Goal: Task Accomplishment & Management: Use online tool/utility

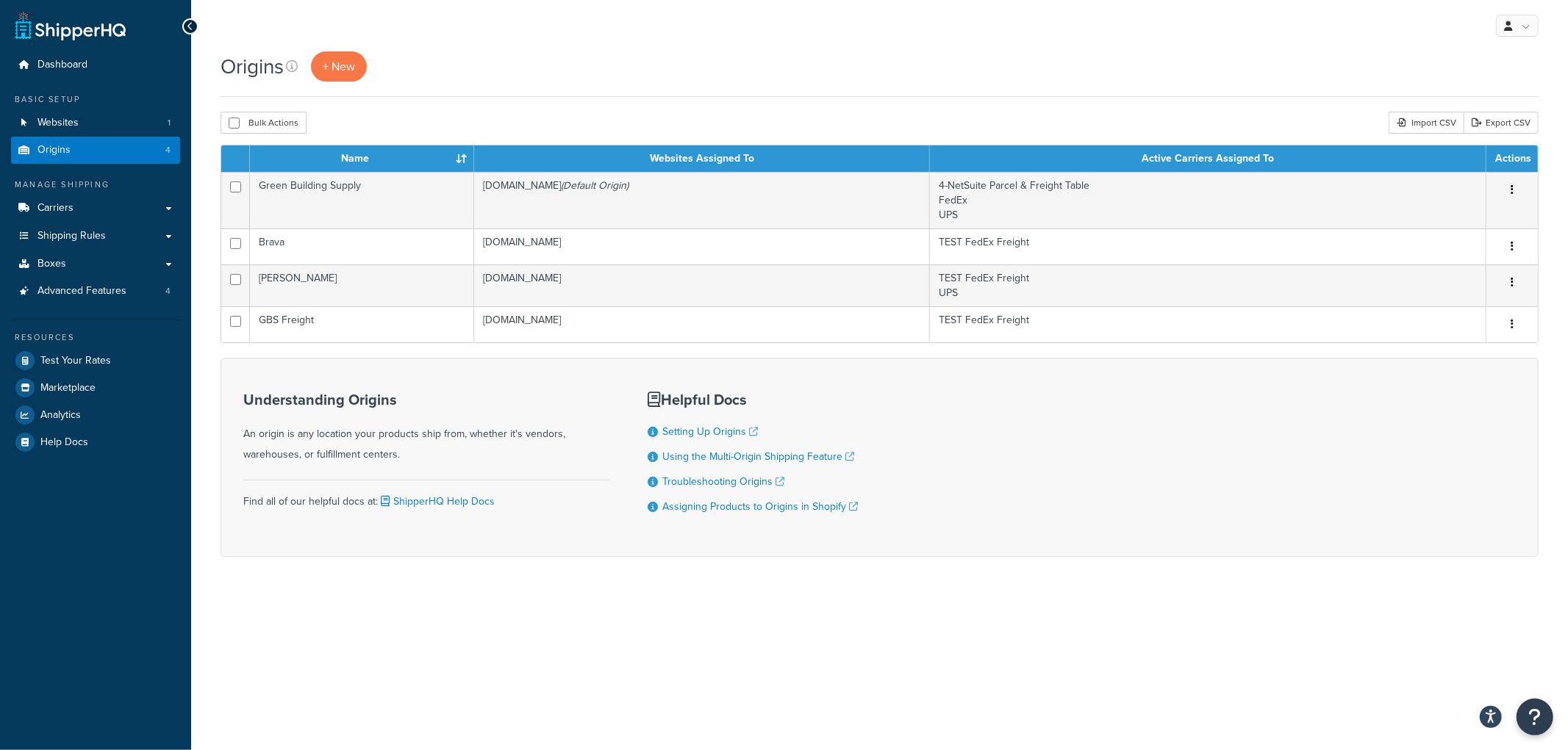
click at [862, 128] on div "Bulk Actions Duplicate [GEOGRAPHIC_DATA] Import CSV Export CSV" at bounding box center [880, 123] width 1318 height 22
click at [85, 152] on link "Origins 4" at bounding box center [95, 150] width 169 height 27
click at [1137, 92] on div "Origins + New" at bounding box center [880, 74] width 1318 height 46
click at [106, 198] on link "Carriers" at bounding box center [95, 208] width 169 height 27
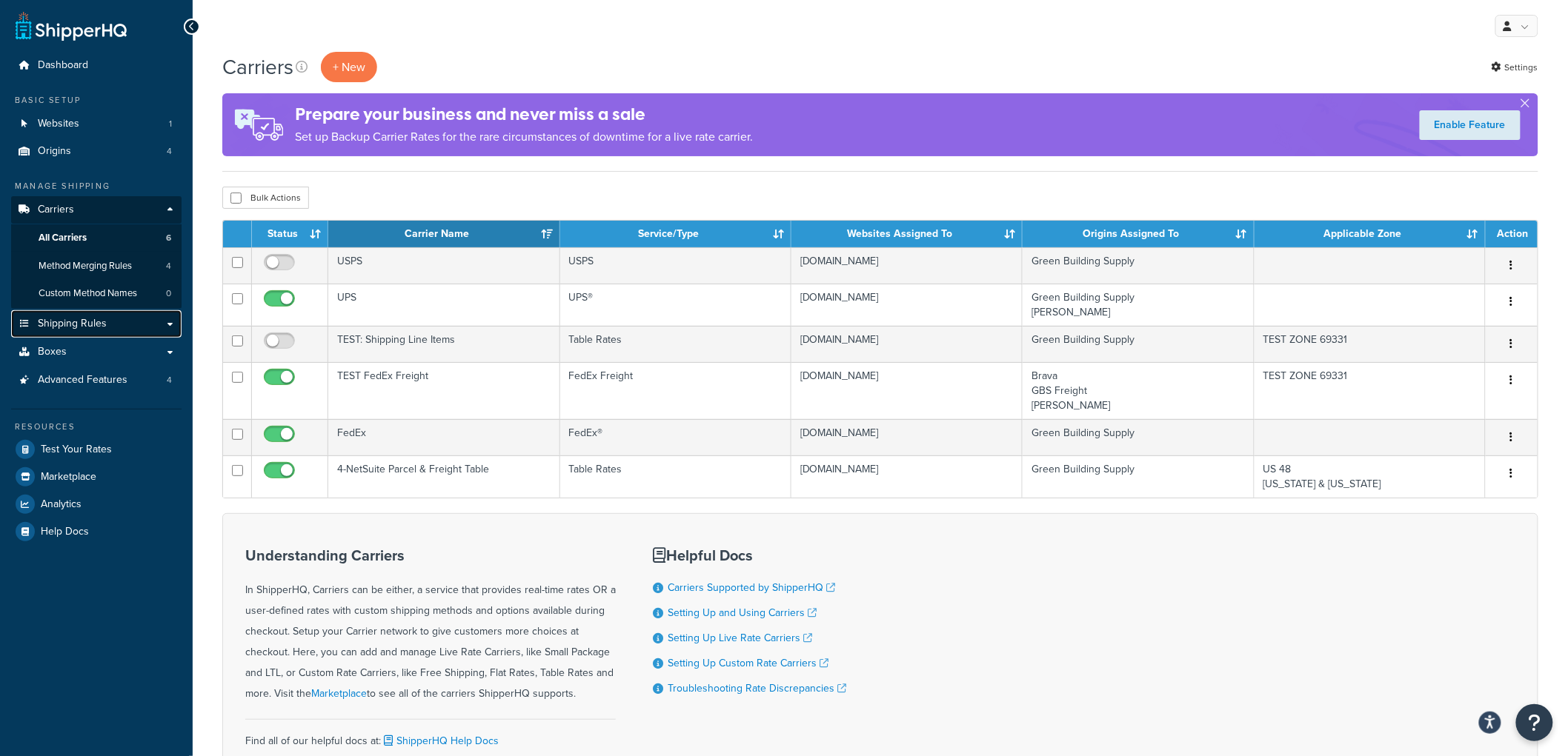
click at [115, 327] on link "Shipping Rules" at bounding box center [96, 323] width 171 height 28
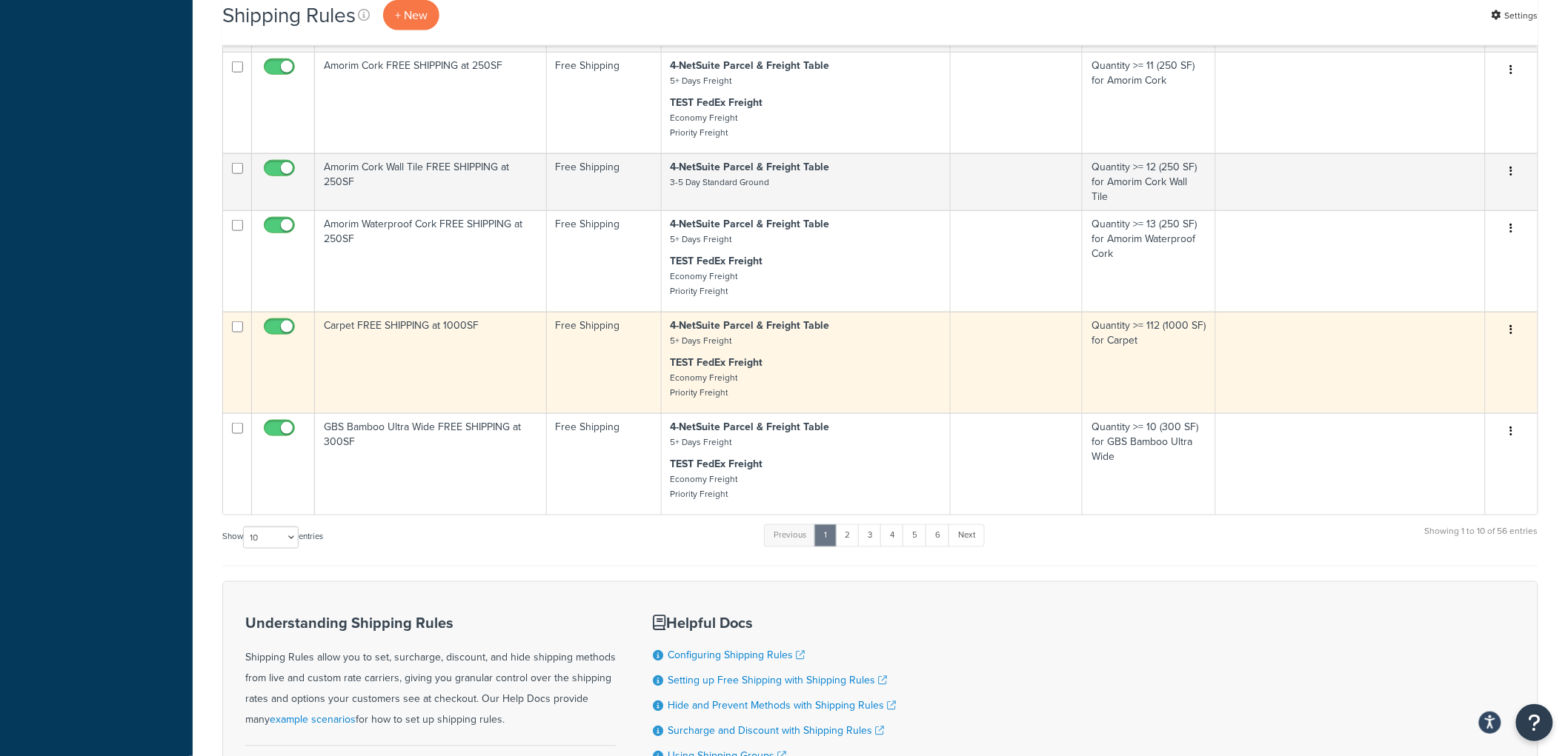
scroll to position [657, 0]
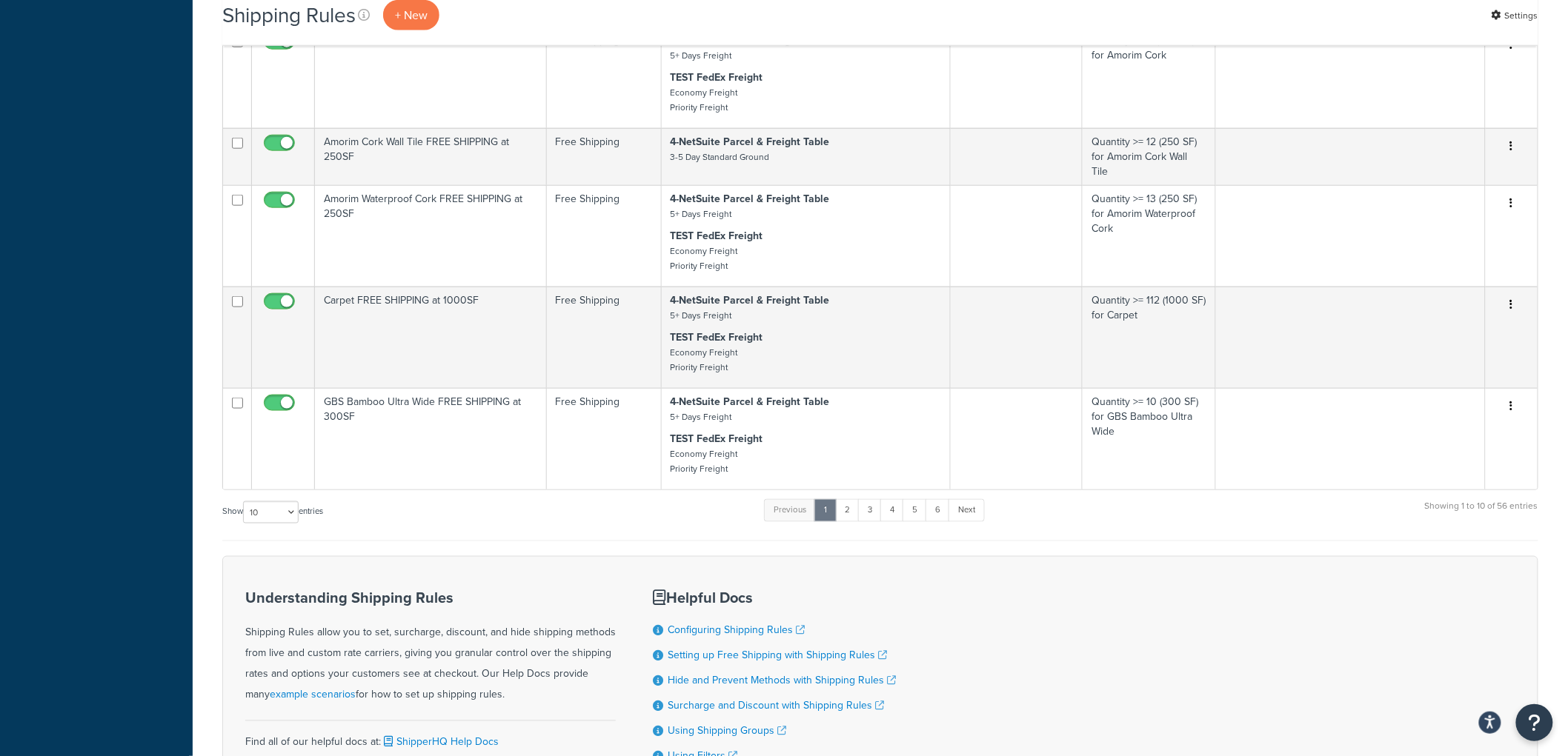
click at [944, 528] on ul "Previous 1 2 3 4 5 6 Next" at bounding box center [873, 514] width 220 height 29
click at [944, 521] on link "6" at bounding box center [937, 510] width 24 height 23
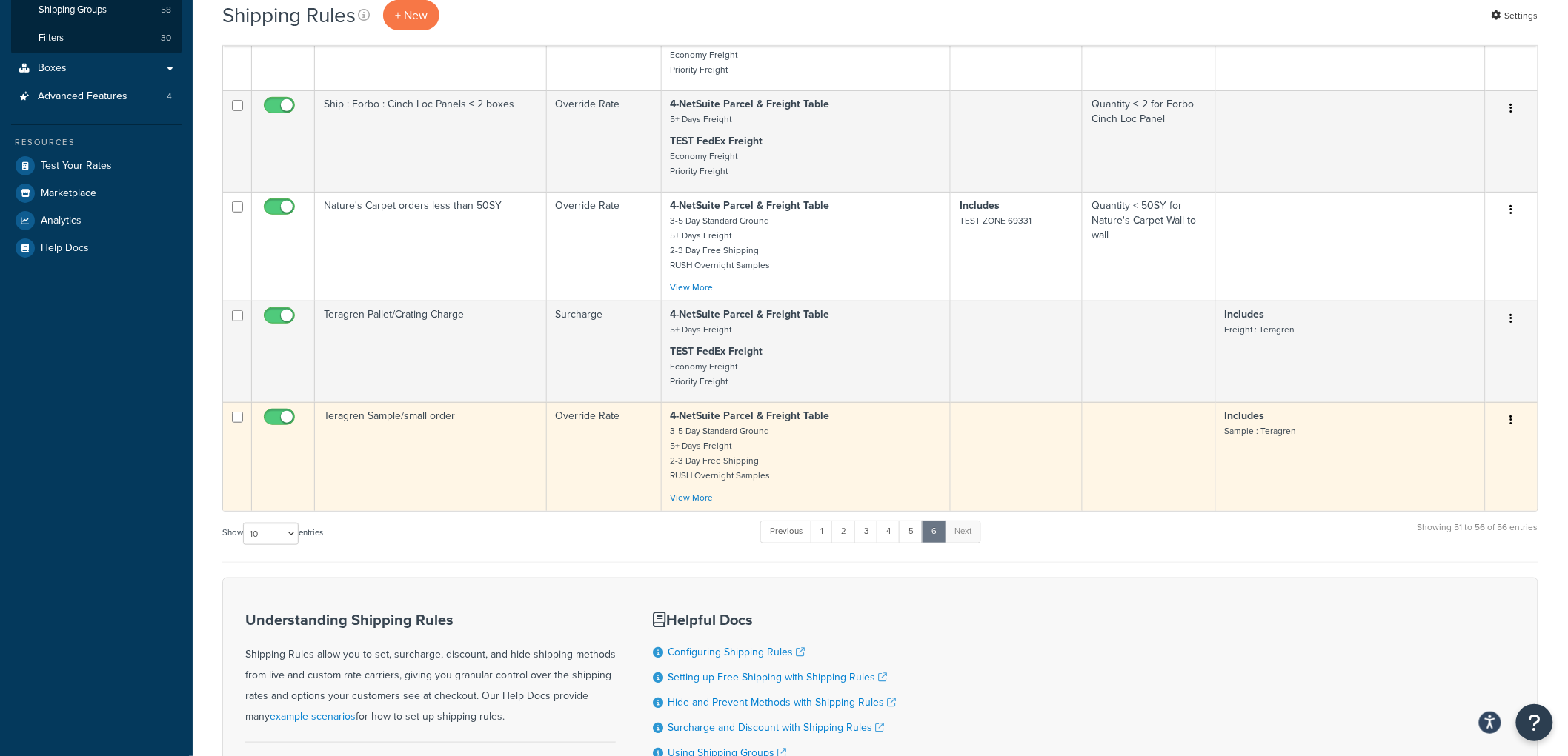
scroll to position [337, 0]
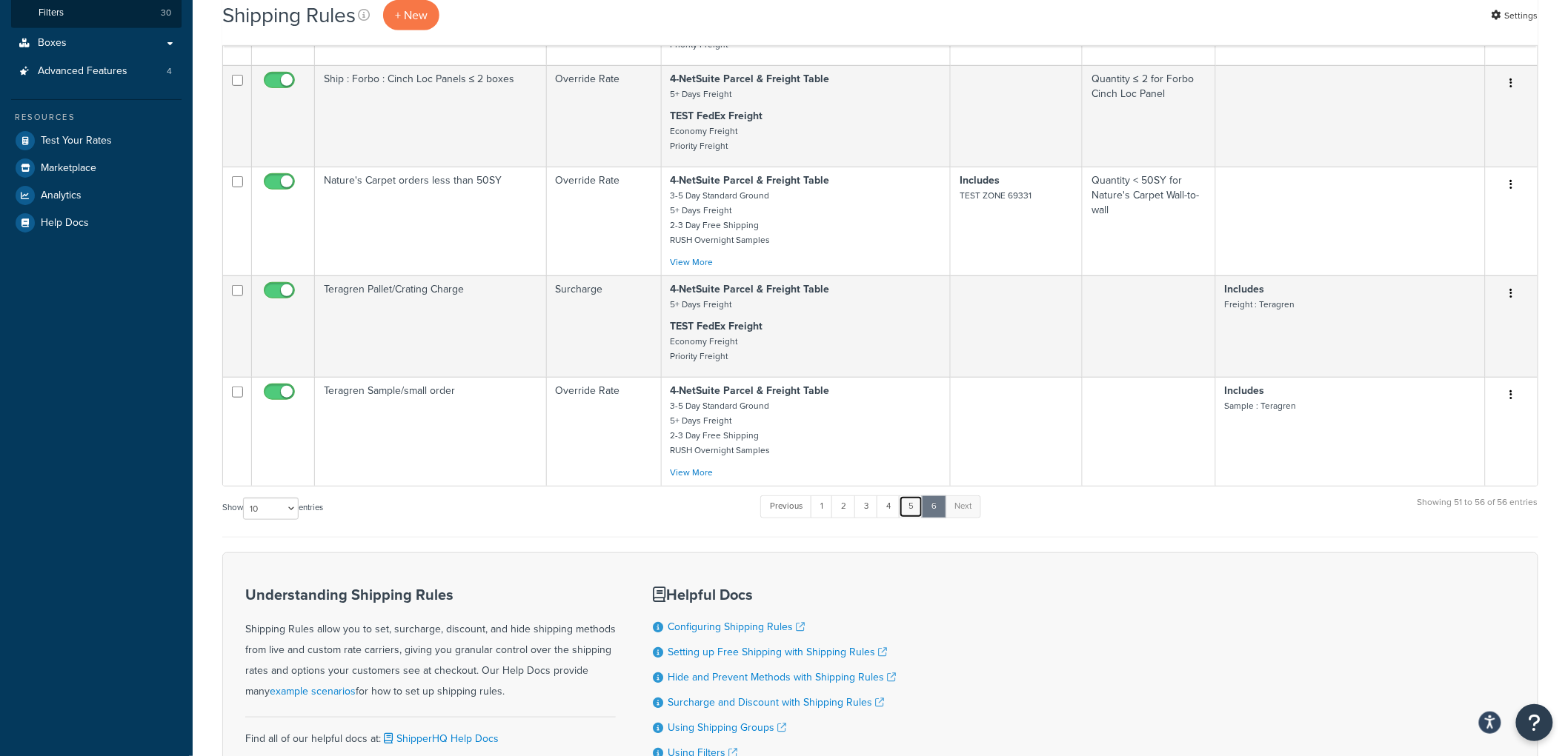
click at [919, 513] on link "5" at bounding box center [910, 506] width 24 height 23
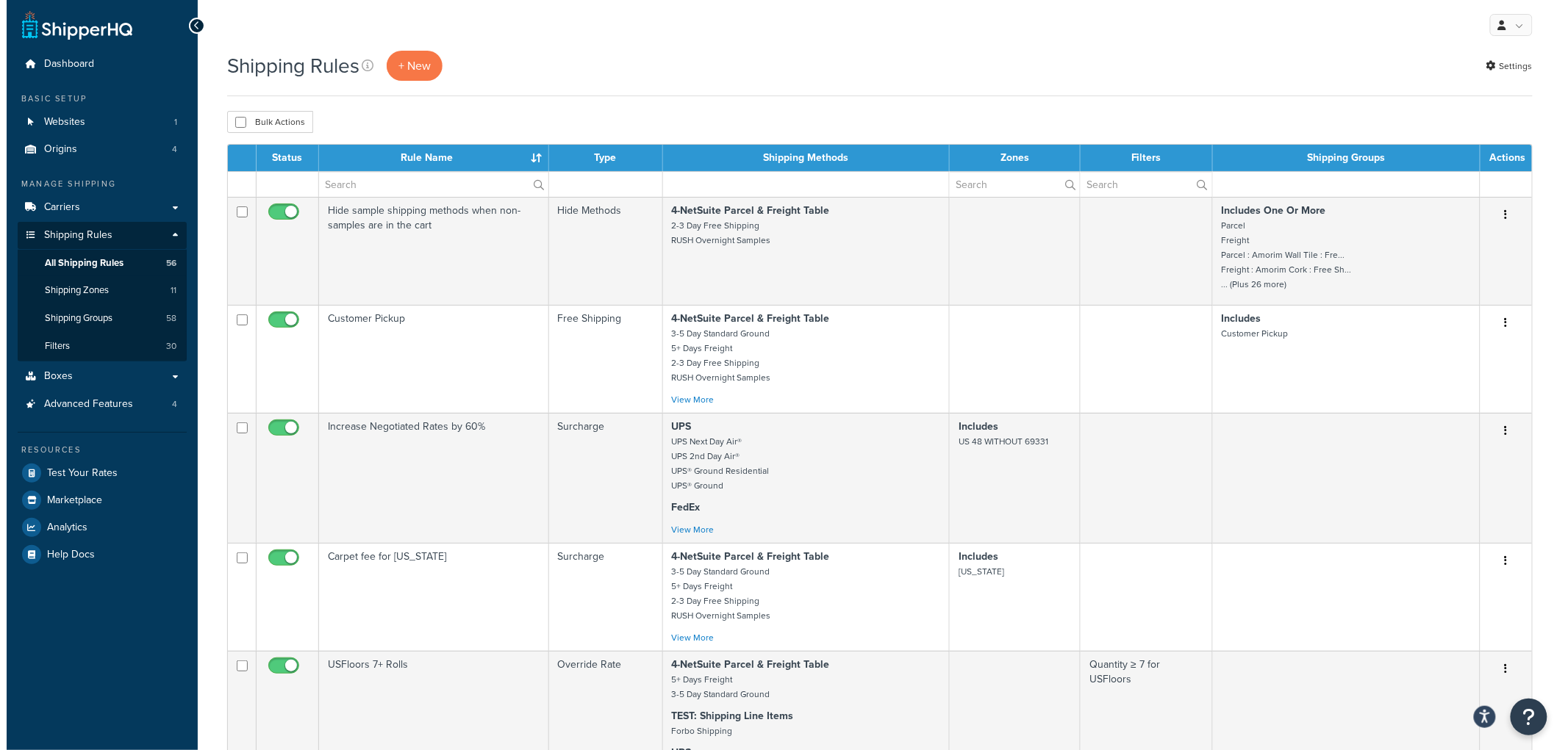
scroll to position [0, 0]
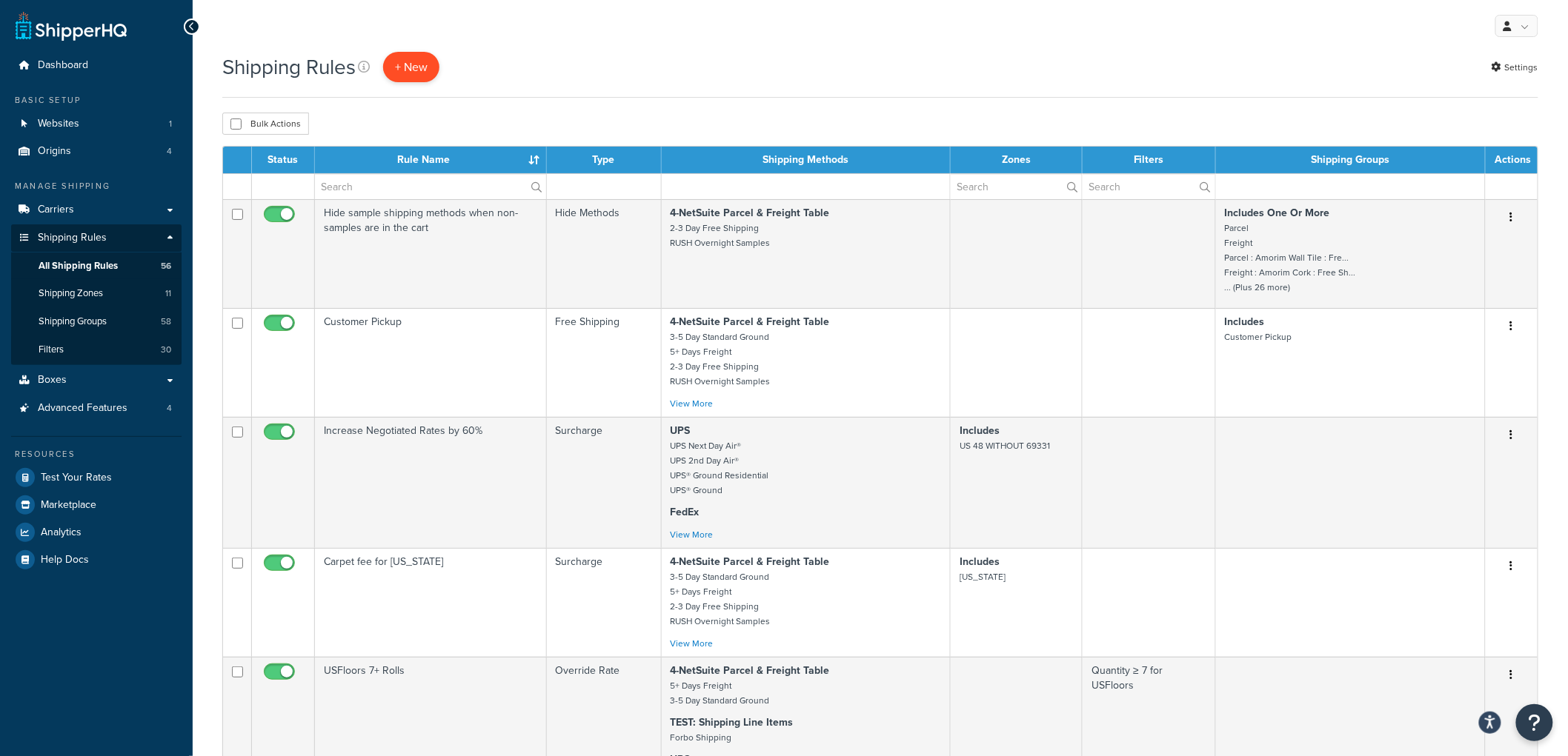
click at [428, 74] on p "+ New" at bounding box center [410, 67] width 56 height 30
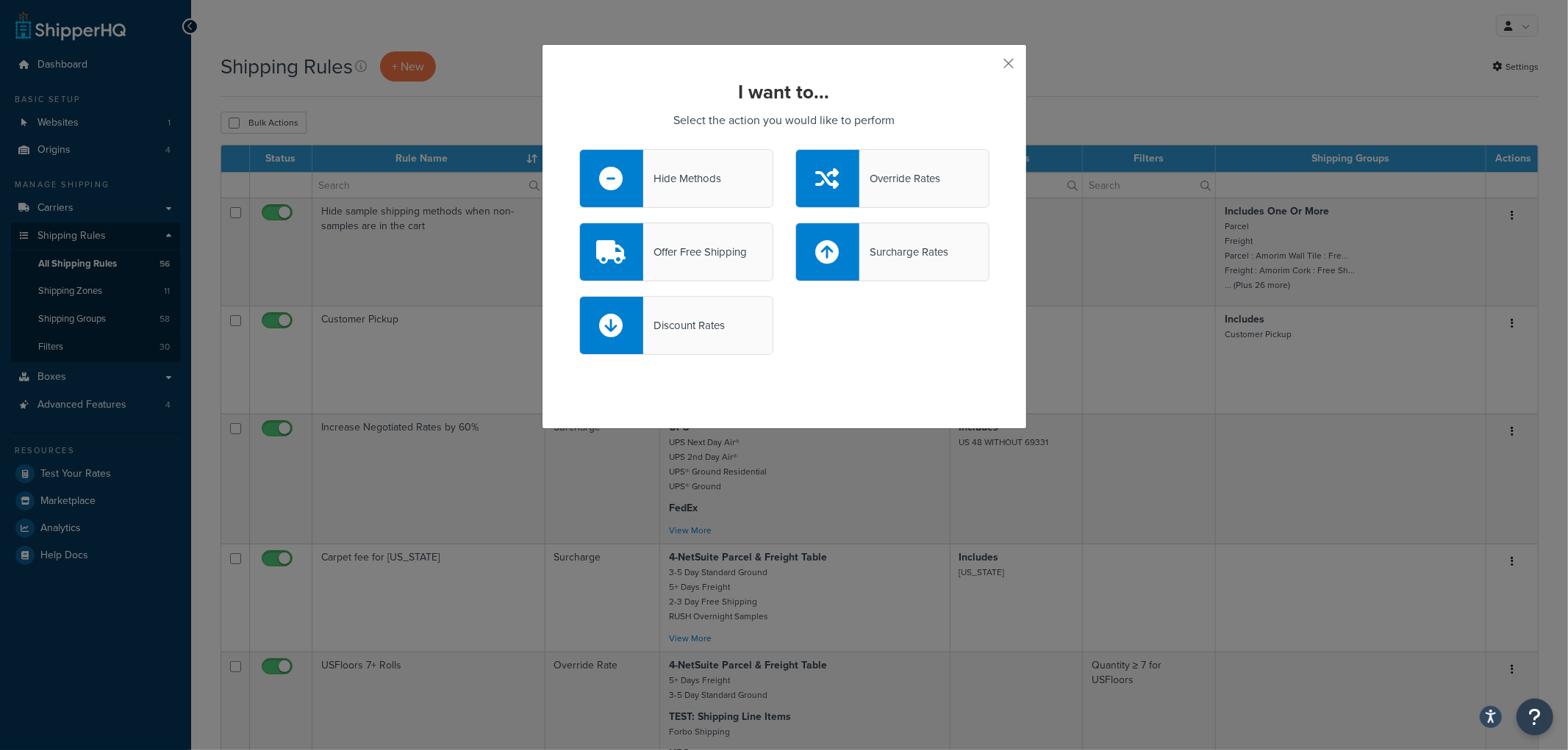
click at [860, 192] on div "Override Rates" at bounding box center [892, 178] width 194 height 59
click at [0, 0] on input "Override Rates" at bounding box center [0, 0] width 0 height 0
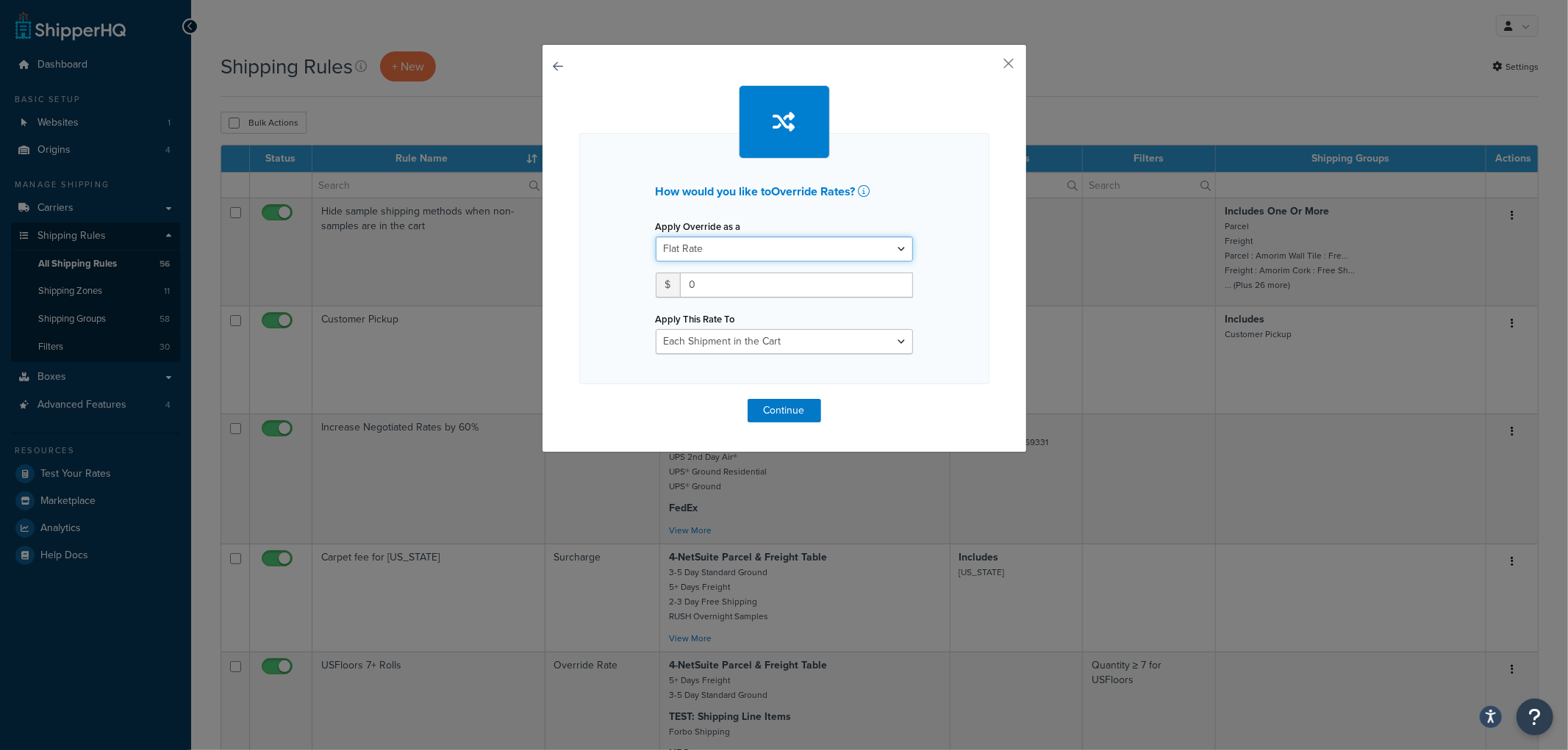
click at [738, 244] on select "Flat Rate Percentage Flat Rate & Percentage" at bounding box center [784, 249] width 257 height 25
click at [656, 236] on select "Flat Rate Percentage Flat Rate & Percentage" at bounding box center [784, 249] width 257 height 25
drag, startPoint x: 703, startPoint y: 292, endPoint x: 658, endPoint y: 278, distance: 47.1
click at [658, 278] on div "$ 0" at bounding box center [784, 285] width 257 height 25
type input "50"
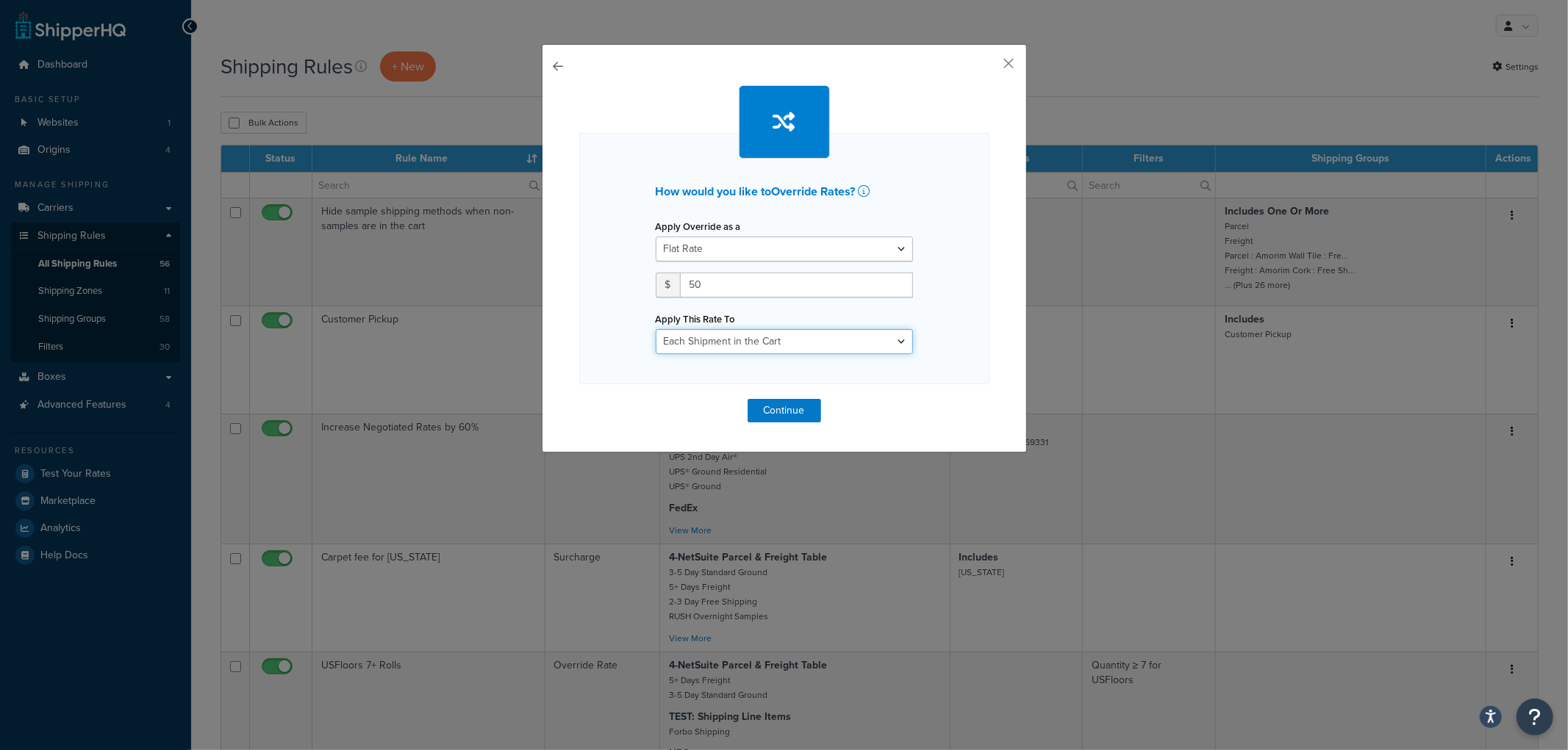
click at [751, 343] on select "Each Shipment in the Cart Each Origin in the Cart Each Shipping Group in the Ca…" at bounding box center [784, 341] width 257 height 25
select select "BOX"
click at [656, 329] on select "Each Shipment in the Cart Each Origin in the Cart Each Shipping Group in the Ca…" at bounding box center [784, 341] width 257 height 25
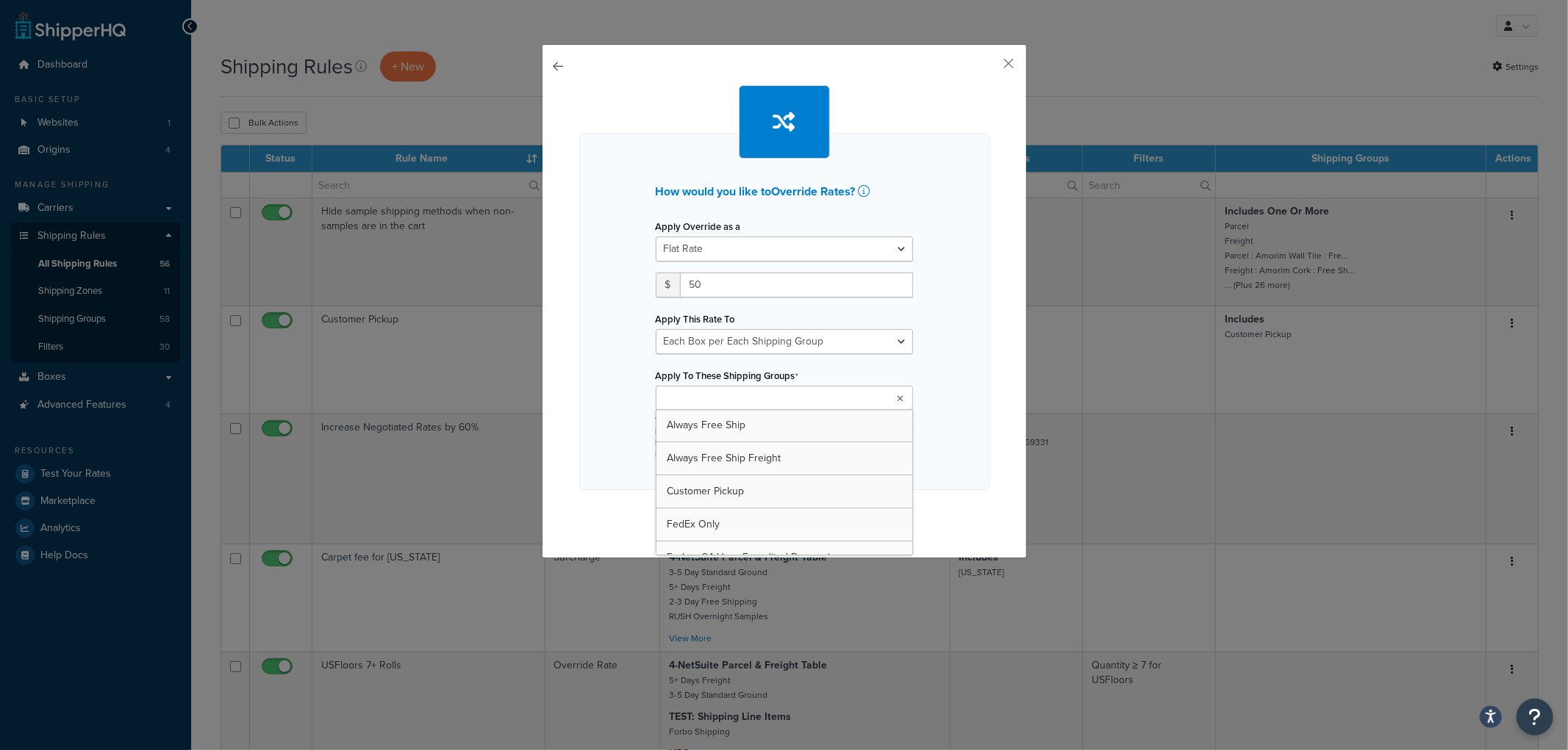
click at [769, 404] on ul at bounding box center [784, 397] width 257 height 24
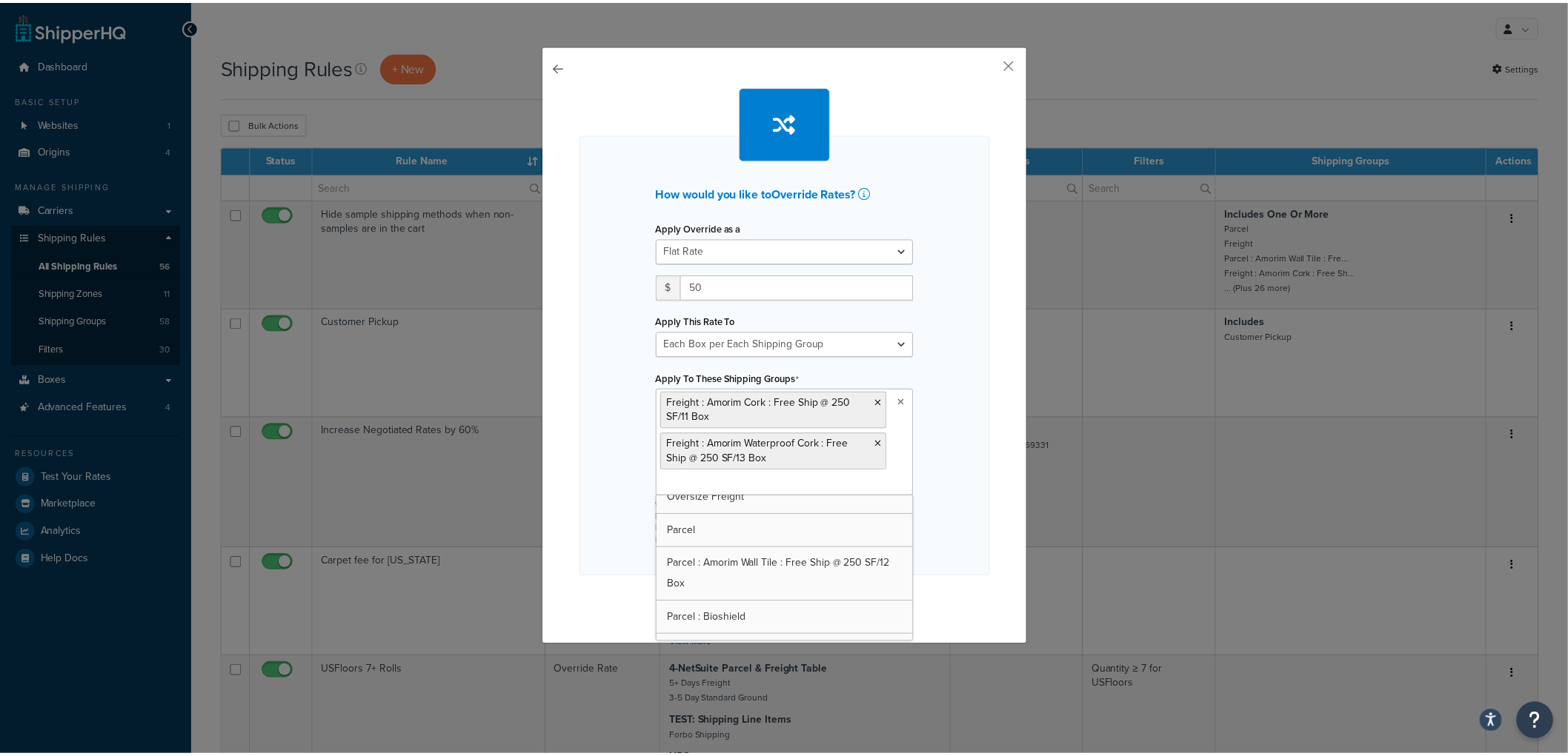
scroll to position [1810, 0]
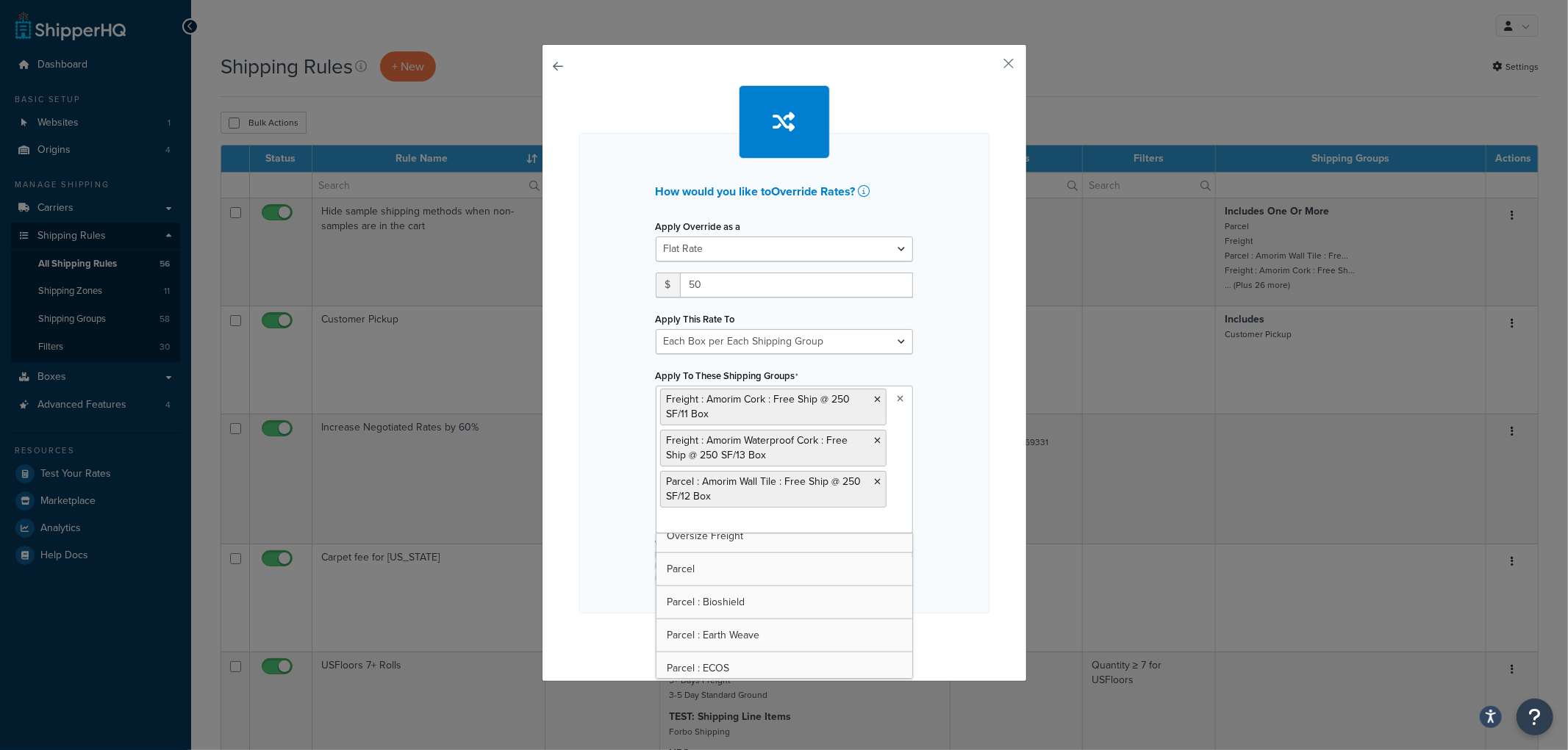
click at [959, 360] on div "How would you like to Override Rates ? Apply Override as a Flat Rate Percentage…" at bounding box center [784, 373] width 410 height 481
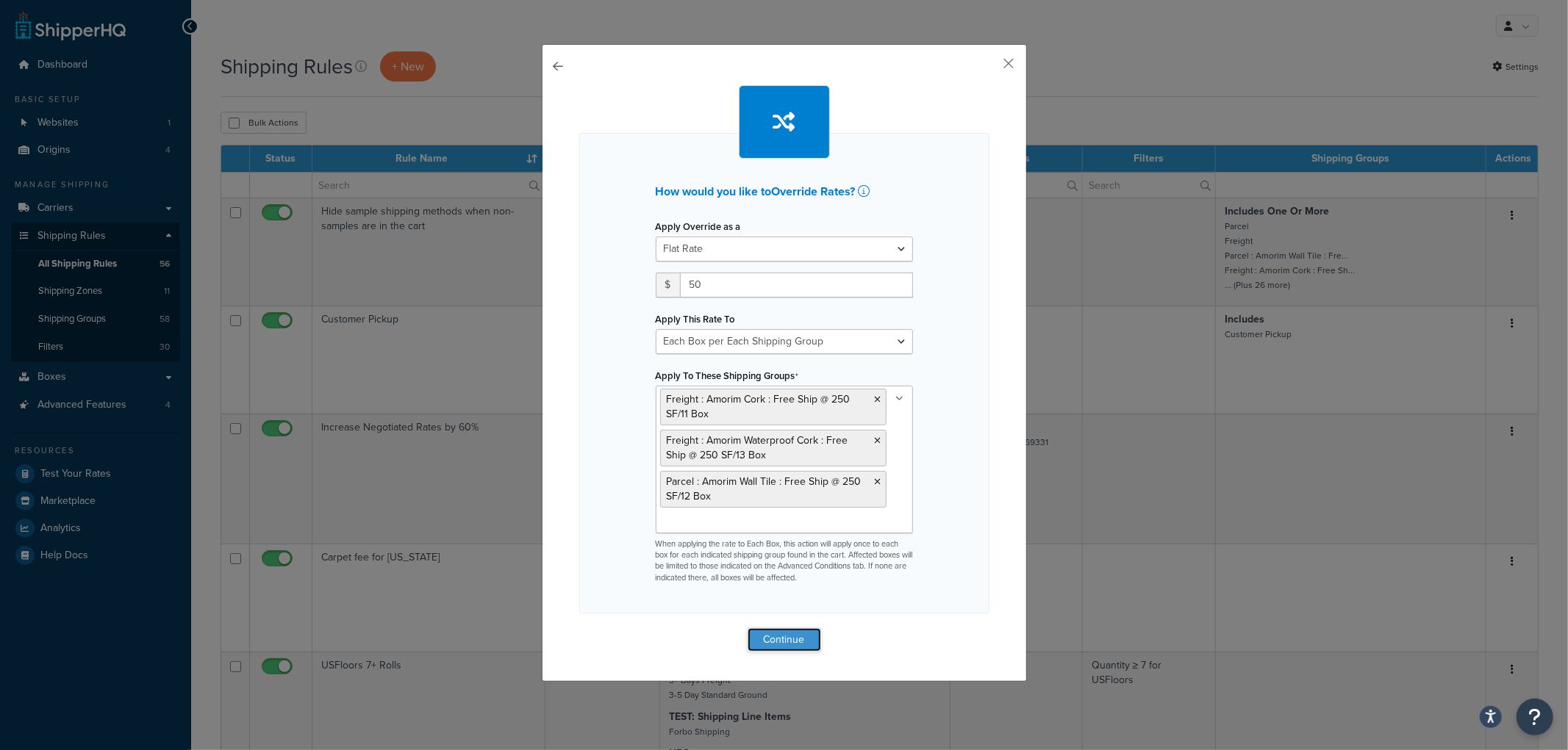
click at [803, 641] on button "Continue" at bounding box center [784, 640] width 74 height 23
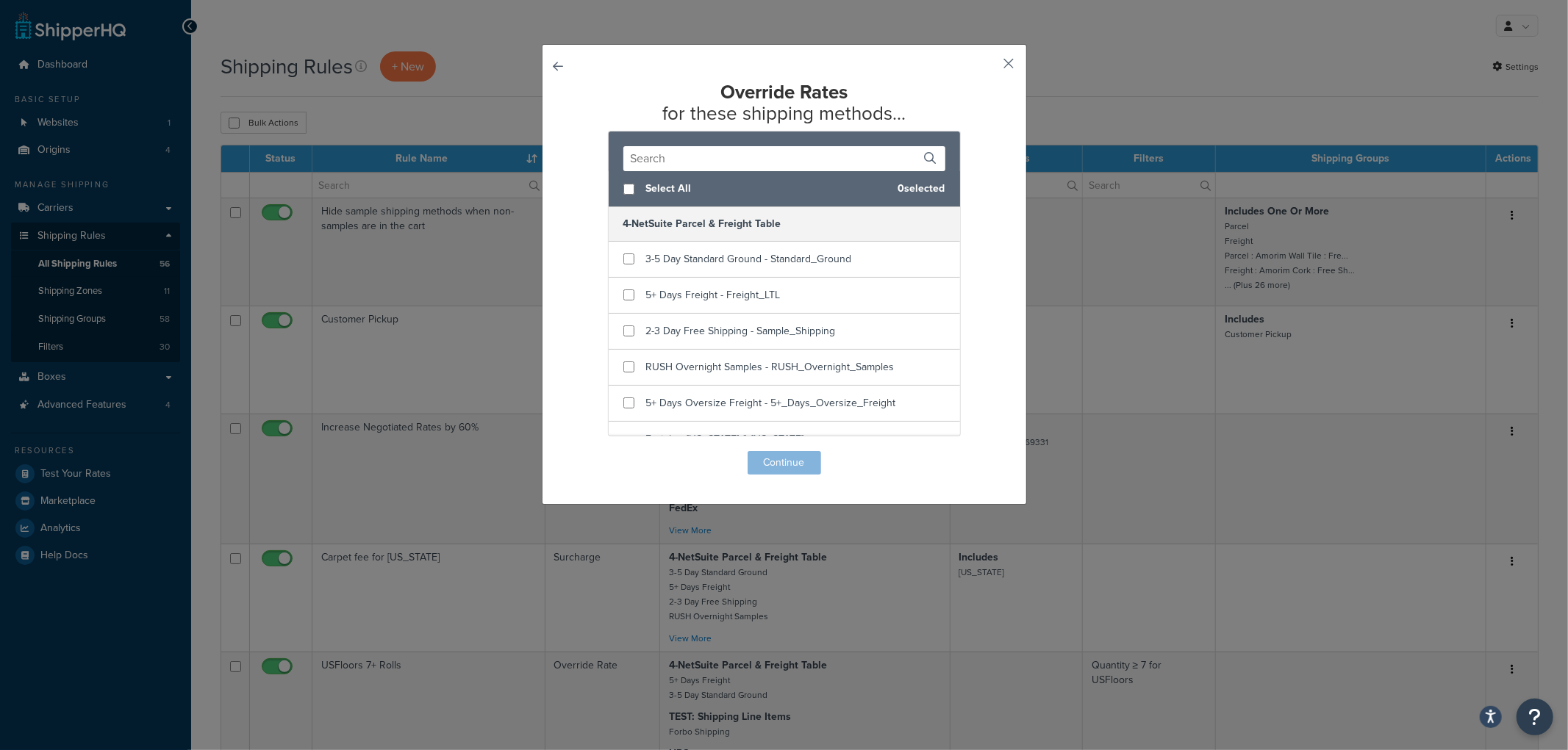
click at [989, 67] on button "button" at bounding box center [988, 69] width 3 height 3
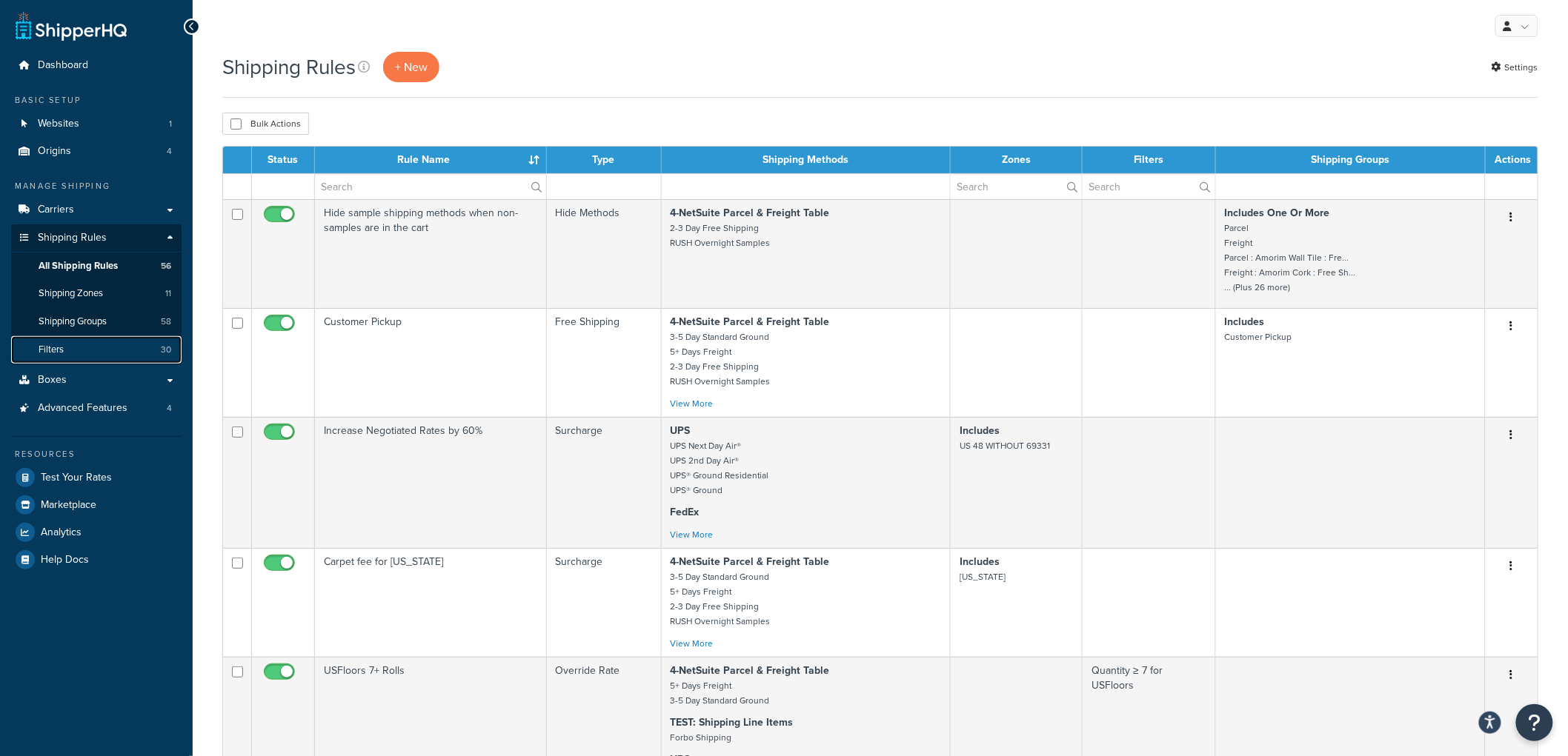
click at [111, 349] on link "Filters 30" at bounding box center [96, 349] width 171 height 28
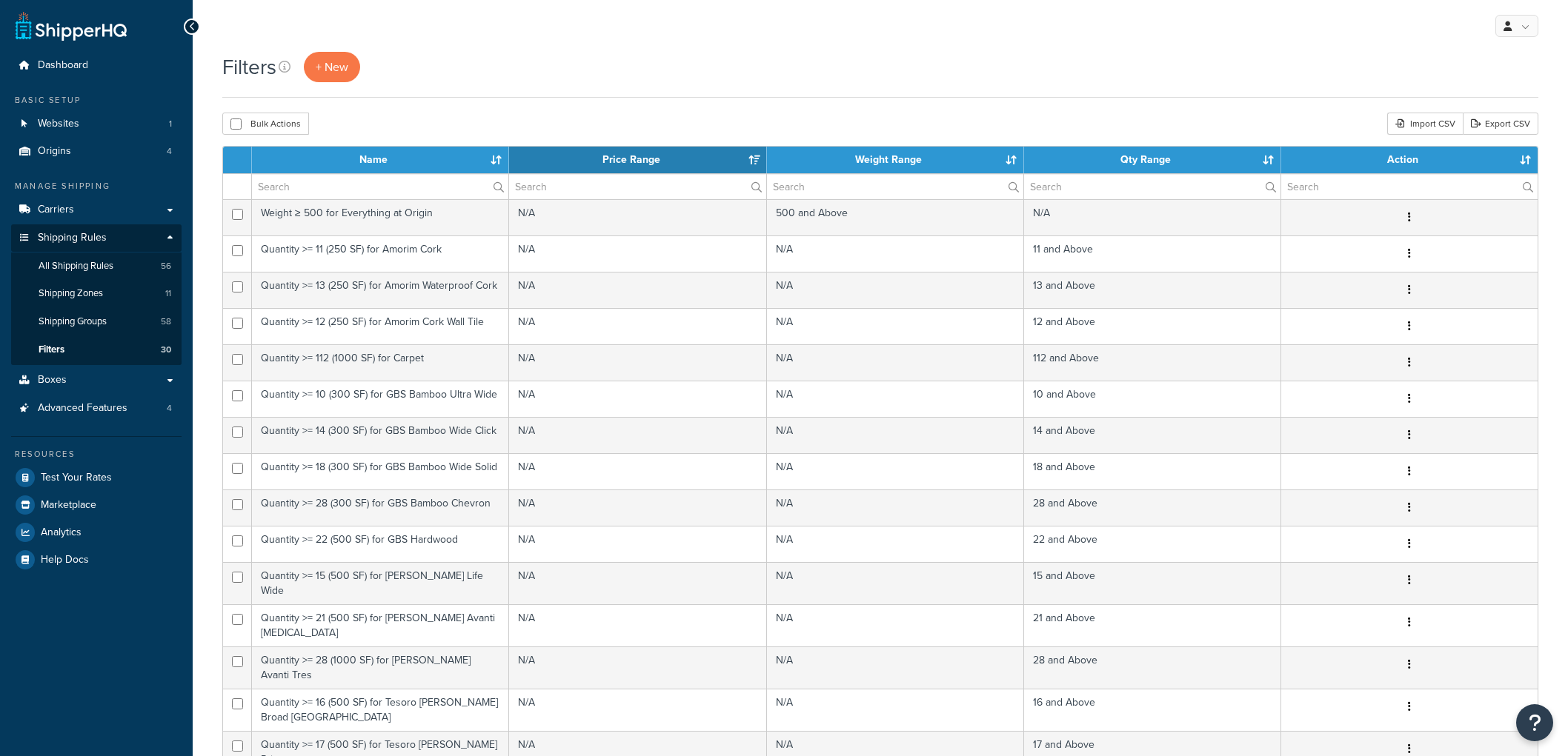
select select "15"
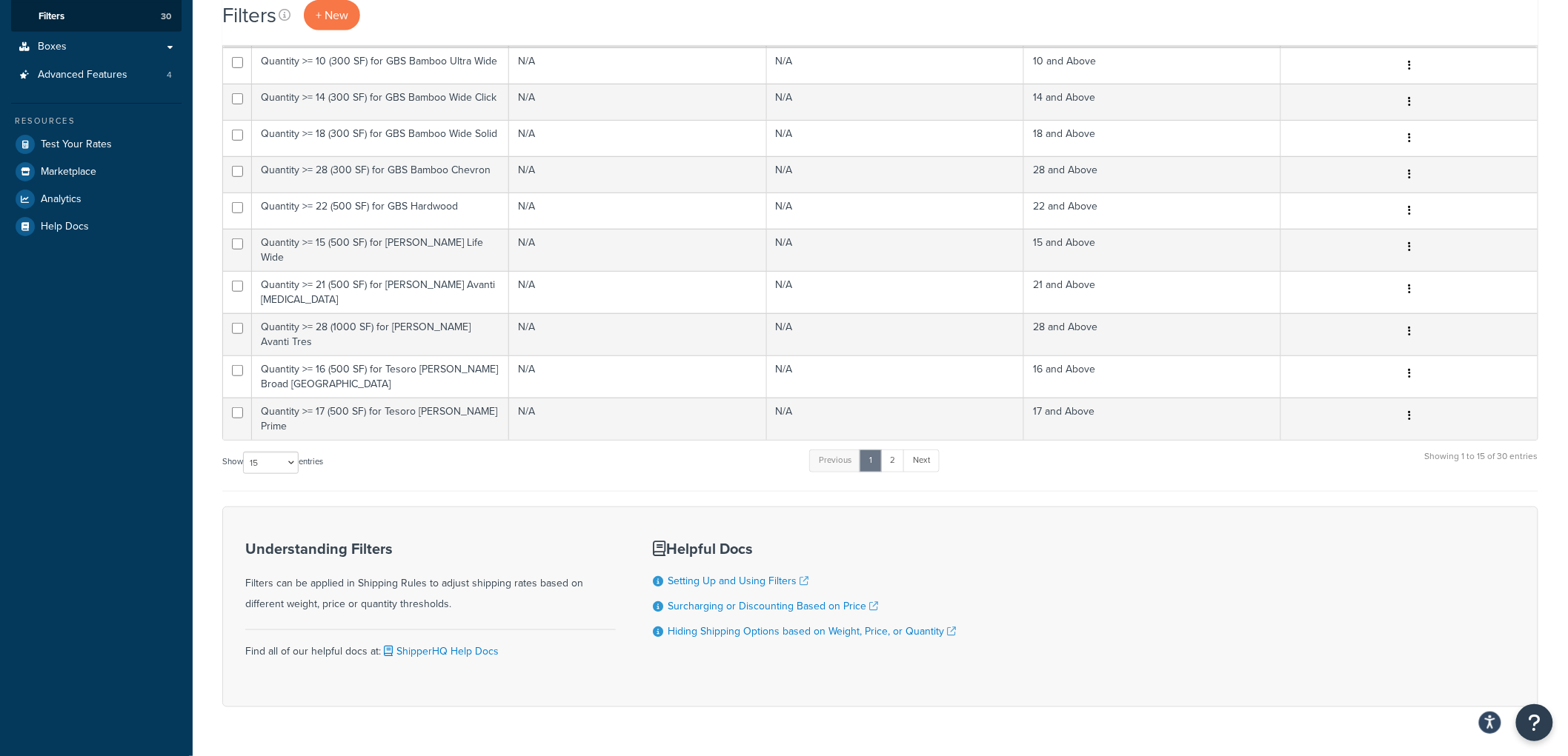
scroll to position [350, 0]
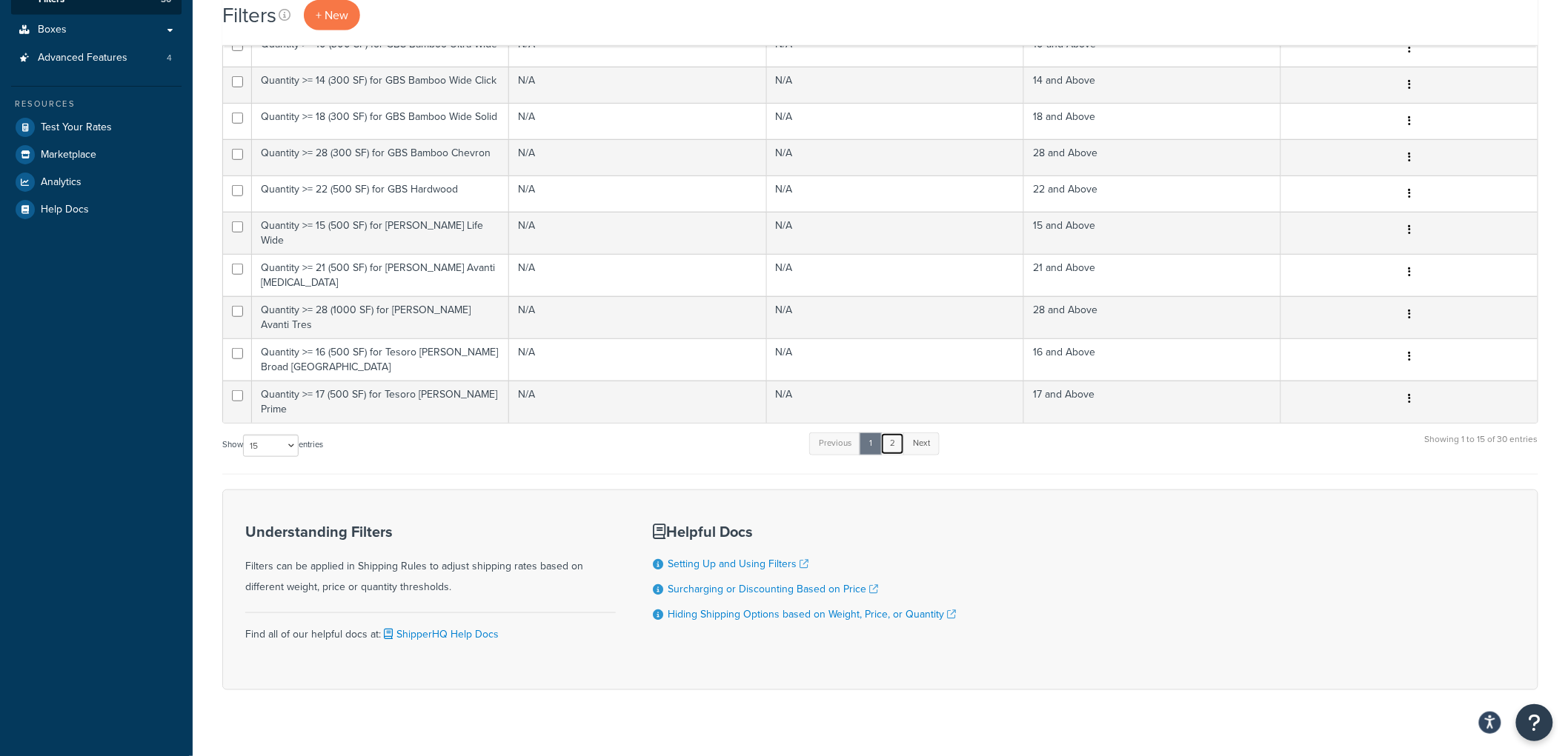
click at [906, 433] on ul "Previous 1 2 Next" at bounding box center [873, 447] width 130 height 29
click at [893, 433] on link "2" at bounding box center [892, 444] width 24 height 23
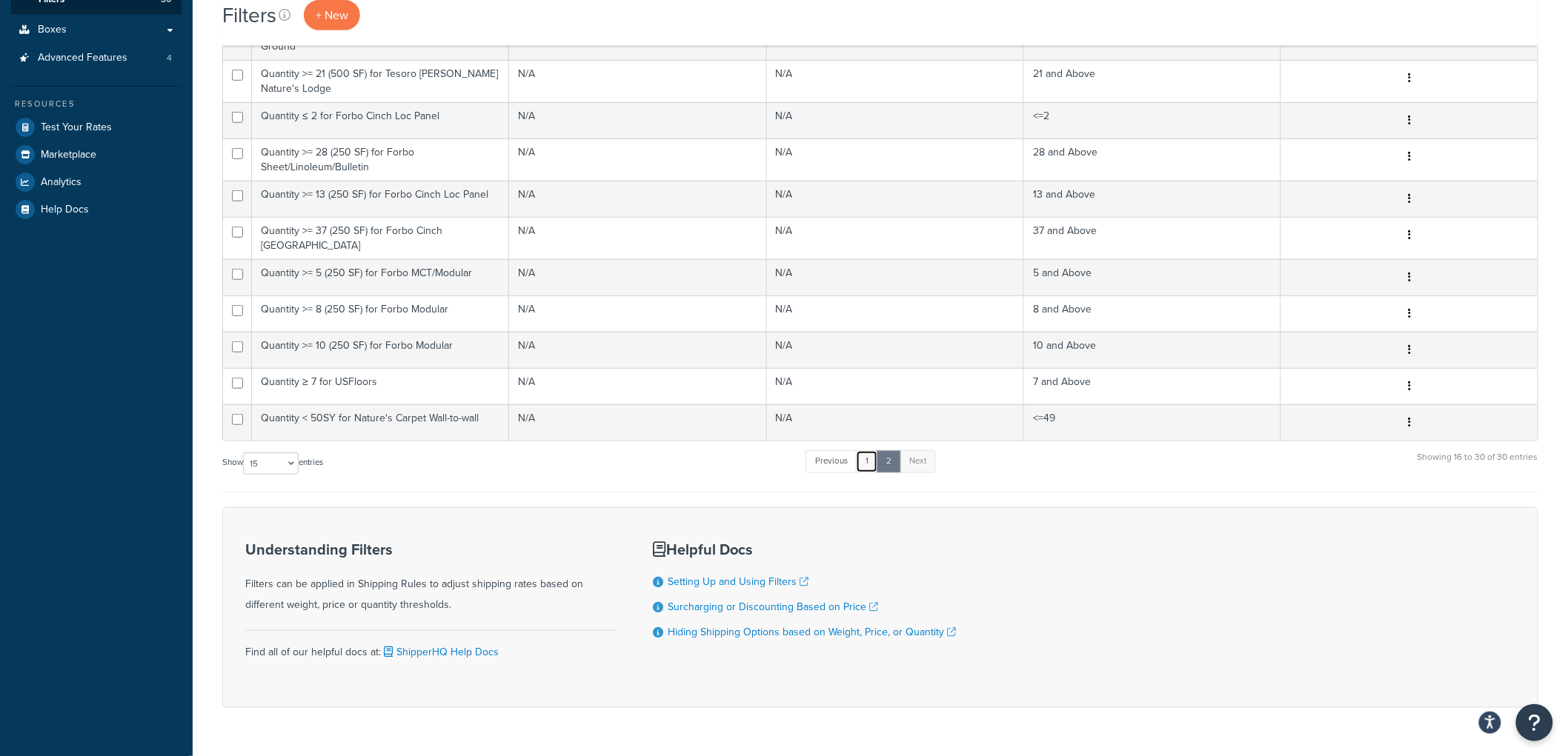
click at [869, 450] on link "1" at bounding box center [867, 461] width 23 height 23
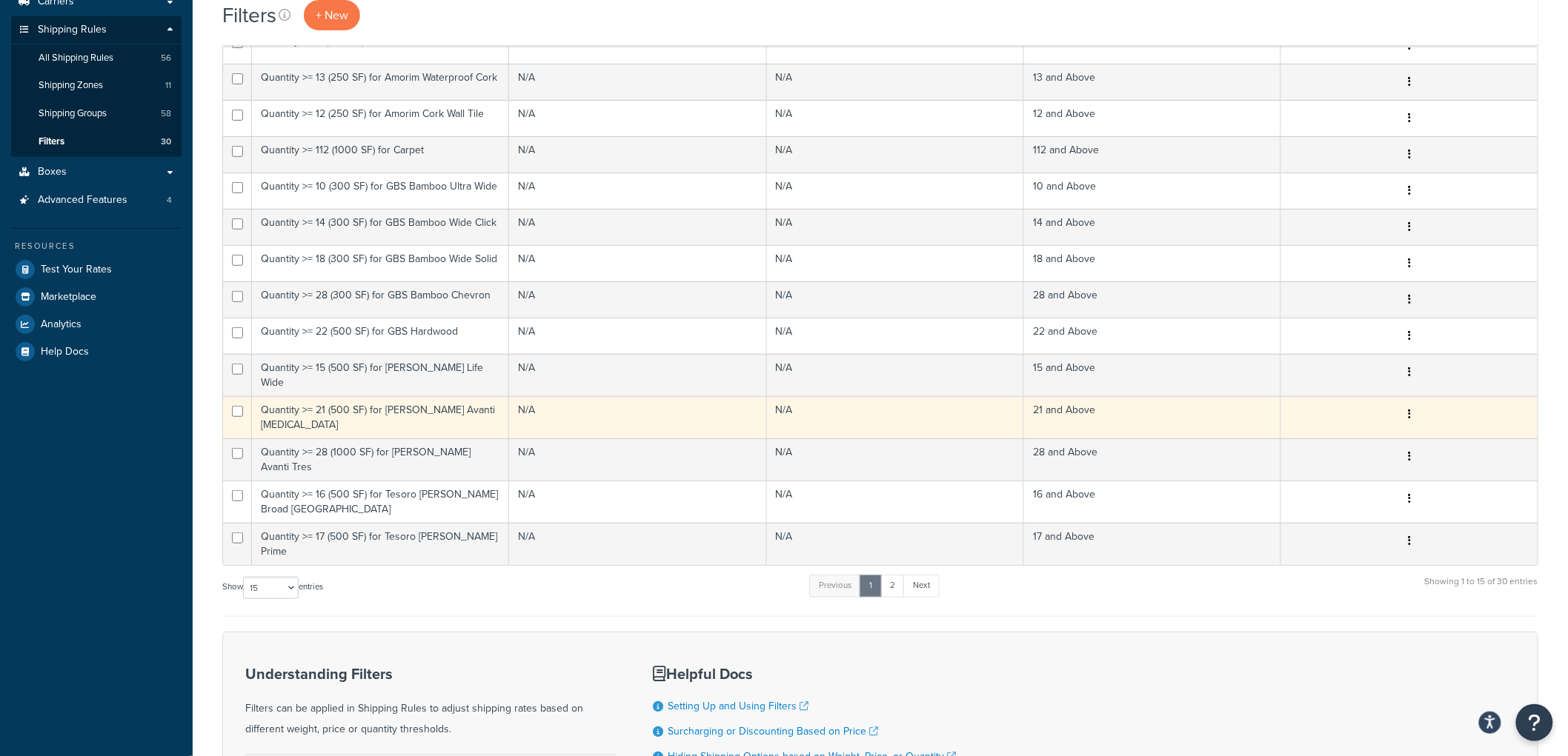
scroll to position [0, 0]
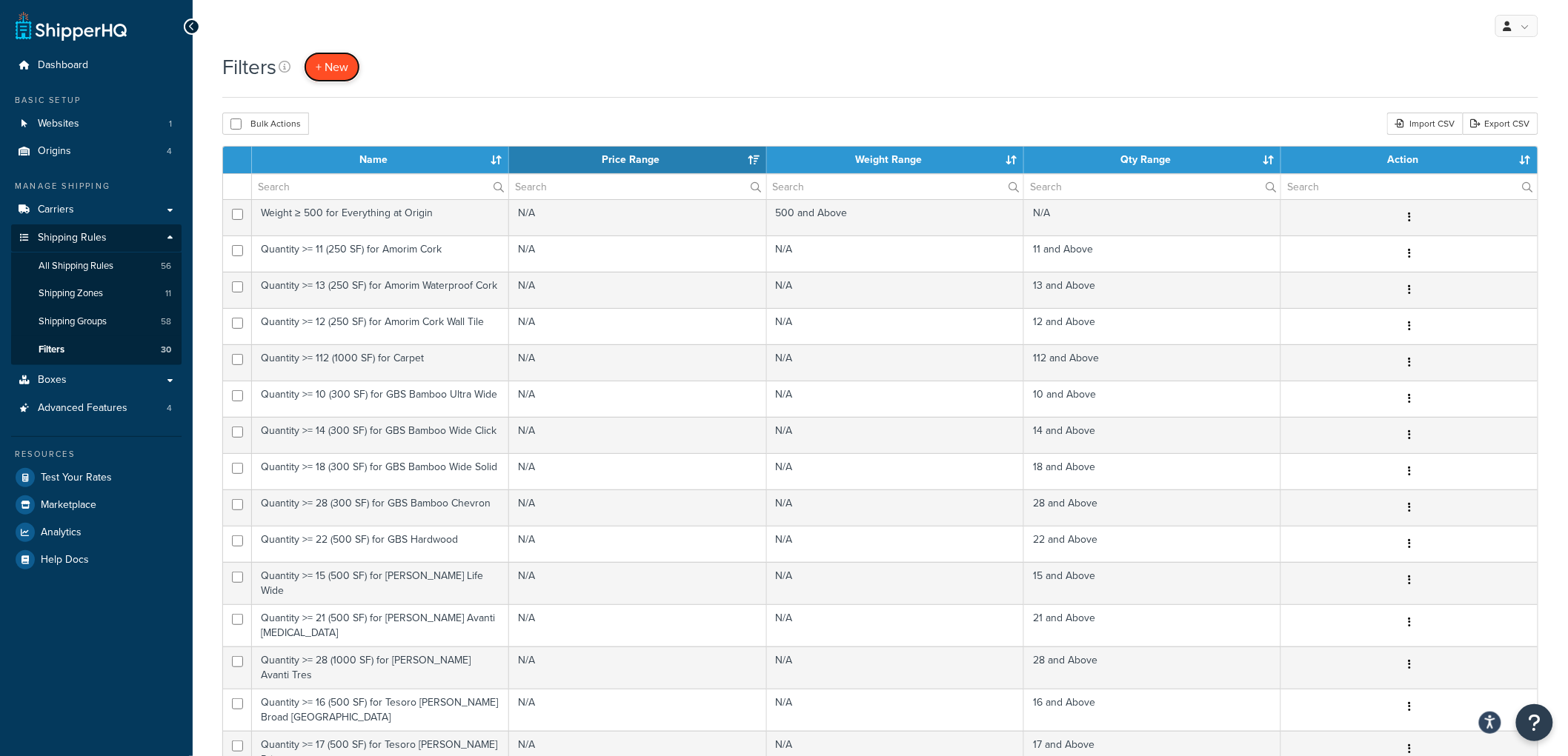
click at [336, 68] on span "+ New" at bounding box center [332, 67] width 33 height 17
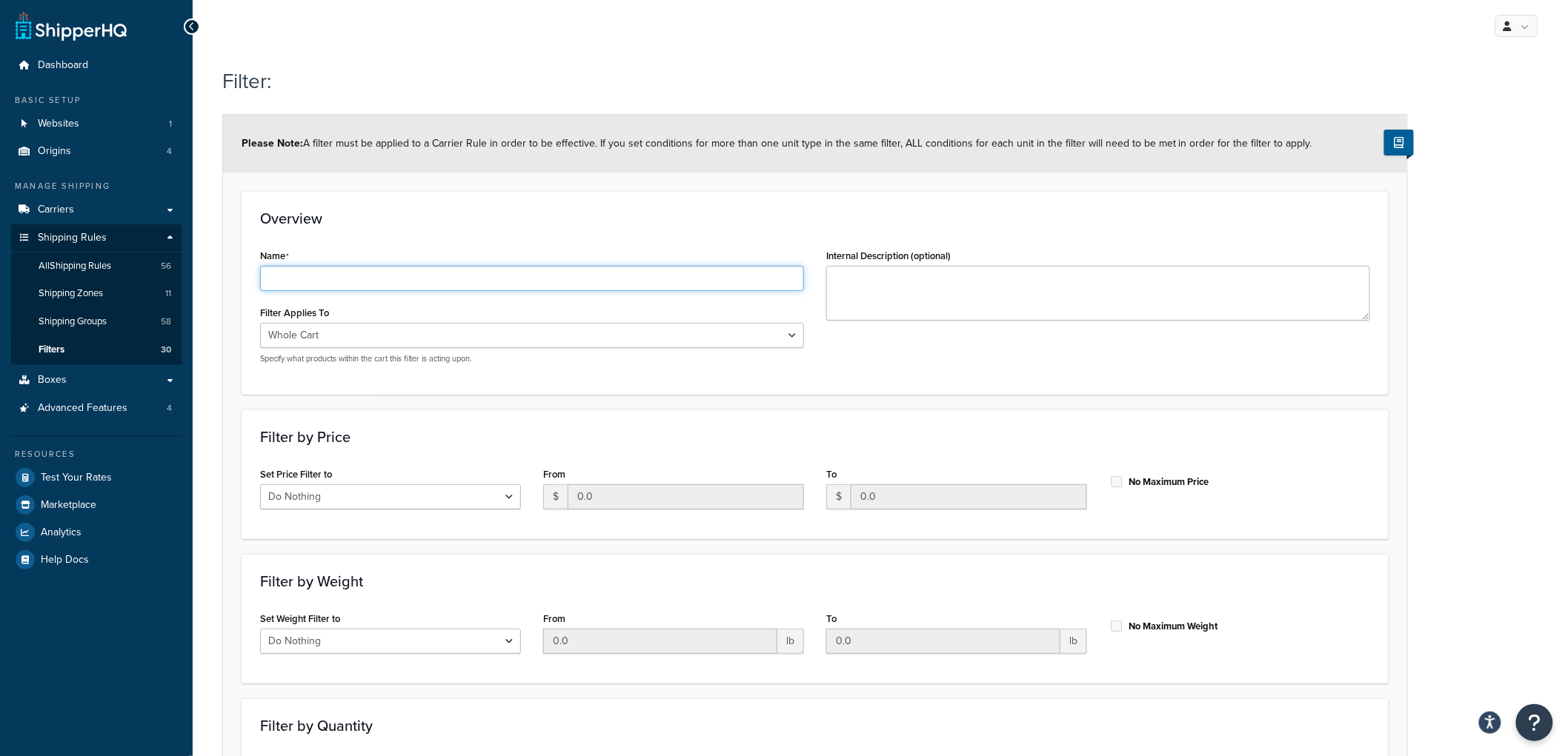
click at [486, 279] on input "Name" at bounding box center [532, 278] width 544 height 25
click at [574, 237] on div "Overview Name Filter Applies To Whole Cart Everything in Shipping Group Everyth…" at bounding box center [815, 292] width 1147 height 203
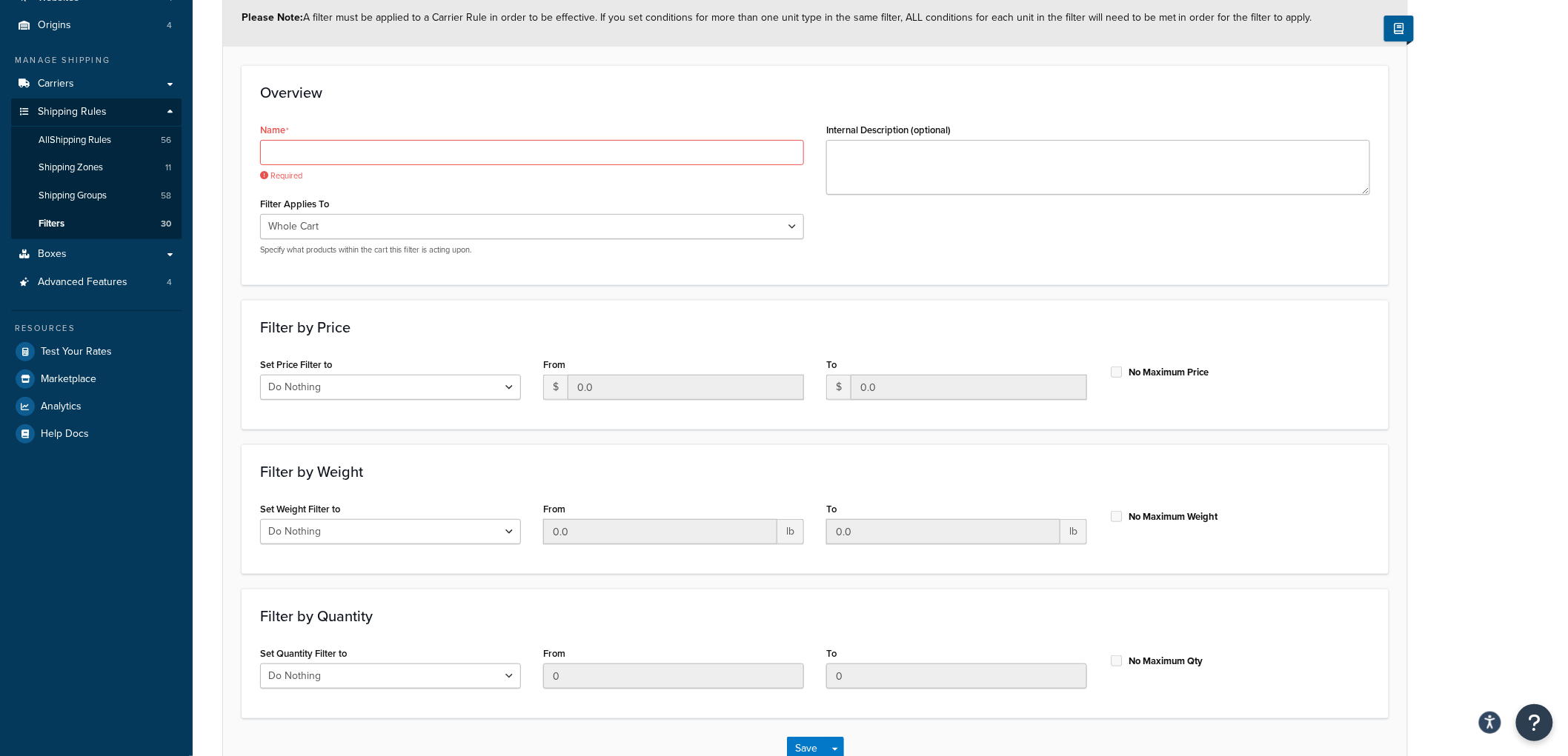
scroll to position [224, 0]
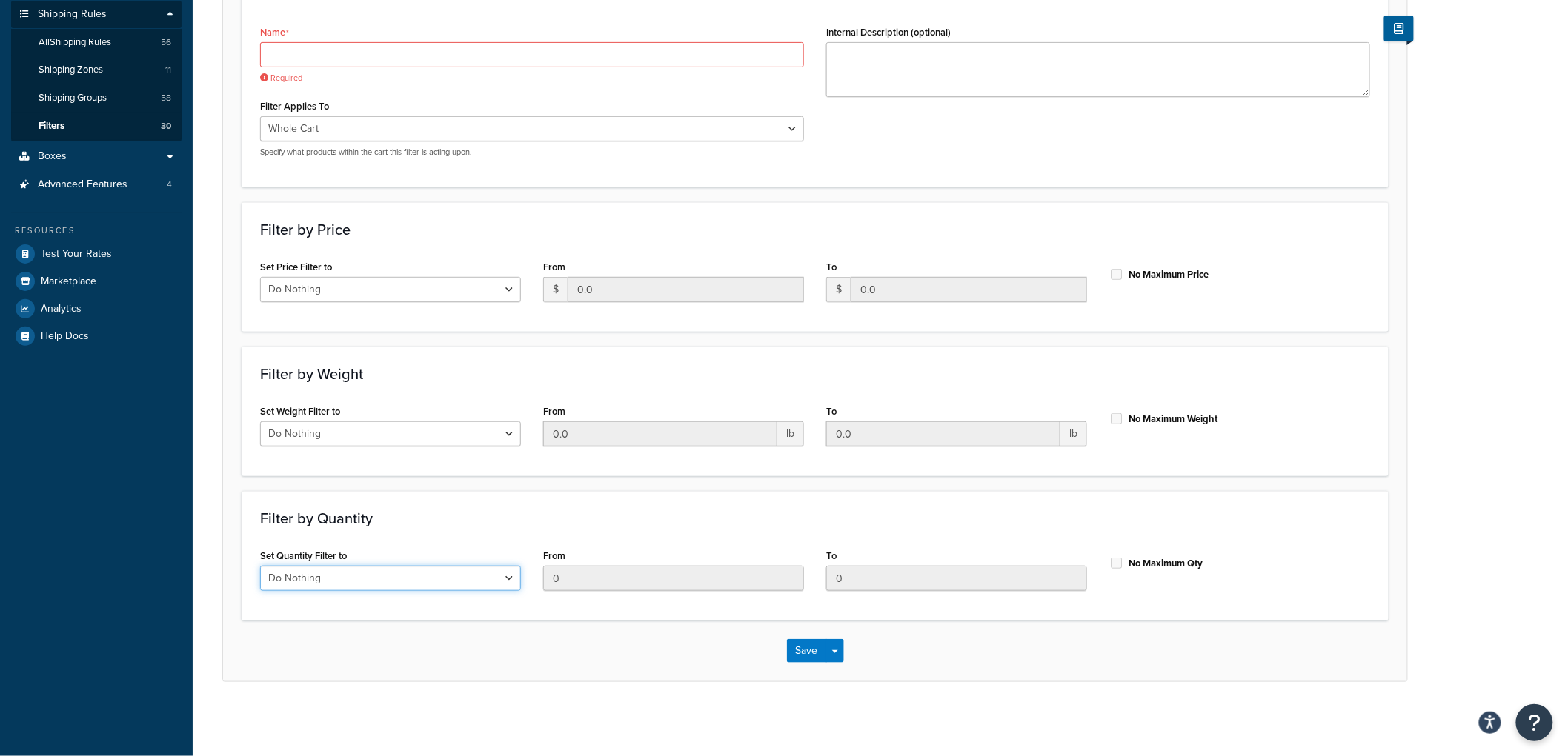
click at [494, 578] on select "Do Nothing Apply to a Range" at bounding box center [390, 578] width 261 height 25
select select "range"
click at [260, 566] on select "Do Nothing Apply to a Range" at bounding box center [390, 578] width 261 height 25
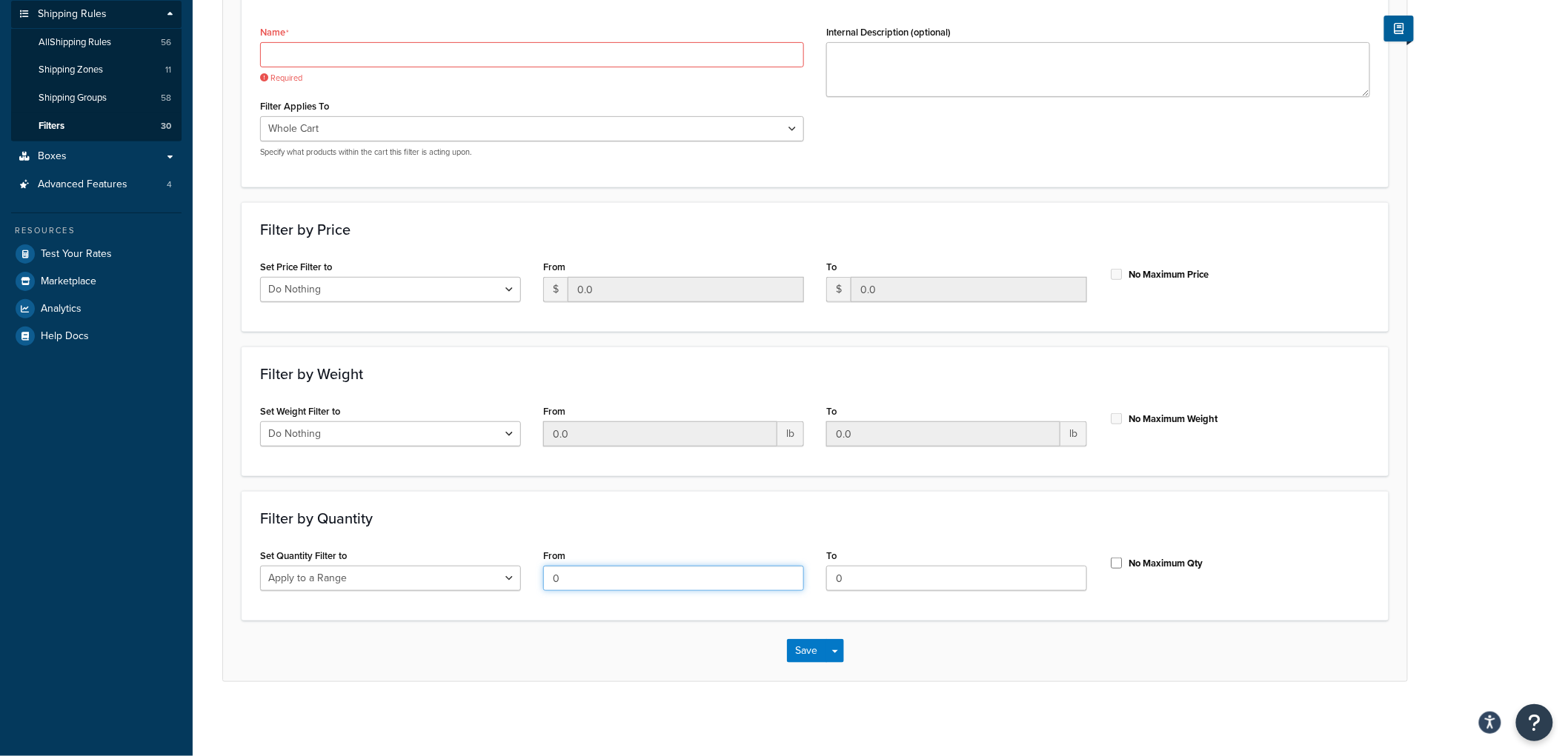
drag, startPoint x: 625, startPoint y: 575, endPoint x: 476, endPoint y: 544, distance: 152.2
click at [476, 544] on div "Filter by Quantity Set Quantity Filter to Do Nothing Apply to a Range From 0 To…" at bounding box center [815, 556] width 1147 height 129
type input "1"
drag, startPoint x: 892, startPoint y: 568, endPoint x: 775, endPoint y: 563, distance: 117.1
click at [781, 565] on div "Set Quantity Filter to Do Nothing Apply to a Range From 1 To 0 No Maximum Qty" at bounding box center [815, 573] width 1133 height 57
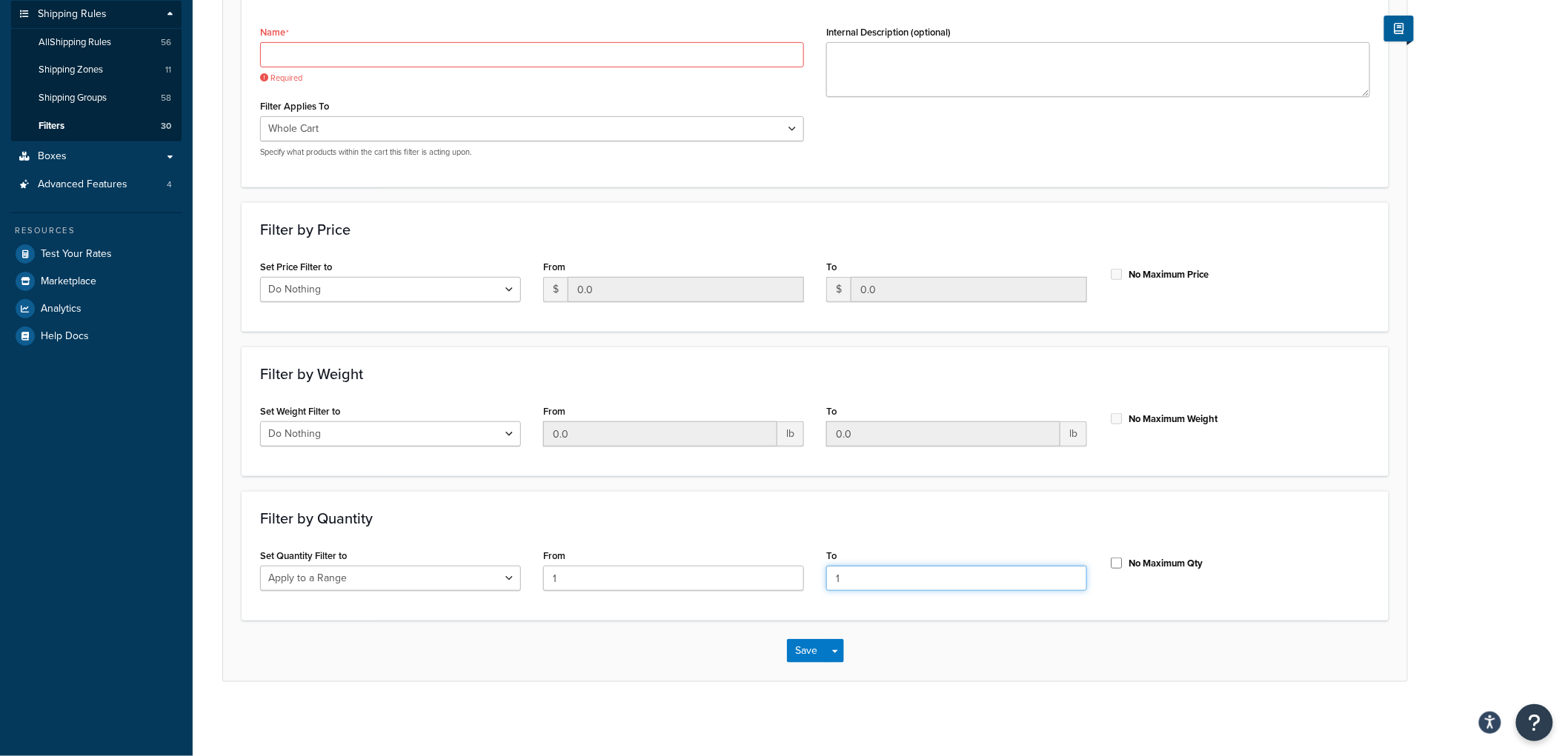
type input "1"
click at [943, 511] on h3 "Filter by Quantity" at bounding box center [815, 519] width 1110 height 17
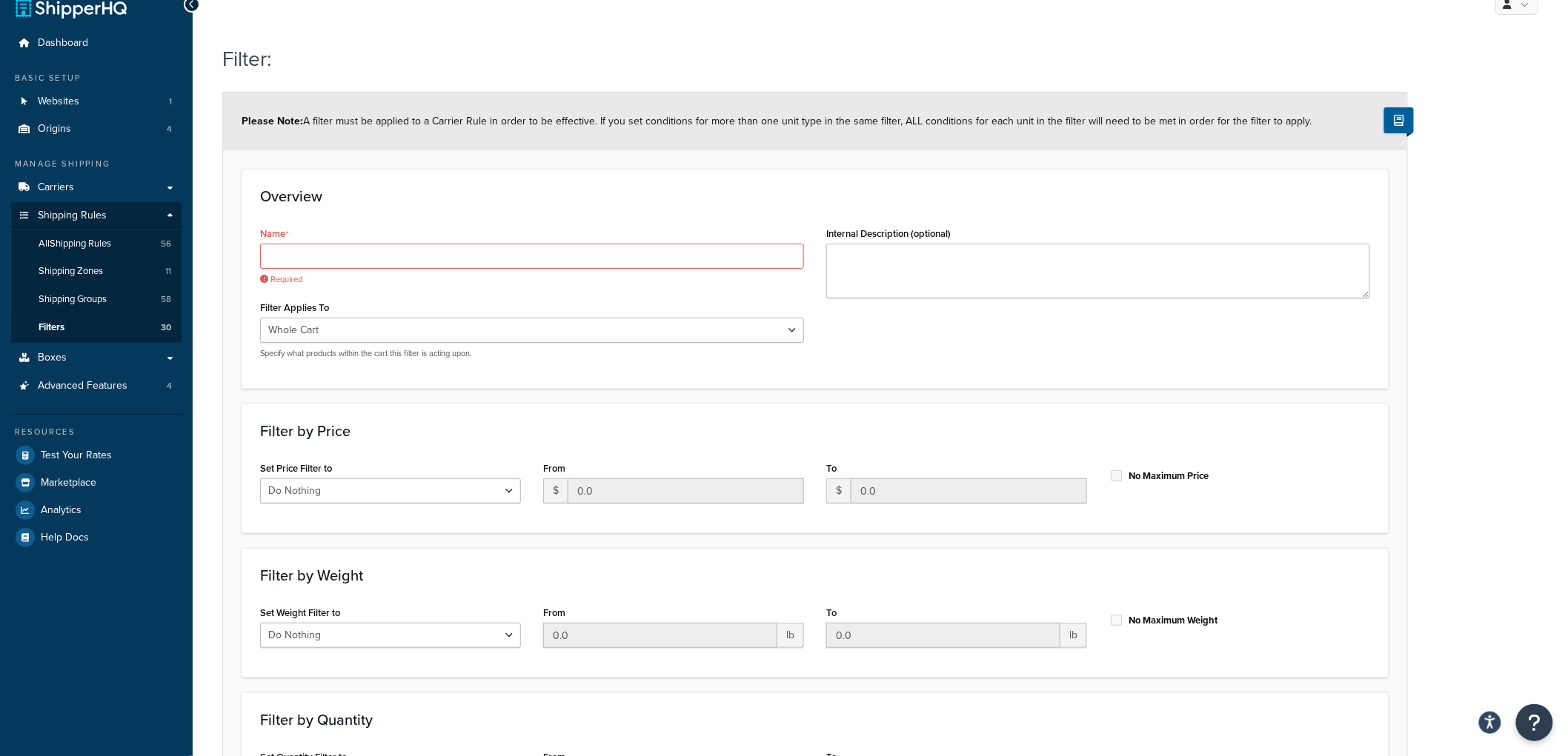
scroll to position [0, 0]
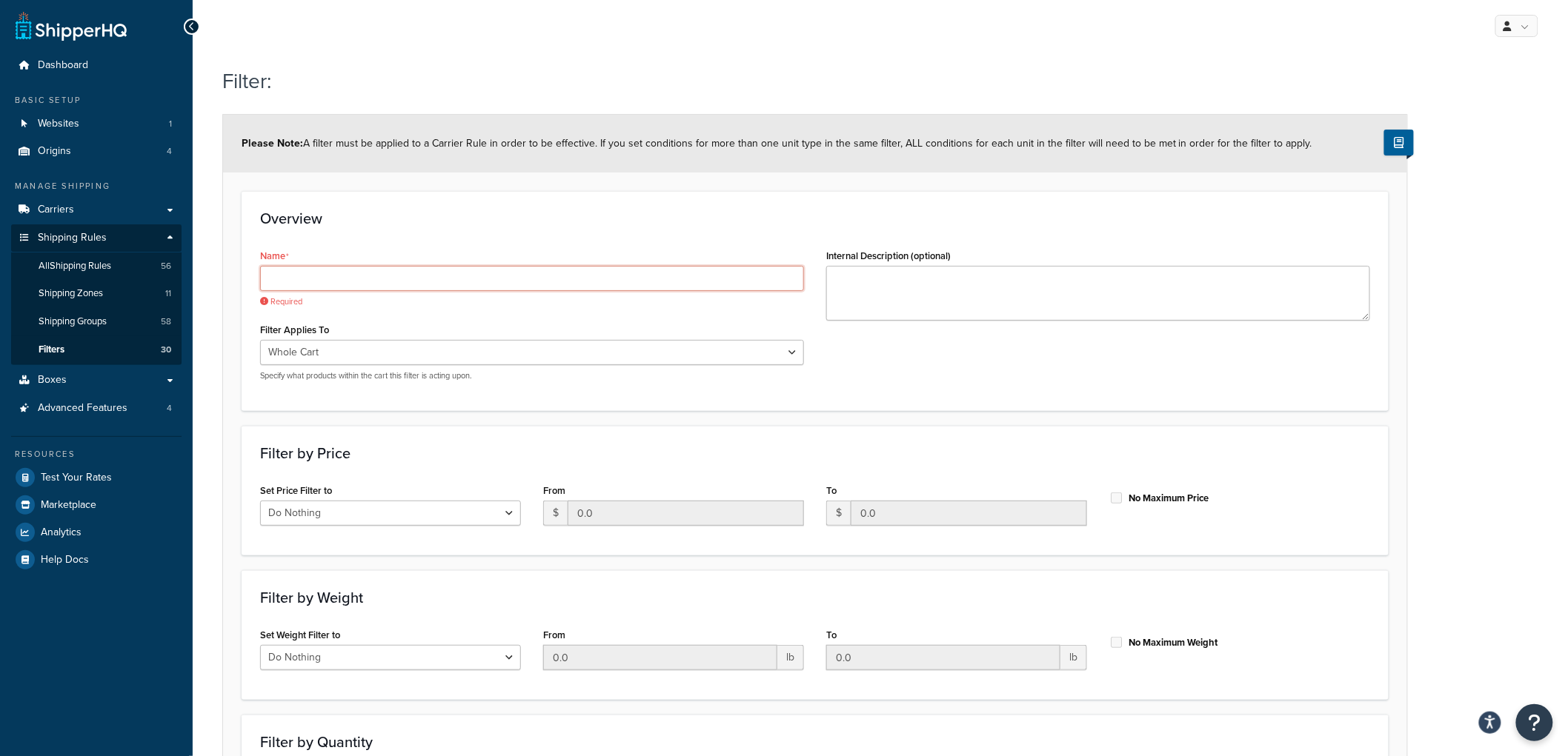
click at [452, 278] on input "Name" at bounding box center [532, 278] width 544 height 25
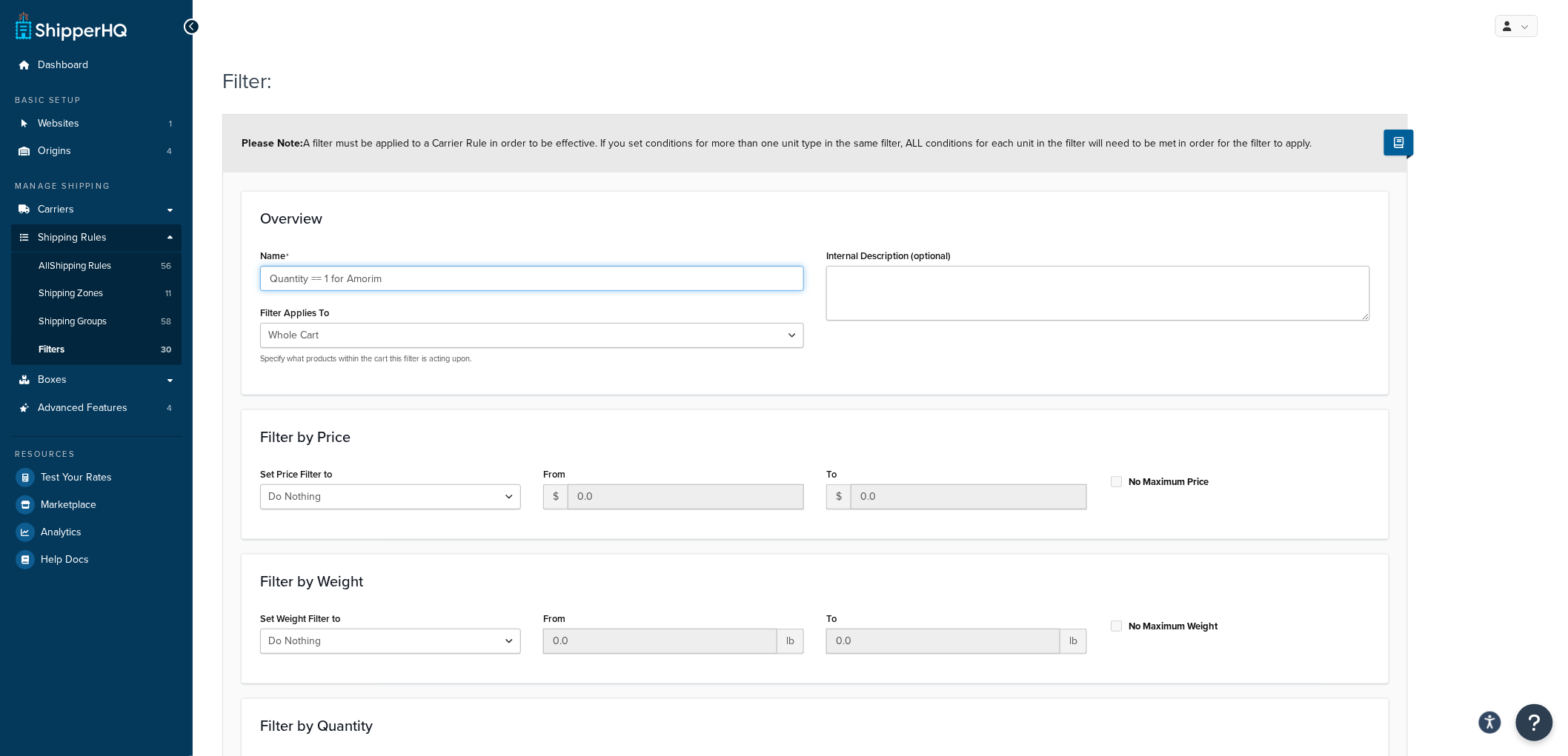
type input "Quantity == 1 for Amorim"
click at [644, 231] on div "Overview Name Quantity == 1 for Amorim Filter Applies To Whole Cart Everything …" at bounding box center [815, 292] width 1147 height 203
click at [456, 326] on select "Whole Cart Everything in Shipping Group Everything at Origin Each Item within S…" at bounding box center [532, 336] width 544 height 25
select select "SHIPPING_GROUP"
click at [260, 323] on select "Whole Cart Everything in Shipping Group Everything at Origin Each Item within S…" at bounding box center [532, 336] width 544 height 25
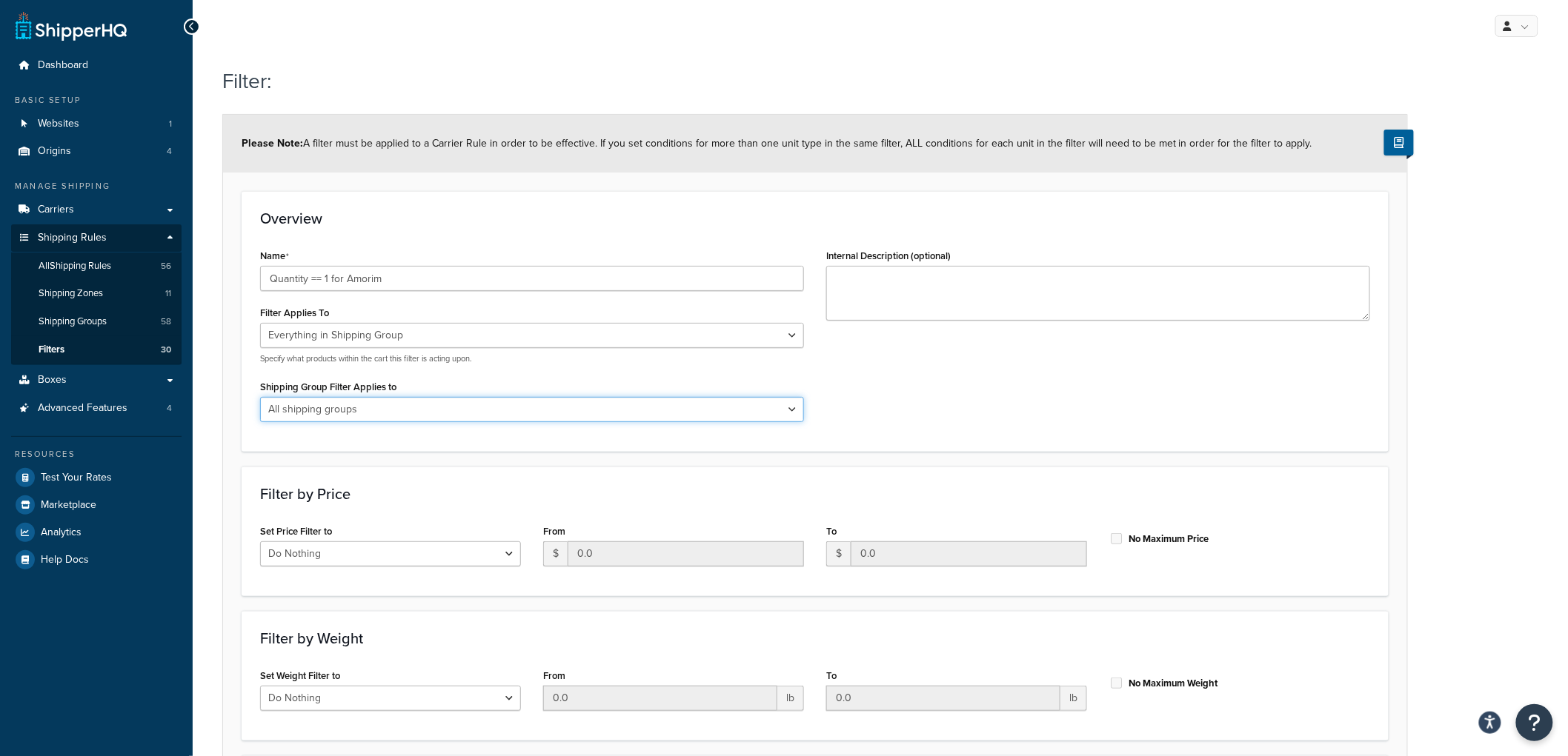
click at [413, 409] on select "All shipping groups Sample Individual Sample Box Parcel Freight Always Free Shi…" at bounding box center [532, 409] width 544 height 25
select select "286341"
click at [260, 397] on select "All shipping groups Sample Individual Sample Box Parcel Freight Always Free Shi…" at bounding box center [532, 409] width 544 height 25
click at [583, 205] on div "Overview Name Quantity == 1 for Amorim Filter Applies To Whole Cart Everything …" at bounding box center [815, 321] width 1147 height 260
click at [418, 278] on input "Quantity == 1 for Amorim" at bounding box center [532, 278] width 544 height 25
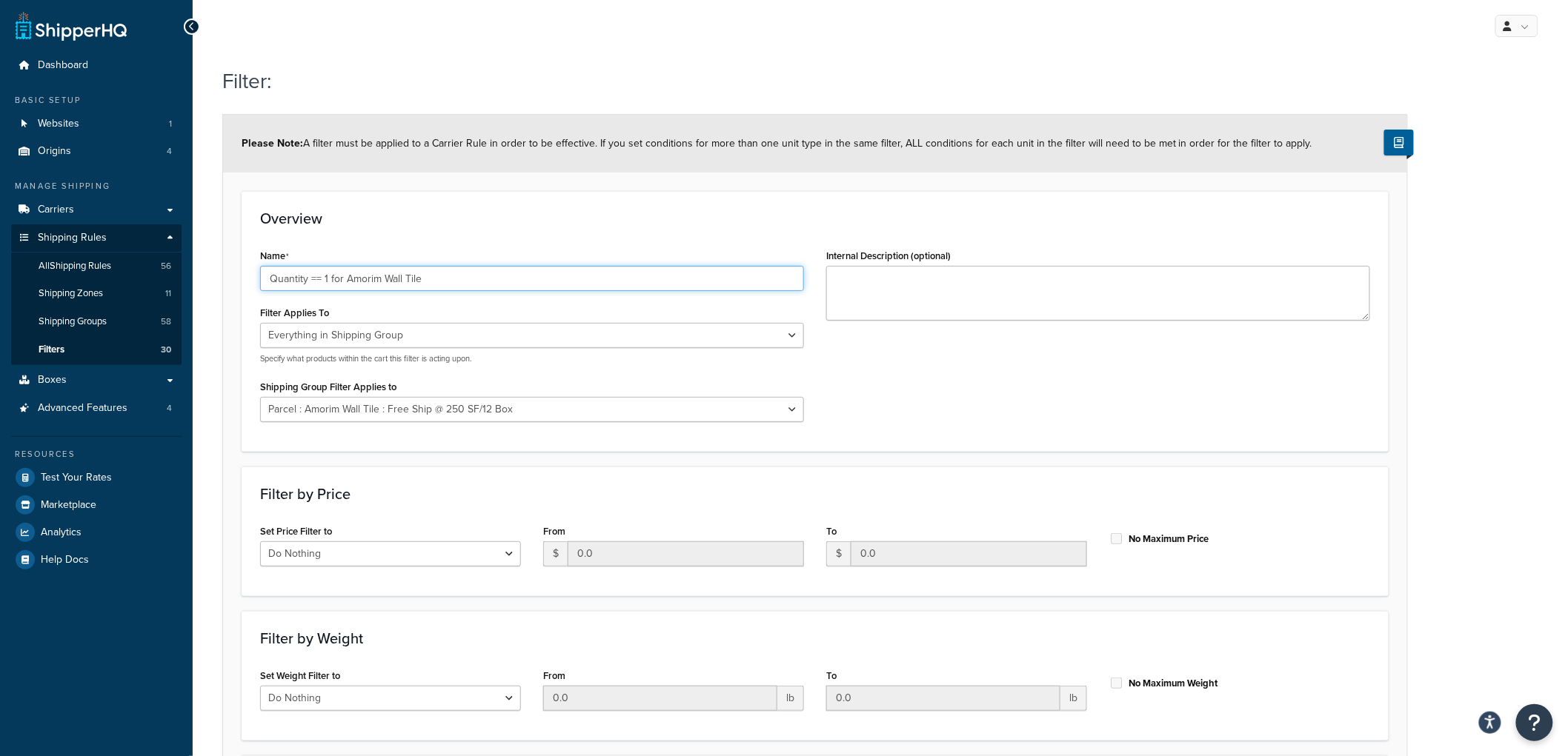
type input "Quantity == 1 for Amorim Wall Tile"
click at [566, 143] on span "Please Note: A filter must be applied to a Carrier Rule in order to be effectiv…" at bounding box center [776, 143] width 1071 height 16
click at [572, 226] on h3 "Overview" at bounding box center [815, 219] width 1110 height 17
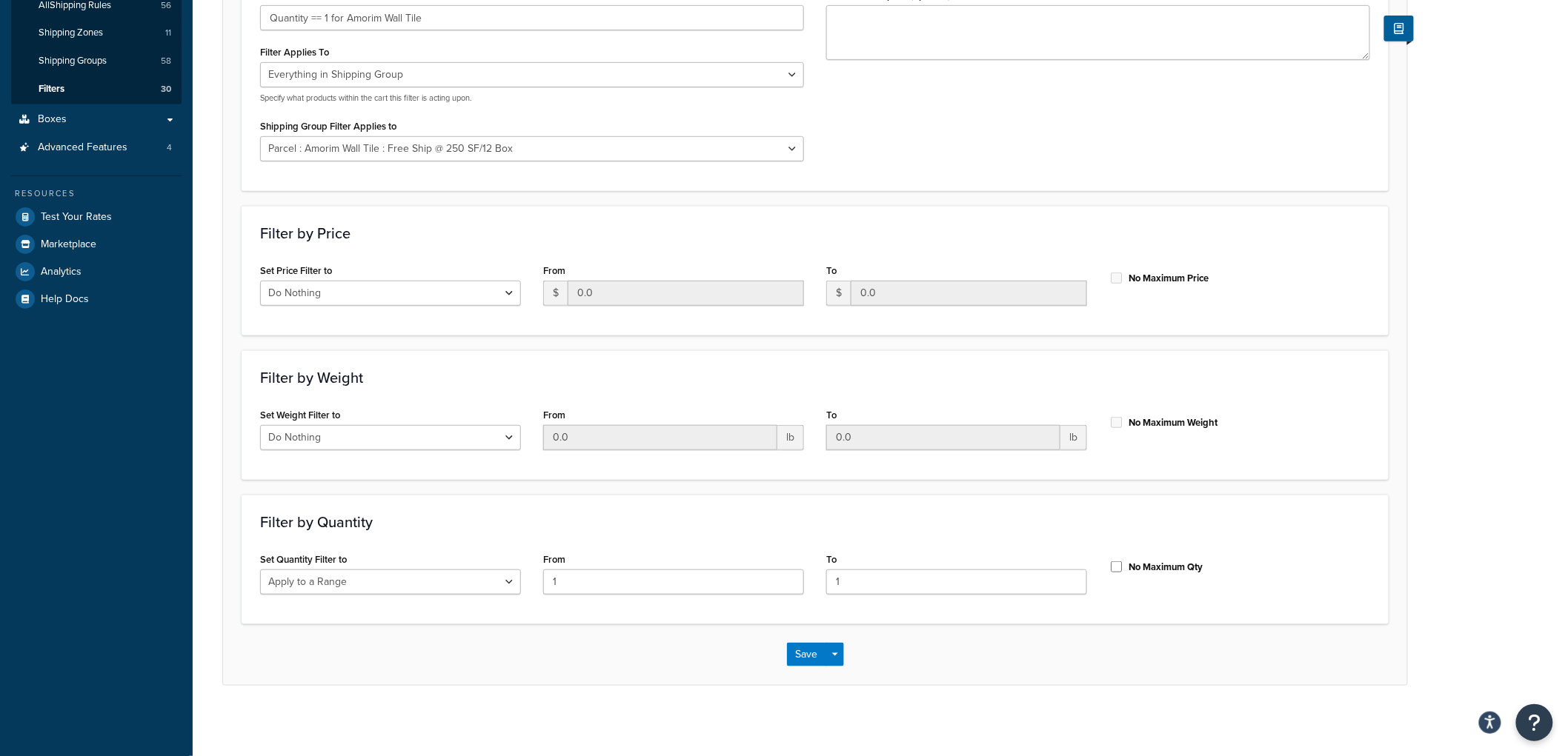
scroll to position [264, 0]
click at [811, 654] on button "Save" at bounding box center [807, 651] width 40 height 23
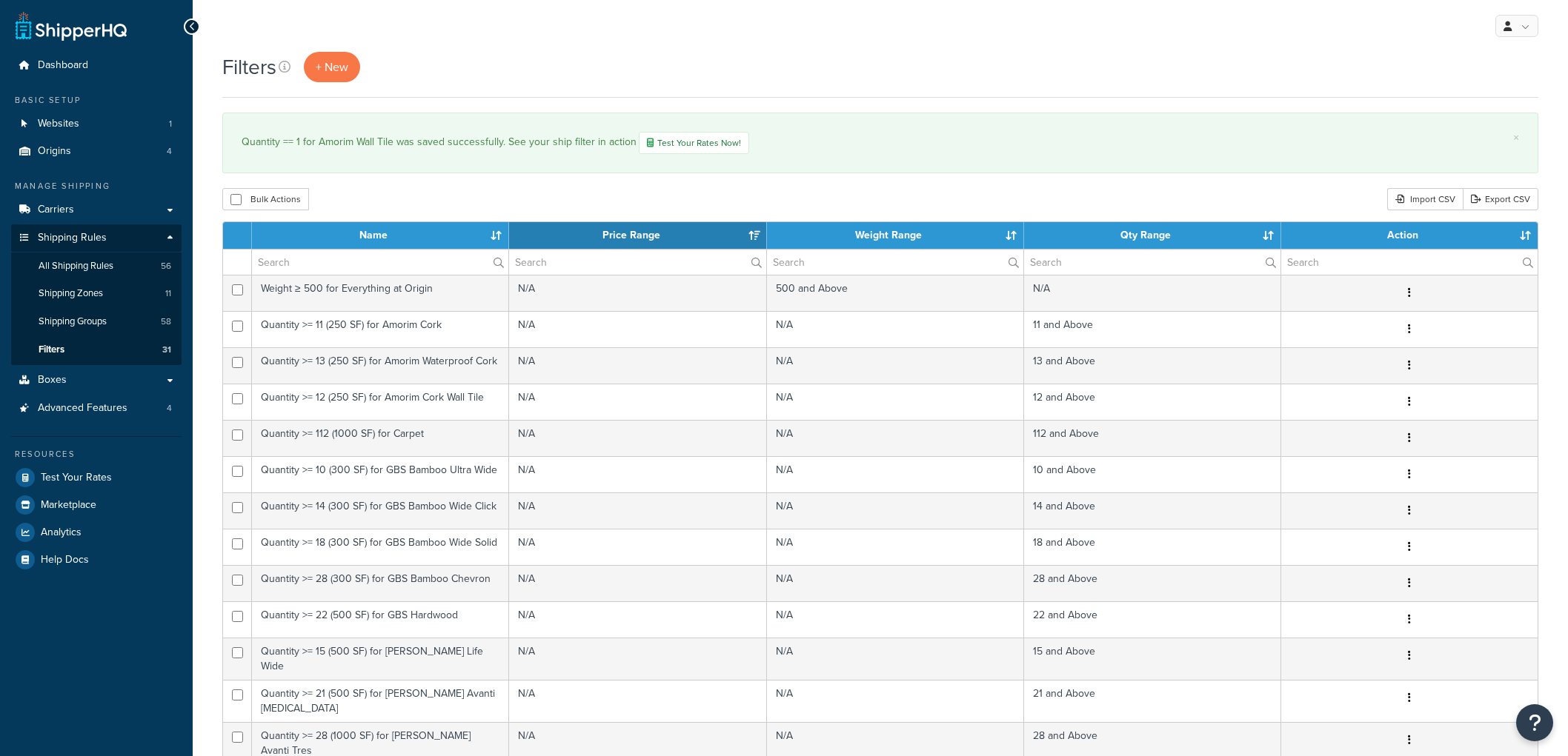
select select "15"
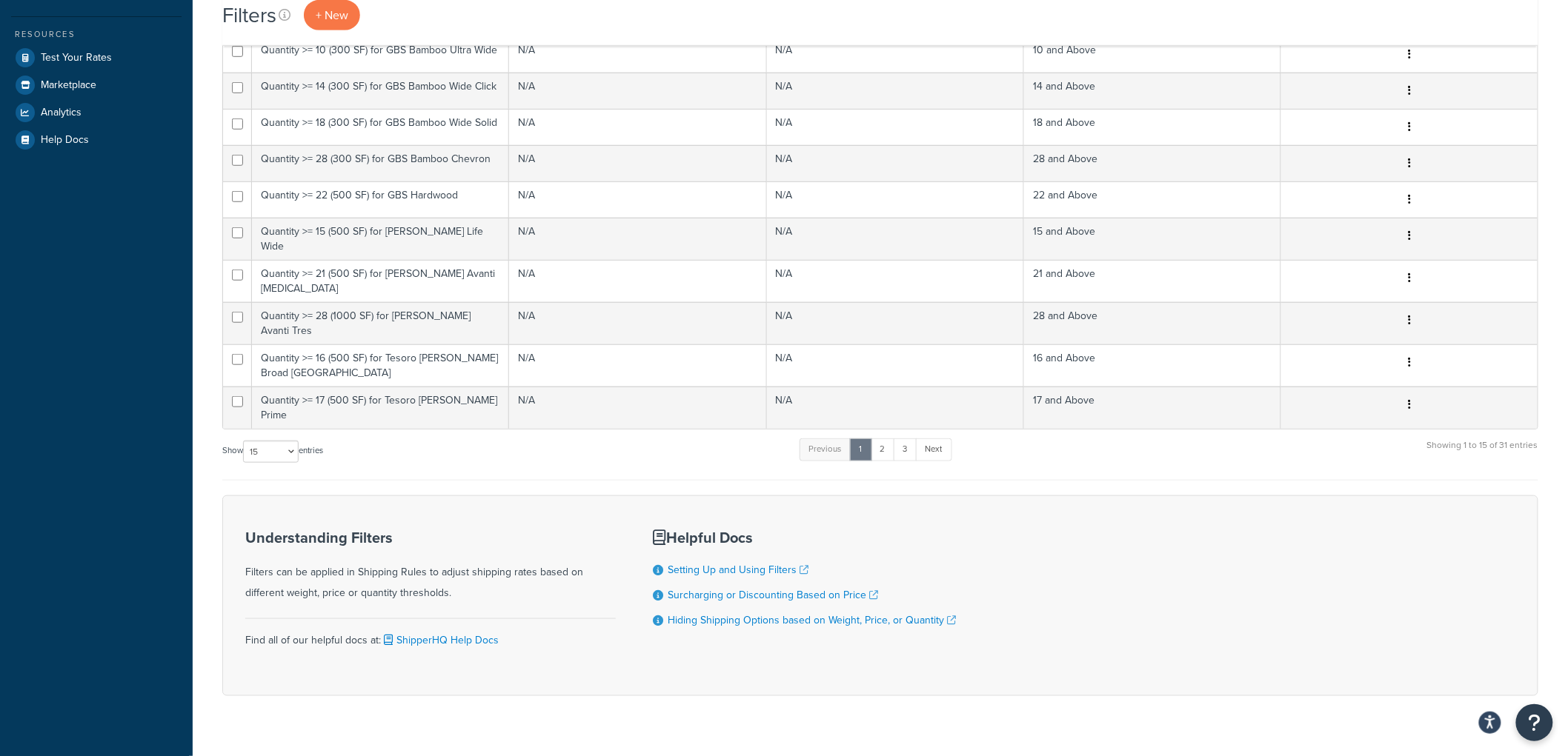
scroll to position [426, 0]
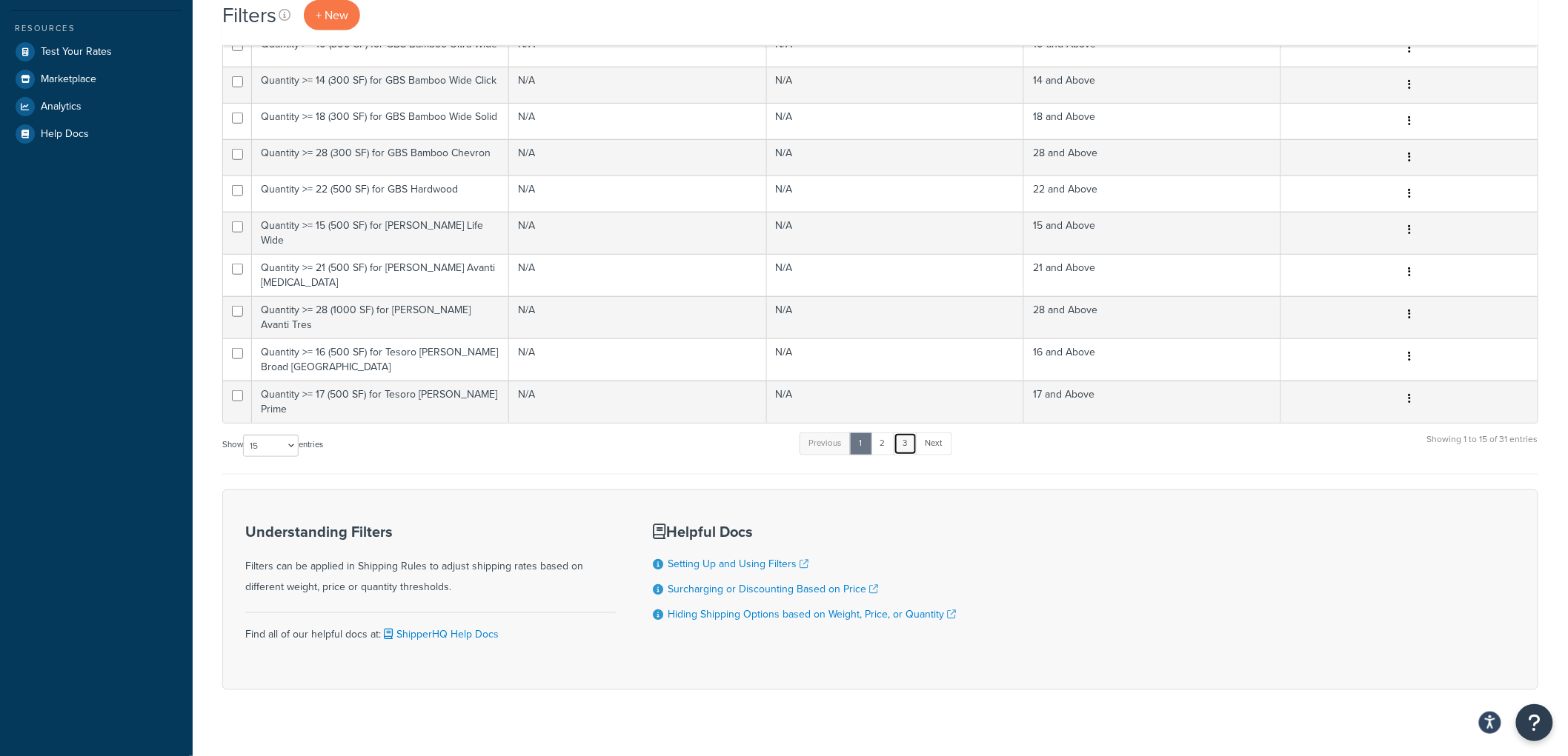
click at [902, 433] on link "3" at bounding box center [905, 444] width 23 height 23
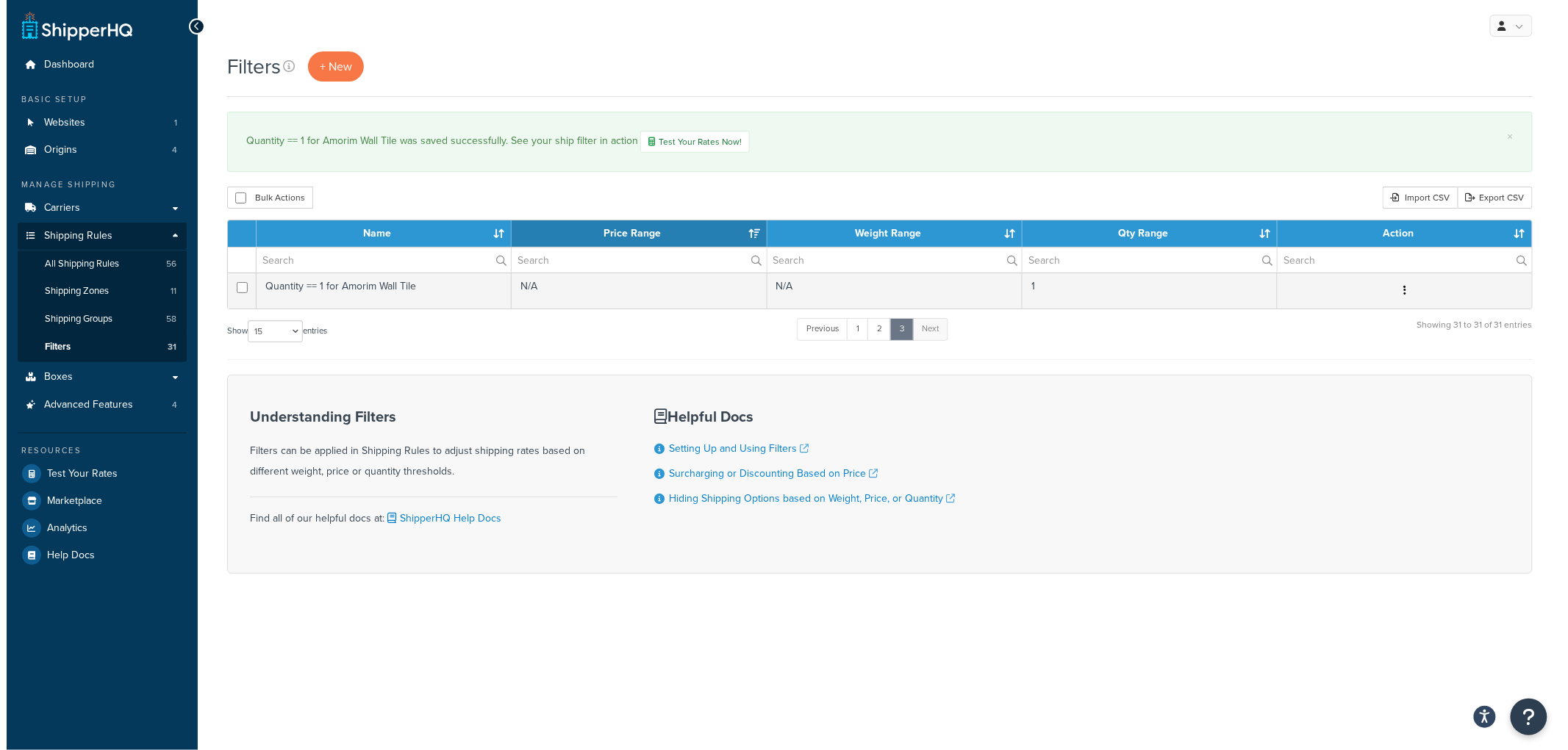
scroll to position [0, 0]
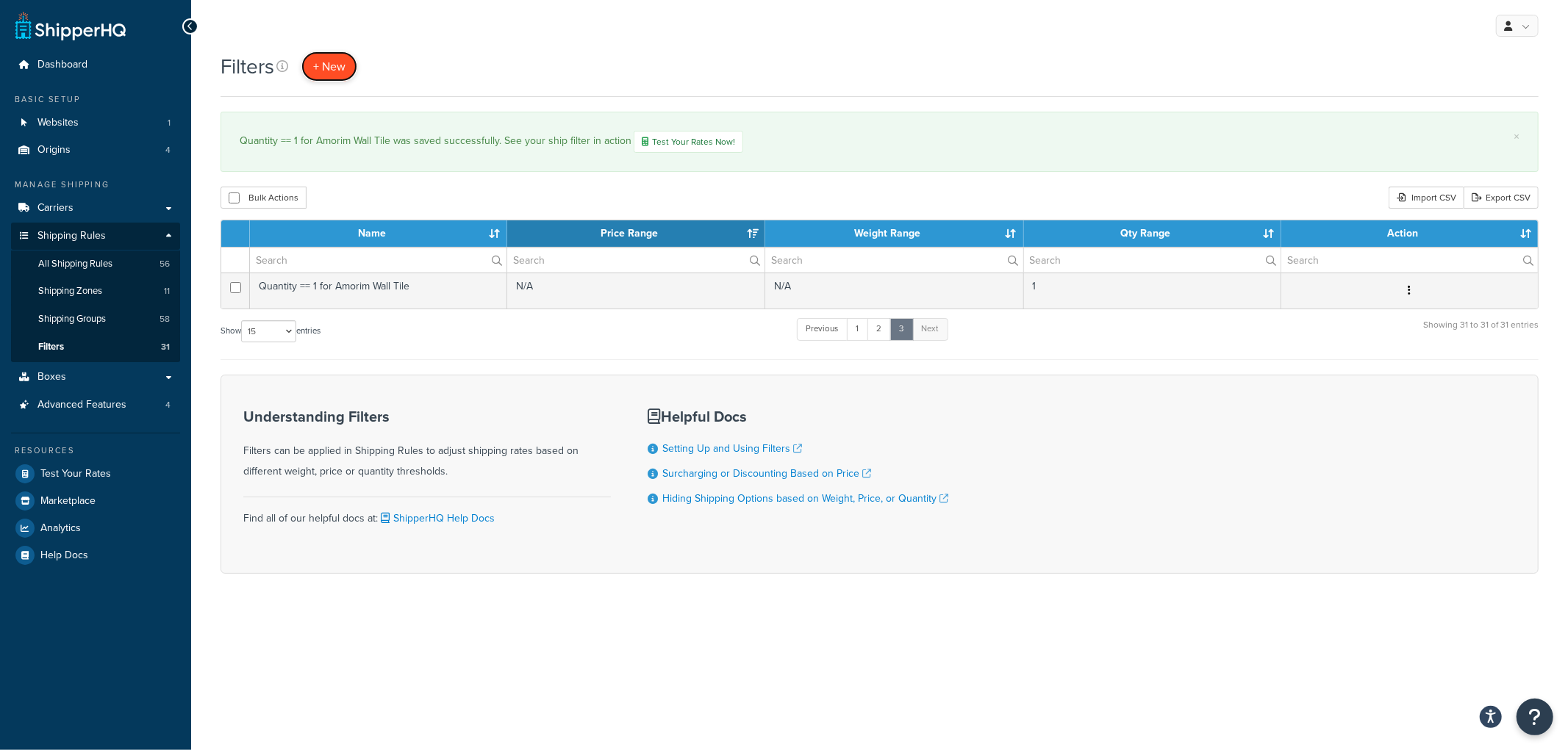
click at [333, 64] on span "+ New" at bounding box center [329, 66] width 32 height 17
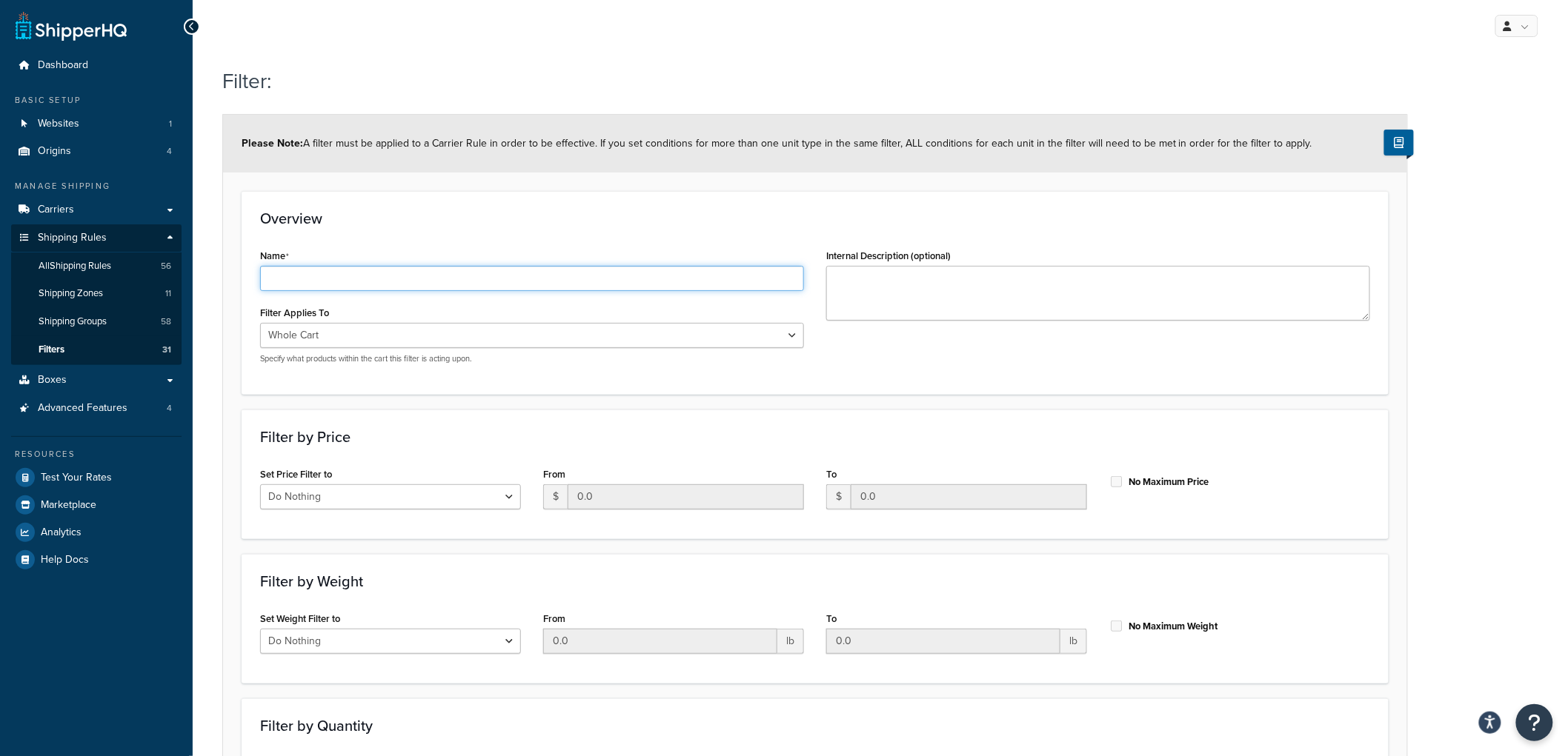
click at [374, 266] on input "Name" at bounding box center [532, 278] width 544 height 25
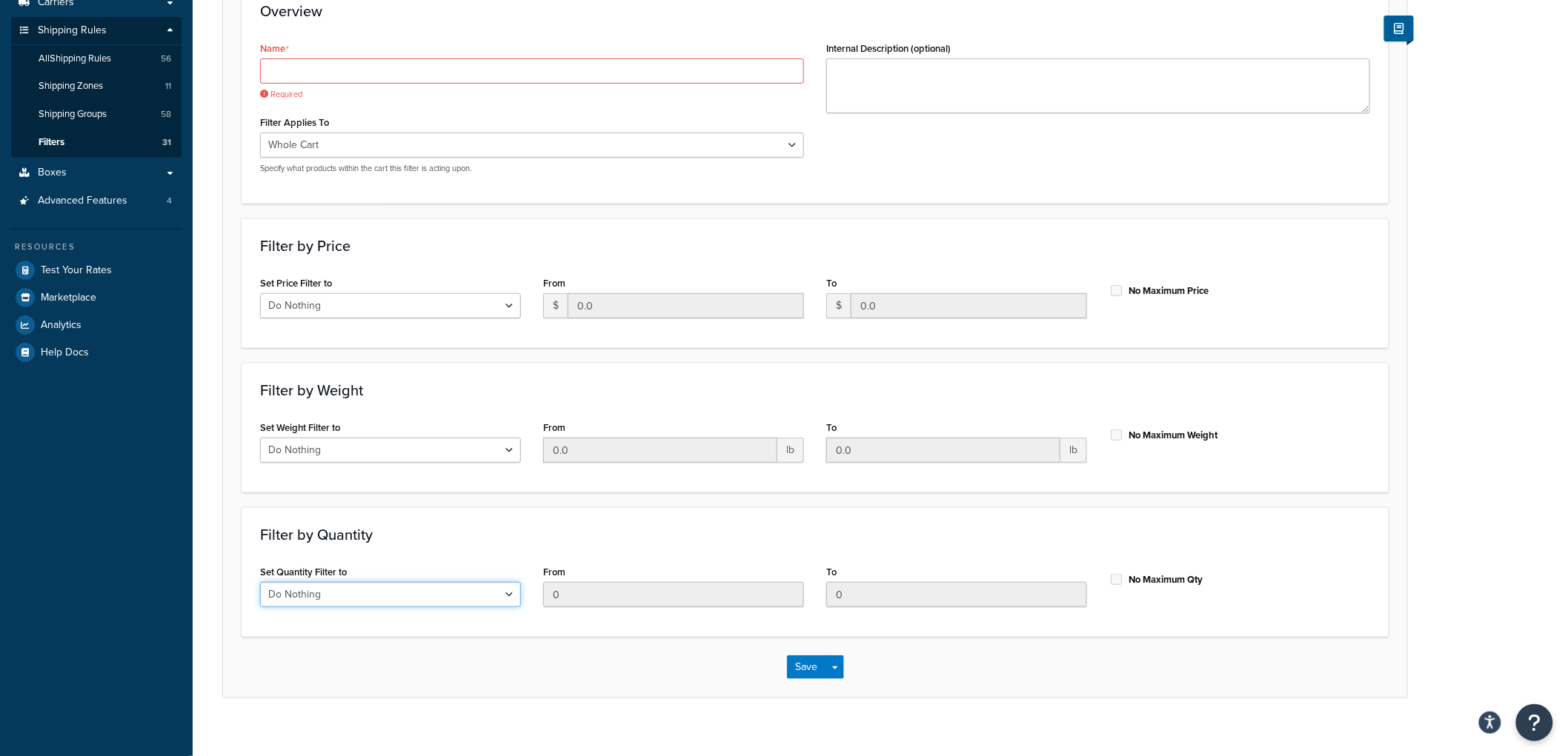
click at [372, 569] on div "Set Quantity Filter to Do Nothing Apply to a Range" at bounding box center [390, 584] width 261 height 46
select select "range"
click at [260, 582] on select "Do Nothing Apply to a Range" at bounding box center [390, 595] width 261 height 25
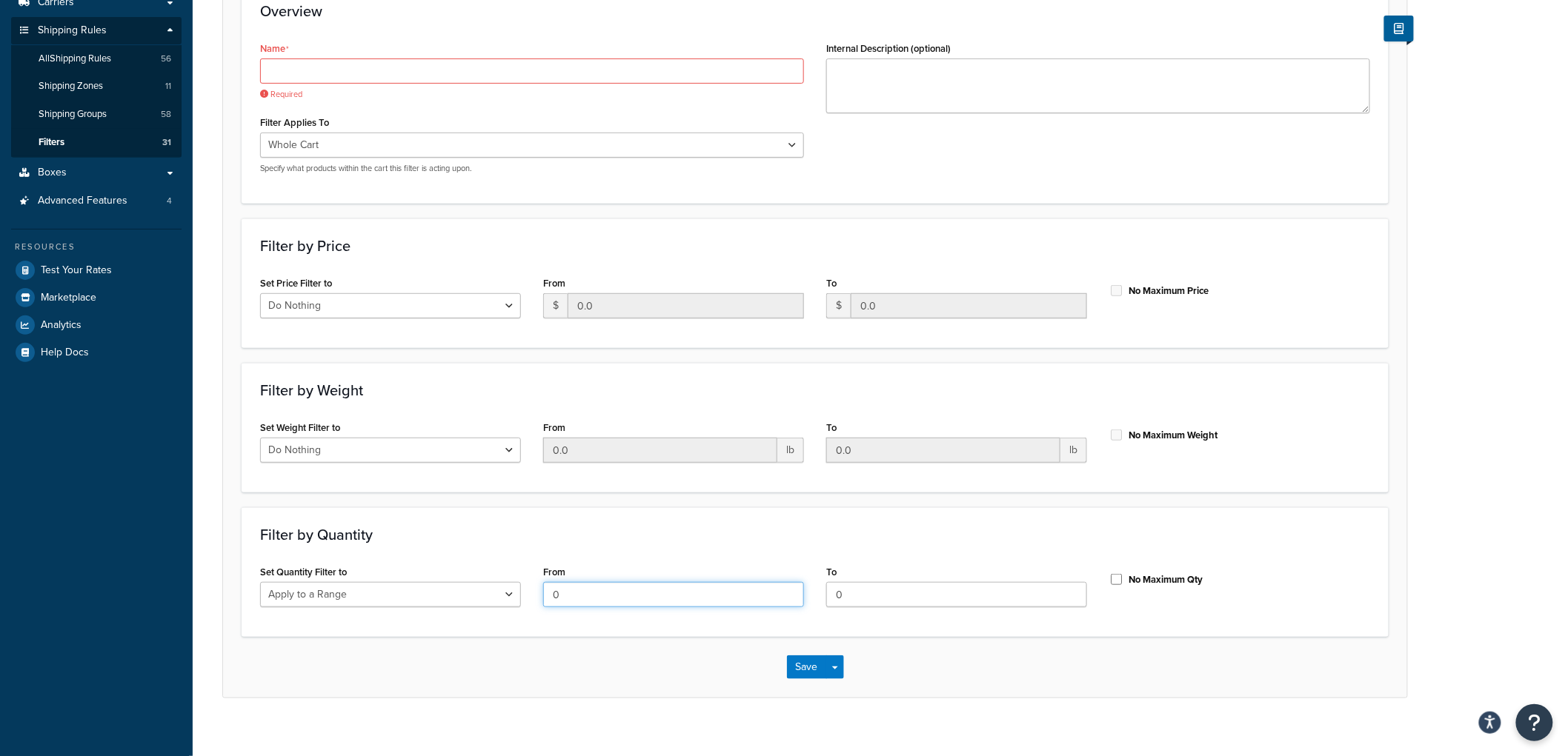
drag, startPoint x: 597, startPoint y: 593, endPoint x: 506, endPoint y: 575, distance: 92.8
click at [506, 575] on div "Set Quantity Filter to Do Nothing Apply to a Range From 0 To 0 No Maximum Qty" at bounding box center [815, 590] width 1133 height 57
type input "2"
drag, startPoint x: 952, startPoint y: 594, endPoint x: 669, endPoint y: 545, distance: 287.2
click at [673, 549] on div "Filter by Quantity Set Quantity Filter to Do Nothing Apply to a Range From 2 To…" at bounding box center [815, 571] width 1147 height 129
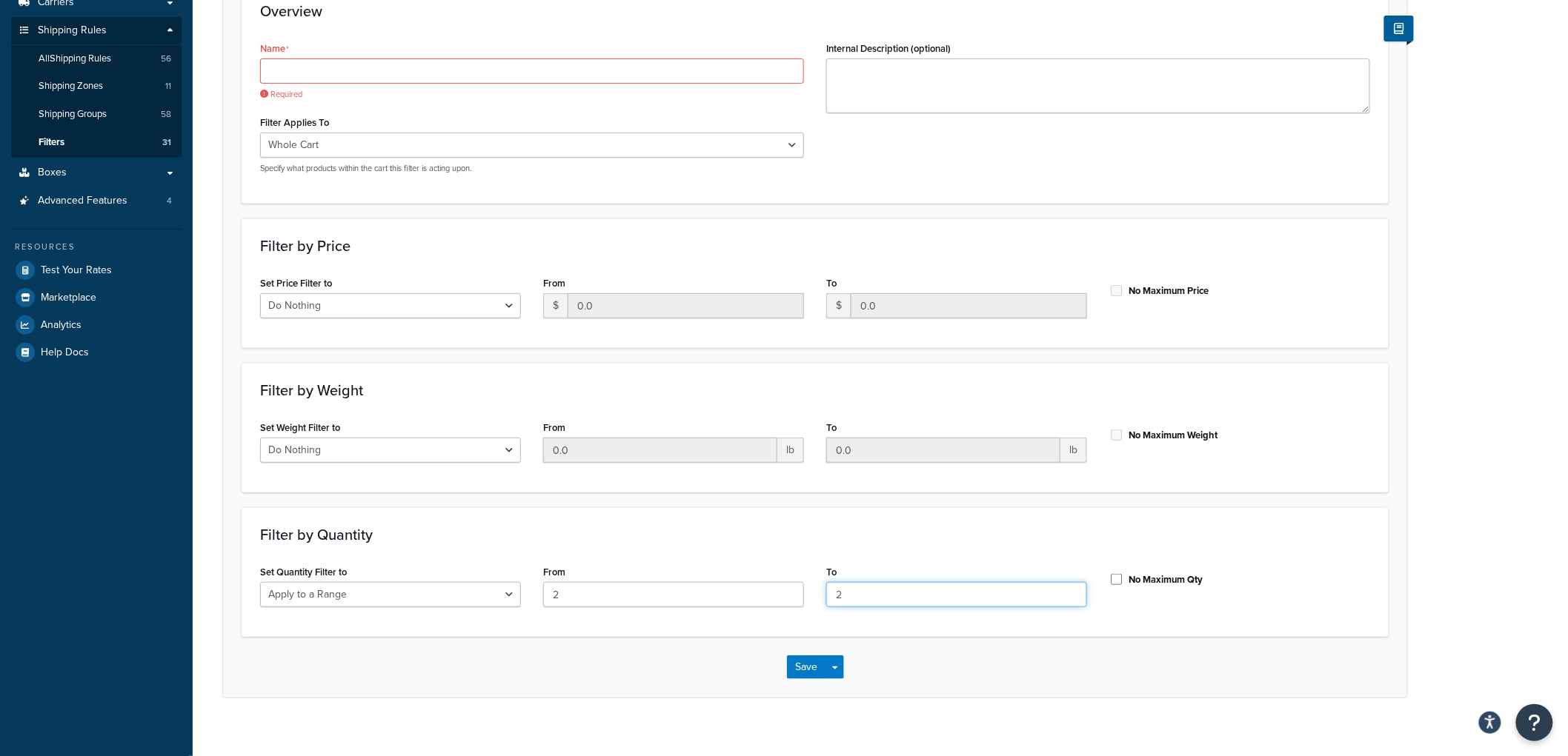
type input "2"
click at [932, 505] on form "Please Note: A filter must be applied to a Carrier Rule in order to be effectiv…" at bounding box center [815, 302] width 1184 height 790
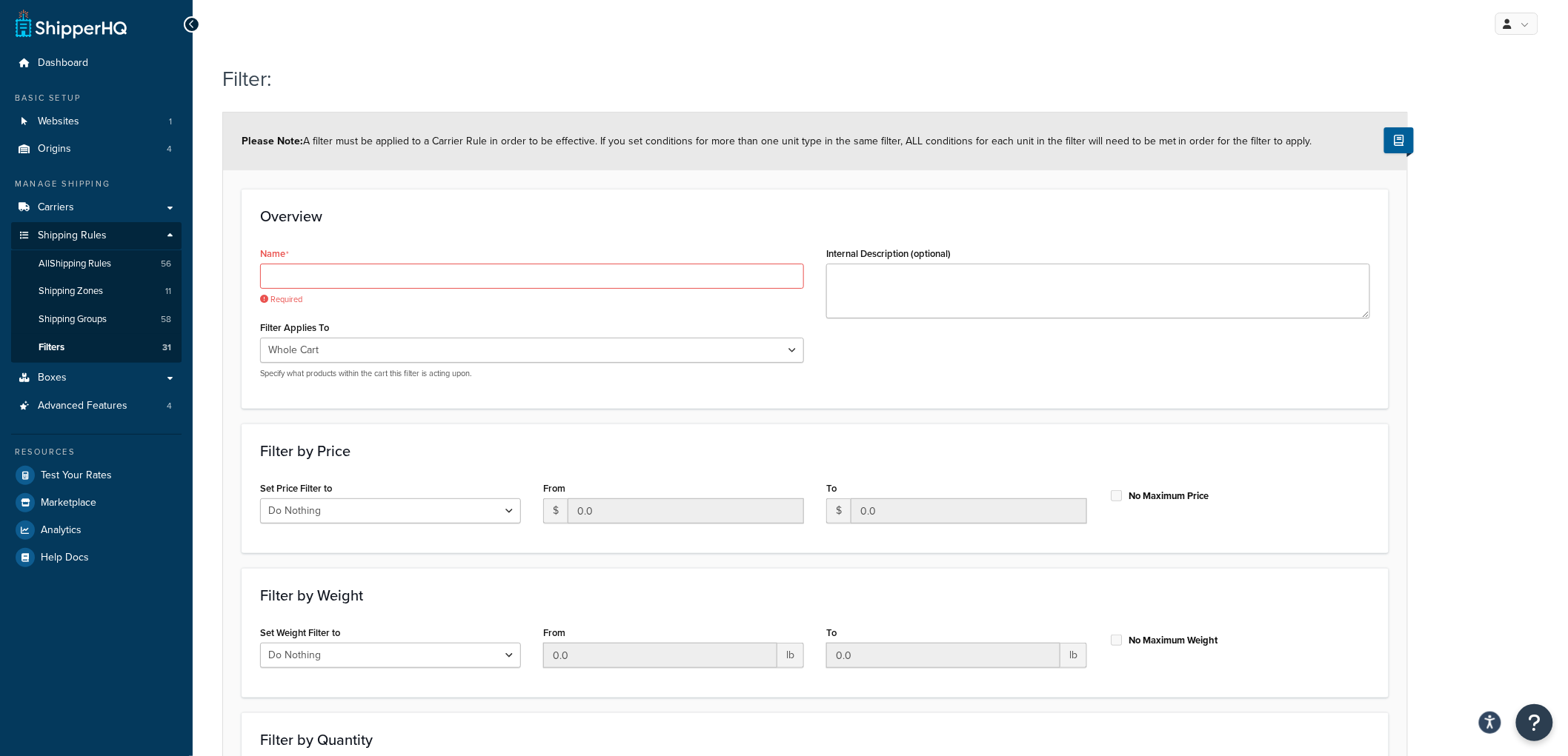
scroll to position [0, 0]
click at [633, 284] on input "Name" at bounding box center [532, 278] width 544 height 25
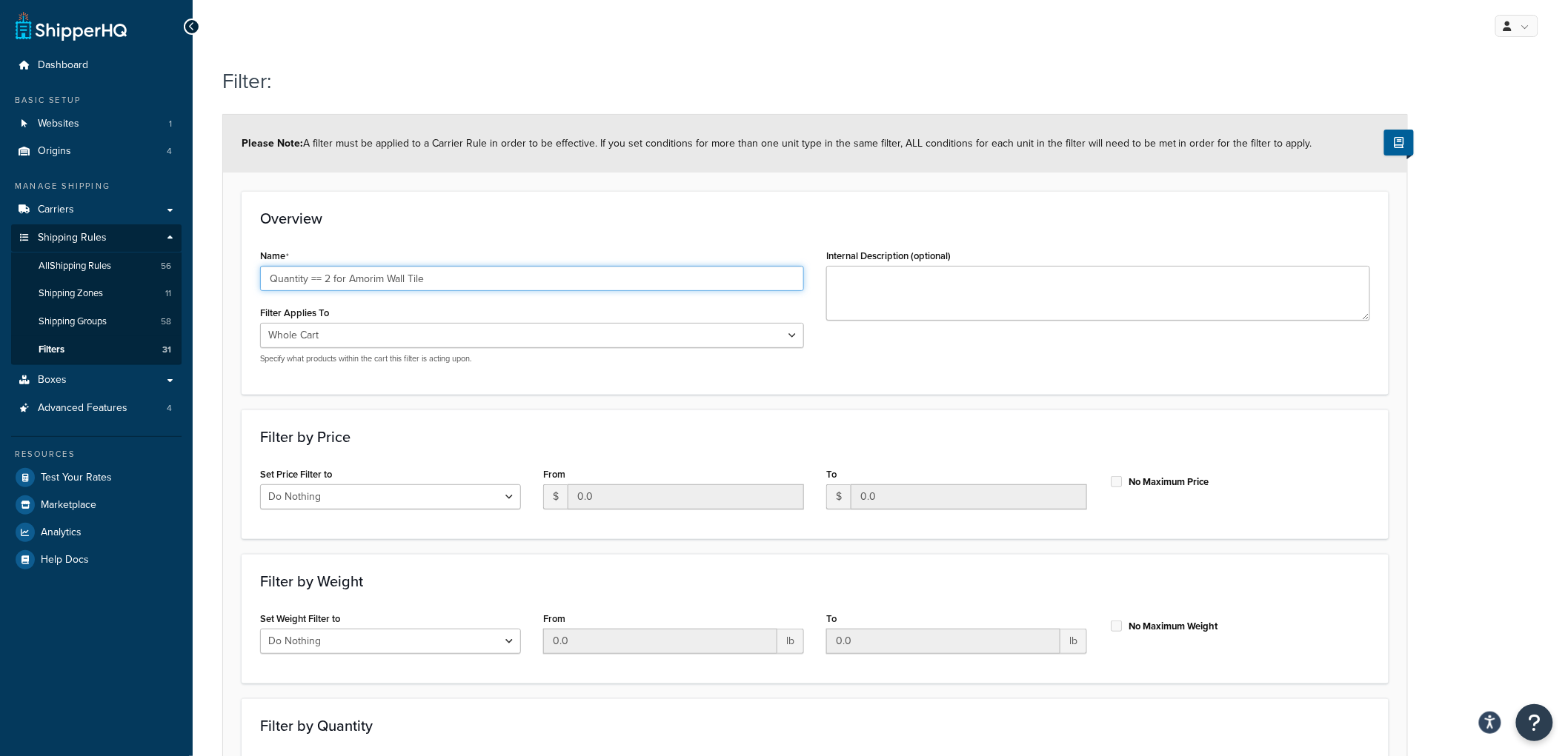
type input "Quantity == 2 for Amorim Wall Tile"
click at [640, 342] on select "Whole Cart Everything in Shipping Group Everything at Origin Each Item within S…" at bounding box center [532, 336] width 544 height 25
select select "SHIPPING_GROUP"
click at [260, 323] on select "Whole Cart Everything in Shipping Group Everything at Origin Each Item within S…" at bounding box center [532, 336] width 544 height 25
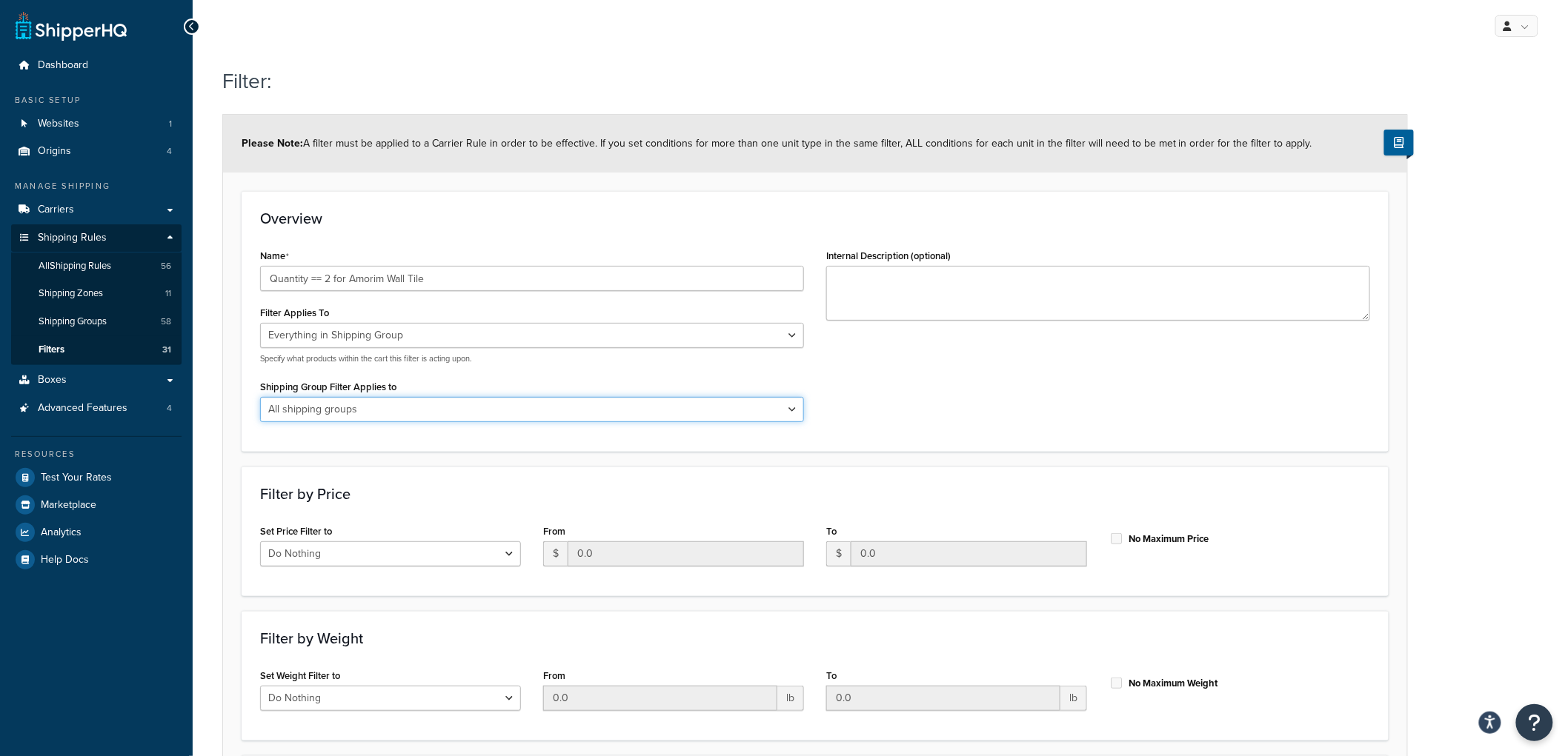
click at [389, 409] on select "All shipping groups Sample Individual Sample Box Parcel Freight Always Free Shi…" at bounding box center [532, 409] width 544 height 25
select select "286341"
click at [260, 397] on select "All shipping groups Sample Individual Sample Box Parcel Freight Always Free Shi…" at bounding box center [532, 409] width 544 height 25
click at [608, 96] on div "Filter:" at bounding box center [815, 83] width 1185 height 48
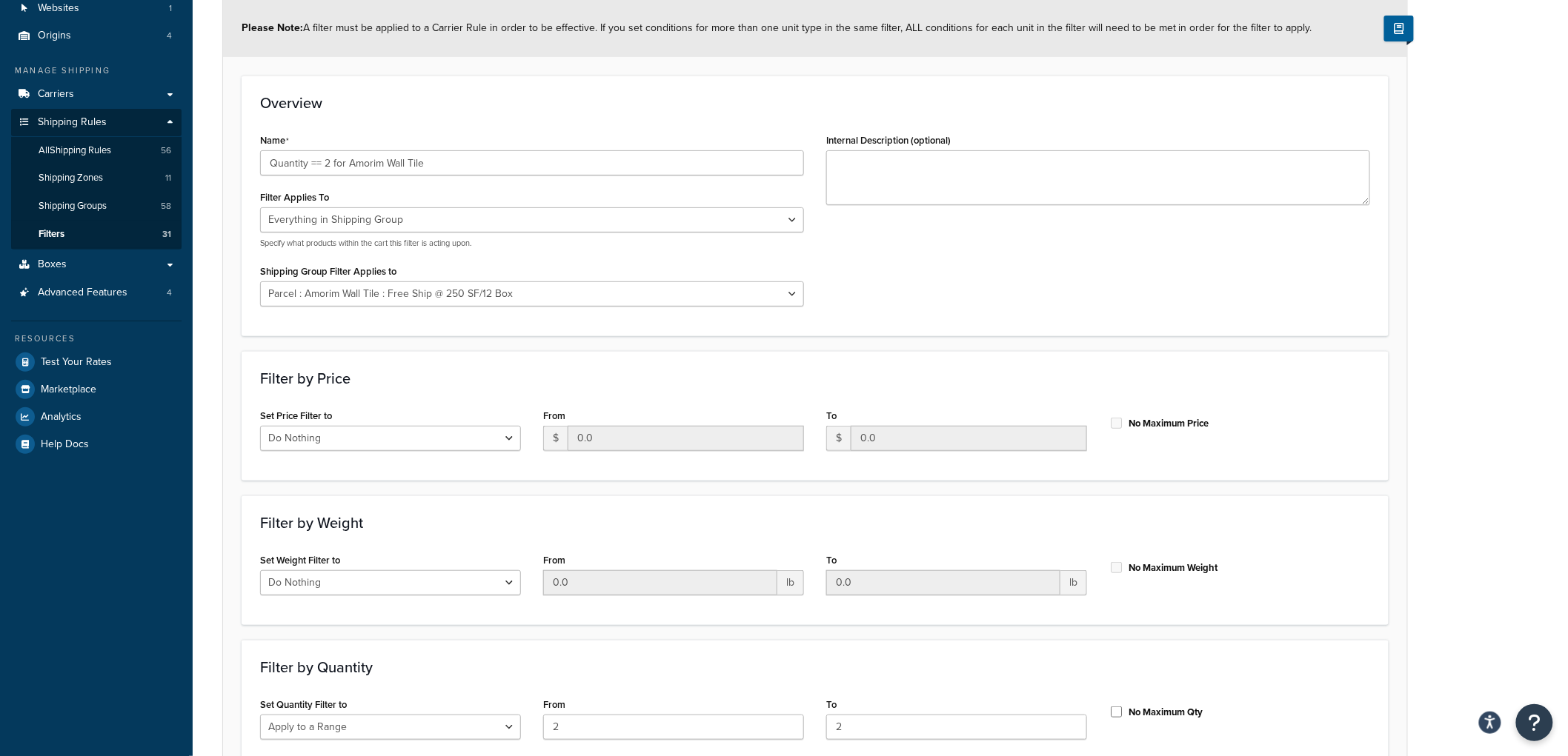
scroll to position [264, 0]
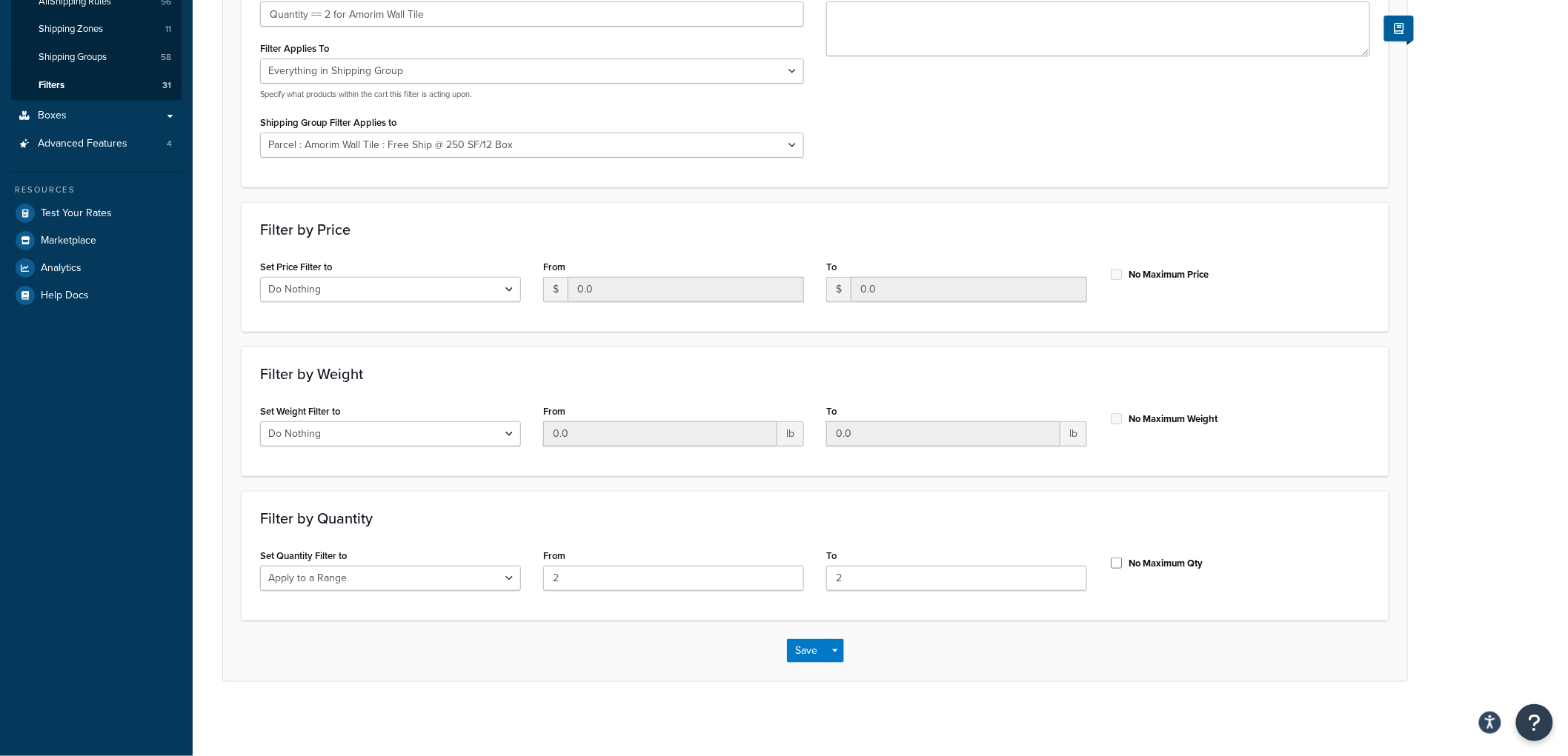
click at [802, 636] on div "Save Save Dropdown Save and Edit Save and Duplicate Save and Create New" at bounding box center [815, 651] width 1184 height 61
click at [808, 649] on button "Save" at bounding box center [807, 651] width 40 height 23
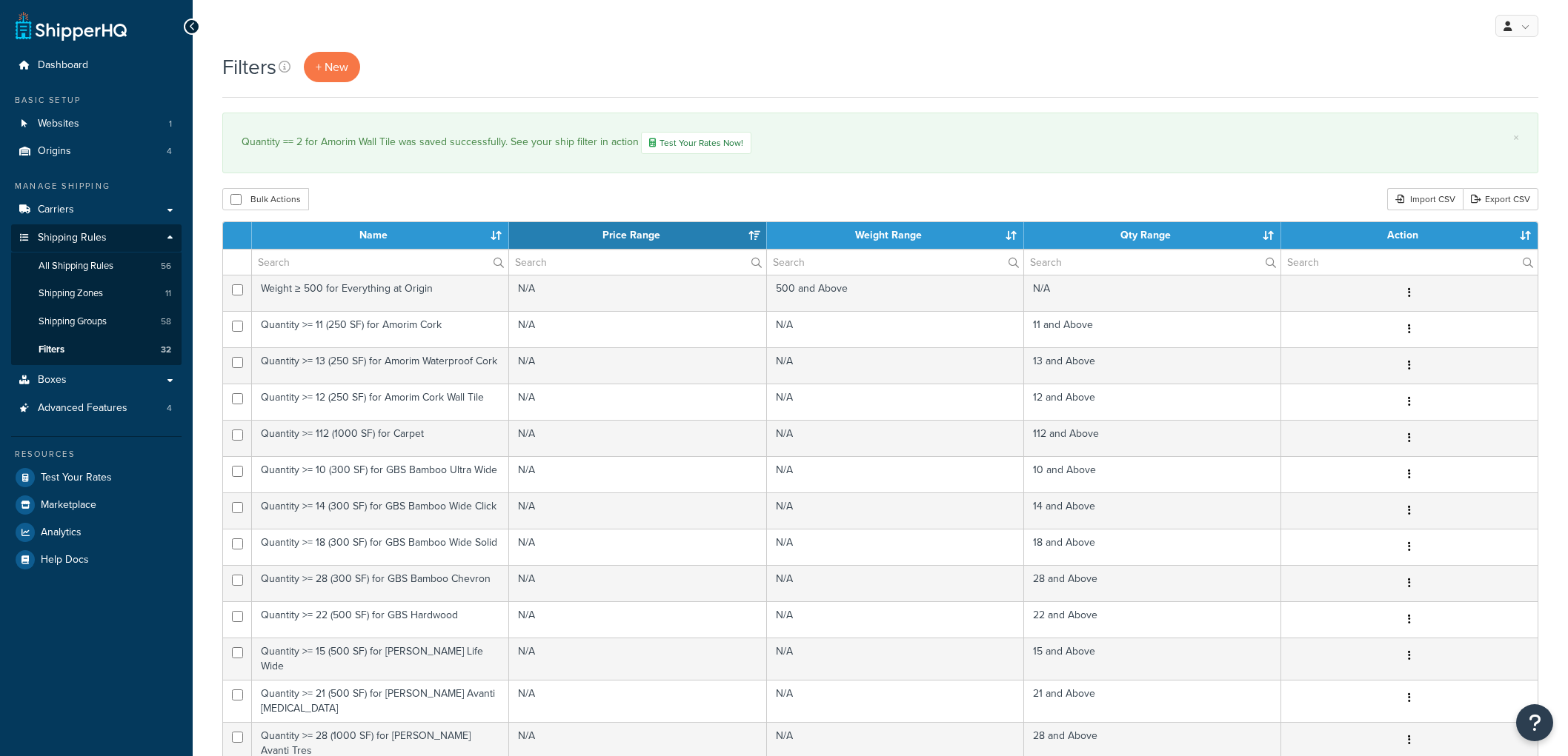
select select "15"
click at [317, 53] on link "+ New" at bounding box center [331, 67] width 56 height 30
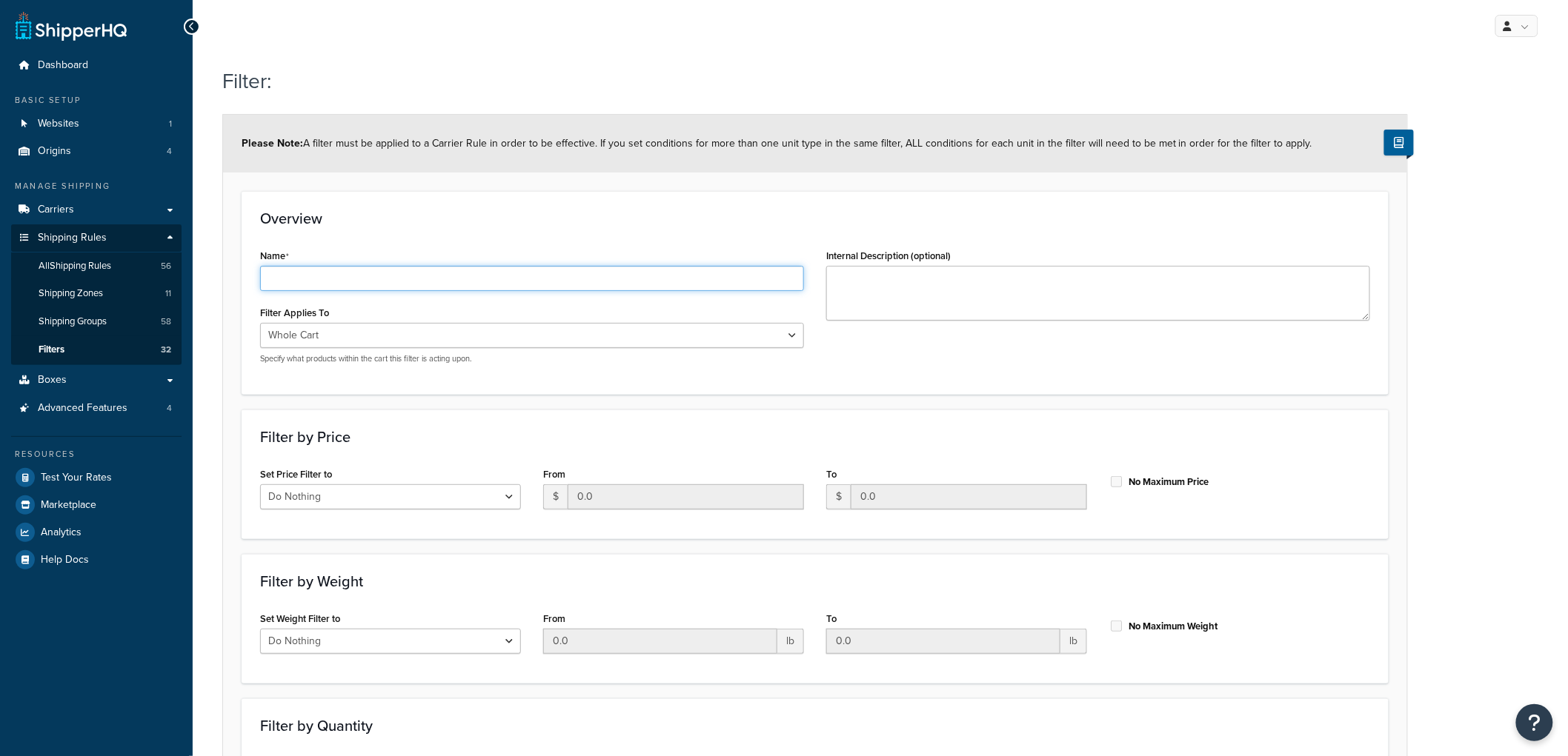
click at [411, 271] on input "Name" at bounding box center [532, 278] width 544 height 25
type input "Quantity == 3 for Amorim Wall Tile"
click at [653, 330] on select "Whole Cart Everything in Shipping Group Everything at Origin Each Item within S…" at bounding box center [532, 336] width 544 height 25
select select "SHIPPING_GROUP"
click at [260, 323] on select "Whole Cart Everything in Shipping Group Everything at Origin Each Item within S…" at bounding box center [532, 336] width 544 height 25
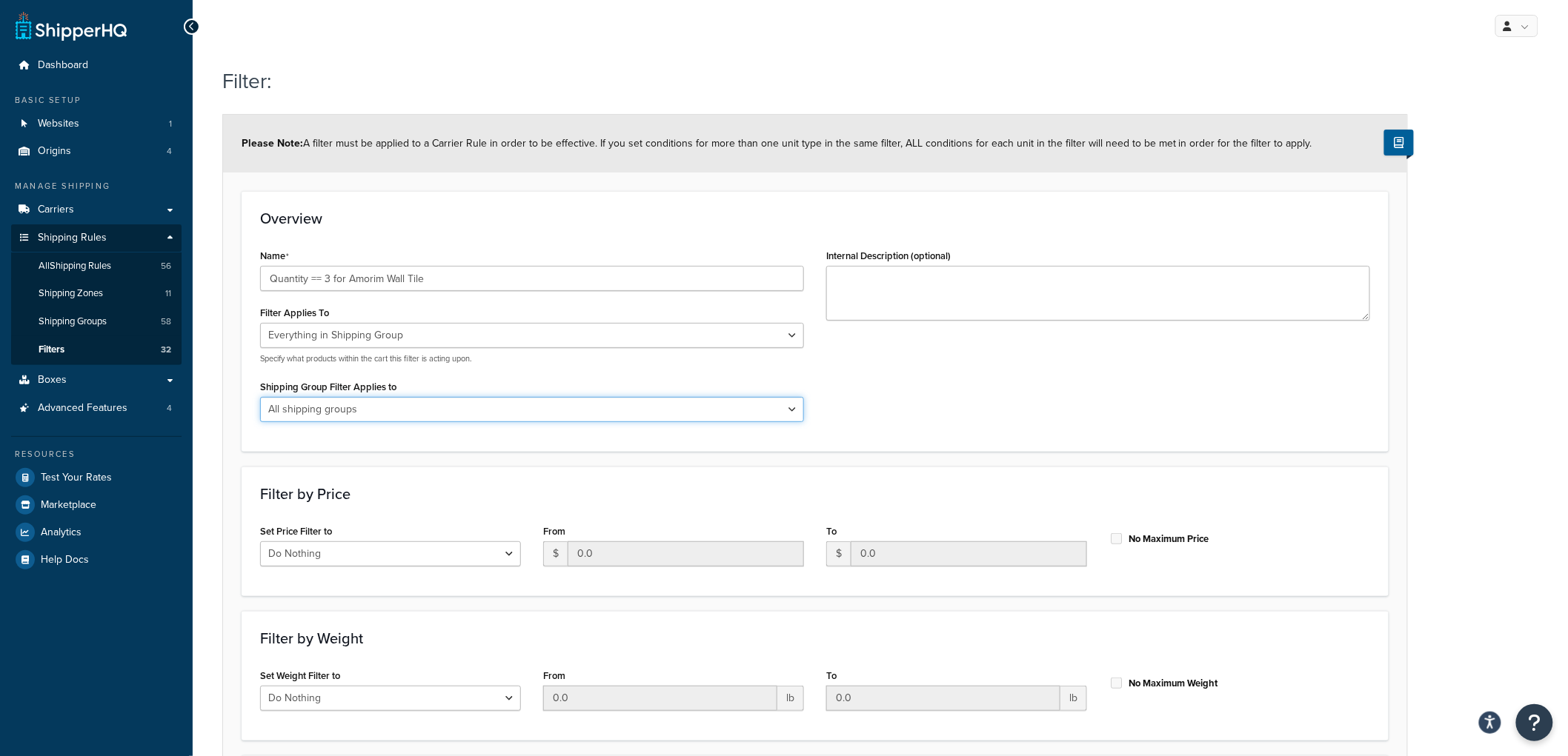
click at [578, 408] on select "All shipping groups Sample Individual Sample Box Parcel Freight Always Free Shi…" at bounding box center [532, 409] width 544 height 25
select select "286341"
click at [260, 397] on select "All shipping groups Sample Individual Sample Box Parcel Freight Always Free Shi…" at bounding box center [532, 409] width 544 height 25
click at [630, 198] on div "Overview Name Quantity == 3 for Amorim Wall Tile Filter Applies To Whole Cart E…" at bounding box center [815, 321] width 1147 height 260
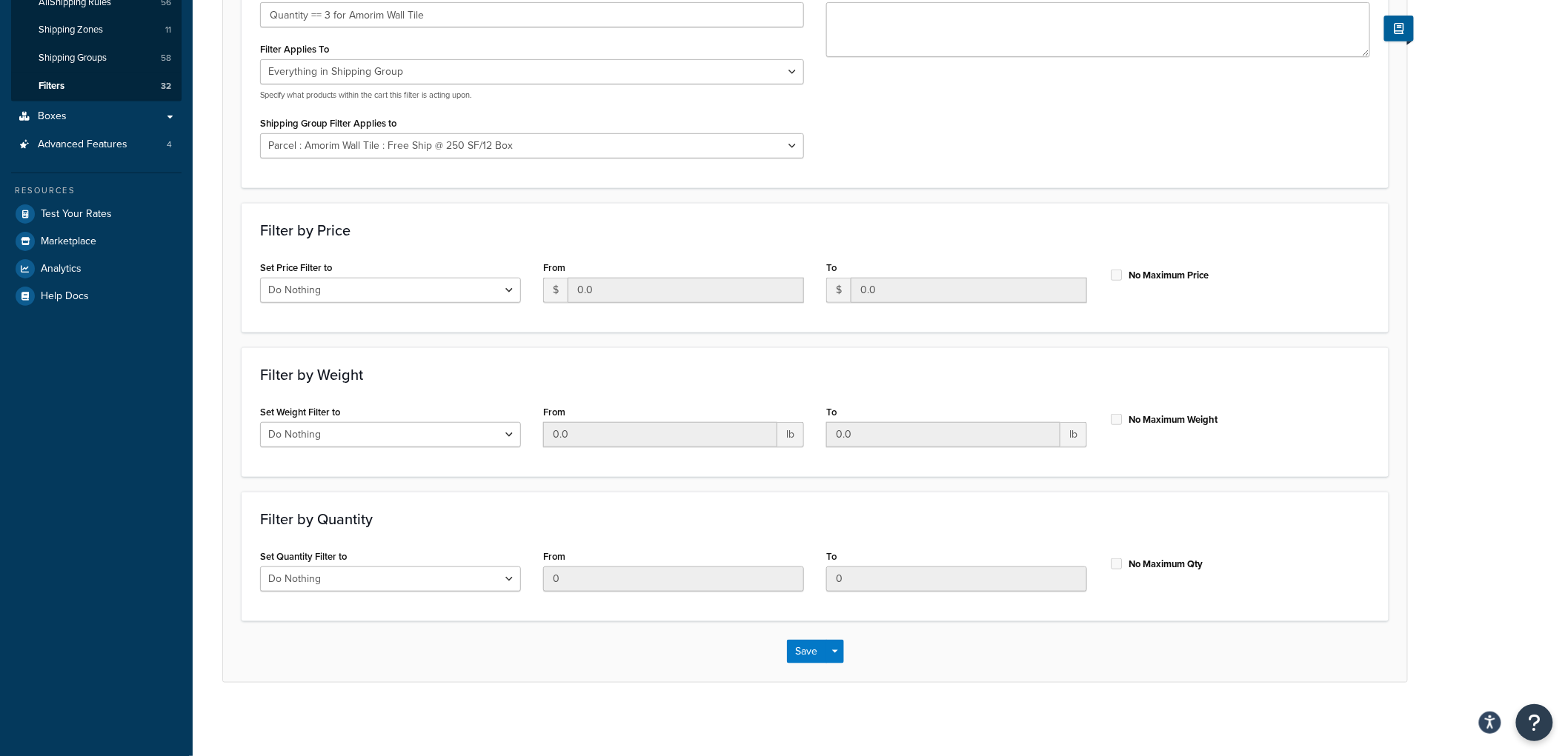
scroll to position [264, 0]
click at [419, 583] on select "Do Nothing Apply to a Range" at bounding box center [390, 578] width 261 height 25
select select "range"
click at [260, 566] on select "Do Nothing Apply to a Range" at bounding box center [390, 578] width 261 height 25
drag, startPoint x: 581, startPoint y: 571, endPoint x: 504, endPoint y: 563, distance: 77.4
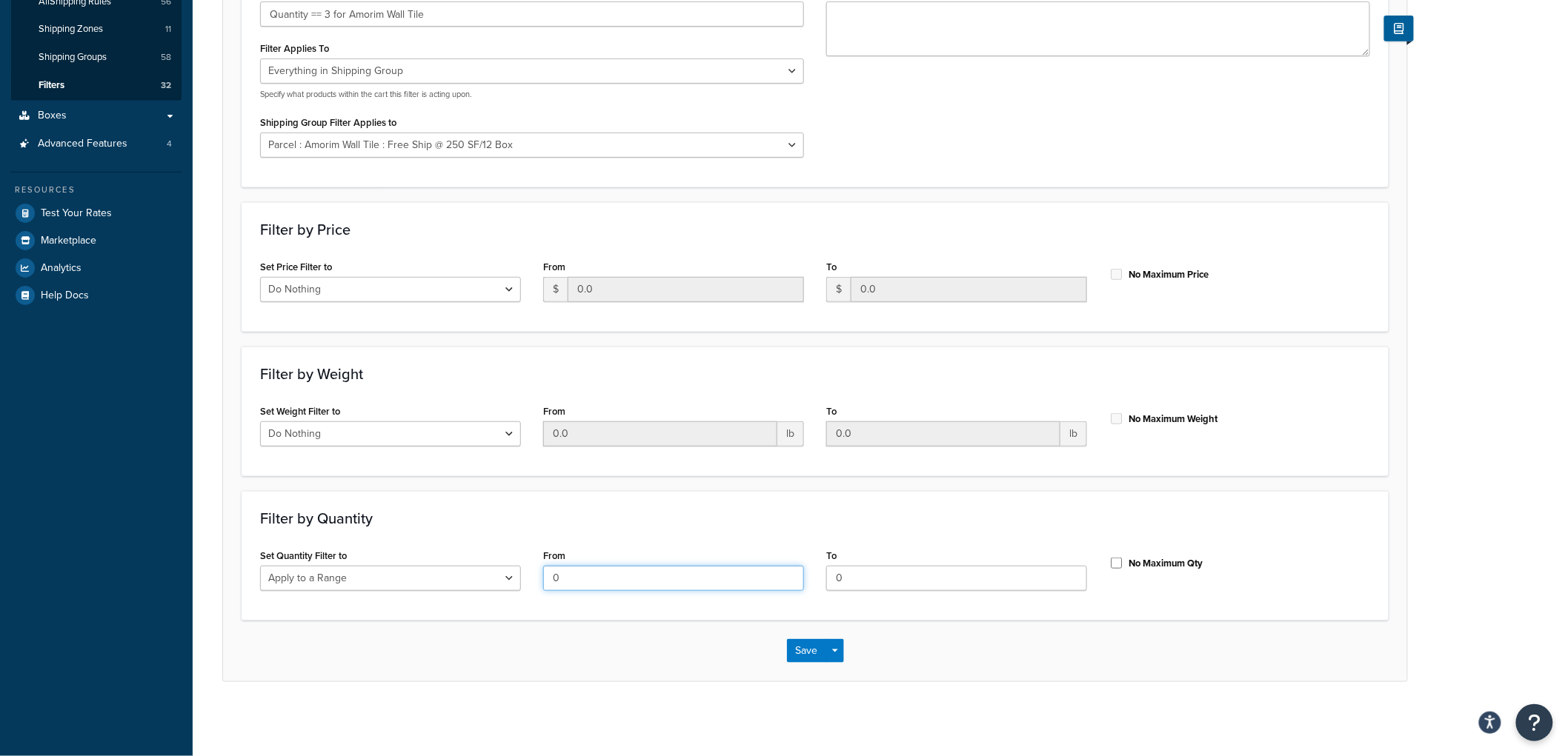
click at [504, 563] on div "Set Quantity Filter to Do Nothing Apply to a Range From 0 To 0 No Maximum Qty" at bounding box center [815, 573] width 1133 height 57
type input "3"
drag, startPoint x: 929, startPoint y: 582, endPoint x: 793, endPoint y: 585, distance: 136.0
click at [805, 588] on div "Set Quantity Filter to Do Nothing Apply to a Range From 3 To 0 No Maximum Qty" at bounding box center [815, 573] width 1133 height 57
type input "3"
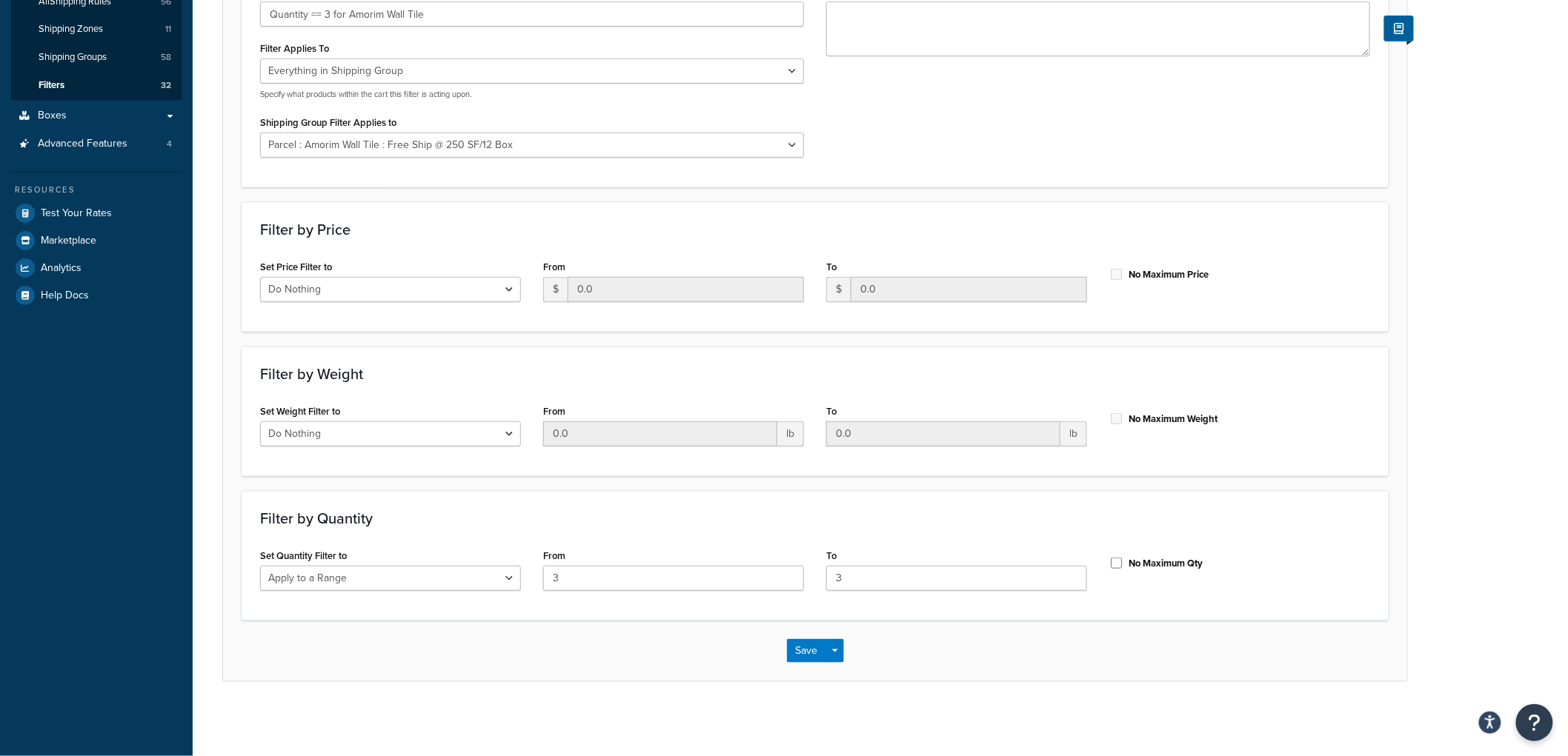
click at [971, 515] on h3 "Filter by Quantity" at bounding box center [815, 519] width 1110 height 17
click at [811, 652] on button "Save" at bounding box center [807, 651] width 40 height 23
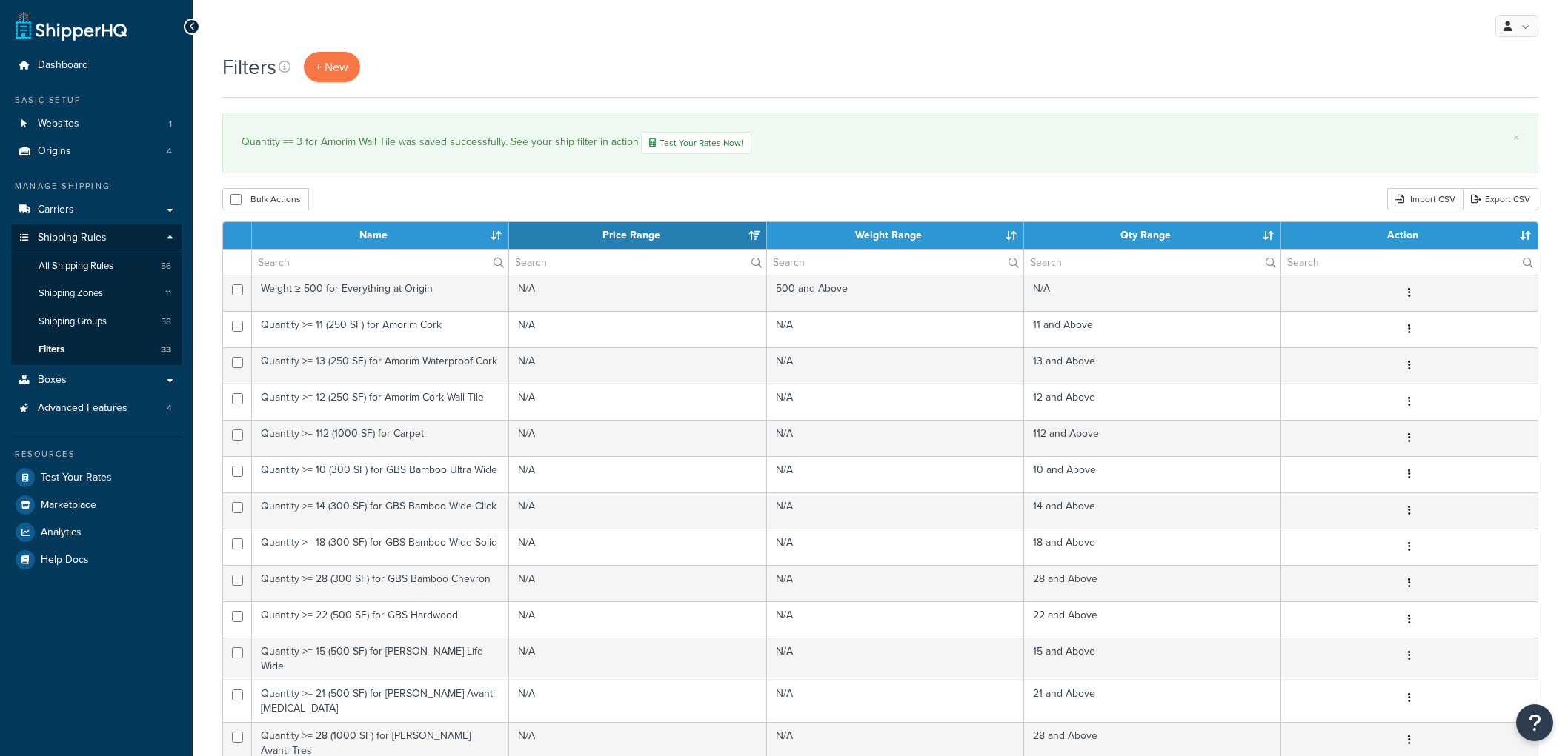
select select "15"
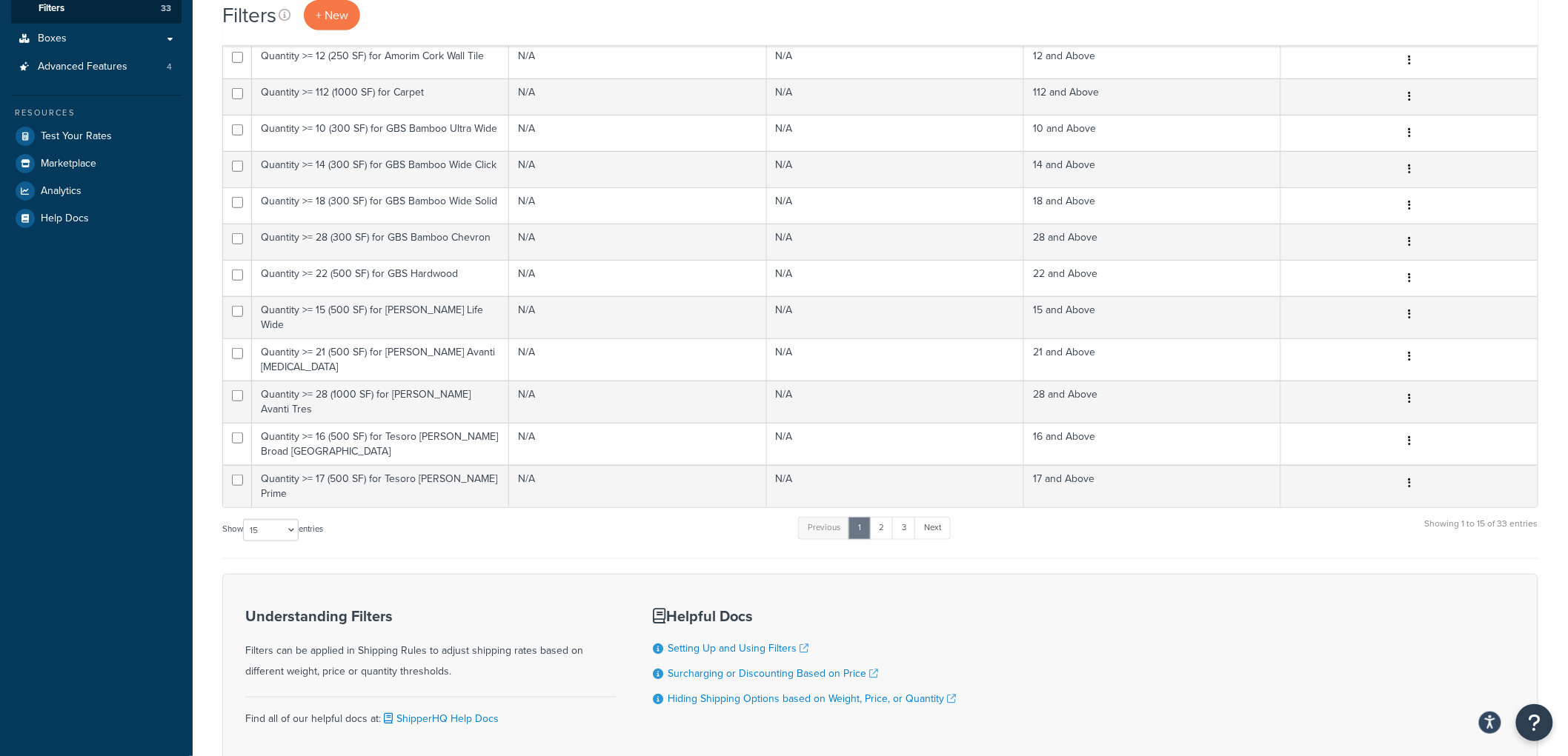
scroll to position [426, 0]
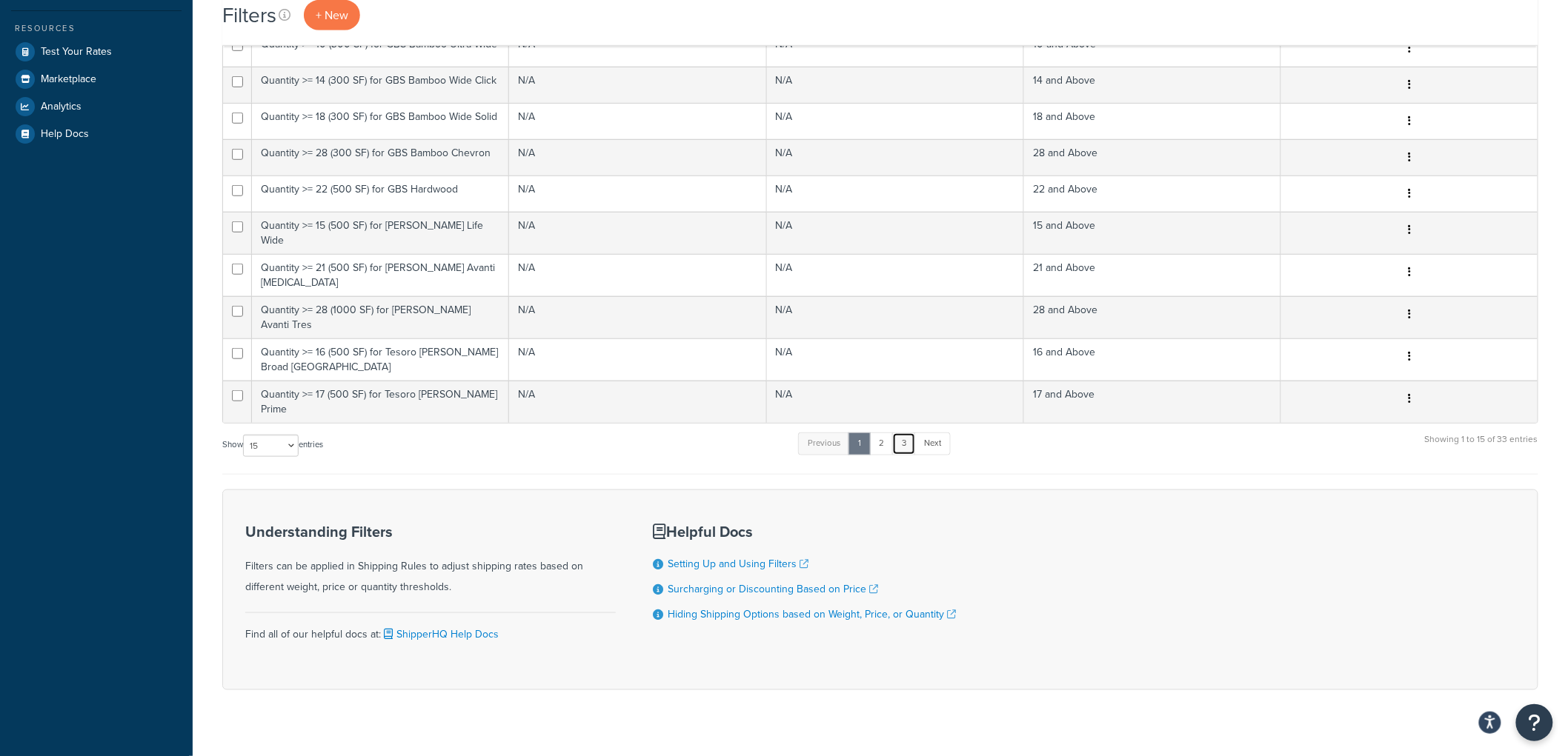
click at [906, 433] on link "3" at bounding box center [904, 444] width 23 height 23
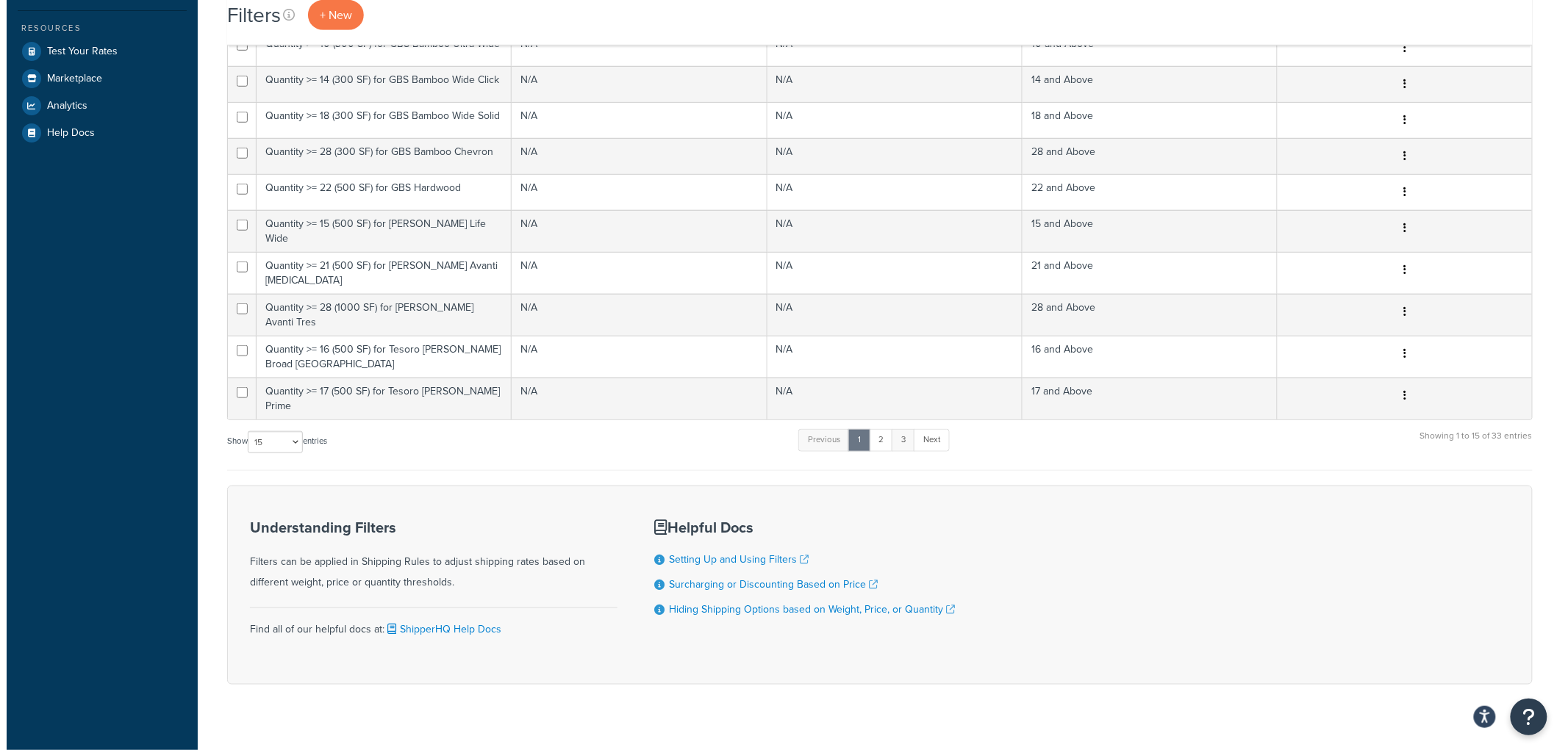
scroll to position [0, 0]
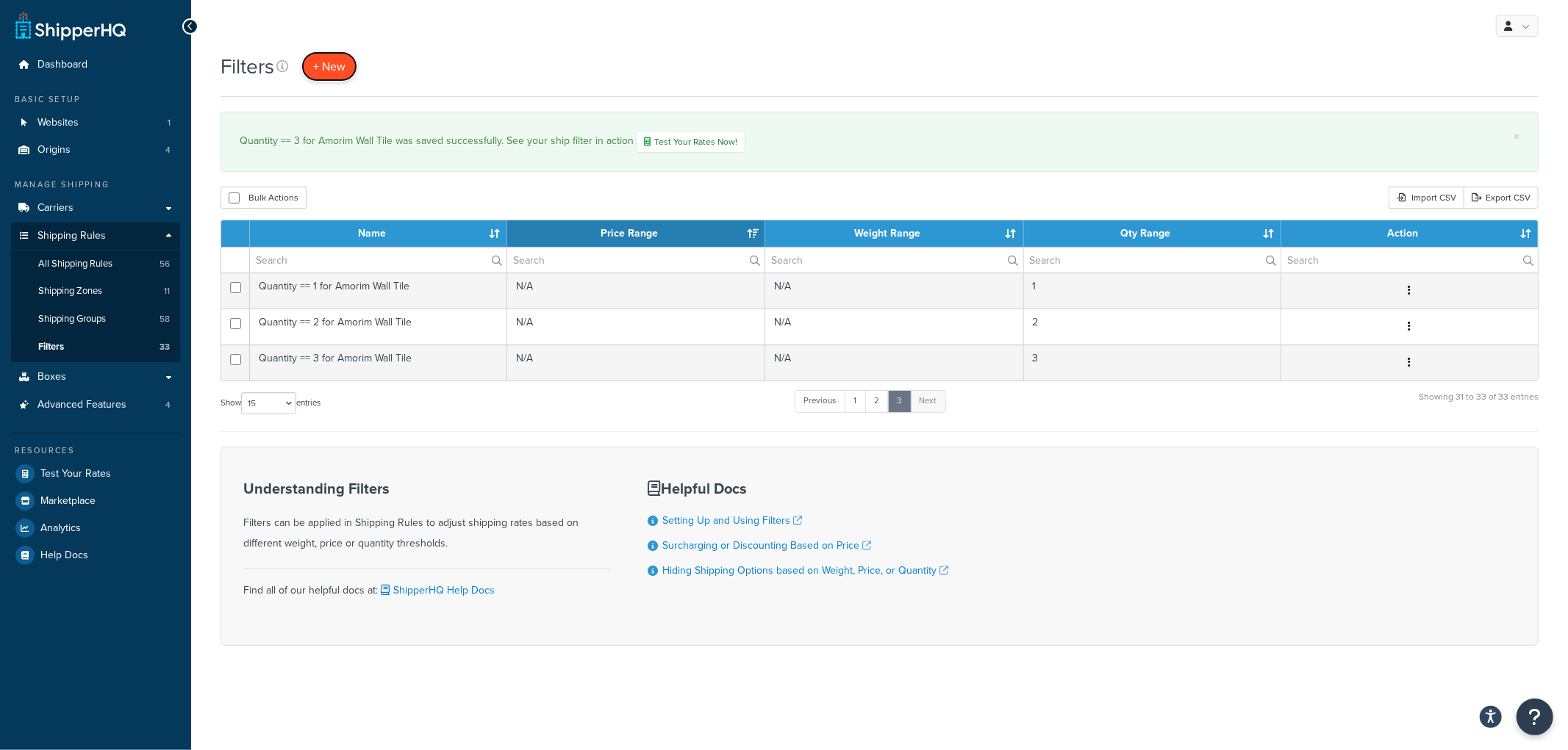
click at [311, 68] on link "+ New" at bounding box center [328, 66] width 56 height 30
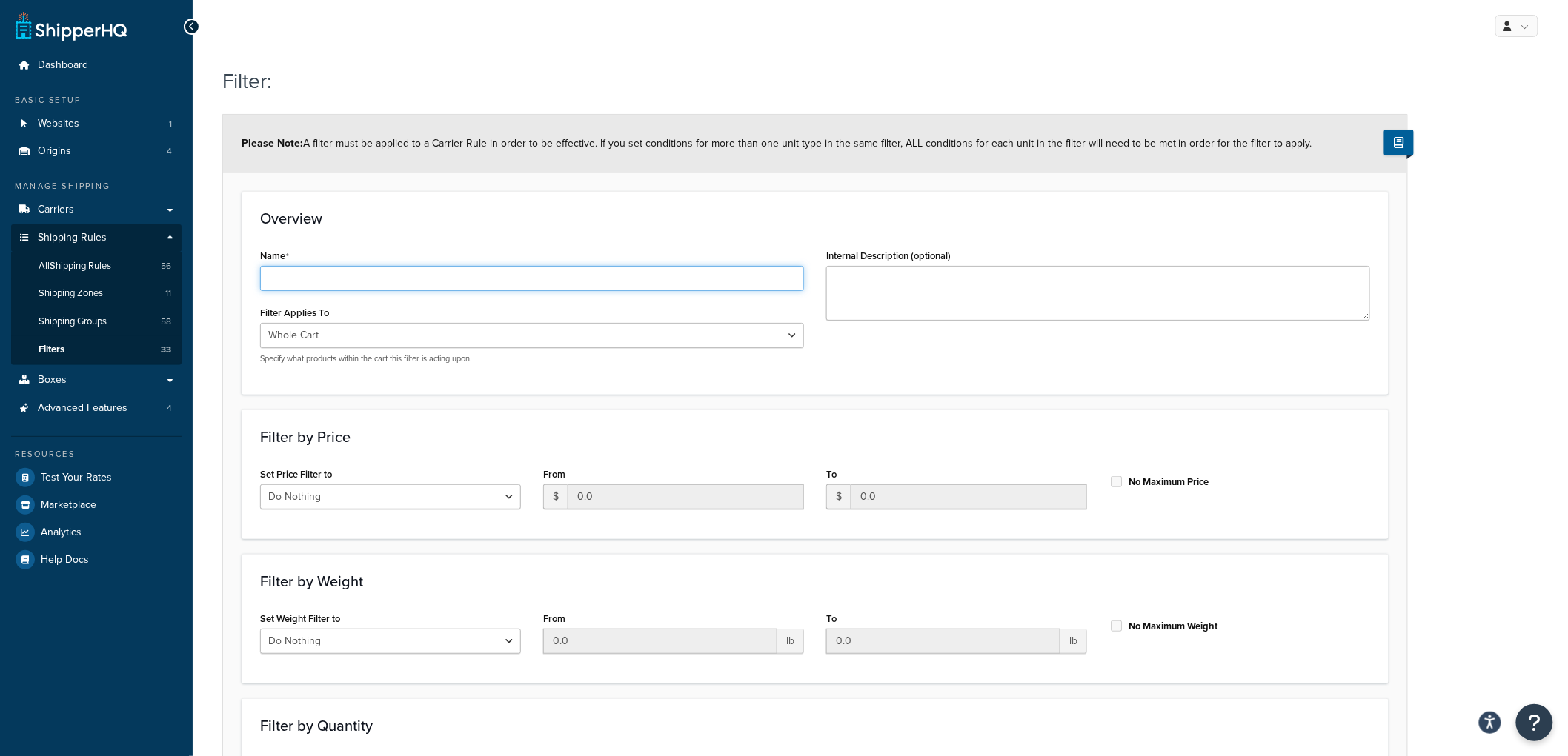
click at [369, 266] on input "Name" at bounding box center [532, 278] width 544 height 25
type input "Quantity == 1 for Amorim"
click at [517, 208] on div "Overview Name Quantity == 1 for Amorim Filter Applies To Whole Cart Everything …" at bounding box center [815, 292] width 1147 height 203
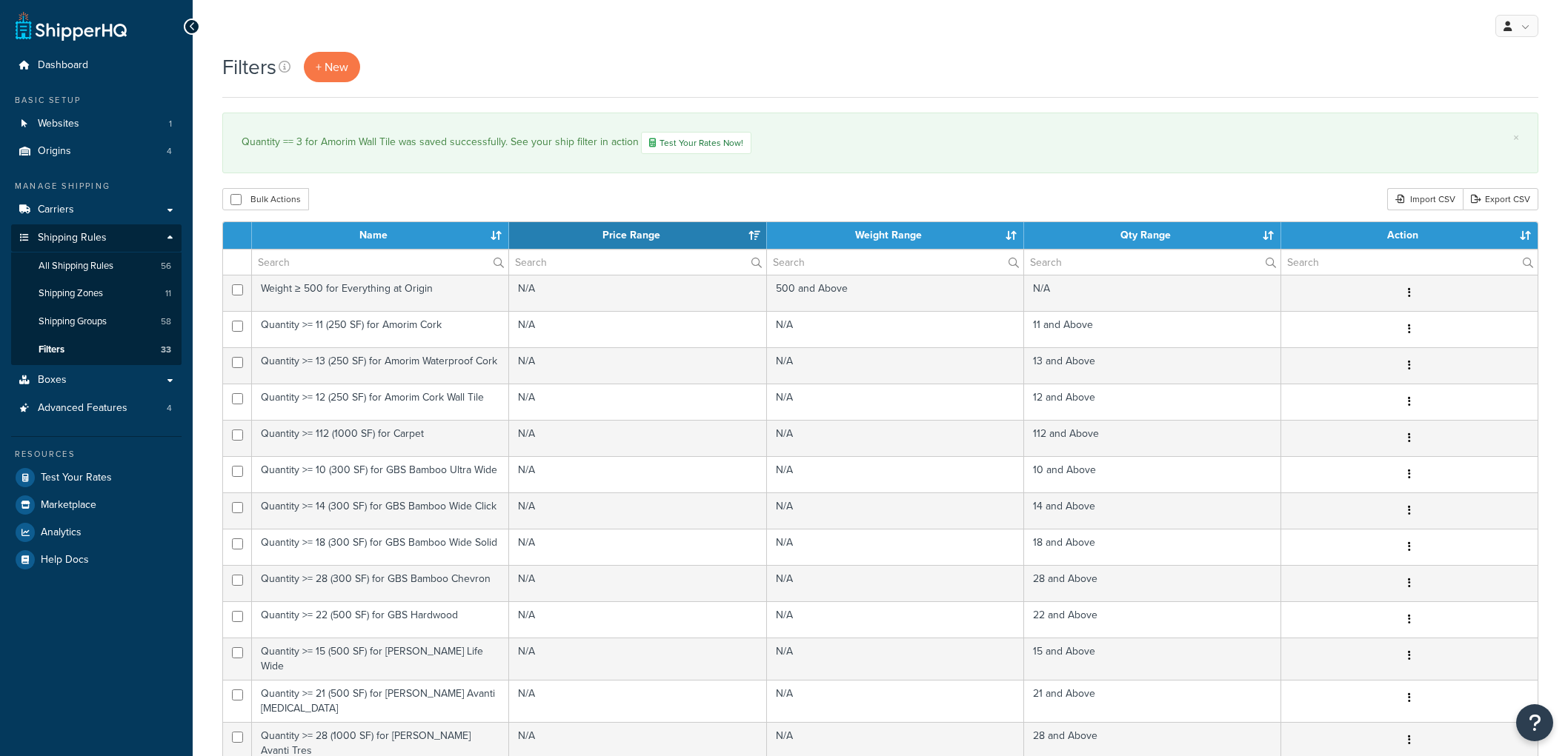
select select "15"
click at [726, 211] on div "Bulk Actions Duplicate Delete Import CSV Export CSV" at bounding box center [880, 199] width 1316 height 23
click at [107, 320] on span "Shipping Groups" at bounding box center [73, 322] width 69 height 13
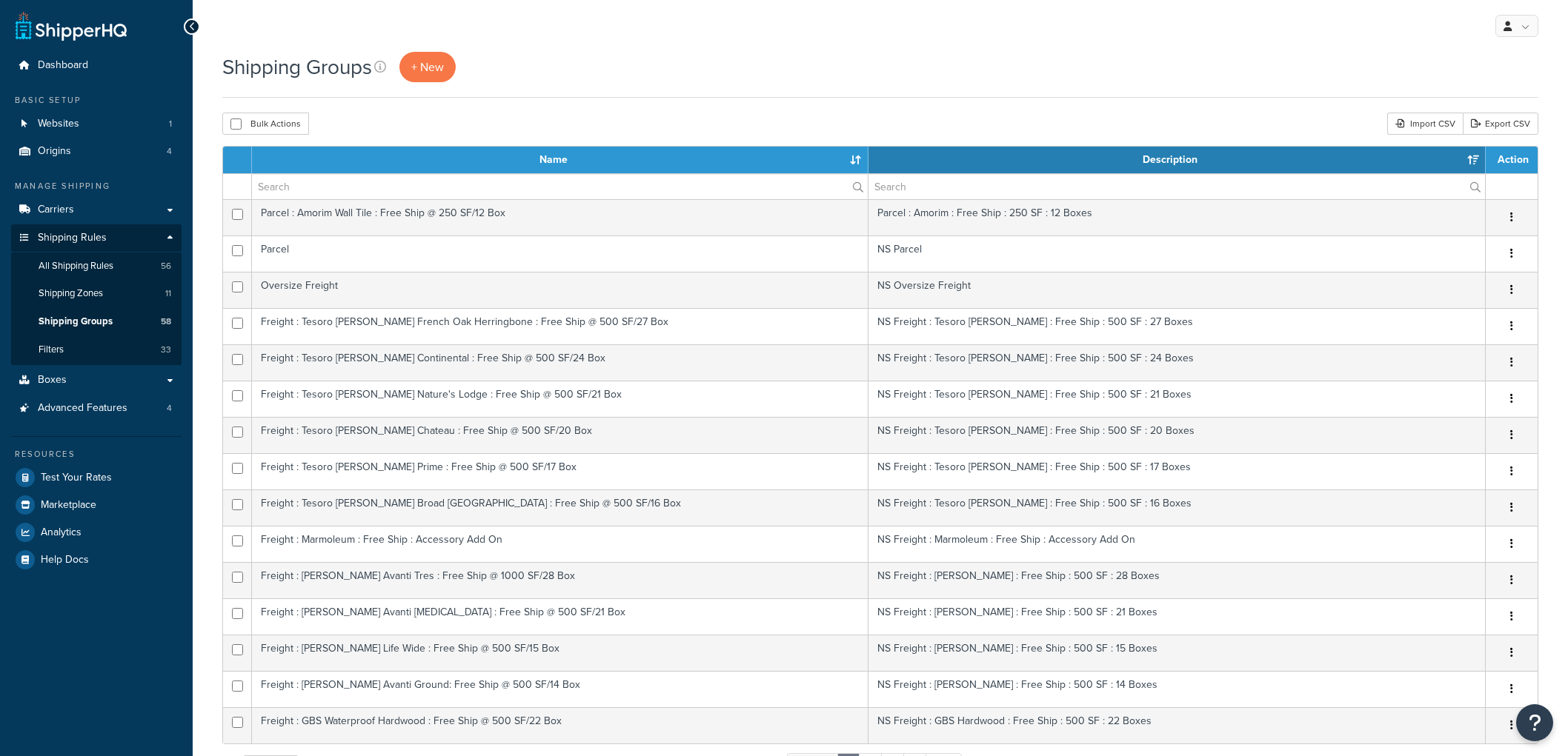
select select "15"
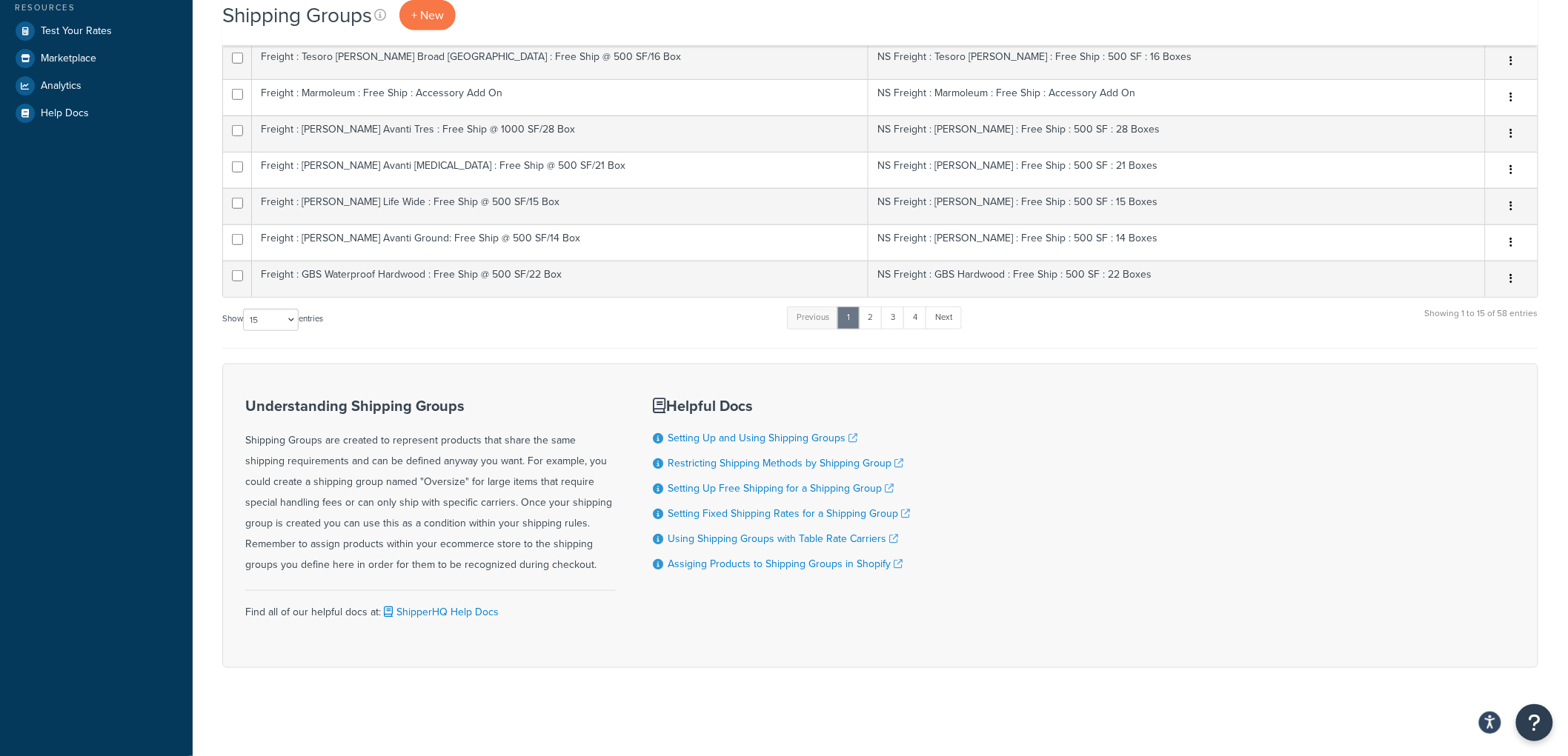
scroll to position [448, 0]
click at [924, 323] on link "4" at bounding box center [915, 317] width 23 height 23
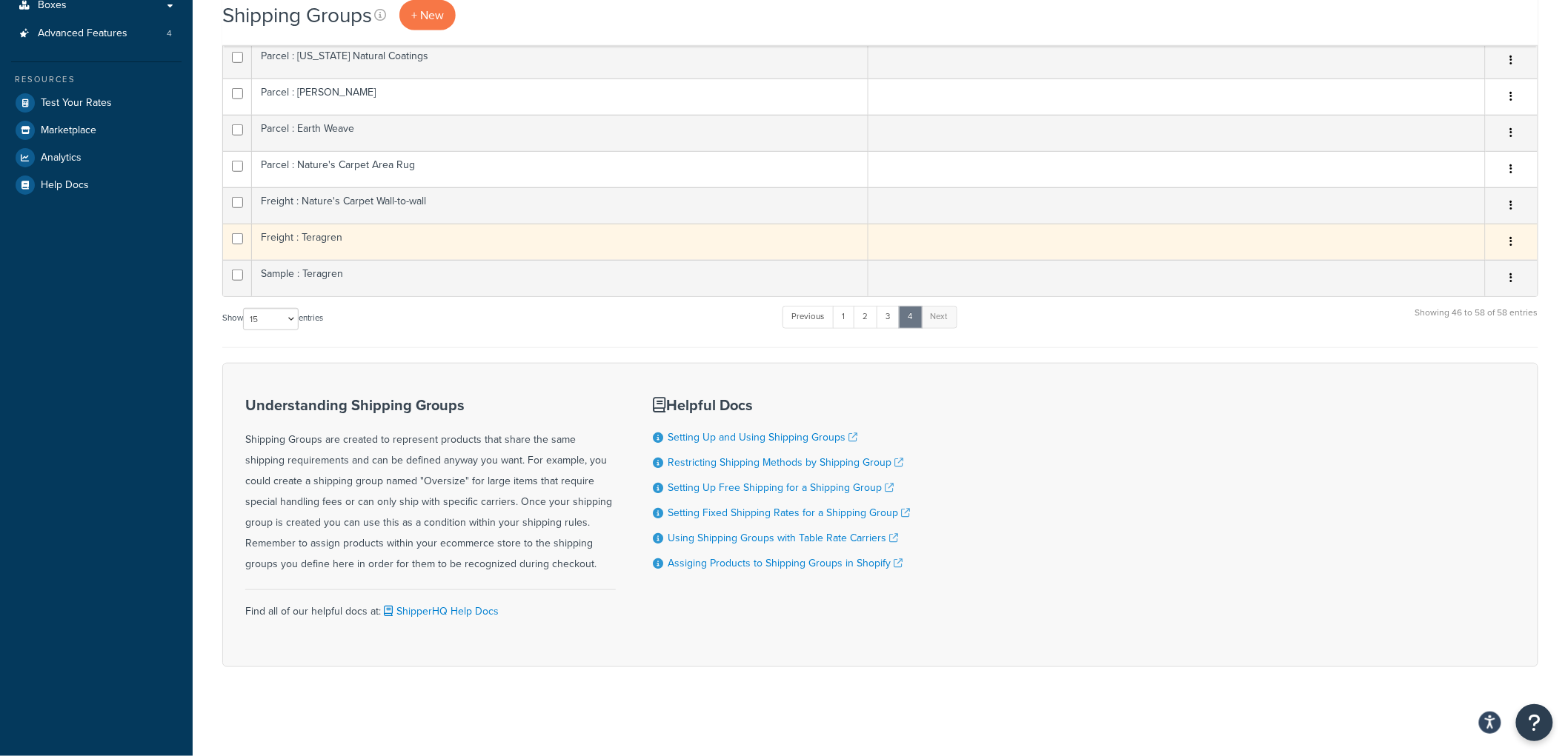
scroll to position [0, 0]
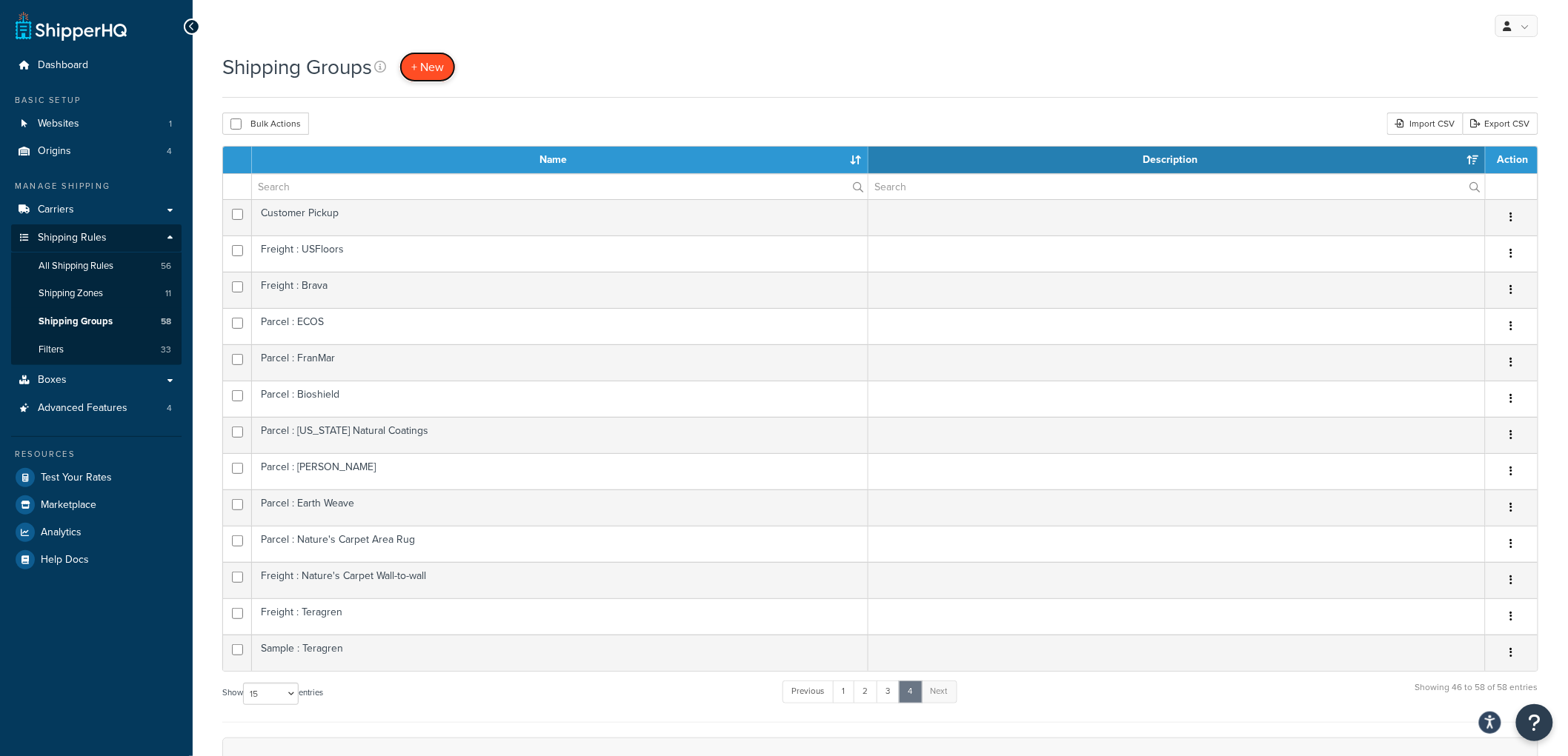
click at [438, 75] on span "+ New" at bounding box center [427, 67] width 33 height 17
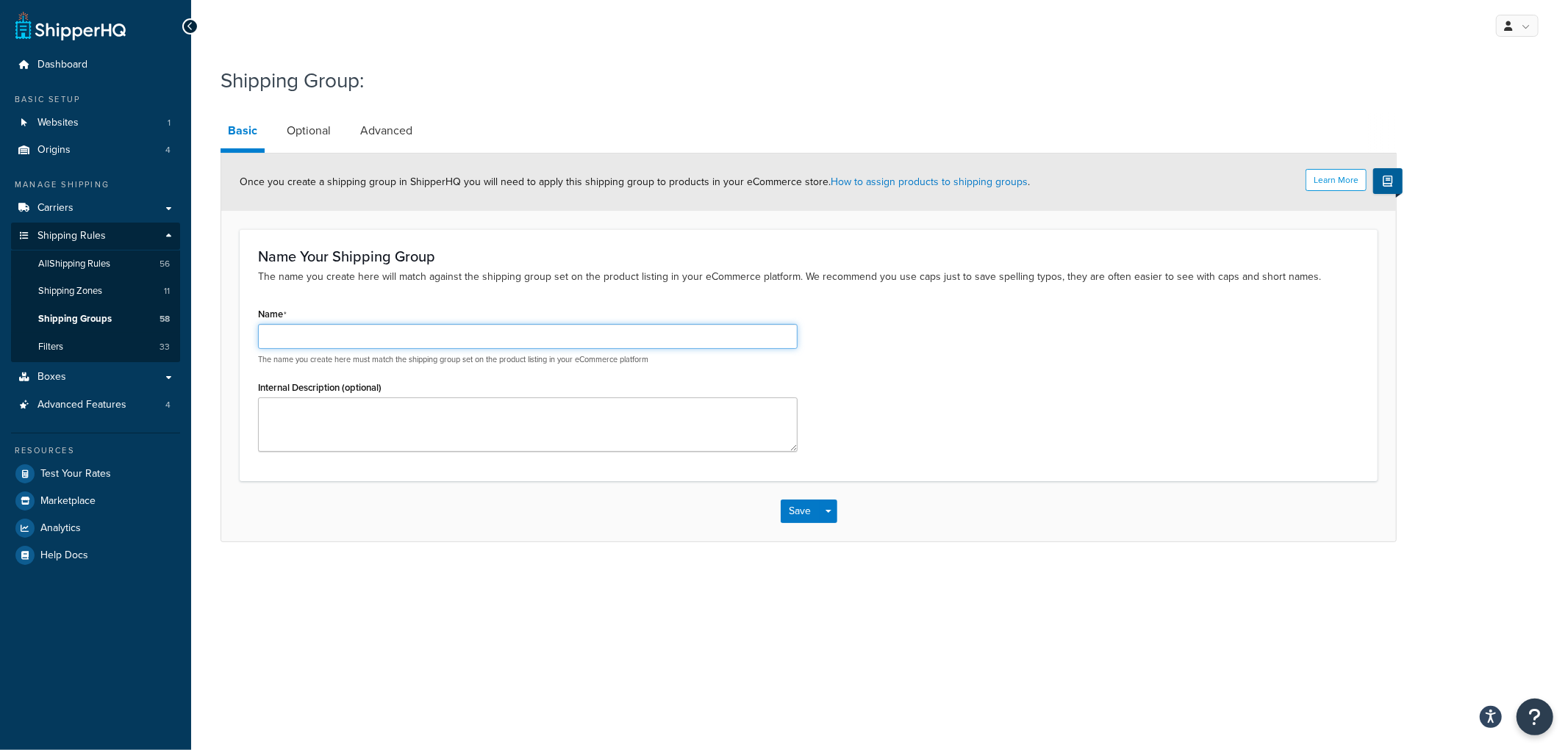
click at [402, 334] on input "Name" at bounding box center [527, 336] width 540 height 25
type input "Amorim"
click at [444, 276] on p "The name you create here will match against the shipping group set on the produ…" at bounding box center [808, 277] width 1101 height 17
click at [798, 504] on button "Save" at bounding box center [801, 511] width 40 height 23
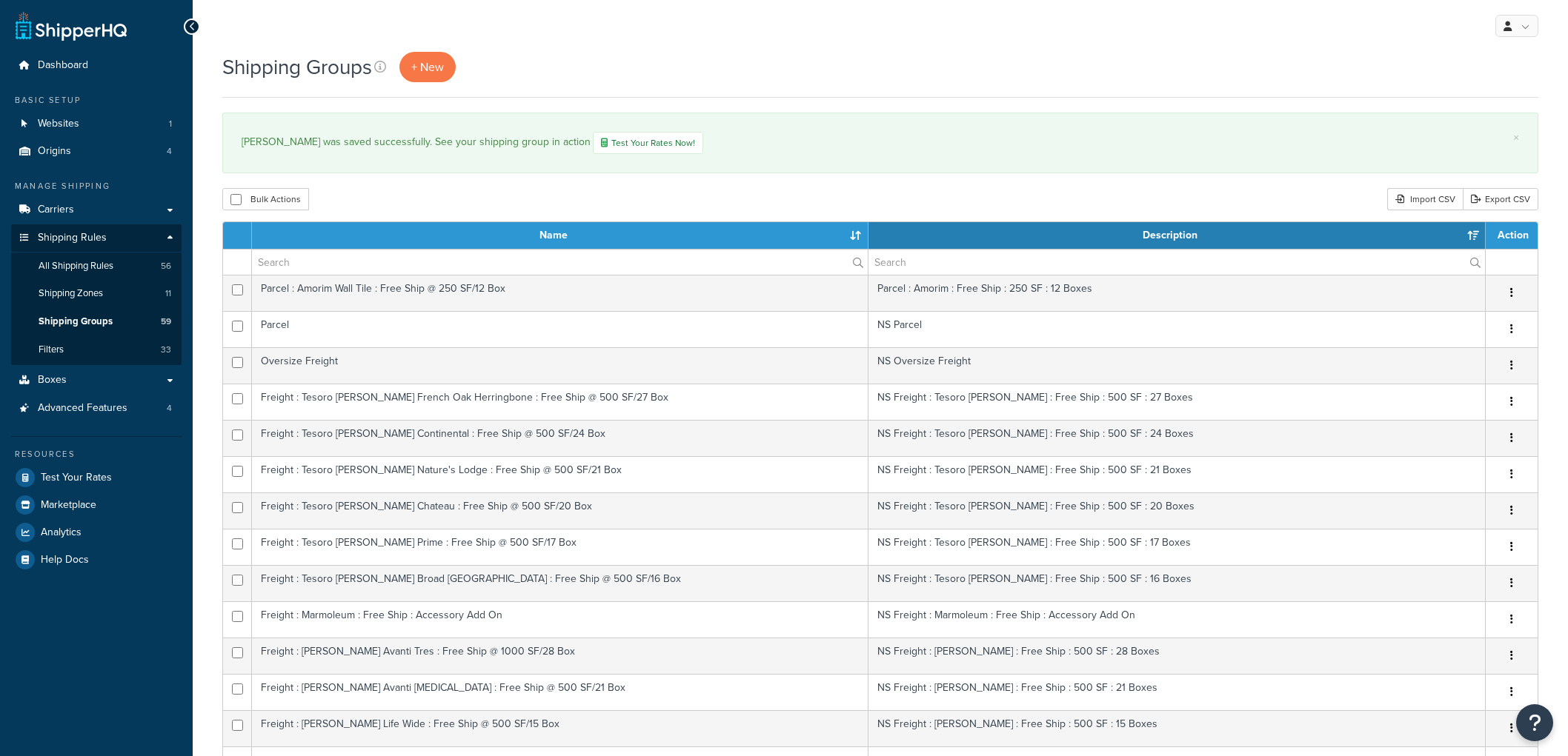
select select "15"
click at [619, 212] on div "Shipping Groups + New × [PERSON_NAME] was saved successfully. See your shipping…" at bounding box center [880, 647] width 1375 height 1190
click at [104, 345] on link "Filters 33" at bounding box center [96, 349] width 171 height 28
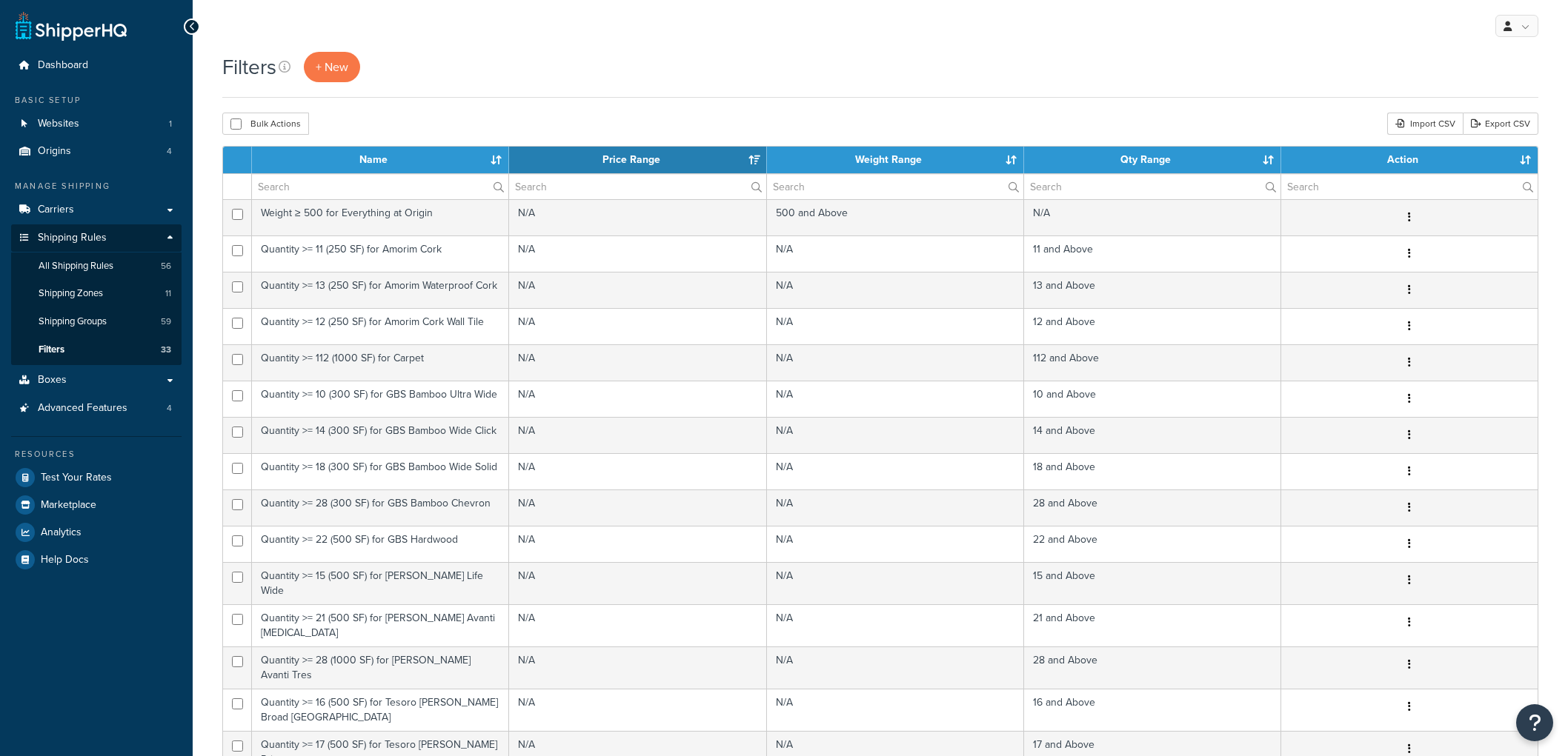
select select "15"
click at [342, 77] on link "+ New" at bounding box center [331, 67] width 56 height 30
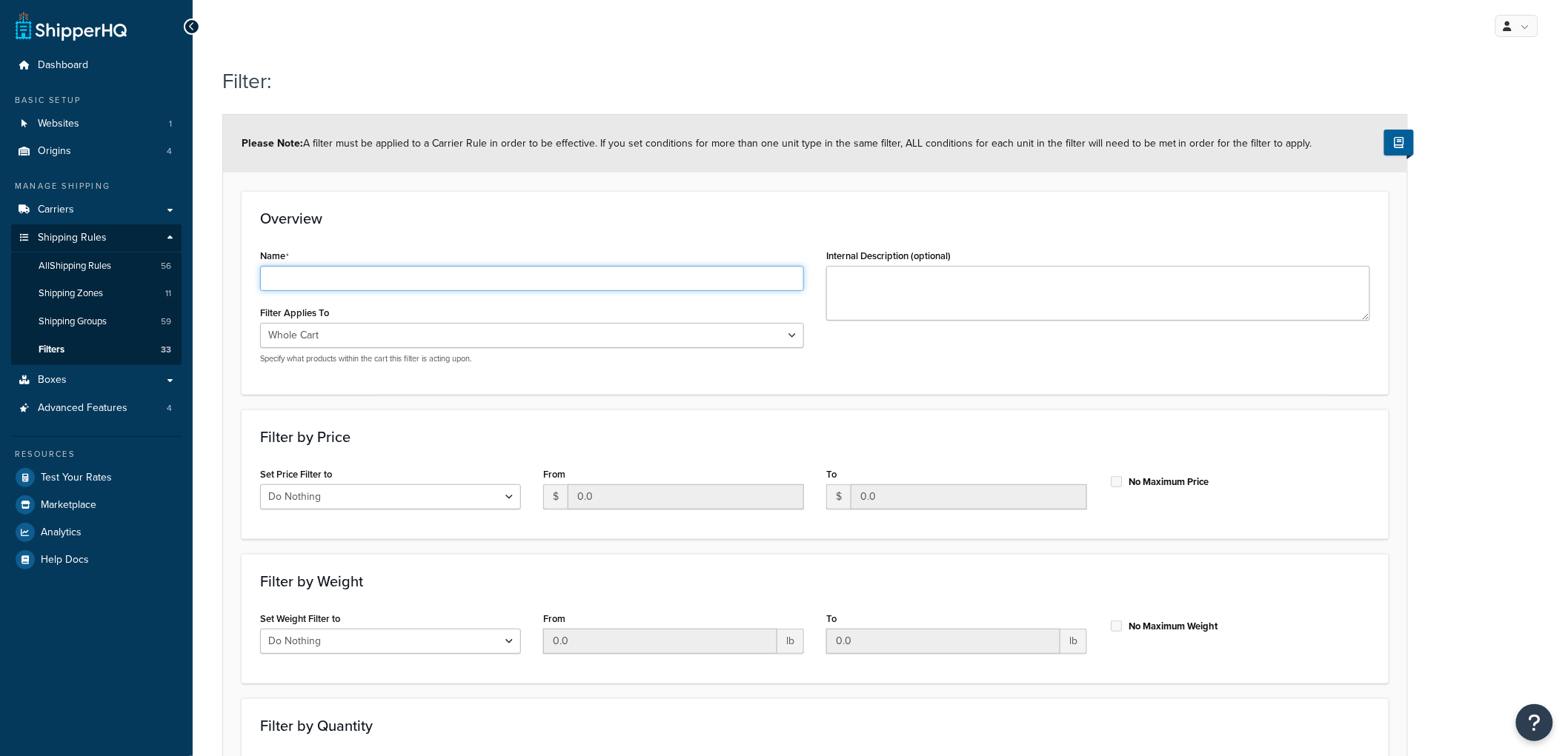
click at [374, 271] on input "Name" at bounding box center [532, 278] width 544 height 25
type input "Quantity == 1 for Amorim"
click at [409, 239] on div "Overview Name Quantity == 1 for Amorim Filter Applies To Whole Cart Everything …" at bounding box center [815, 292] width 1147 height 203
click at [364, 338] on select "Whole Cart Everything in Shipping Group Everything at Origin Each Item within S…" at bounding box center [532, 336] width 544 height 25
select select "SHIPPING_GROUP"
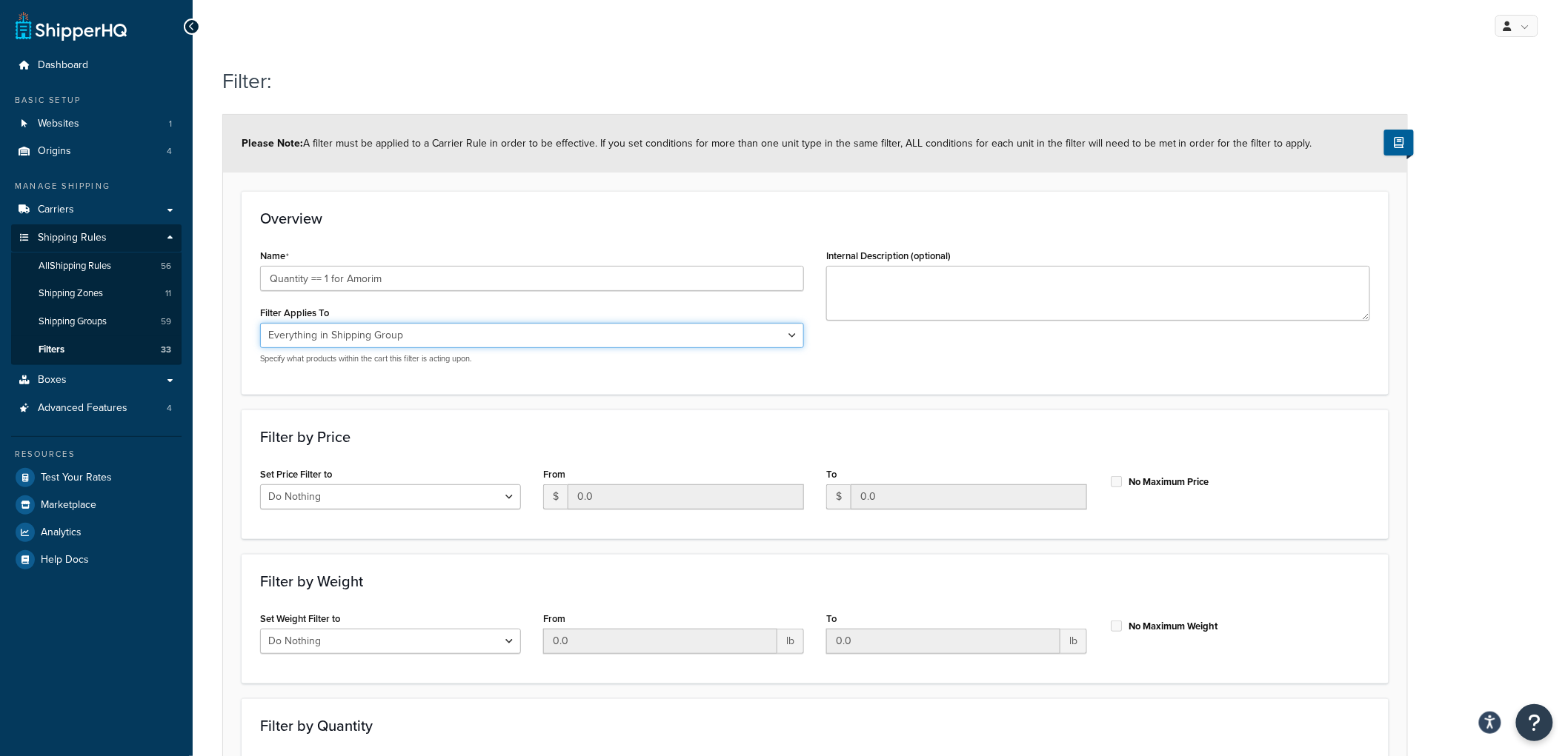
click at [260, 323] on select "Whole Cart Everything in Shipping Group Everything at Origin Each Item within S…" at bounding box center [532, 336] width 544 height 25
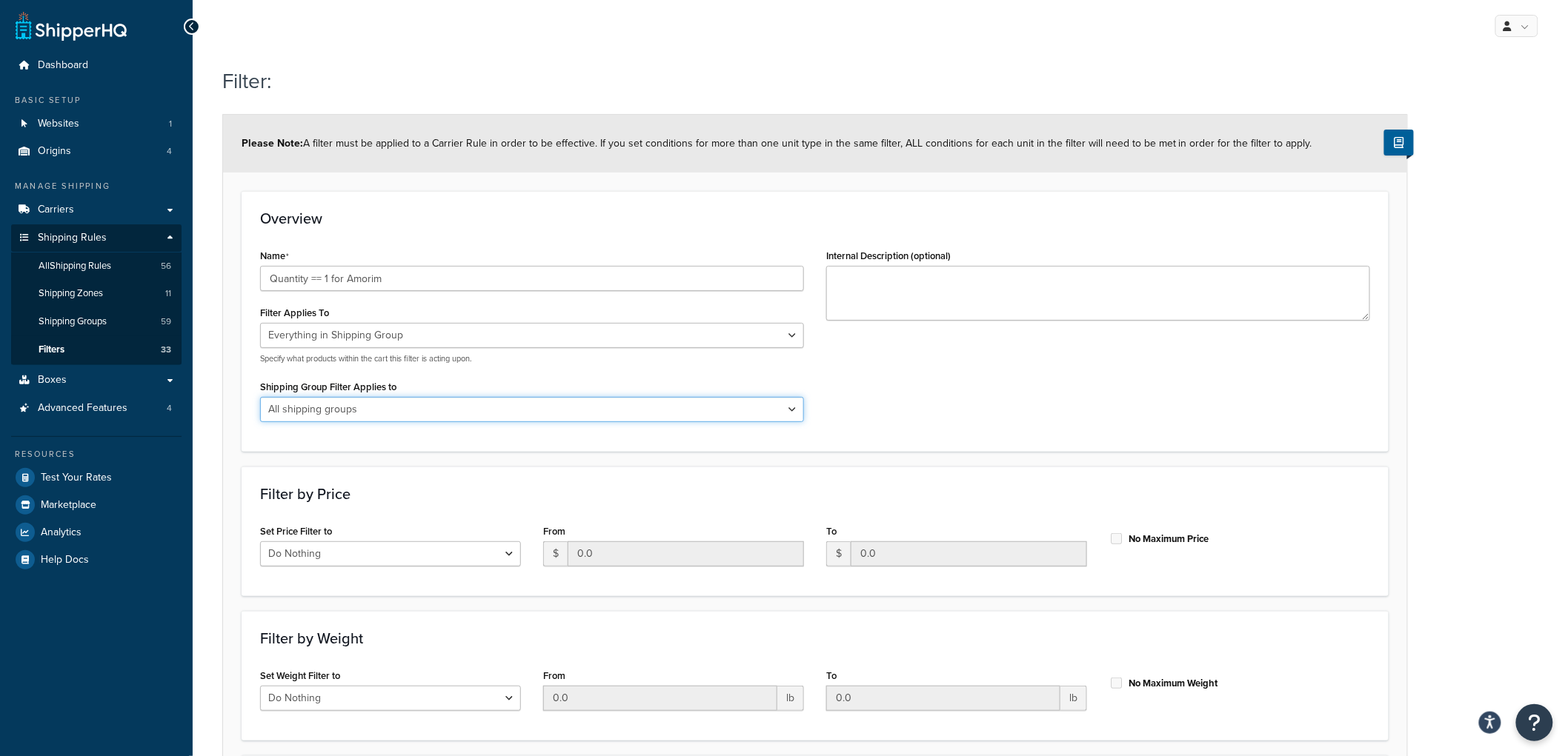
click at [369, 409] on select "All shipping groups Sample Individual Sample Box Parcel Freight Always Free Shi…" at bounding box center [532, 409] width 544 height 25
select select "299858"
click at [260, 397] on select "All shipping groups Sample Individual Sample Box Parcel Freight Always Free Shi…" at bounding box center [532, 409] width 544 height 25
click at [1133, 427] on div "Name Quantity == 1 for Amorim Filter Applies To Whole Cart Everything in Shippi…" at bounding box center [815, 338] width 1133 height 187
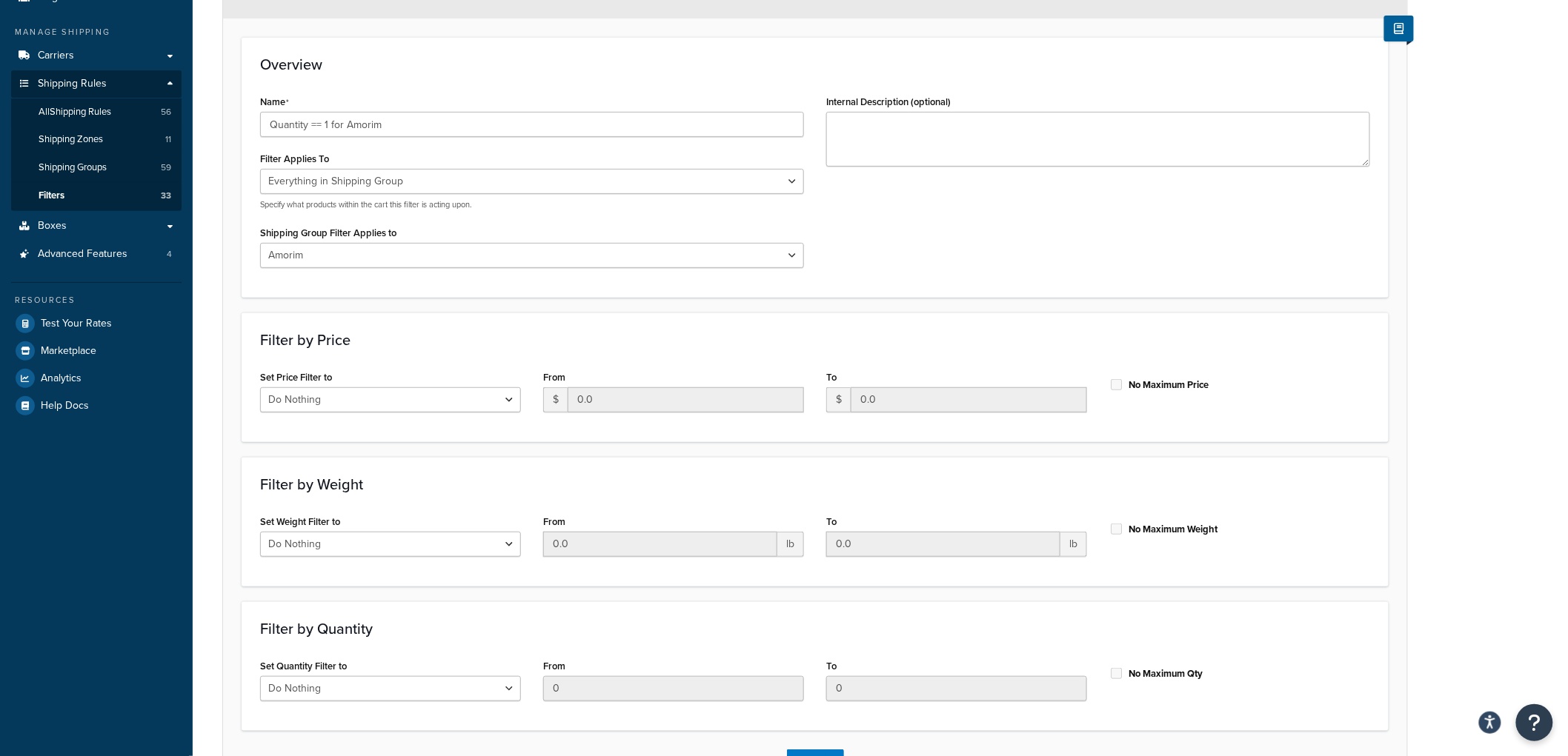
scroll to position [264, 0]
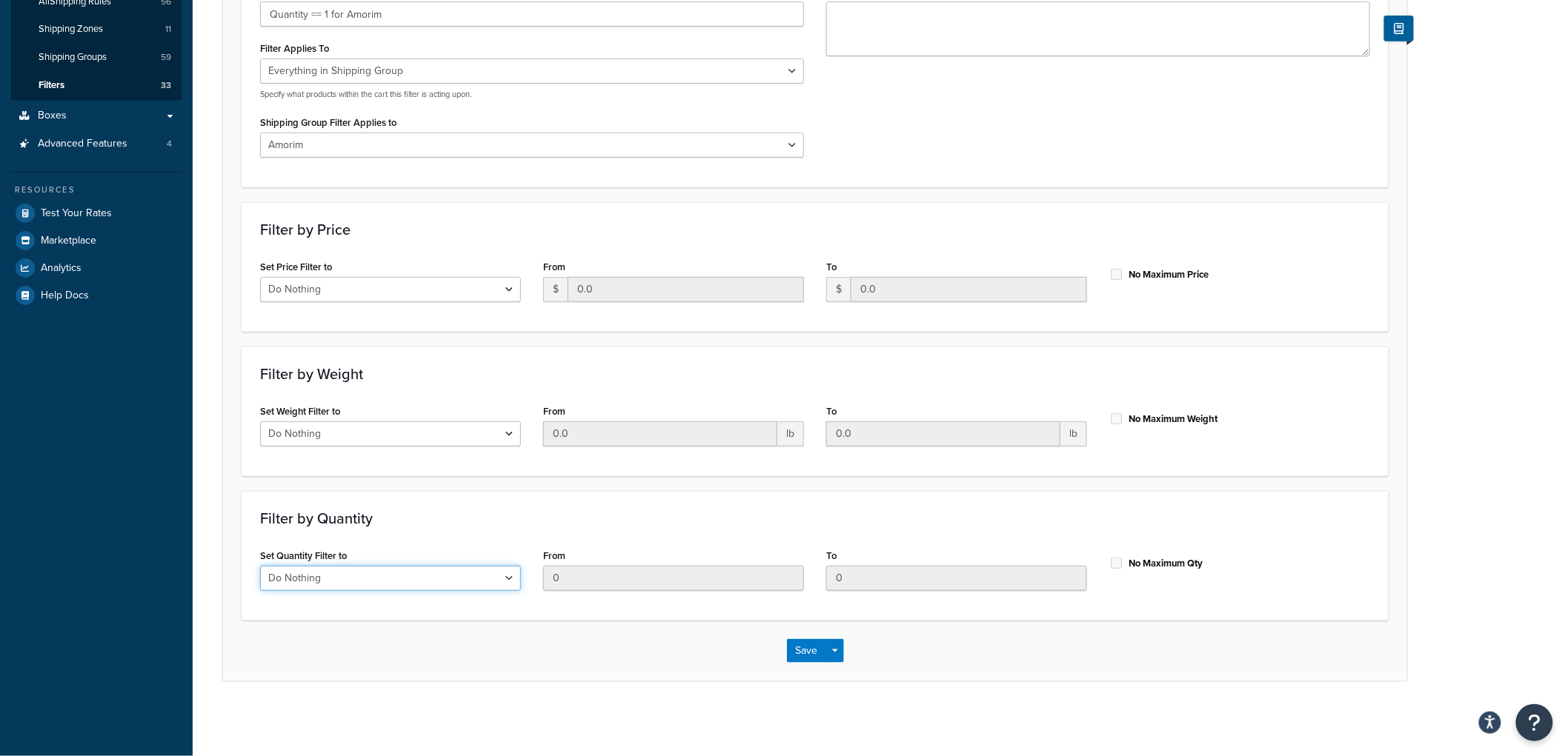
click at [499, 588] on select "Do Nothing Apply to a Range" at bounding box center [390, 578] width 261 height 25
select select "range"
click at [260, 566] on select "Do Nothing Apply to a Range" at bounding box center [390, 578] width 261 height 25
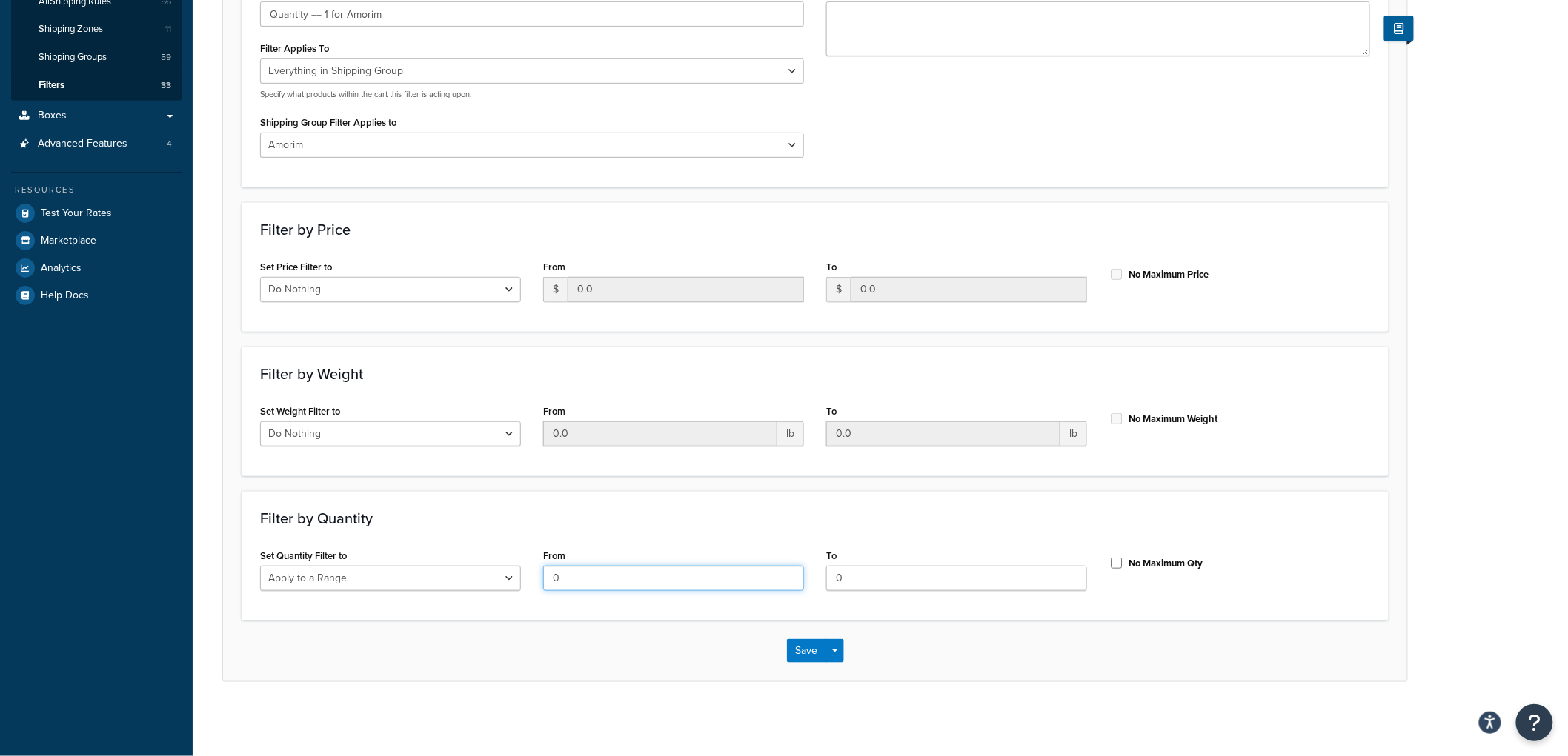
drag, startPoint x: 583, startPoint y: 567, endPoint x: 489, endPoint y: 571, distance: 94.1
click at [489, 571] on div "Set Quantity Filter to Do Nothing Apply to a Range From 0 To 0 No Maximum Qty" at bounding box center [815, 573] width 1133 height 57
type input "1"
drag, startPoint x: 860, startPoint y: 575, endPoint x: 784, endPoint y: 578, distance: 76.1
click at [786, 579] on div "Set Quantity Filter to Do Nothing Apply to a Range From 1 To 0 No Maximum Qty" at bounding box center [815, 573] width 1133 height 57
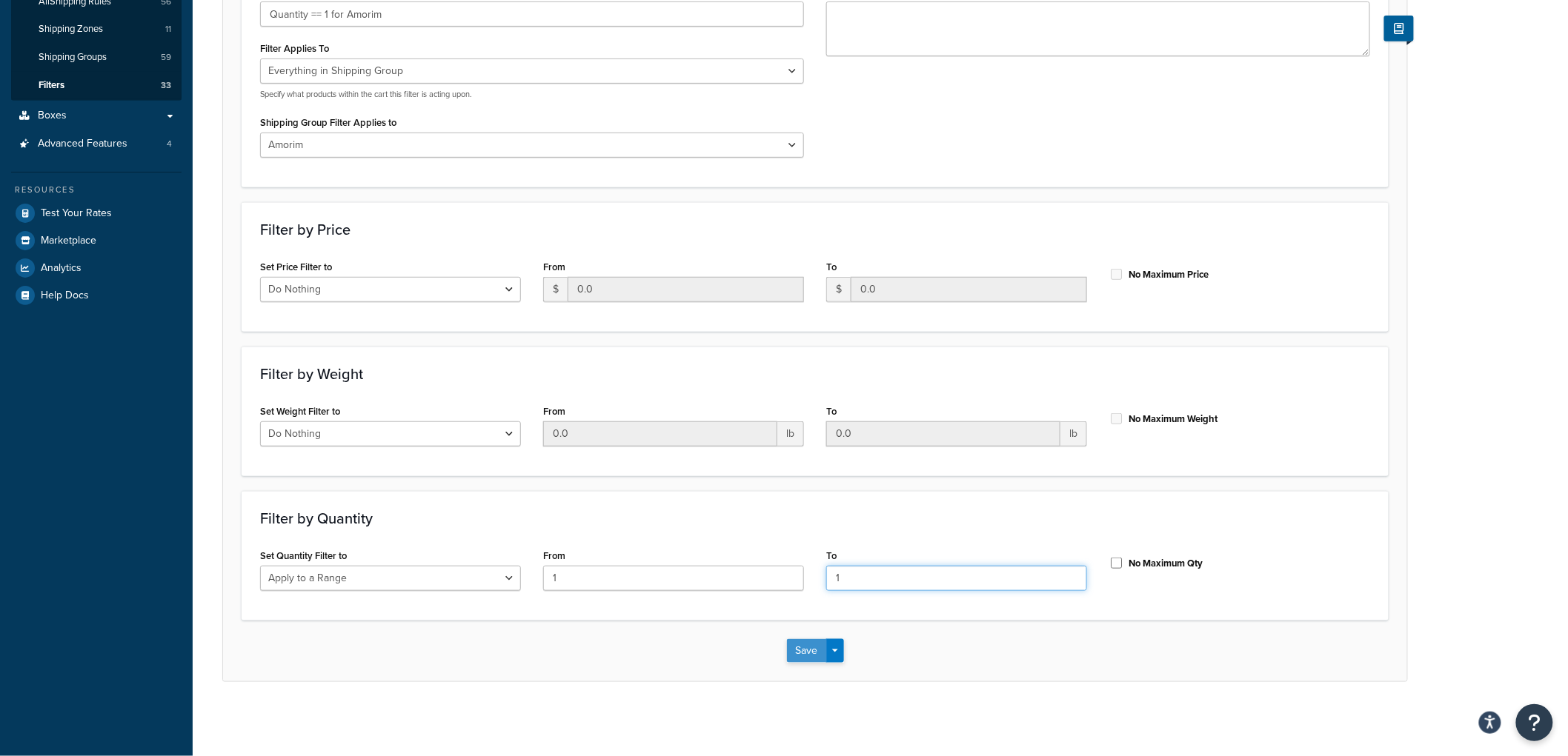
type input "1"
click at [793, 646] on button "Save" at bounding box center [807, 651] width 40 height 23
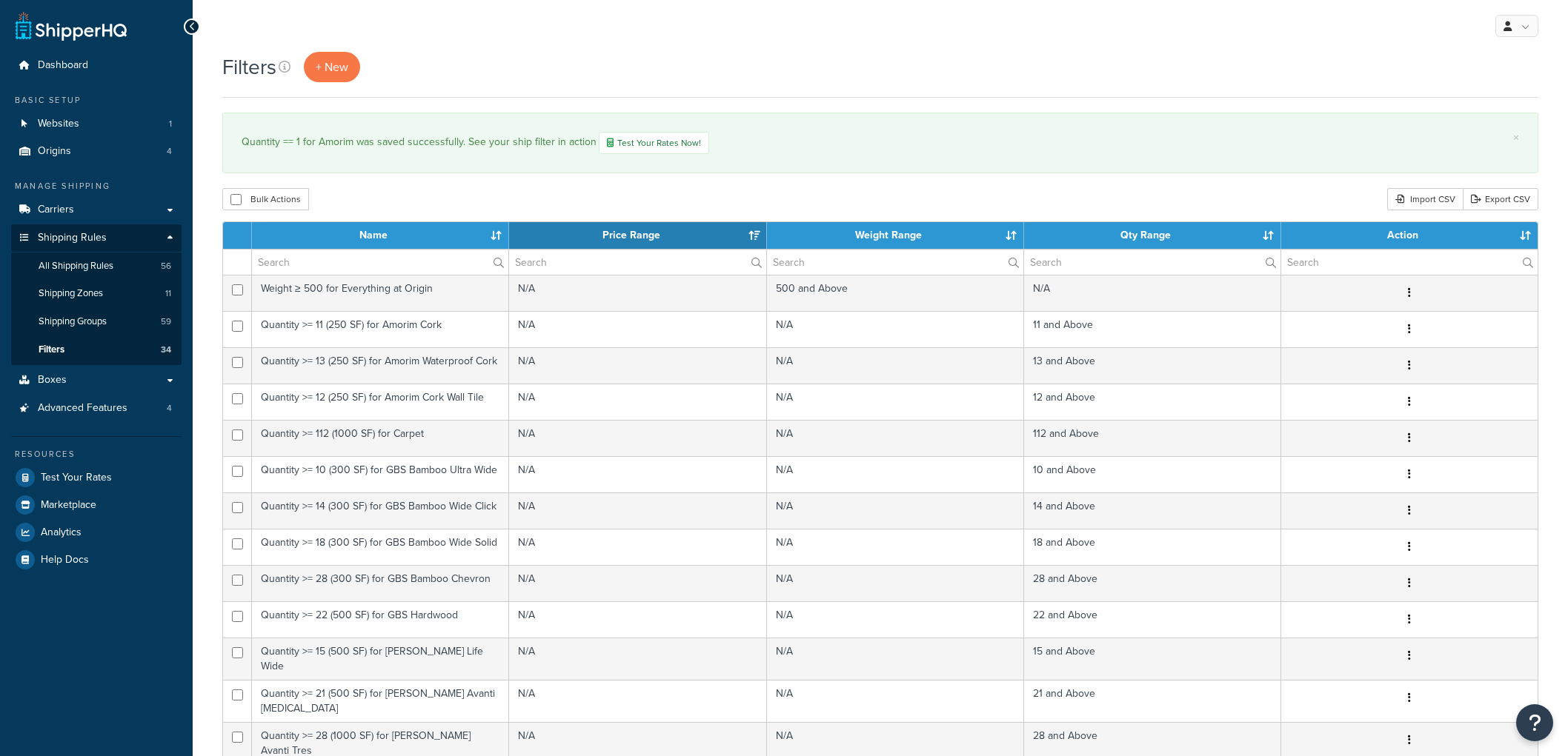
select select "15"
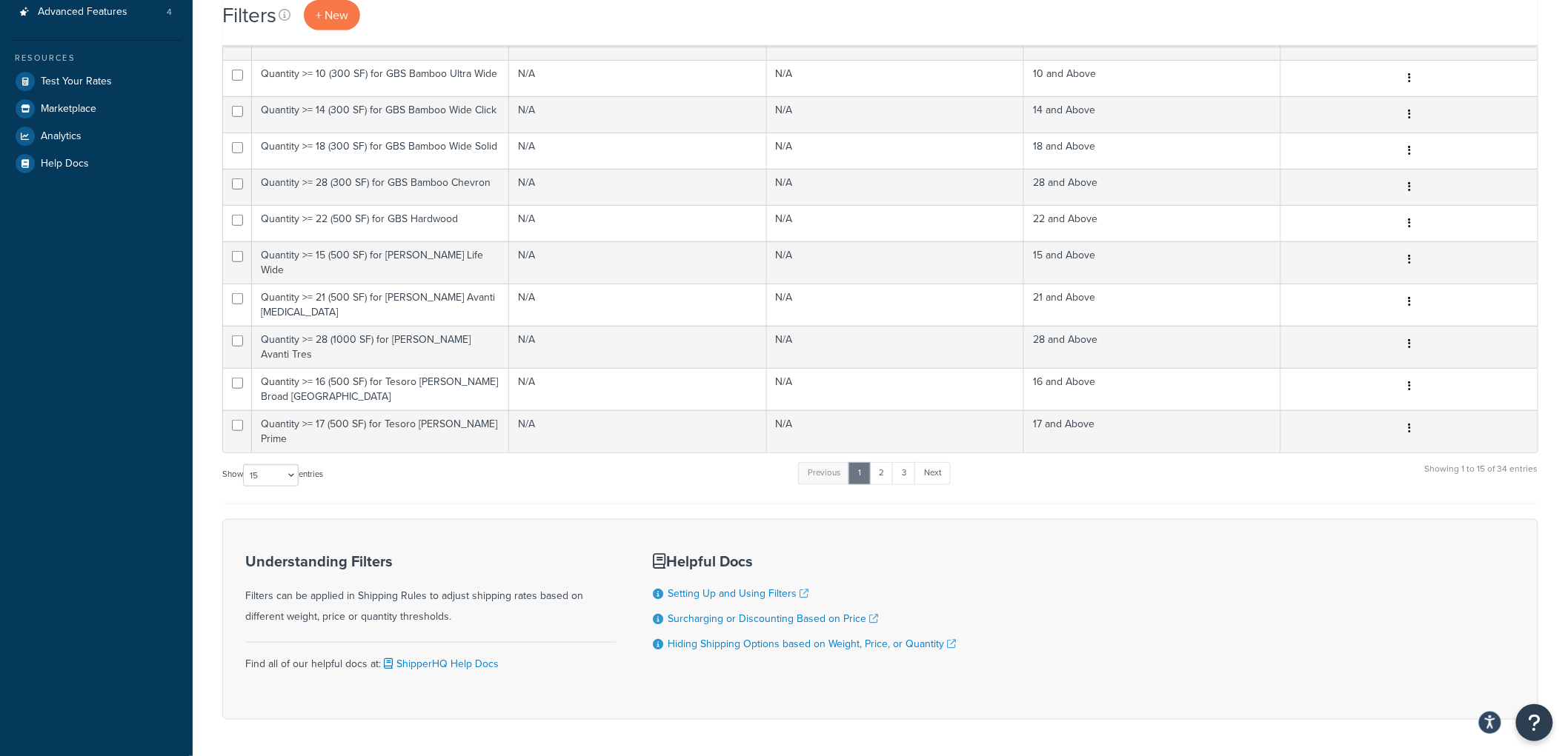
scroll to position [426, 0]
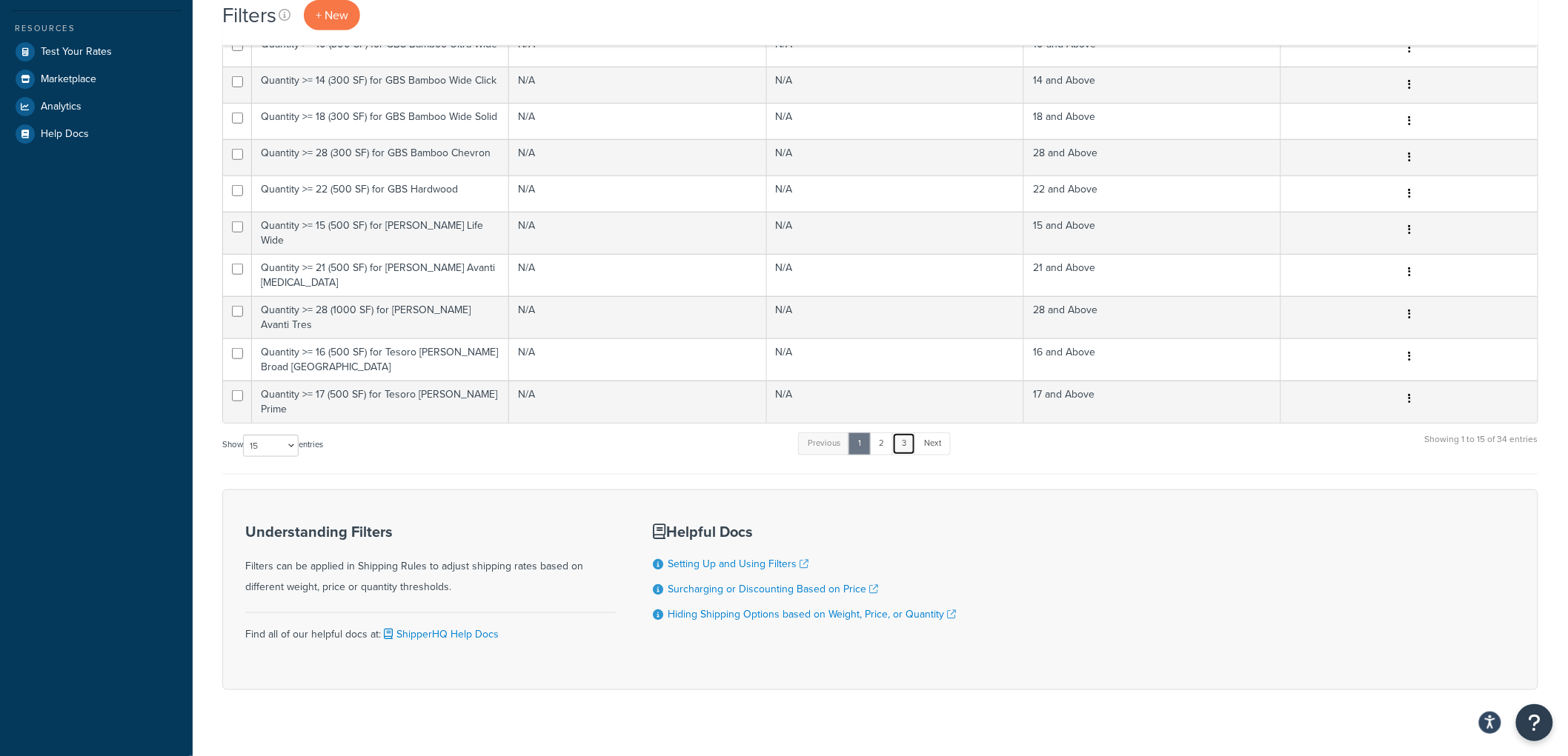
click at [909, 433] on link "3" at bounding box center [904, 444] width 23 height 23
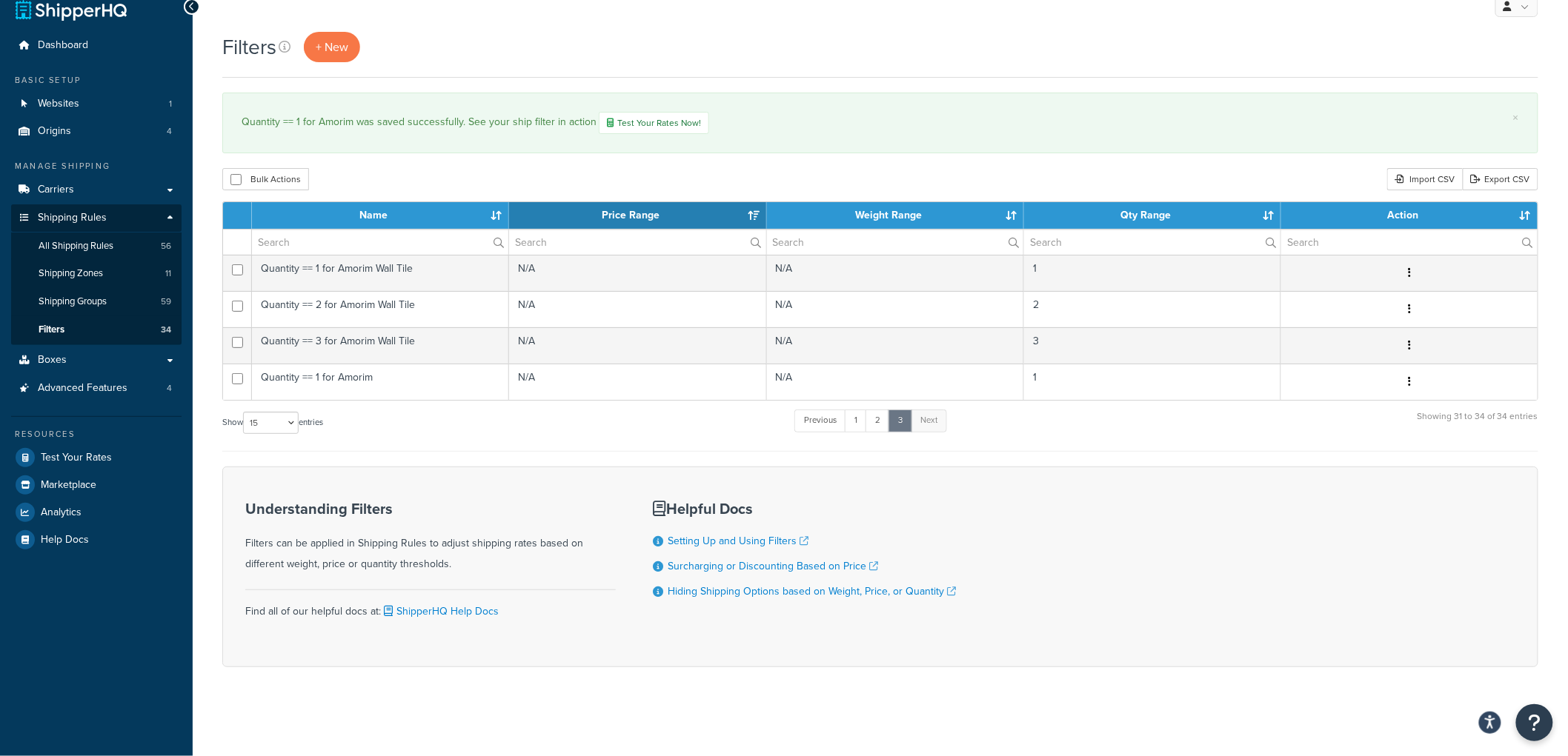
scroll to position [21, 0]
click at [334, 38] on span "+ New" at bounding box center [332, 47] width 33 height 17
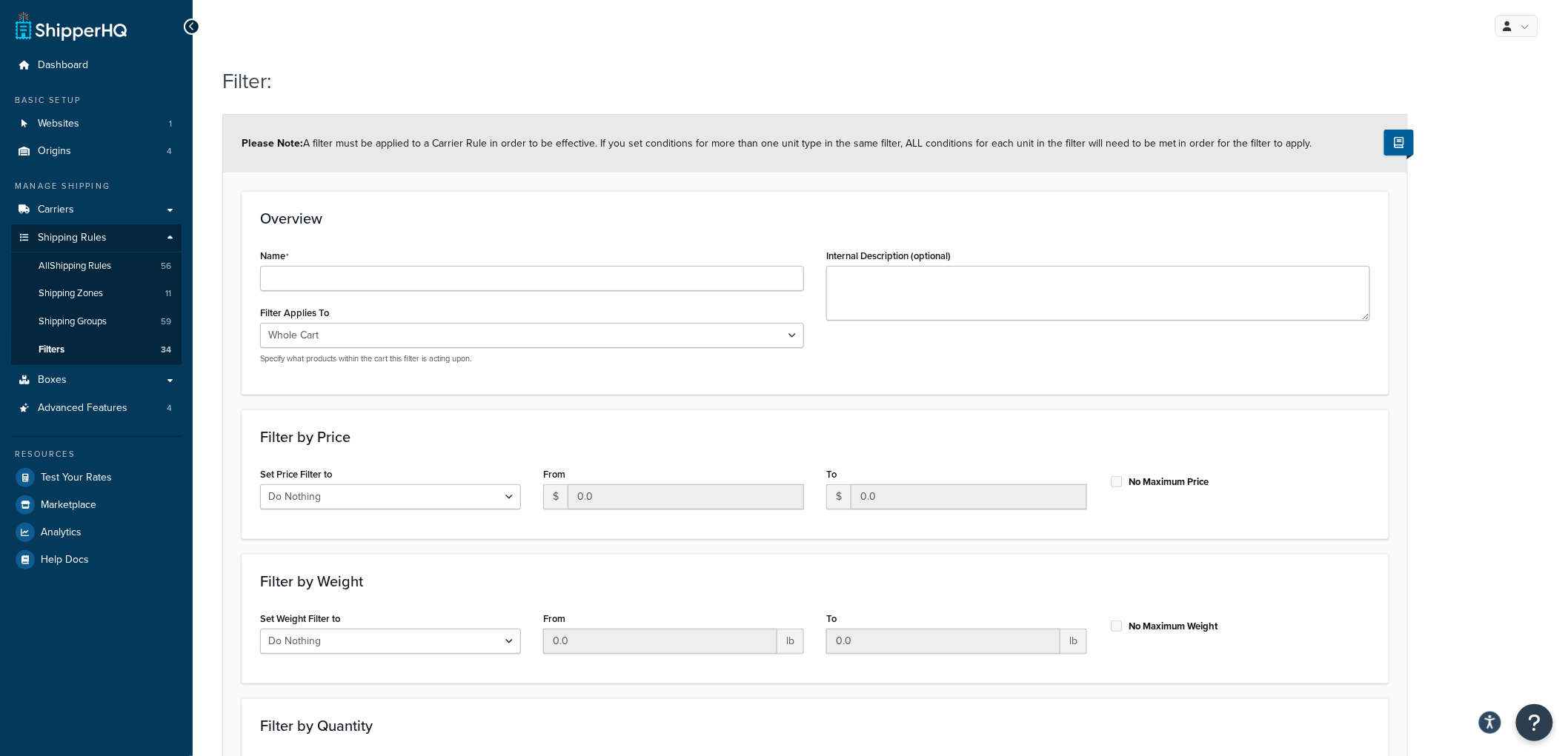
click at [391, 266] on div "Name" at bounding box center [532, 267] width 544 height 46
click at [391, 266] on input "Name" at bounding box center [532, 278] width 544 height 25
click at [391, 282] on input "Name" at bounding box center [532, 278] width 544 height 25
type input "Quantity == 2 for Amorim"
click at [498, 246] on div "Name Quantity == 2 for Amorim" at bounding box center [532, 267] width 544 height 46
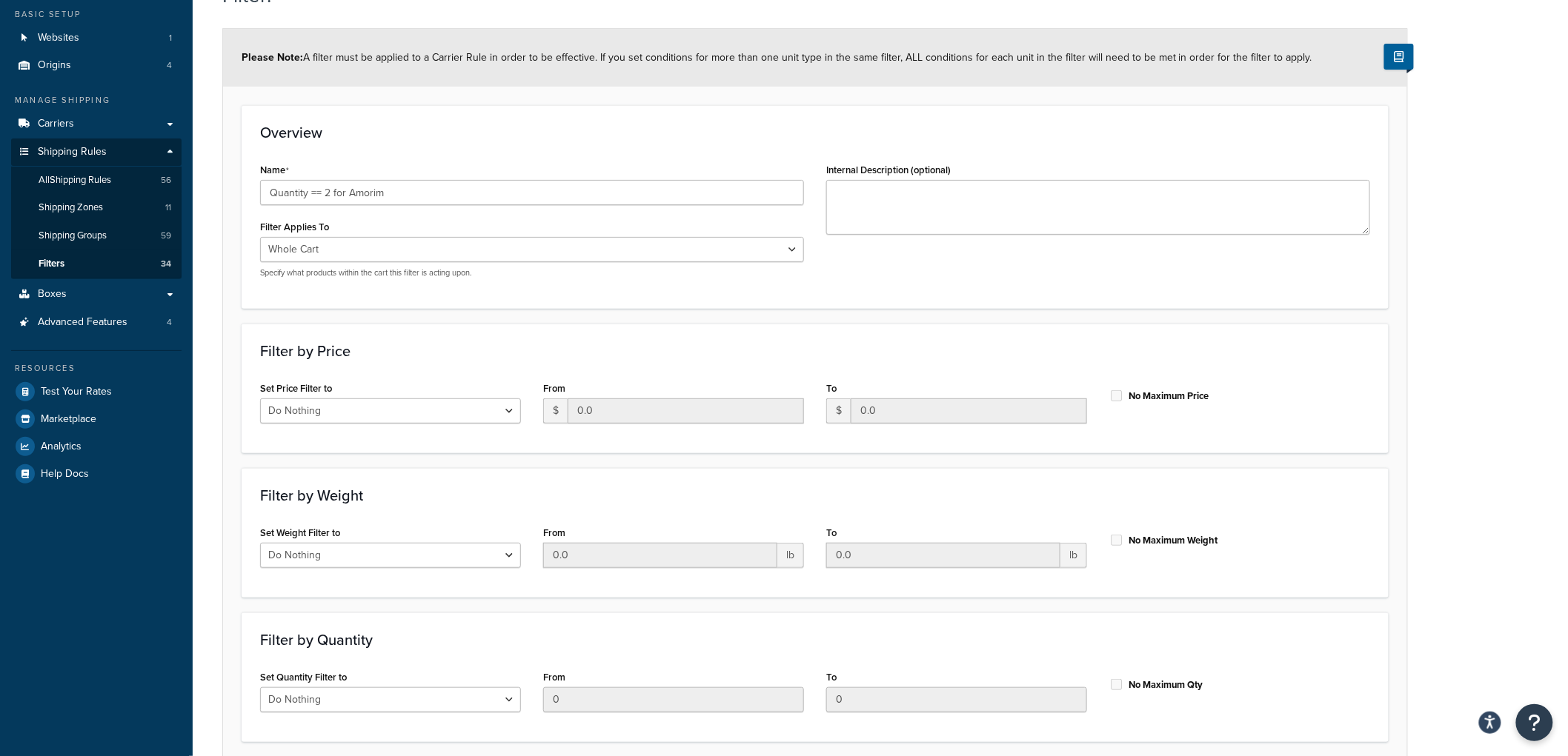
scroll to position [207, 0]
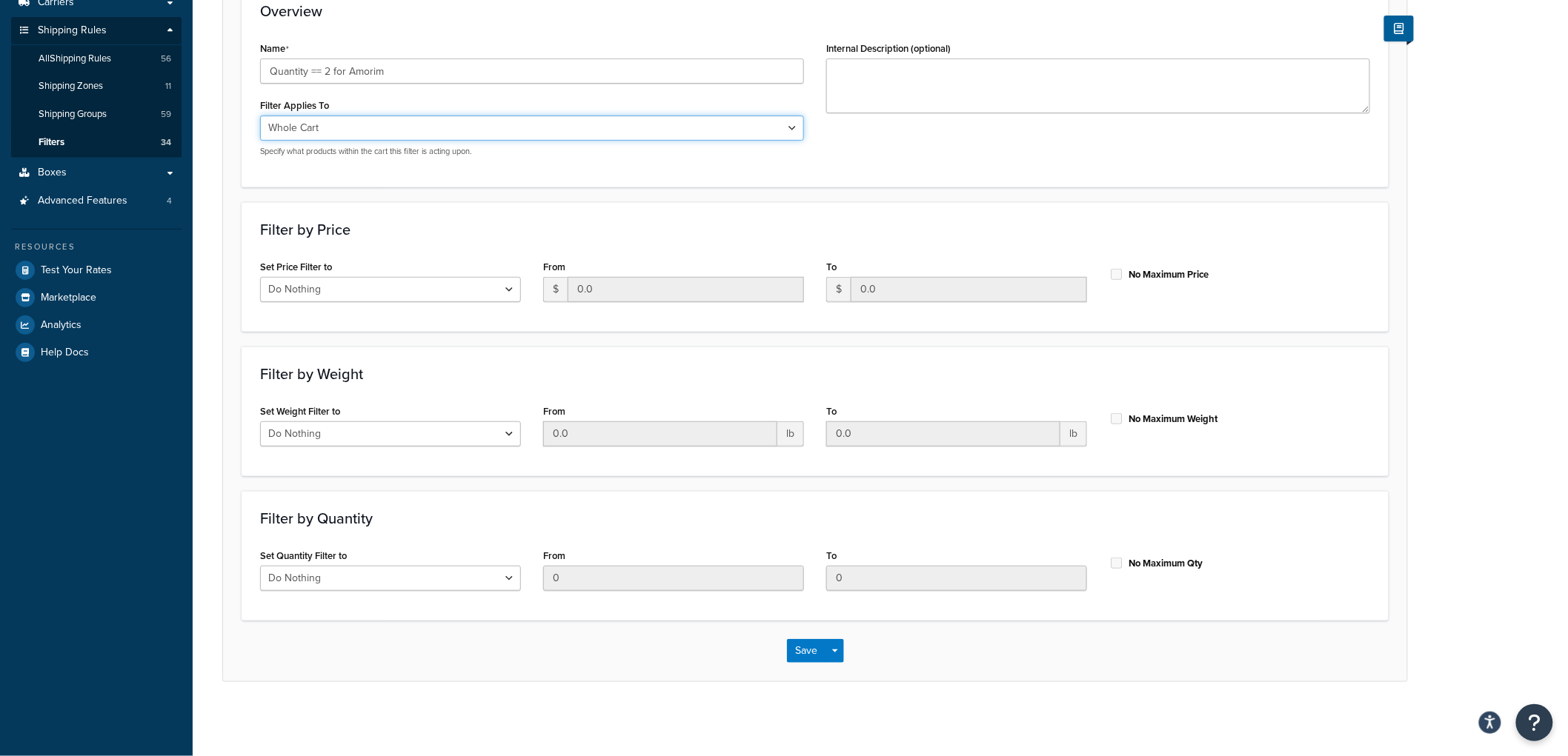
click at [431, 124] on select "Whole Cart Everything in Shipping Group Everything at Origin Each Item within S…" at bounding box center [532, 128] width 544 height 25
select select "SHIPPING_GROUP"
click at [260, 115] on select "Whole Cart Everything in Shipping Group Everything at Origin Each Item within S…" at bounding box center [532, 128] width 544 height 25
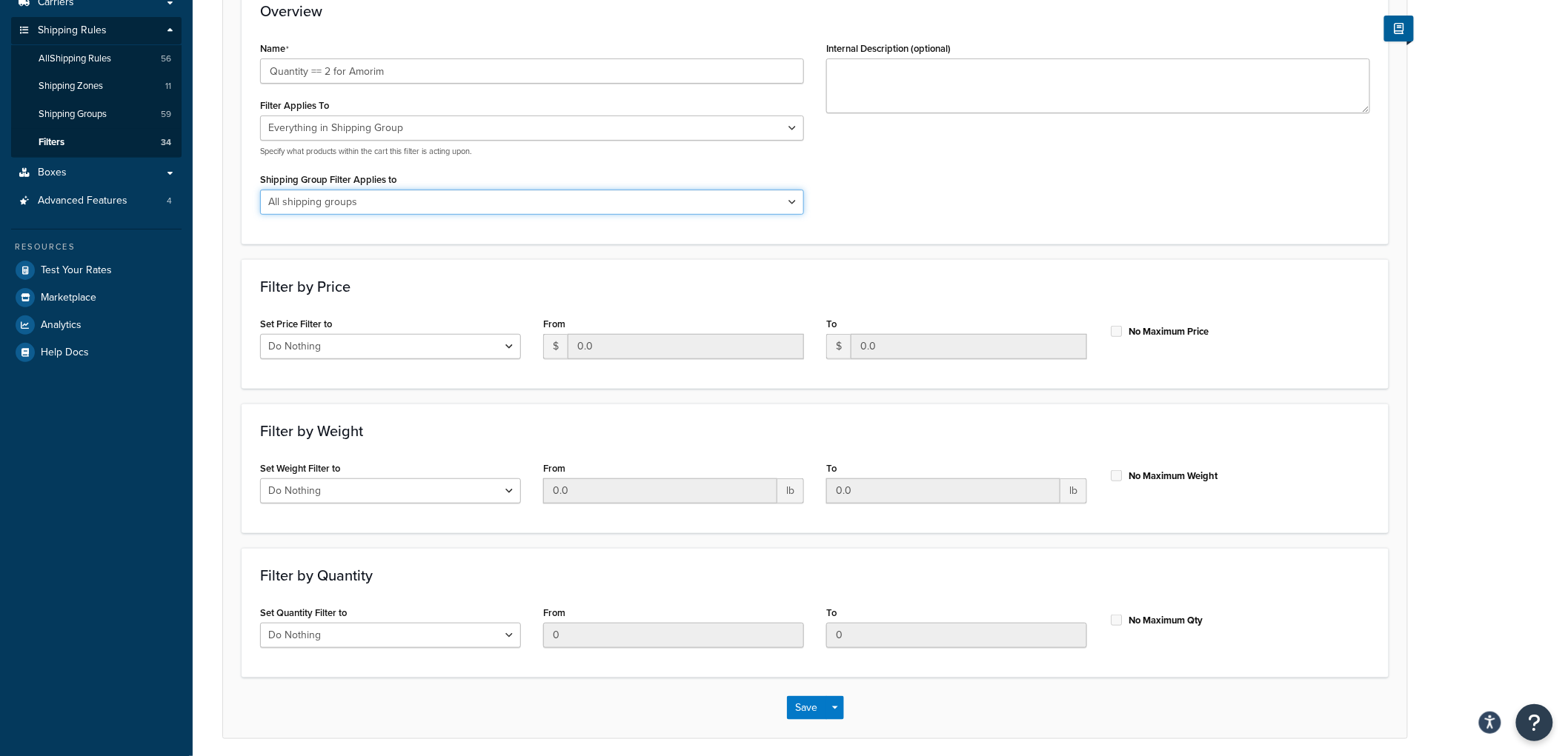
click at [387, 198] on select "All shipping groups Sample Individual Sample Box Parcel Freight Always Free Shi…" at bounding box center [532, 202] width 544 height 25
select select "299858"
click at [260, 190] on select "All shipping groups Sample Individual Sample Box Parcel Freight Always Free Shi…" at bounding box center [532, 202] width 544 height 25
click at [425, 292] on h3 "Filter by Price" at bounding box center [815, 287] width 1110 height 17
click at [405, 639] on select "Do Nothing Apply to a Range" at bounding box center [390, 636] width 261 height 25
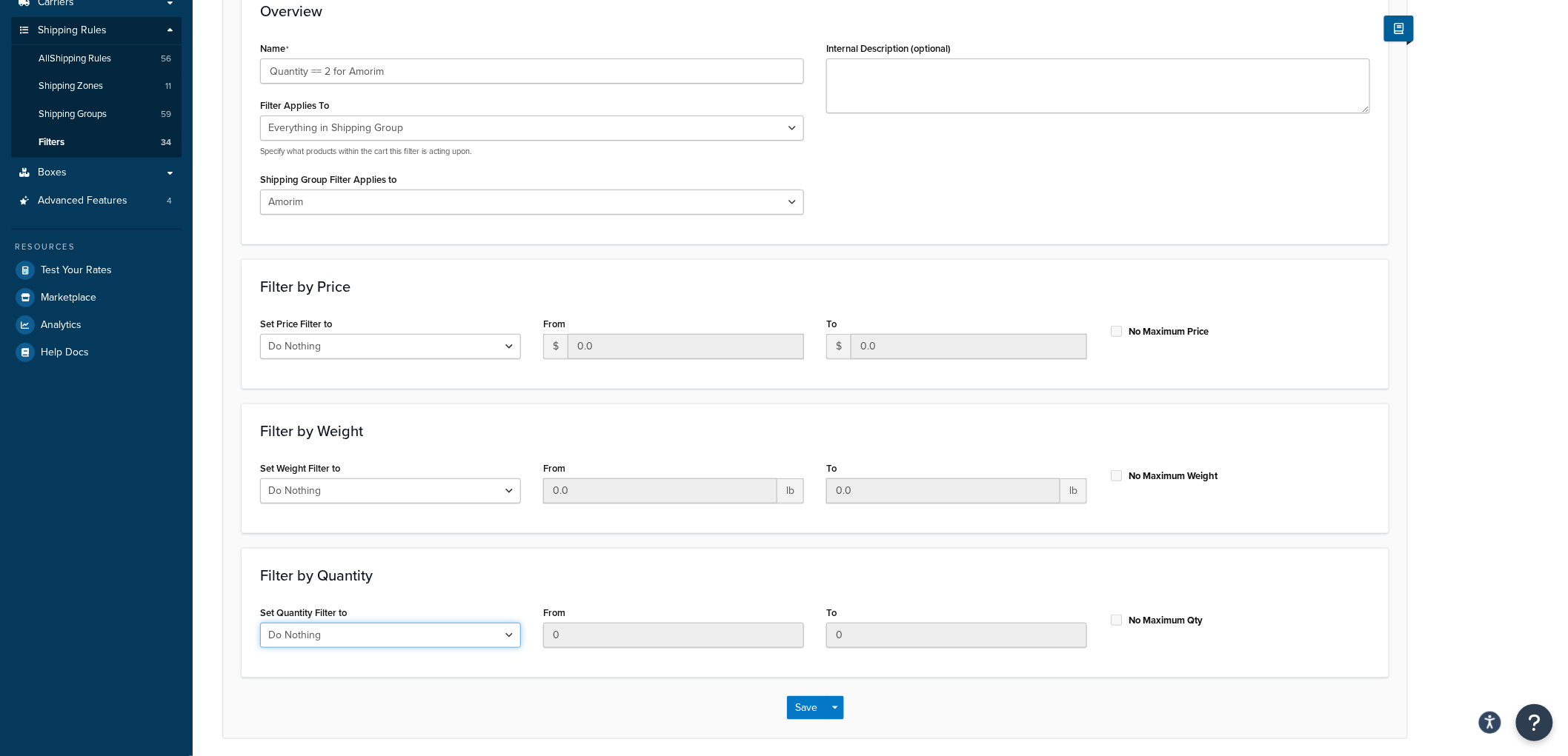
select select "range"
click at [260, 623] on select "Do Nothing Apply to a Range" at bounding box center [390, 636] width 261 height 25
drag, startPoint x: 585, startPoint y: 631, endPoint x: 338, endPoint y: 626, distance: 247.1
click at [339, 628] on div "Set Quantity Filter to Do Nothing Apply to a Range From 0 To 0 No Maximum Qty" at bounding box center [815, 631] width 1133 height 57
type input "1"
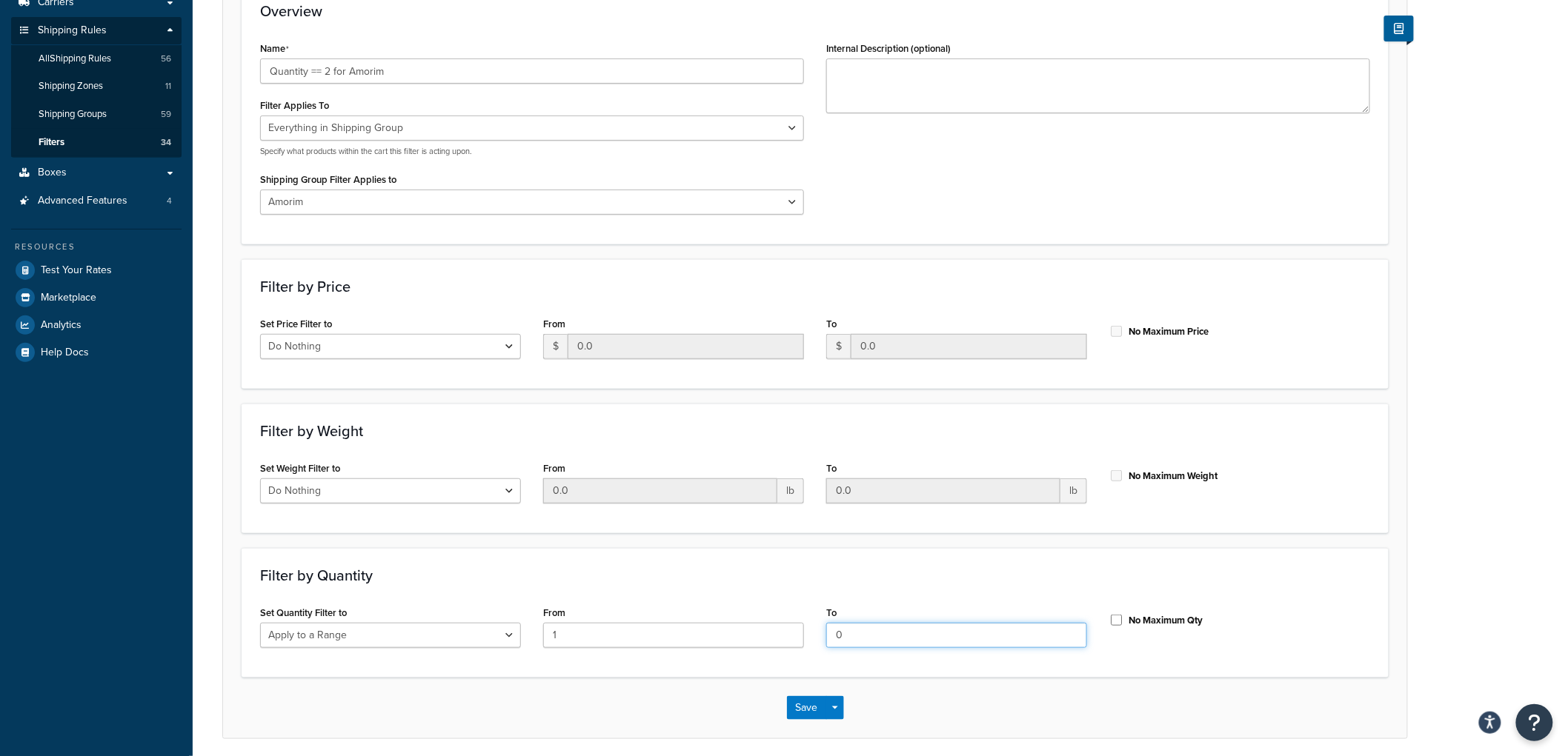
drag, startPoint x: 937, startPoint y: 635, endPoint x: 731, endPoint y: 645, distance: 206.2
click at [731, 645] on div "Set Quantity Filter to Do Nothing Apply to a Range From 1 To 0 No Maximum Qty" at bounding box center [815, 631] width 1133 height 57
type input "2"
drag, startPoint x: 696, startPoint y: 648, endPoint x: 495, endPoint y: 632, distance: 201.6
click at [497, 632] on div "Set Quantity Filter to Do Nothing Apply to a Range From 1 To 2 No Maximum Qty" at bounding box center [815, 631] width 1133 height 57
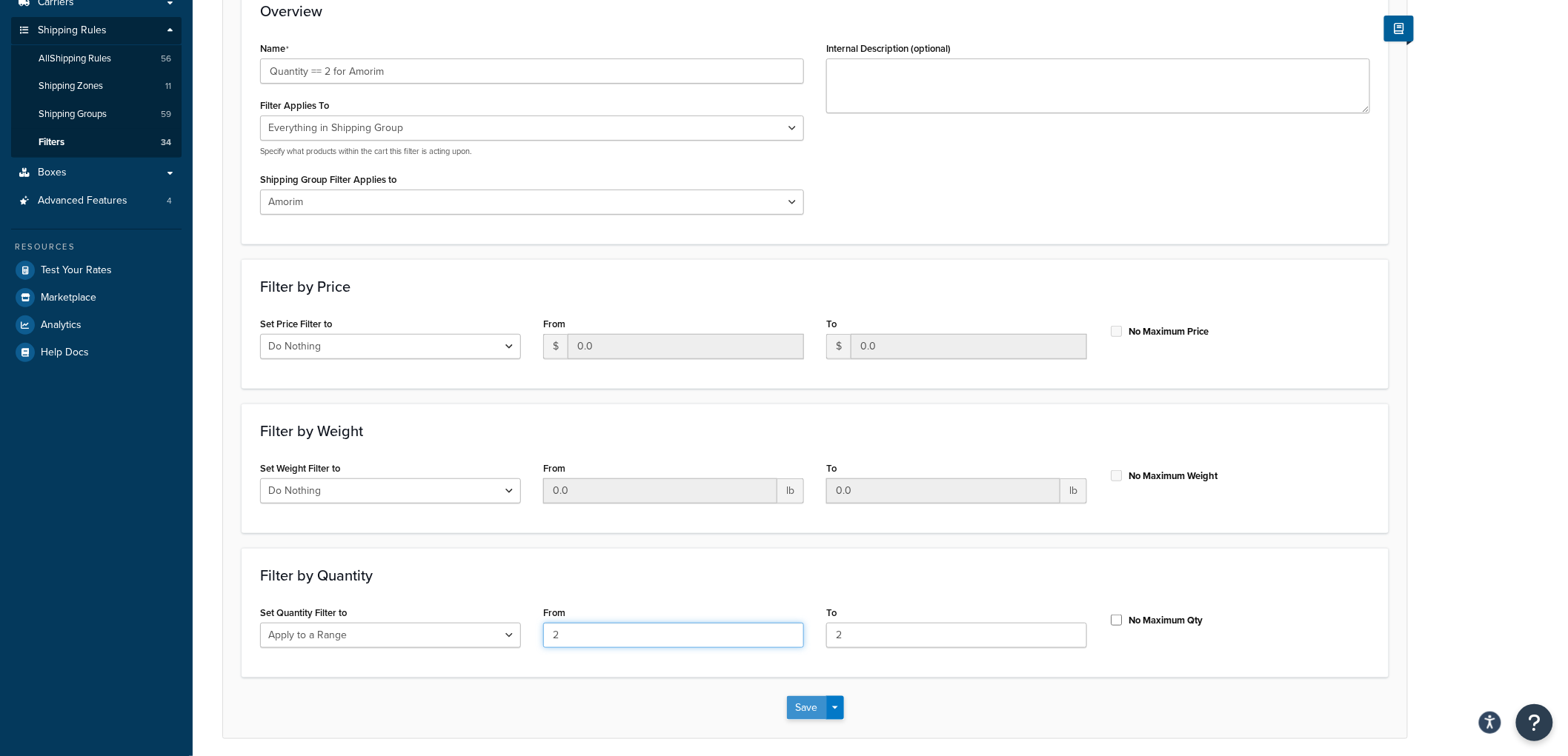
type input "2"
click at [790, 709] on button "Save" at bounding box center [807, 708] width 40 height 23
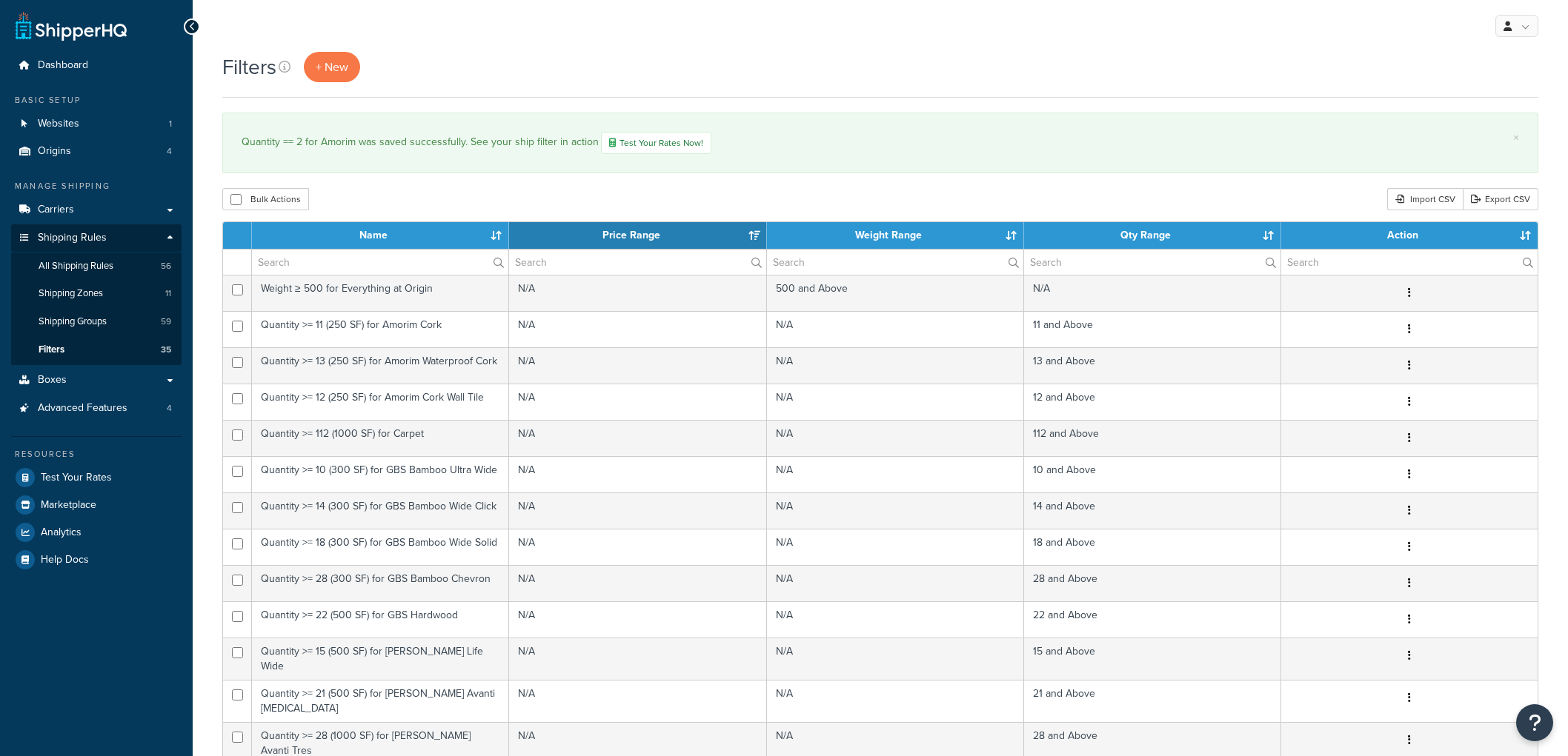
select select "15"
click at [343, 68] on span "+ New" at bounding box center [332, 67] width 33 height 17
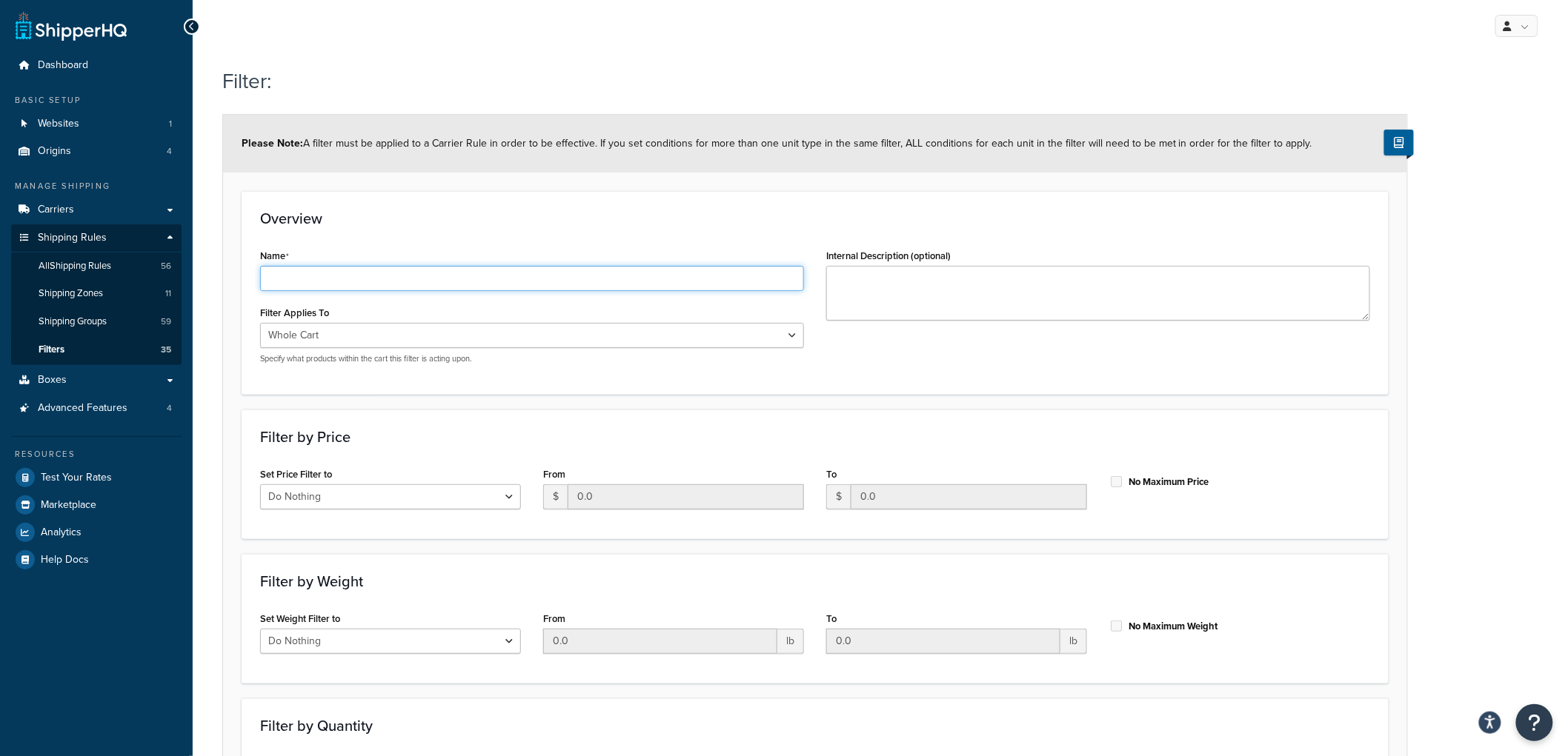
click at [354, 277] on input "Name" at bounding box center [532, 278] width 544 height 25
type input "Quantity == 3 for Amorim"
click at [330, 339] on select "Whole Cart Everything in Shipping Group Everything at Origin Each Item within S…" at bounding box center [532, 336] width 544 height 25
select select "SHIPPING_GROUP"
click at [260, 323] on select "Whole Cart Everything in Shipping Group Everything at Origin Each Item within S…" at bounding box center [532, 336] width 544 height 25
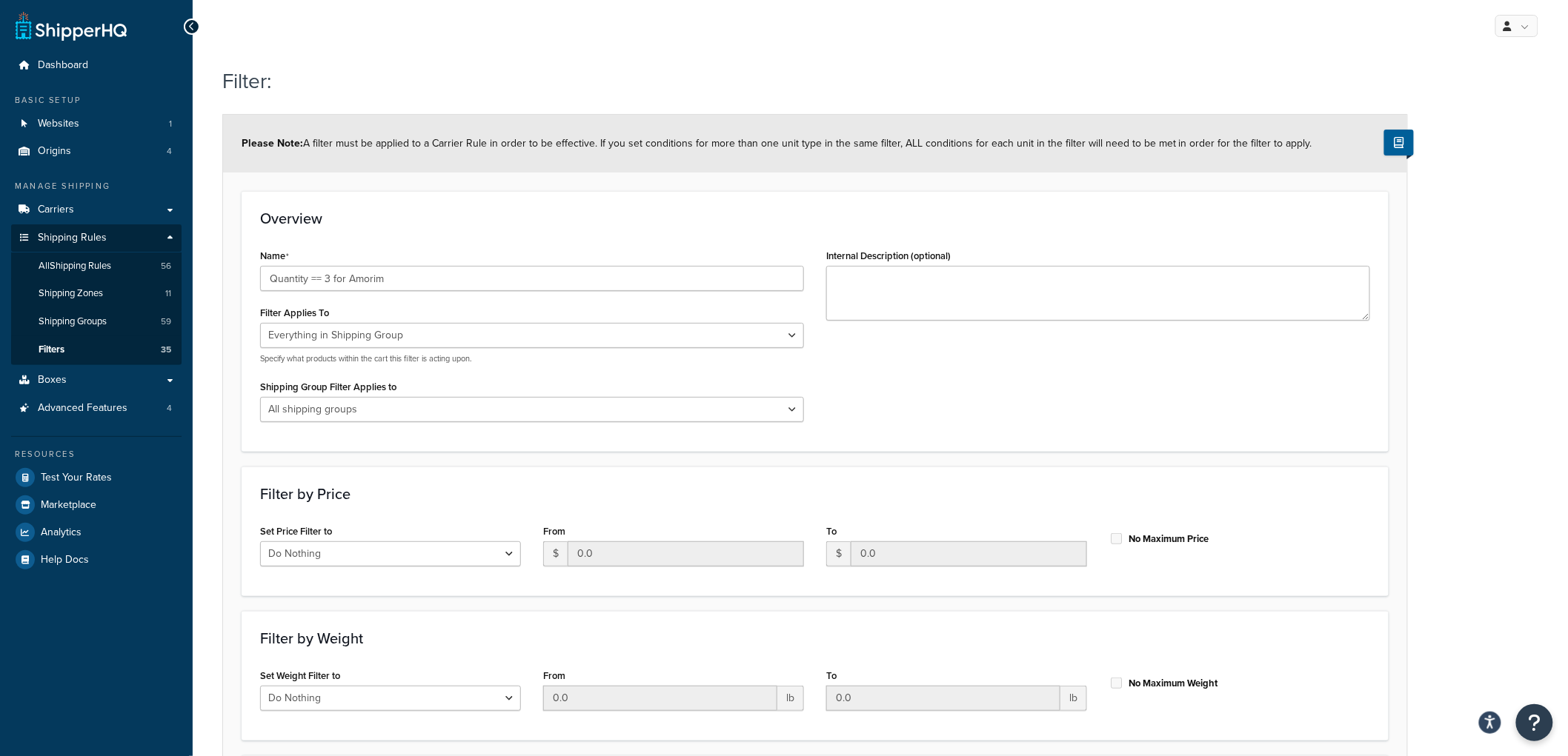
click at [431, 231] on div "Overview Name Quantity == 3 for Amorim Filter Applies To Whole Cart Everything …" at bounding box center [815, 321] width 1147 height 260
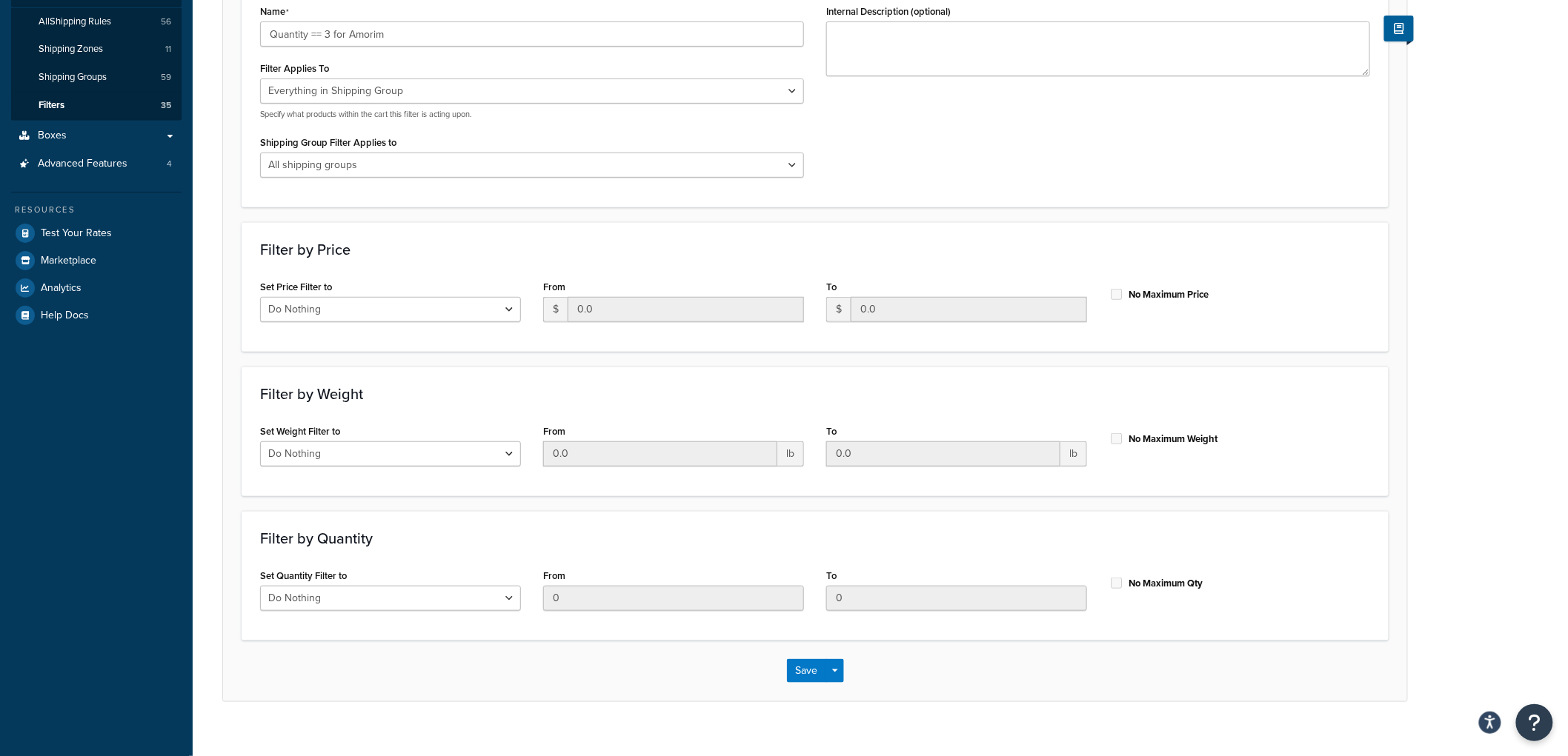
scroll to position [264, 0]
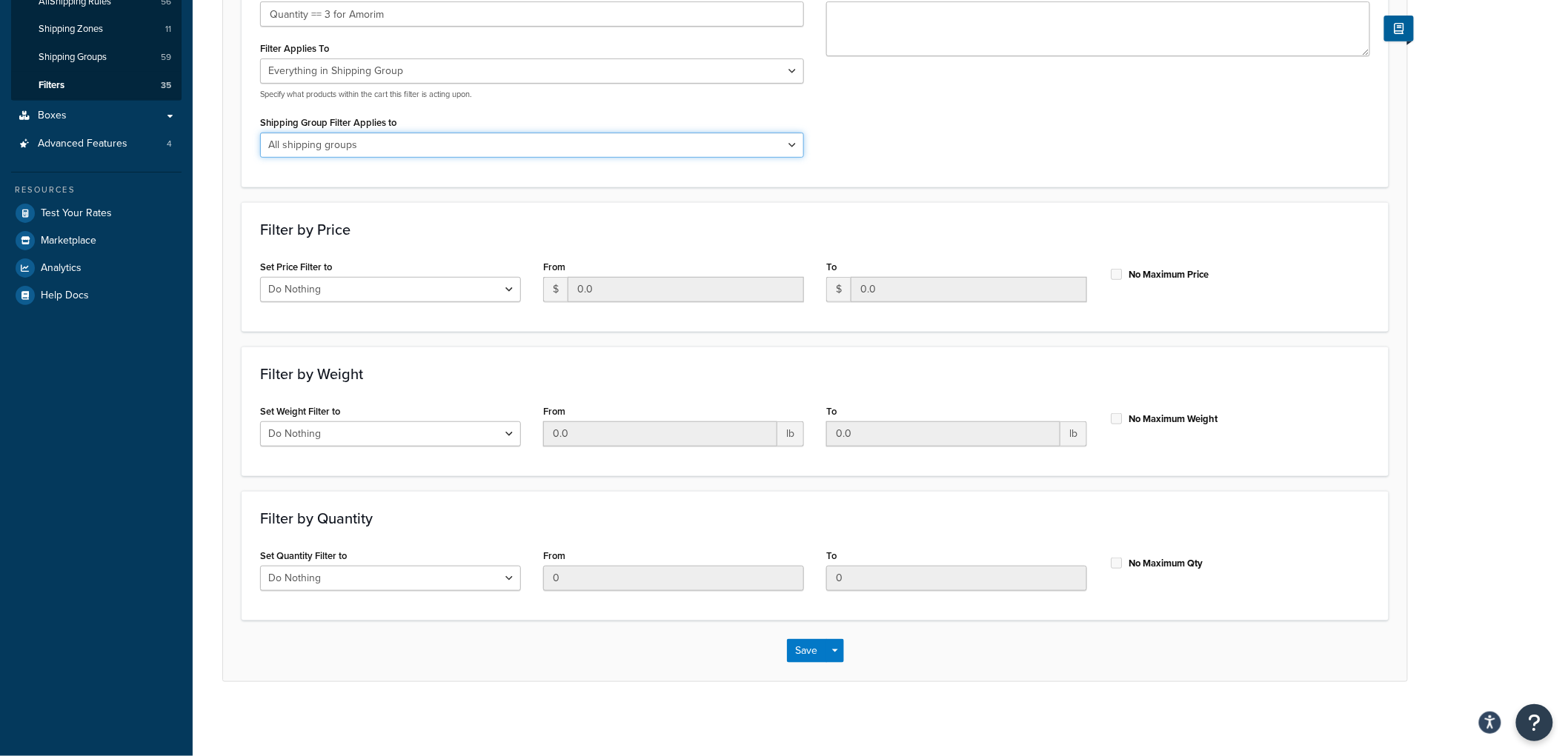
click at [396, 145] on select "All shipping groups Sample Individual Sample Box Parcel Freight Always Free Shi…" at bounding box center [532, 145] width 544 height 25
select select "299858"
click at [260, 133] on select "All shipping groups Sample Individual Sample Box Parcel Freight Always Free Shi…" at bounding box center [532, 145] width 544 height 25
click at [328, 576] on select "Do Nothing Apply to a Range" at bounding box center [390, 578] width 261 height 25
select select "range"
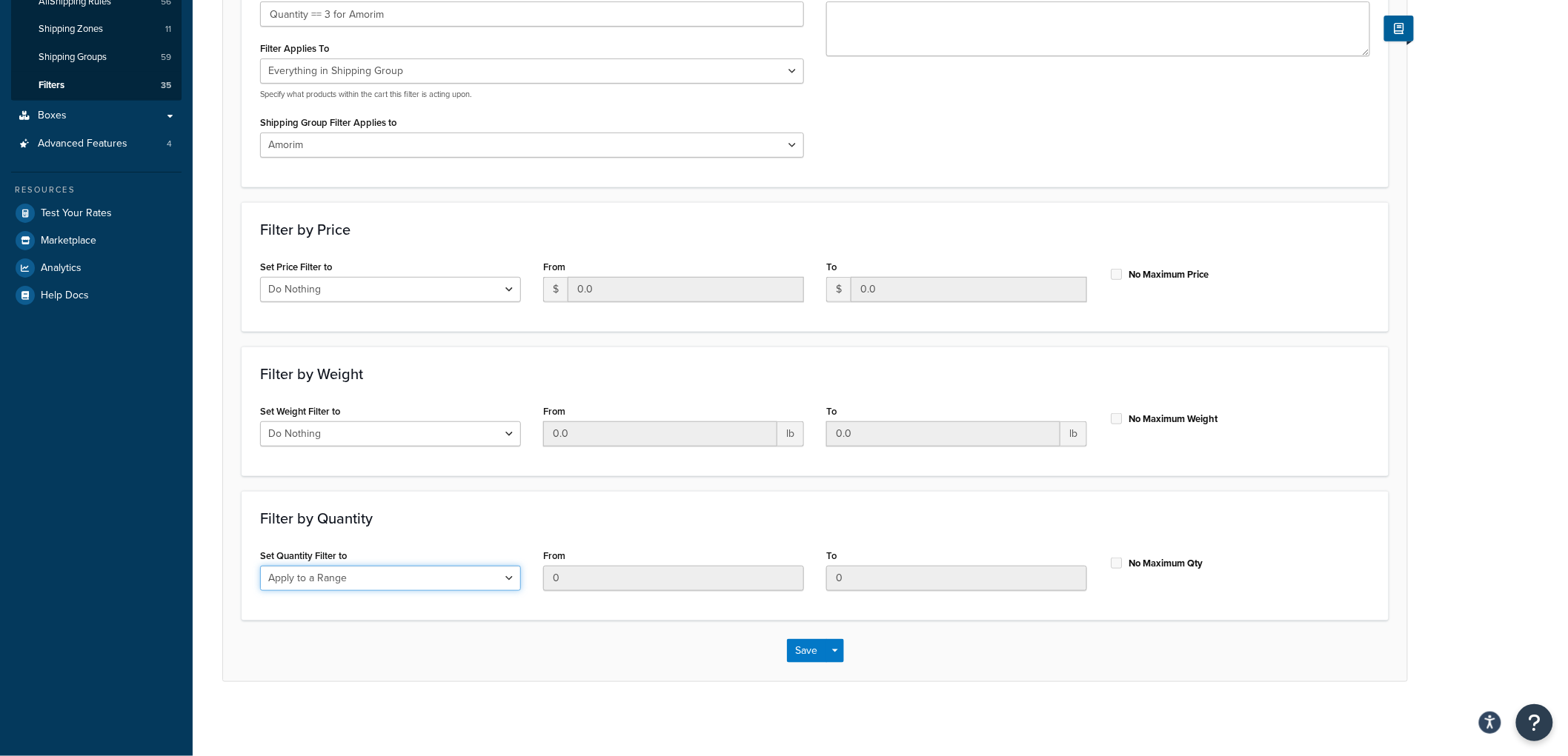
click at [260, 566] on select "Do Nothing Apply to a Range" at bounding box center [390, 578] width 261 height 25
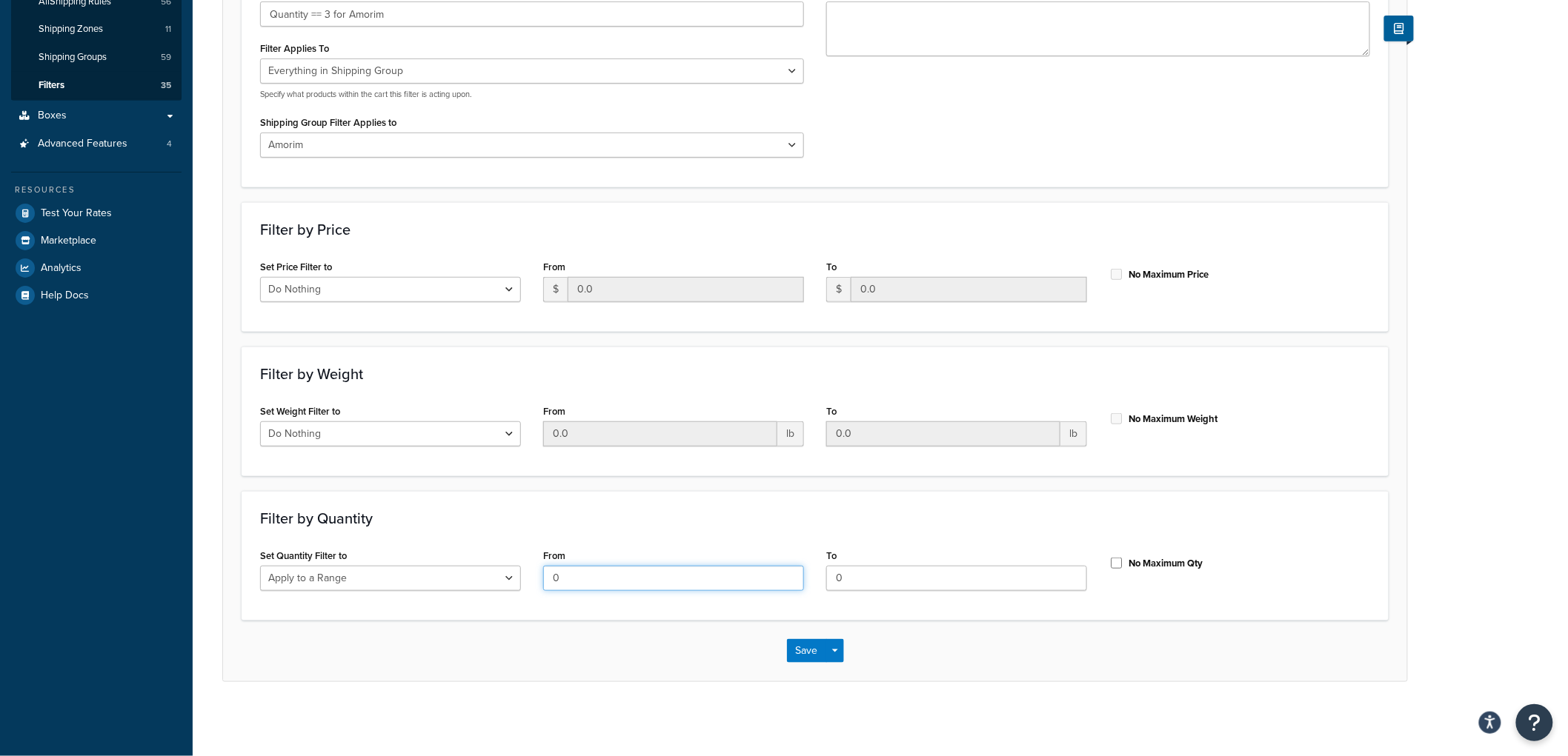
drag, startPoint x: 572, startPoint y: 575, endPoint x: 476, endPoint y: 557, distance: 97.7
click at [476, 557] on div "Set Quantity Filter to Do Nothing Apply to a Range From 0 To 0 No Maximum Qty" at bounding box center [815, 573] width 1133 height 57
type input "3"
drag, startPoint x: 851, startPoint y: 579, endPoint x: 802, endPoint y: 576, distance: 49.1
click at [802, 576] on div "Set Quantity Filter to Do Nothing Apply to a Range From 3 To 0 No Maximum Qty" at bounding box center [815, 573] width 1133 height 57
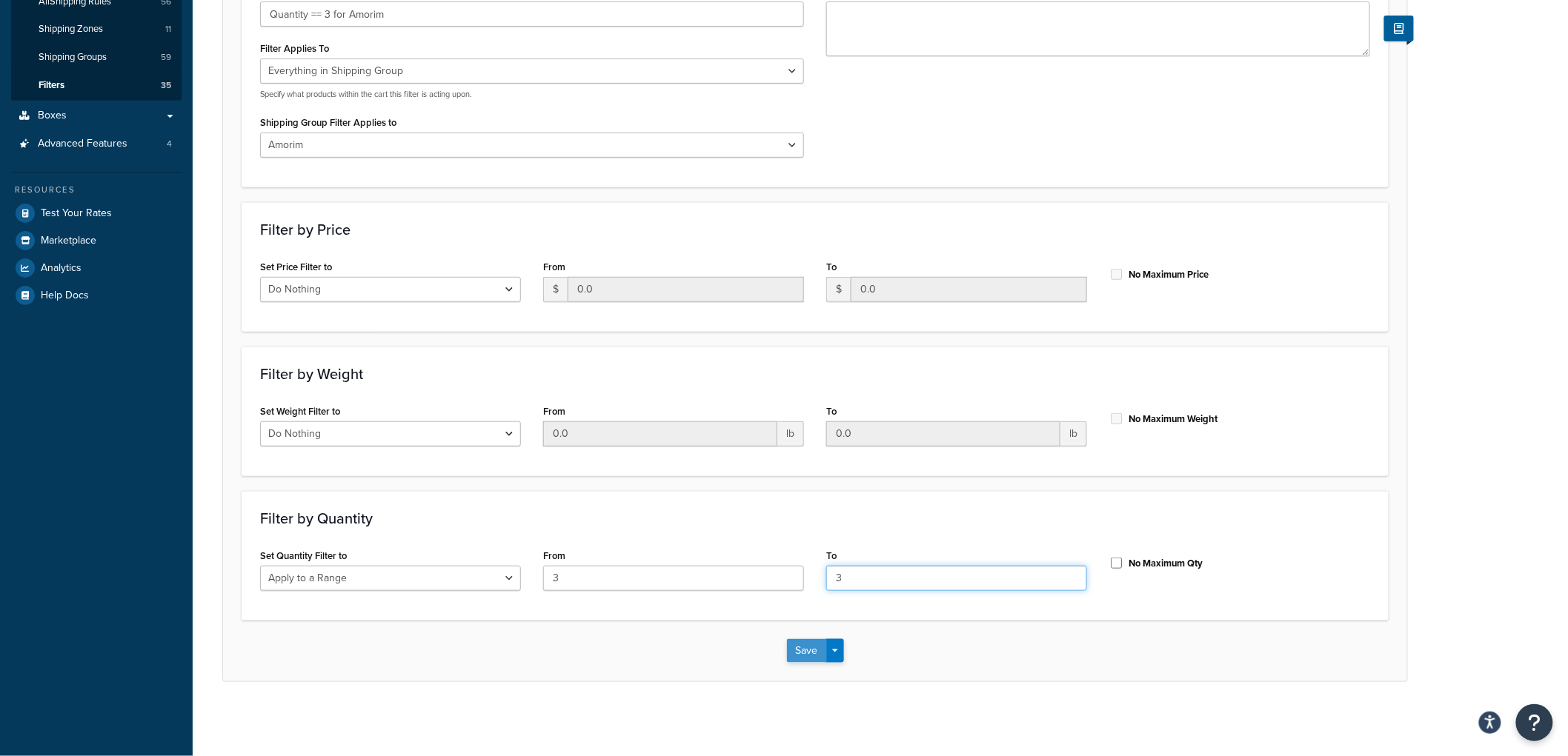
type input "3"
click at [810, 642] on button "Save" at bounding box center [807, 651] width 40 height 23
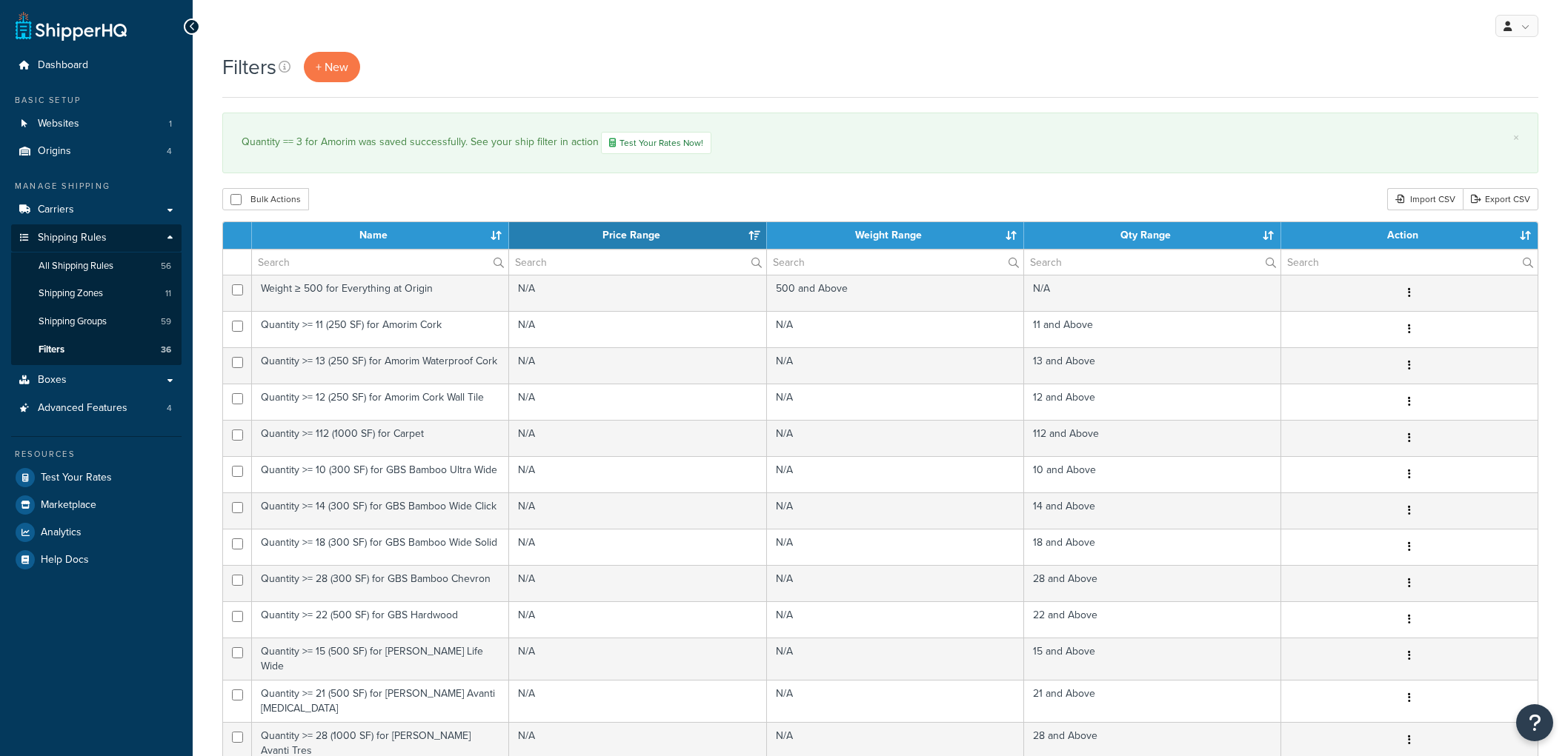
select select "15"
click at [104, 264] on span "All Shipping Rules" at bounding box center [76, 266] width 75 height 13
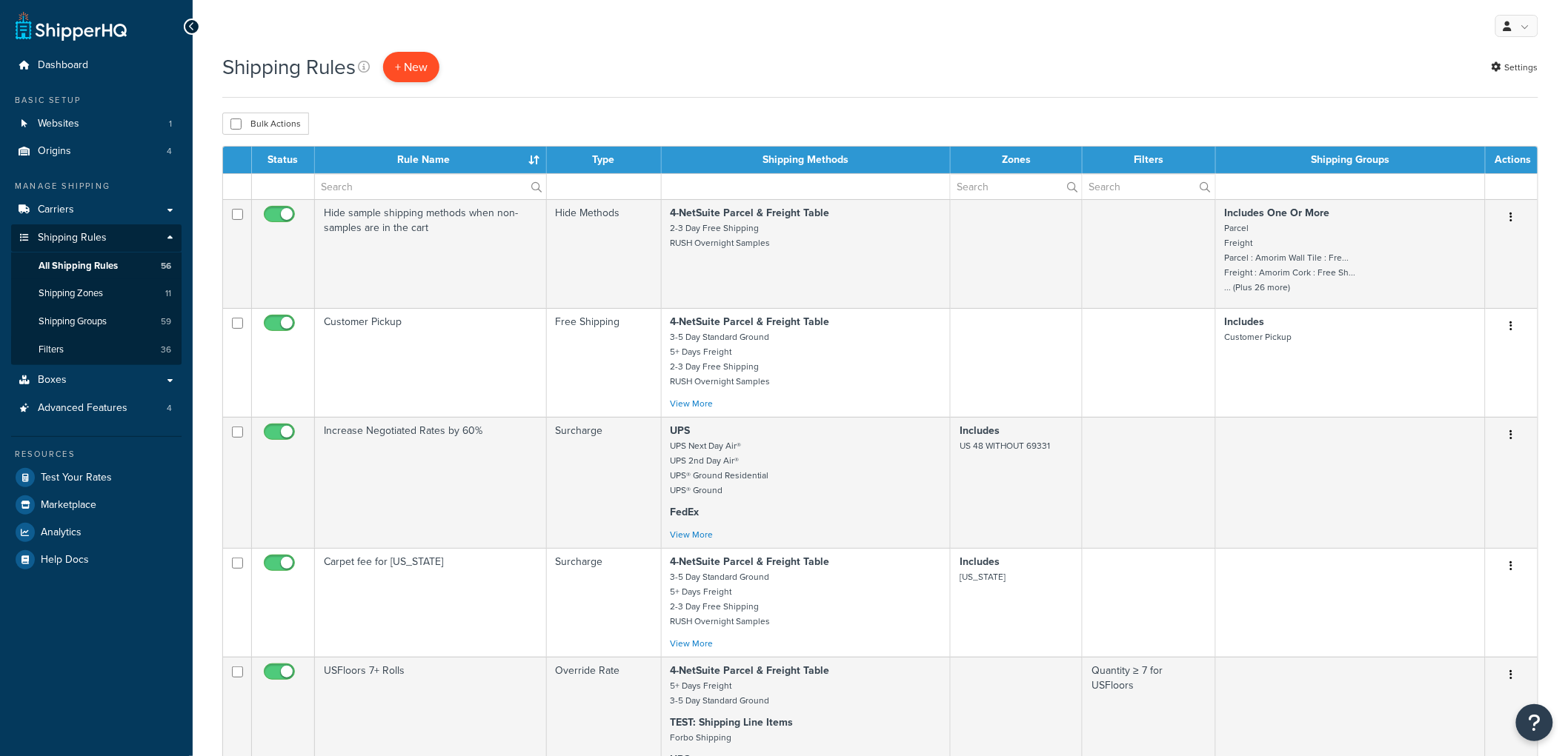
click at [416, 63] on p "+ New" at bounding box center [410, 67] width 56 height 30
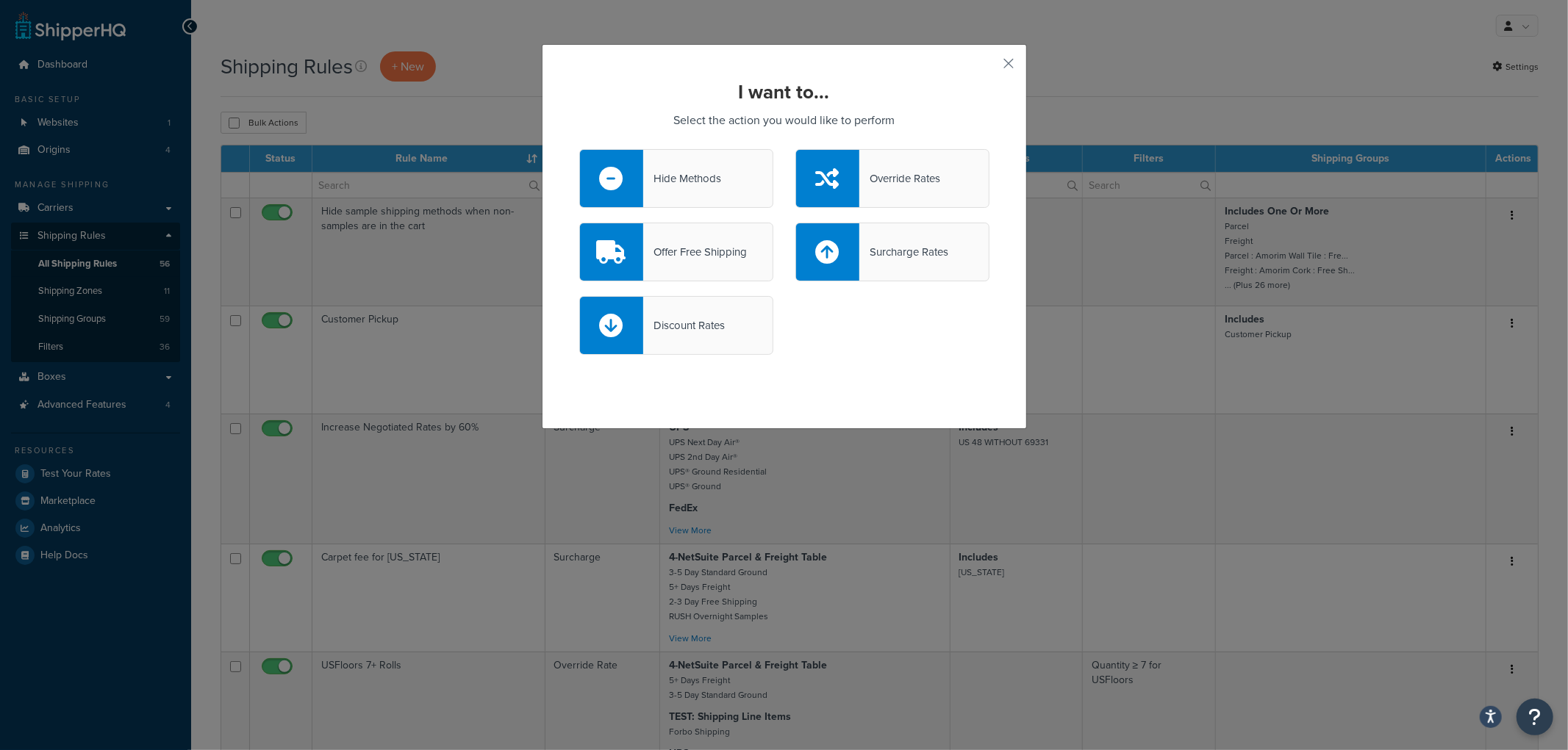
click at [861, 172] on div "Override Rates" at bounding box center [900, 178] width 81 height 21
click at [0, 0] on input "Override Rates" at bounding box center [0, 0] width 0 height 0
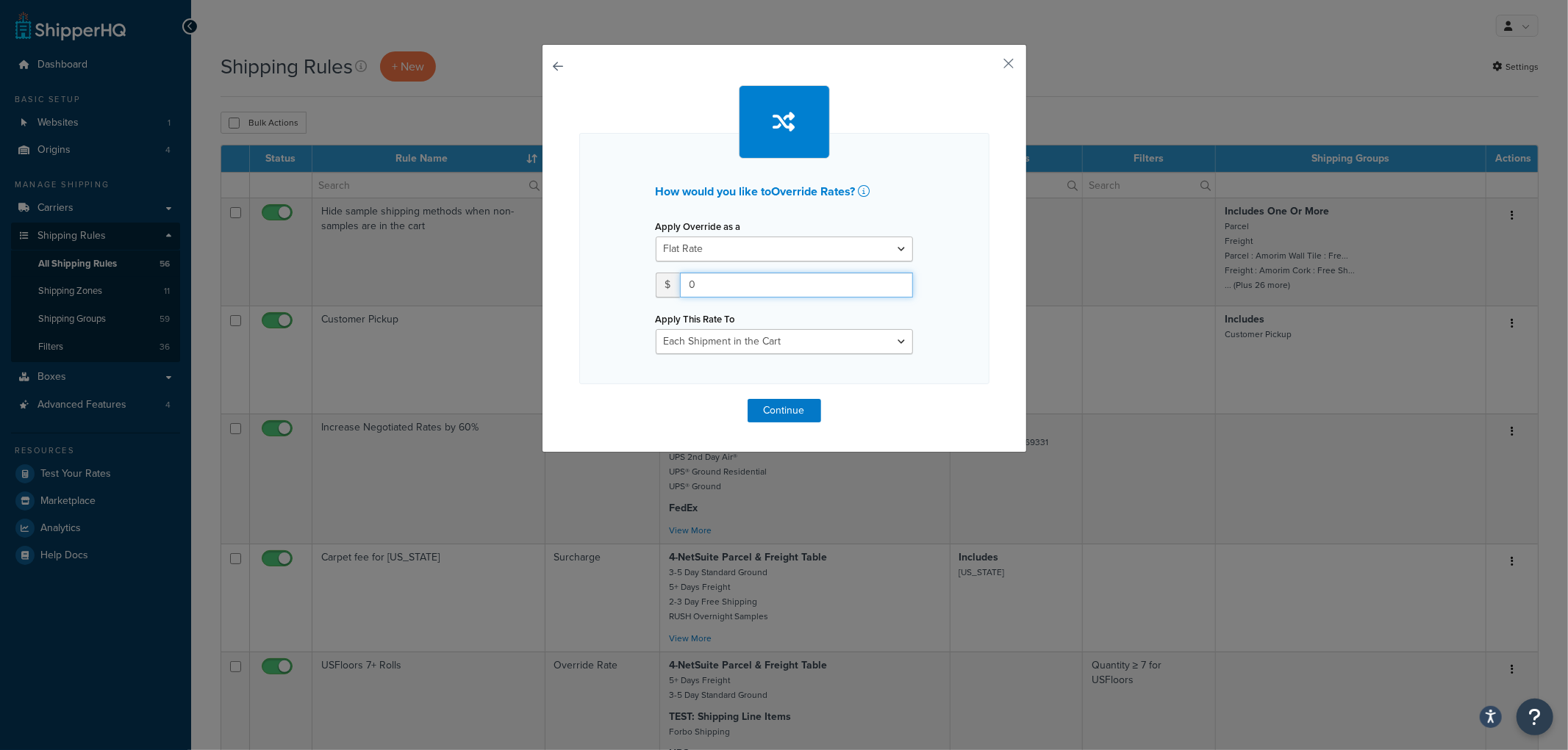
click at [680, 284] on input "0" at bounding box center [796, 285] width 233 height 25
type input "50"
click at [819, 351] on select "Each Shipment in the Cart Each Origin in the Cart Each Shipping Group in the Ca…" at bounding box center [784, 341] width 257 height 25
select select "BOX"
click at [656, 329] on select "Each Shipment in the Cart Each Origin in the Cart Each Shipping Group in the Ca…" at bounding box center [784, 341] width 257 height 25
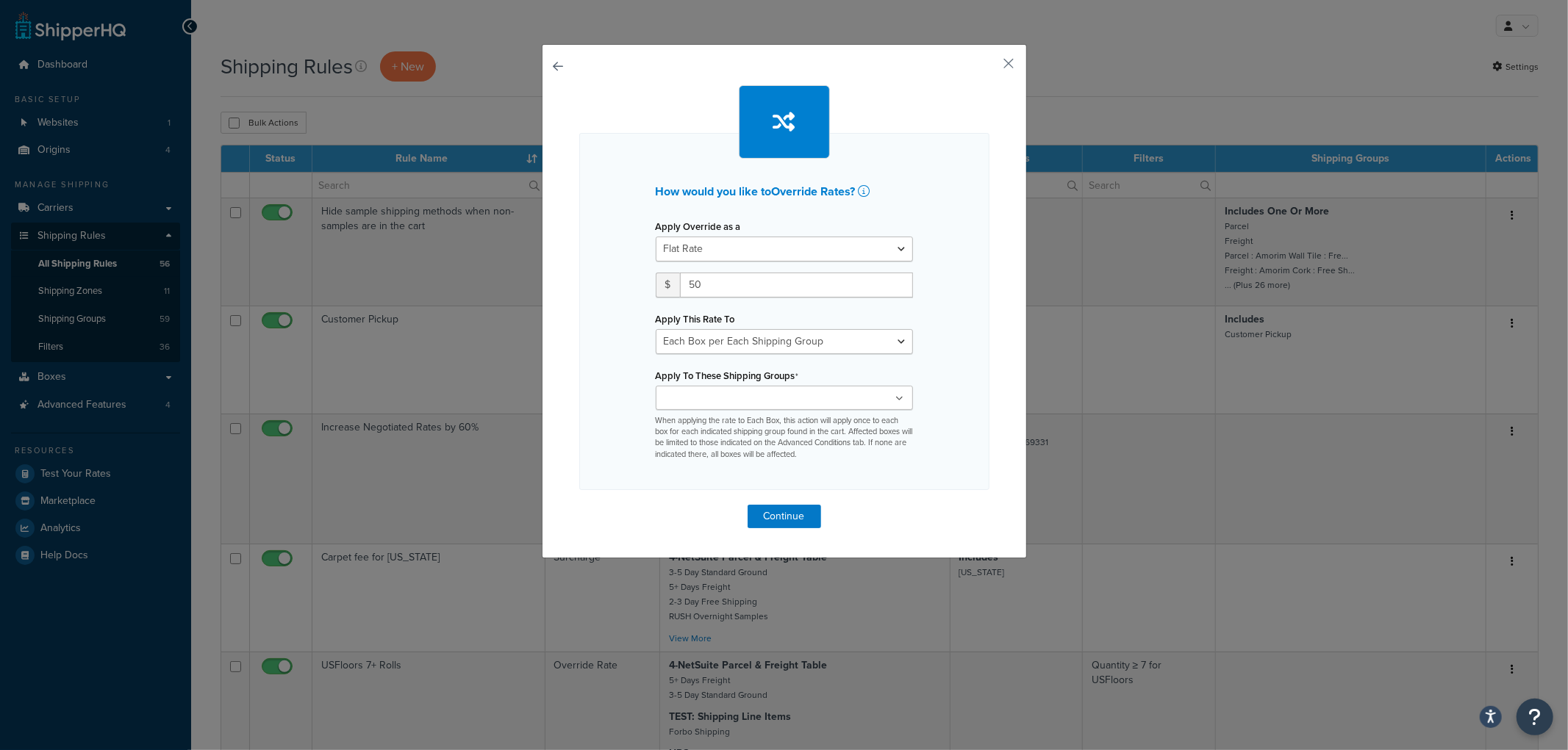
click at [780, 405] on ul at bounding box center [784, 397] width 257 height 24
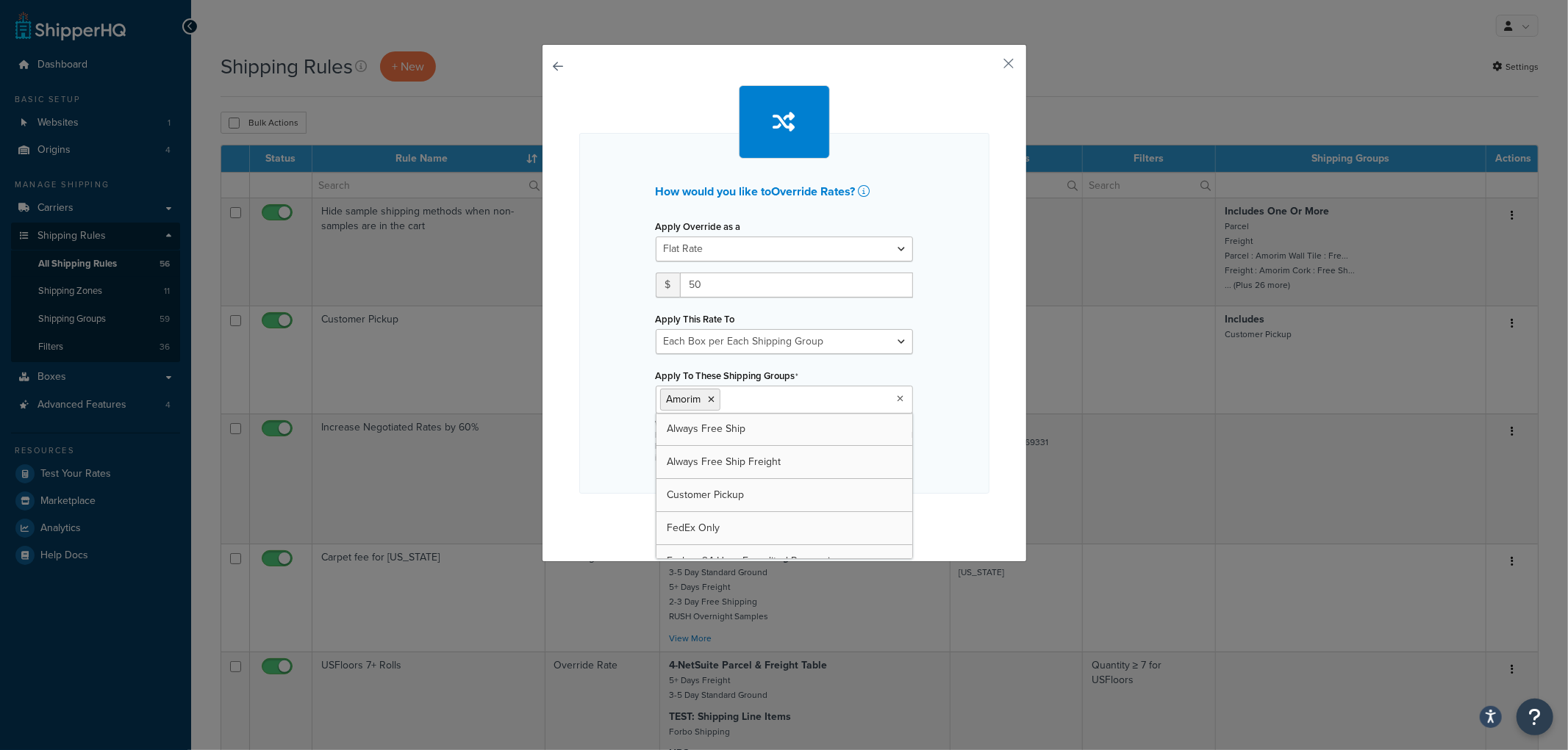
click at [591, 404] on div "How would you like to Override Rates ? Apply Override as a Flat Rate Percentage…" at bounding box center [784, 312] width 410 height 360
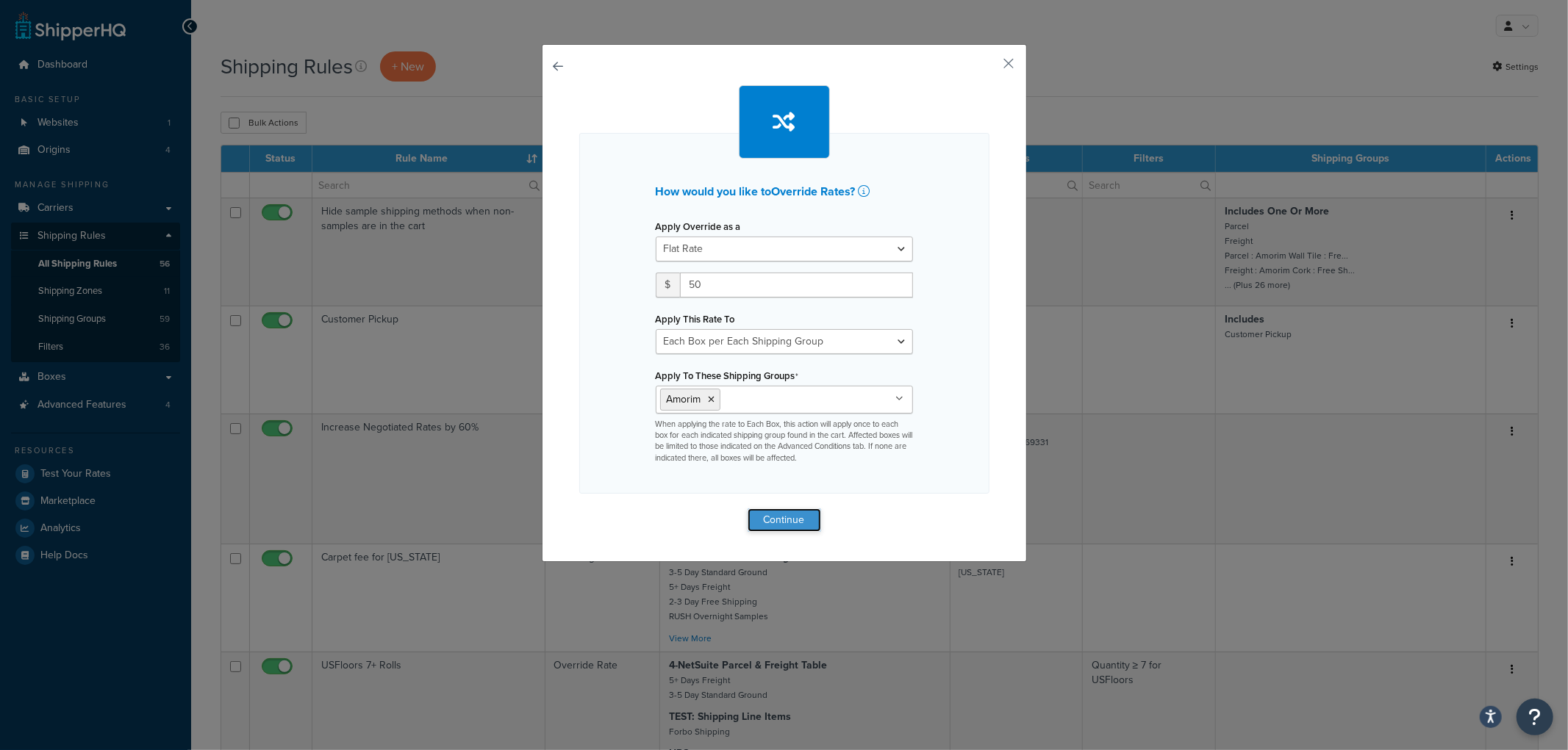
click at [761, 511] on button "Continue" at bounding box center [784, 520] width 74 height 23
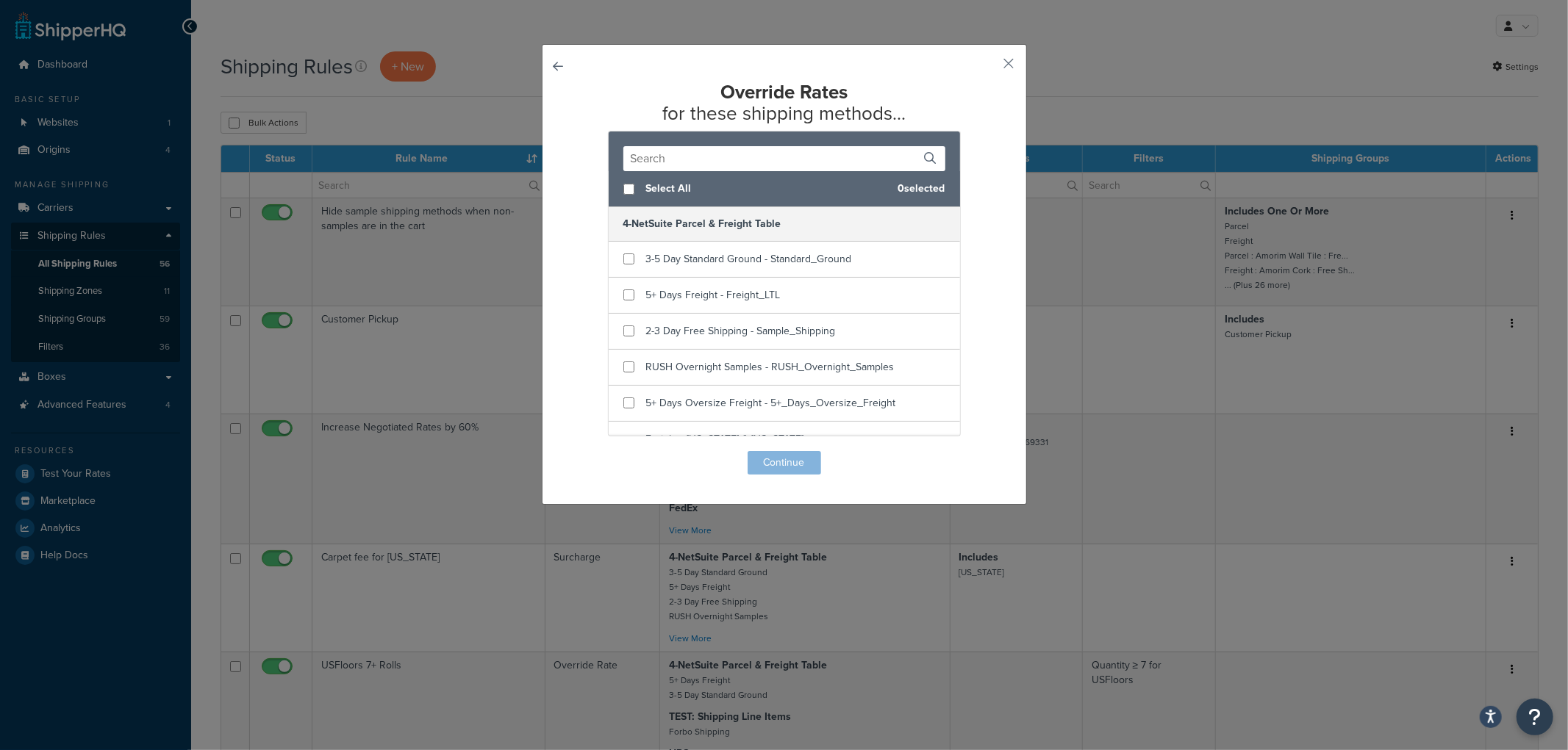
click at [652, 187] on span "Select All" at bounding box center [766, 188] width 240 height 21
checkbox input "true"
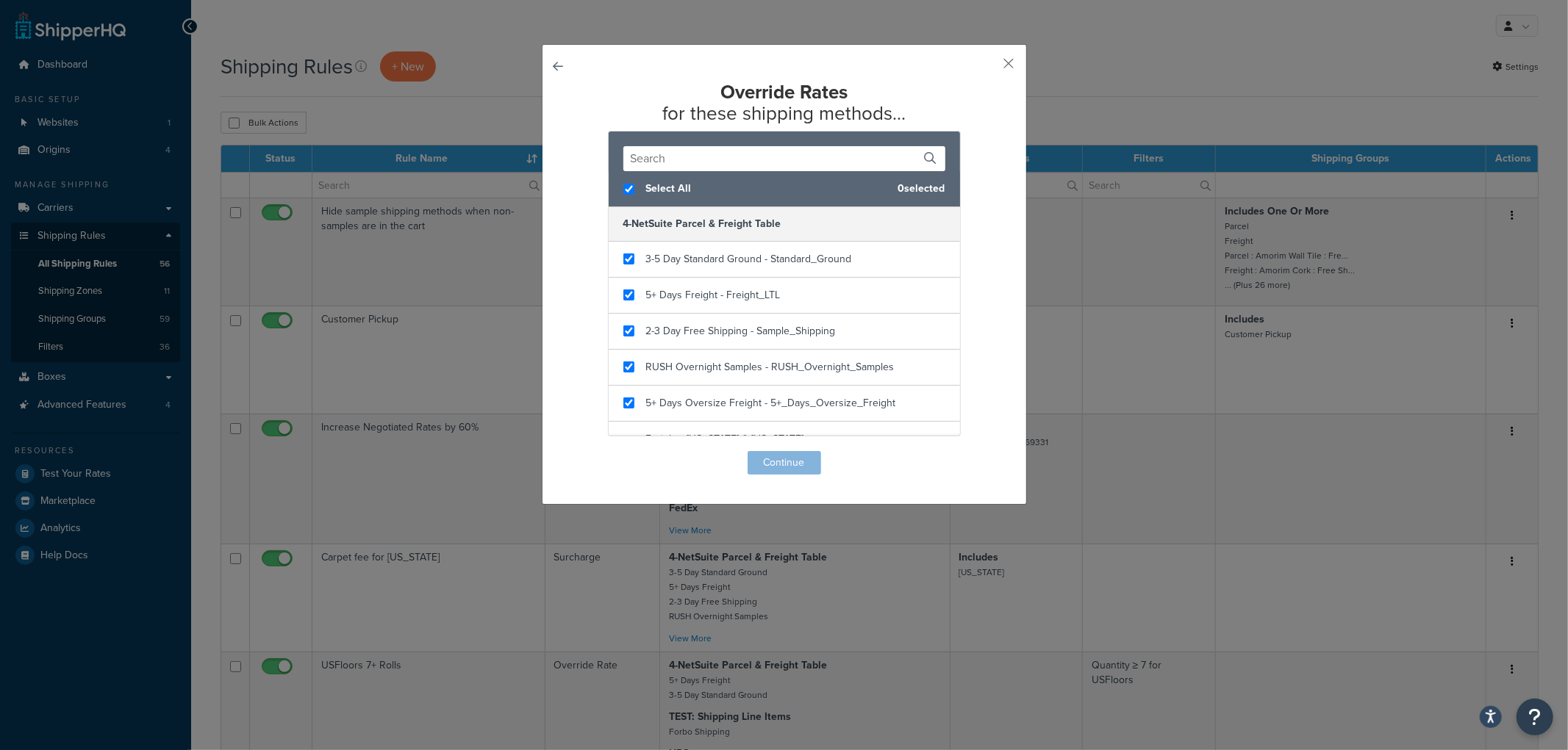
checkbox input "true"
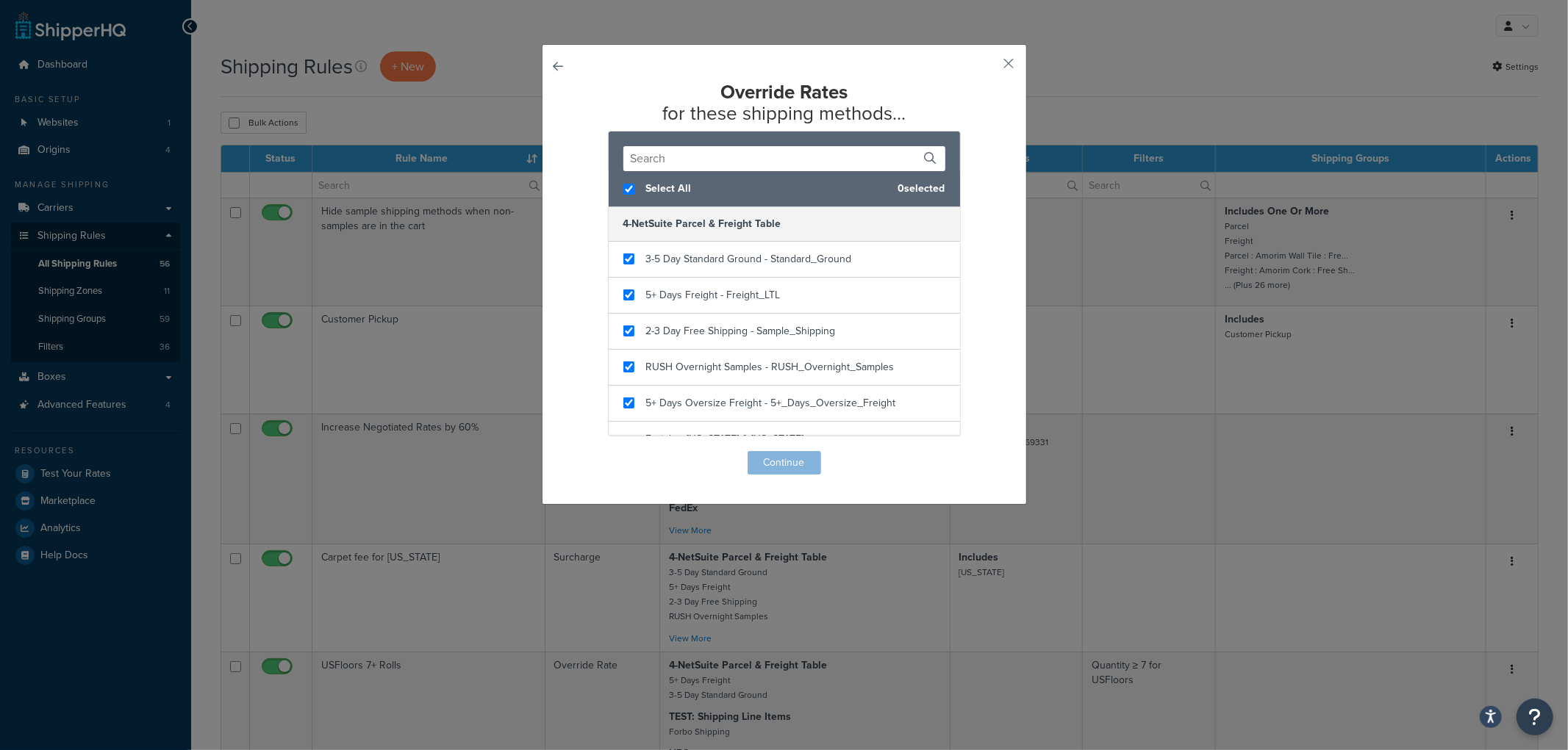
checkbox input "true"
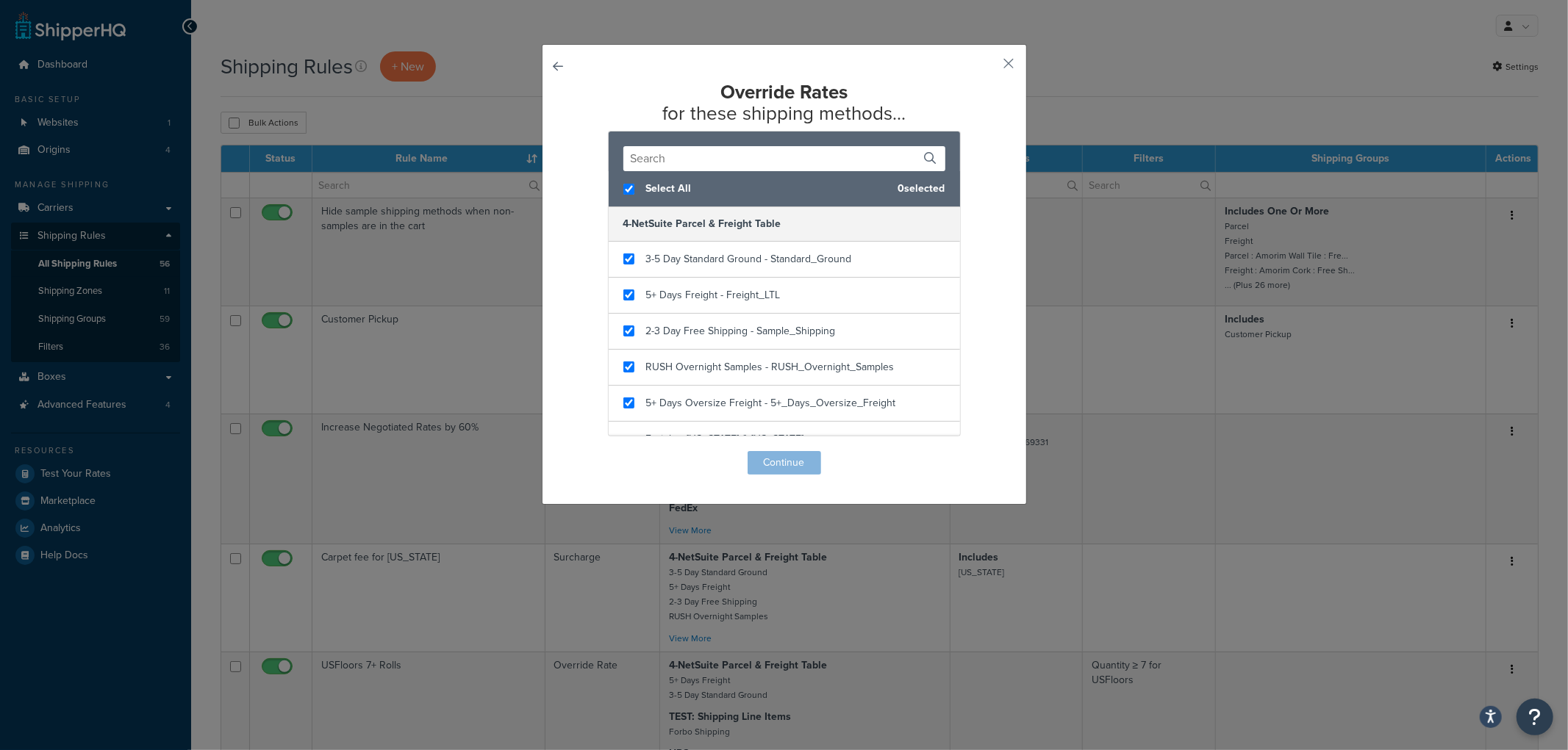
checkbox input "true"
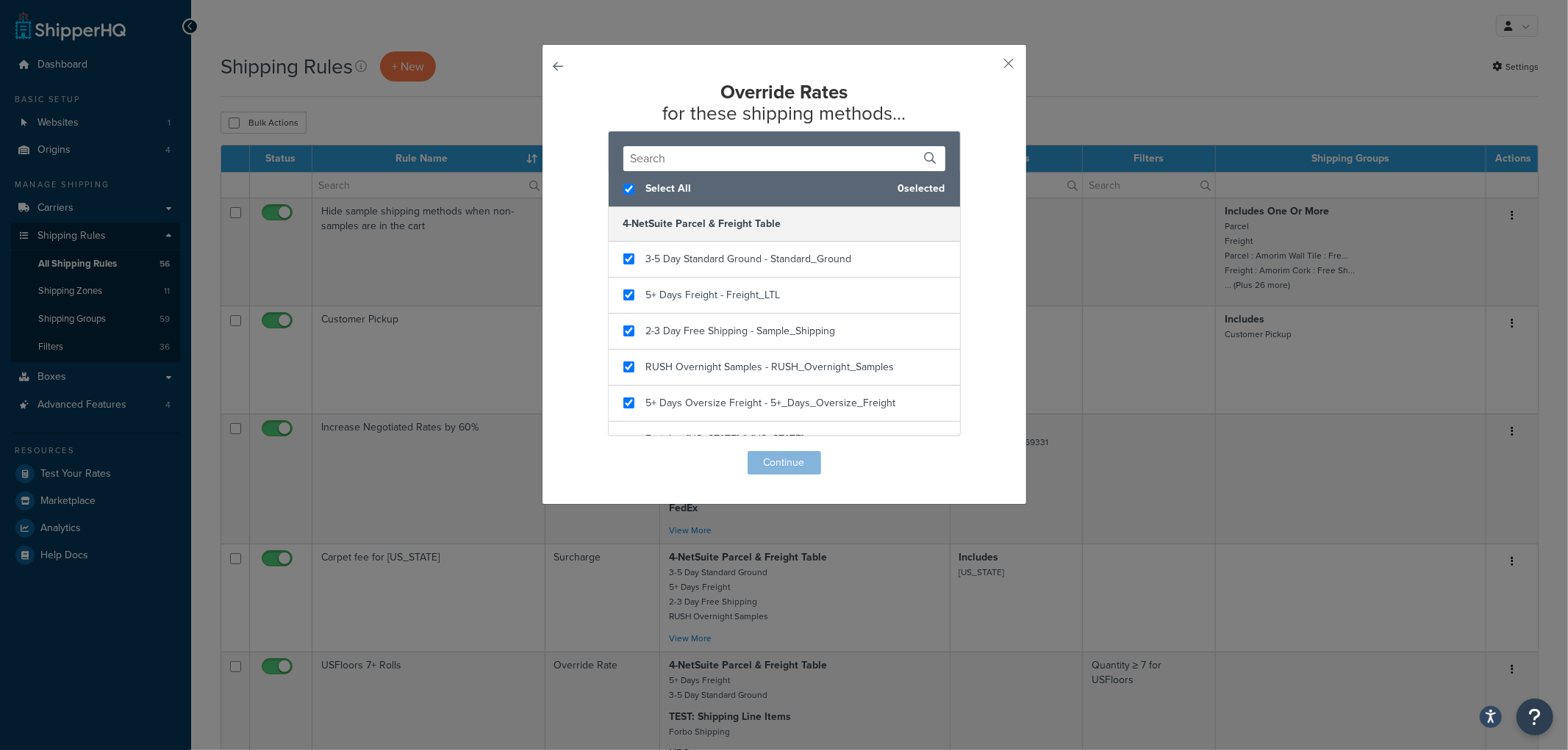
checkbox input "true"
click at [765, 461] on button "Continue" at bounding box center [784, 462] width 74 height 23
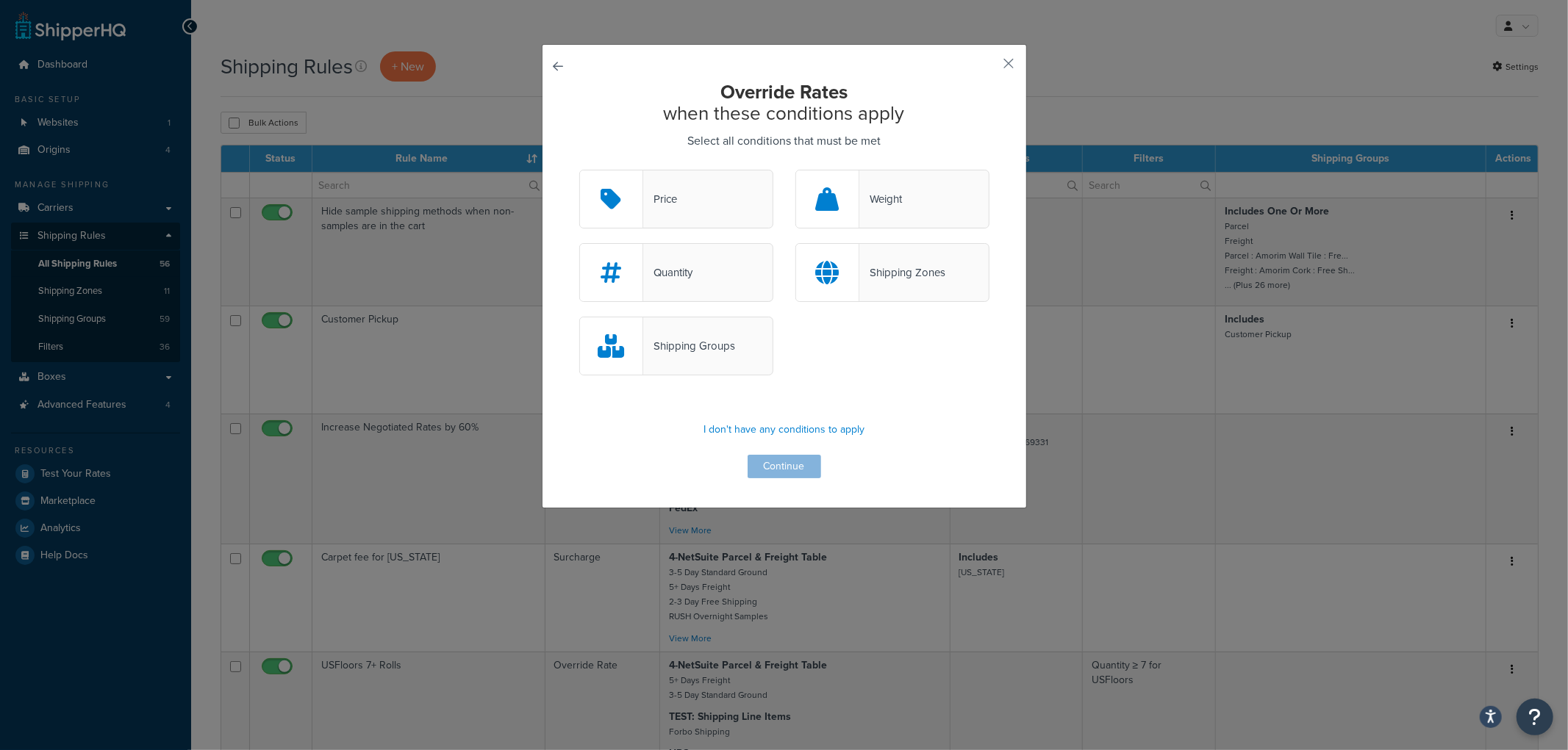
click at [696, 288] on div "Quantity" at bounding box center [677, 272] width 194 height 59
click at [0, 0] on input "Quantity" at bounding box center [0, 0] width 0 height 0
click at [763, 466] on button "Continue" at bounding box center [784, 467] width 74 height 23
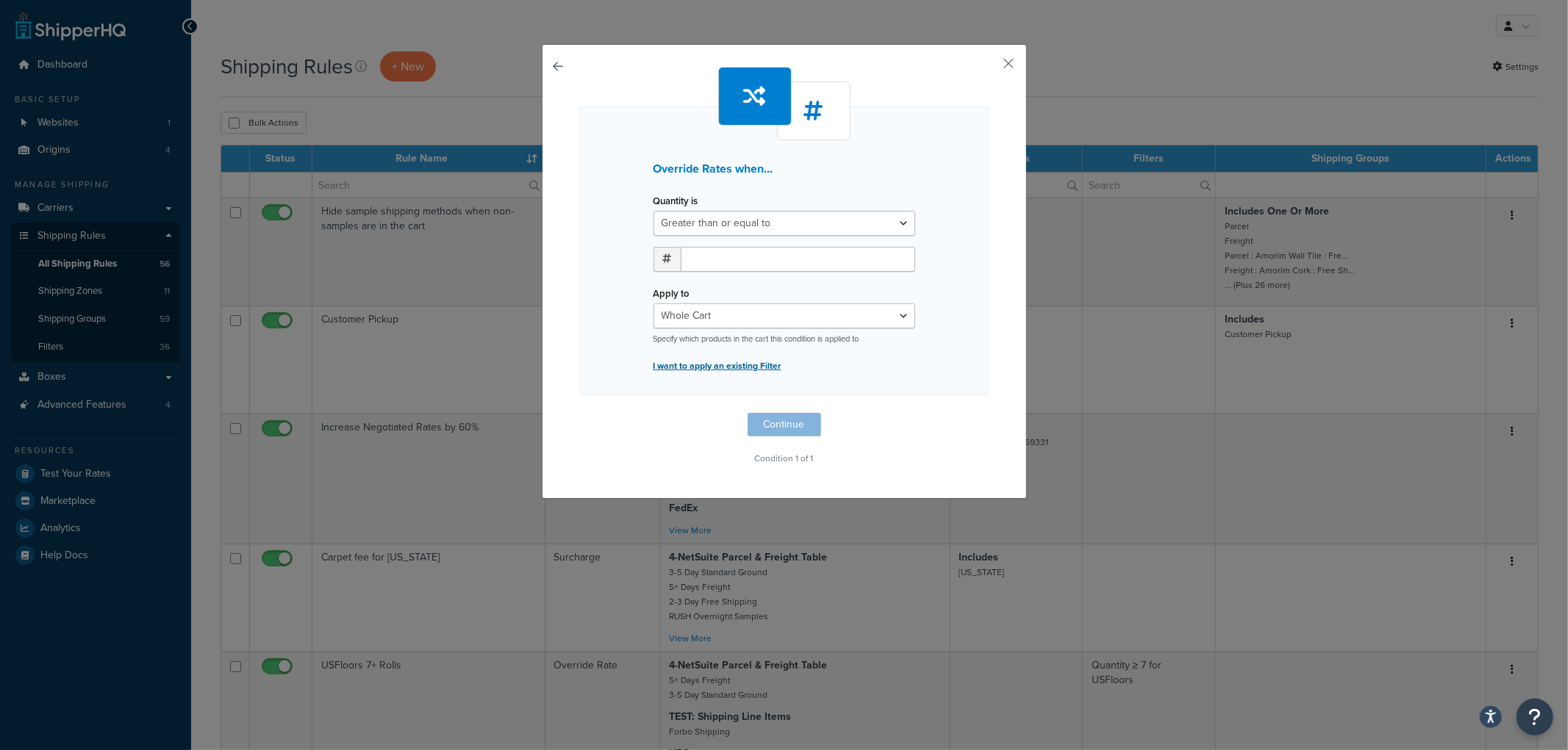
click at [754, 367] on p "I want to apply an existing Filter" at bounding box center [784, 365] width 262 height 21
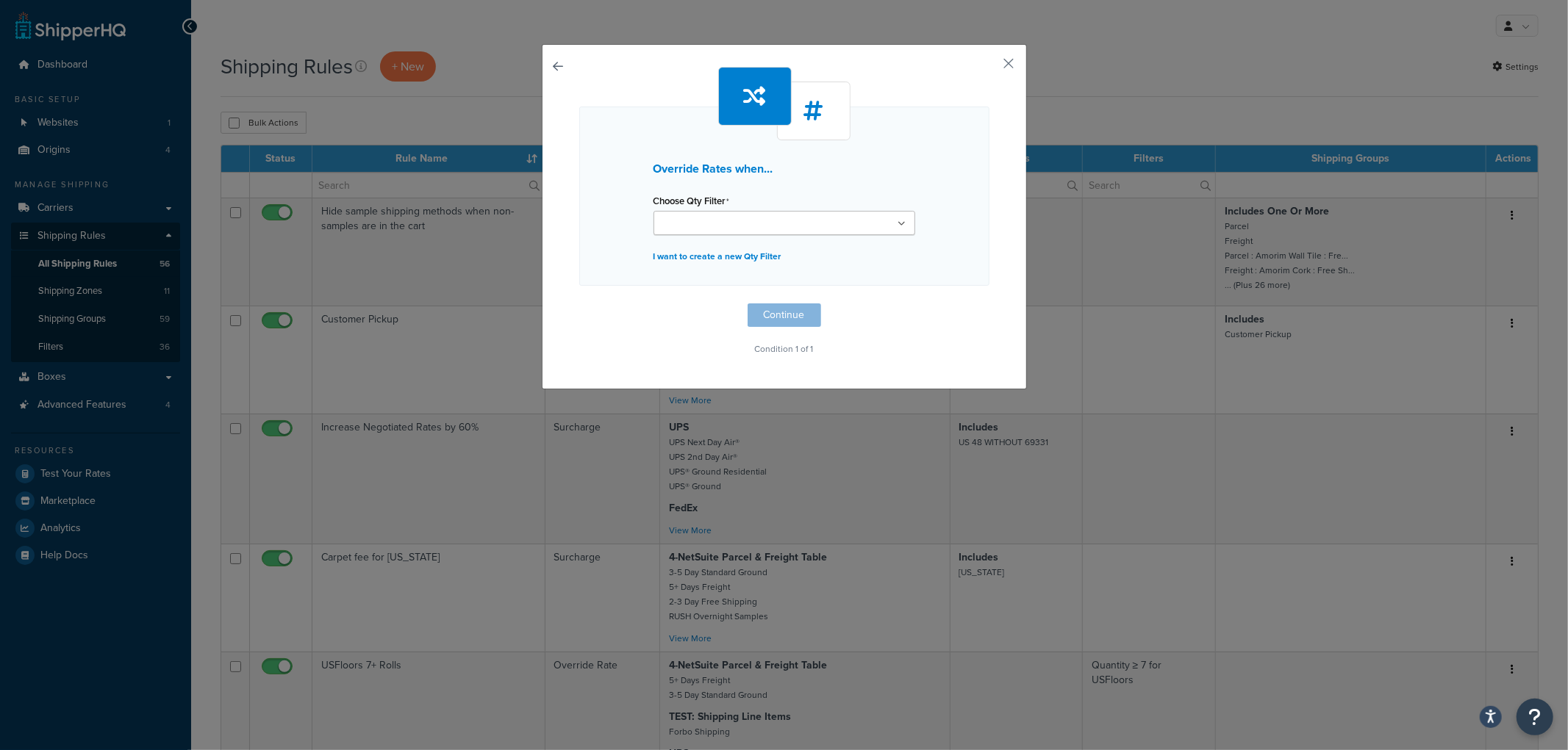
click at [768, 223] on ul at bounding box center [784, 222] width 262 height 24
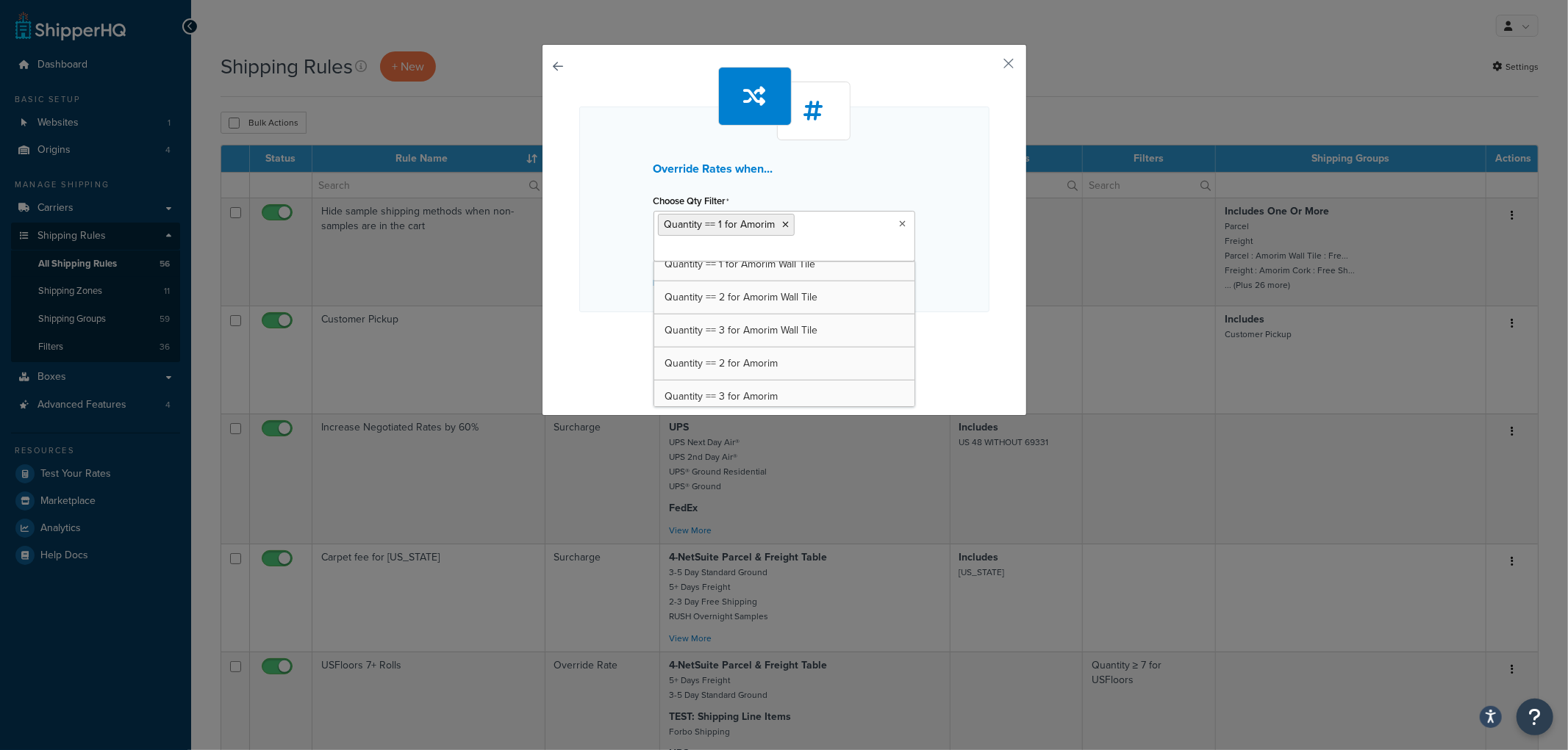
scroll to position [1207, 0]
click at [946, 152] on div "Override Rates when... Choose Qty Filter Quantity == 1 for Amorim Quantity >= 1…" at bounding box center [784, 210] width 410 height 206
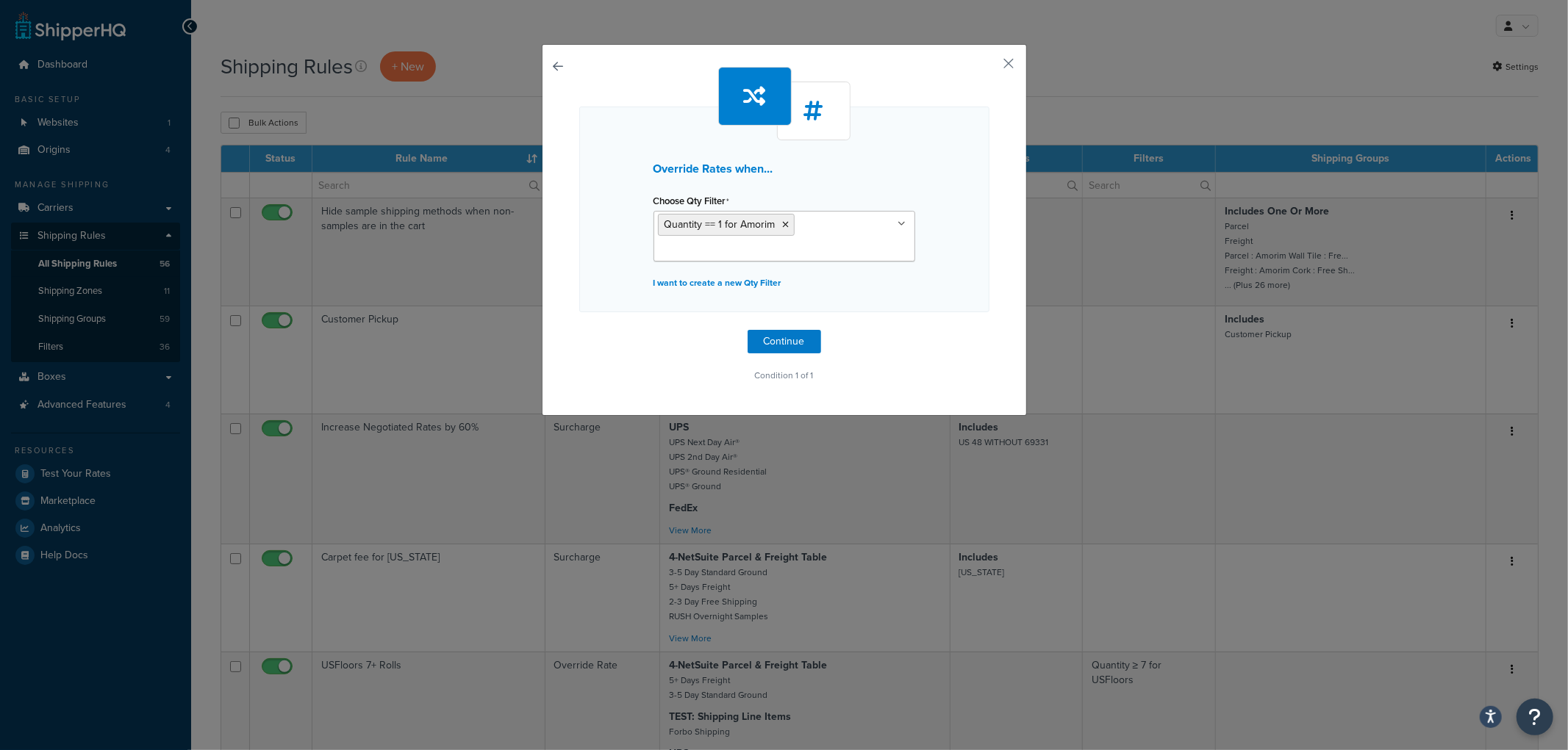
click at [814, 349] on div "Override Rates when... Choose Qty Filter Quantity == 1 for Amorim Quantity >= 1…" at bounding box center [784, 226] width 410 height 319
click at [798, 344] on button "Continue" at bounding box center [784, 341] width 74 height 23
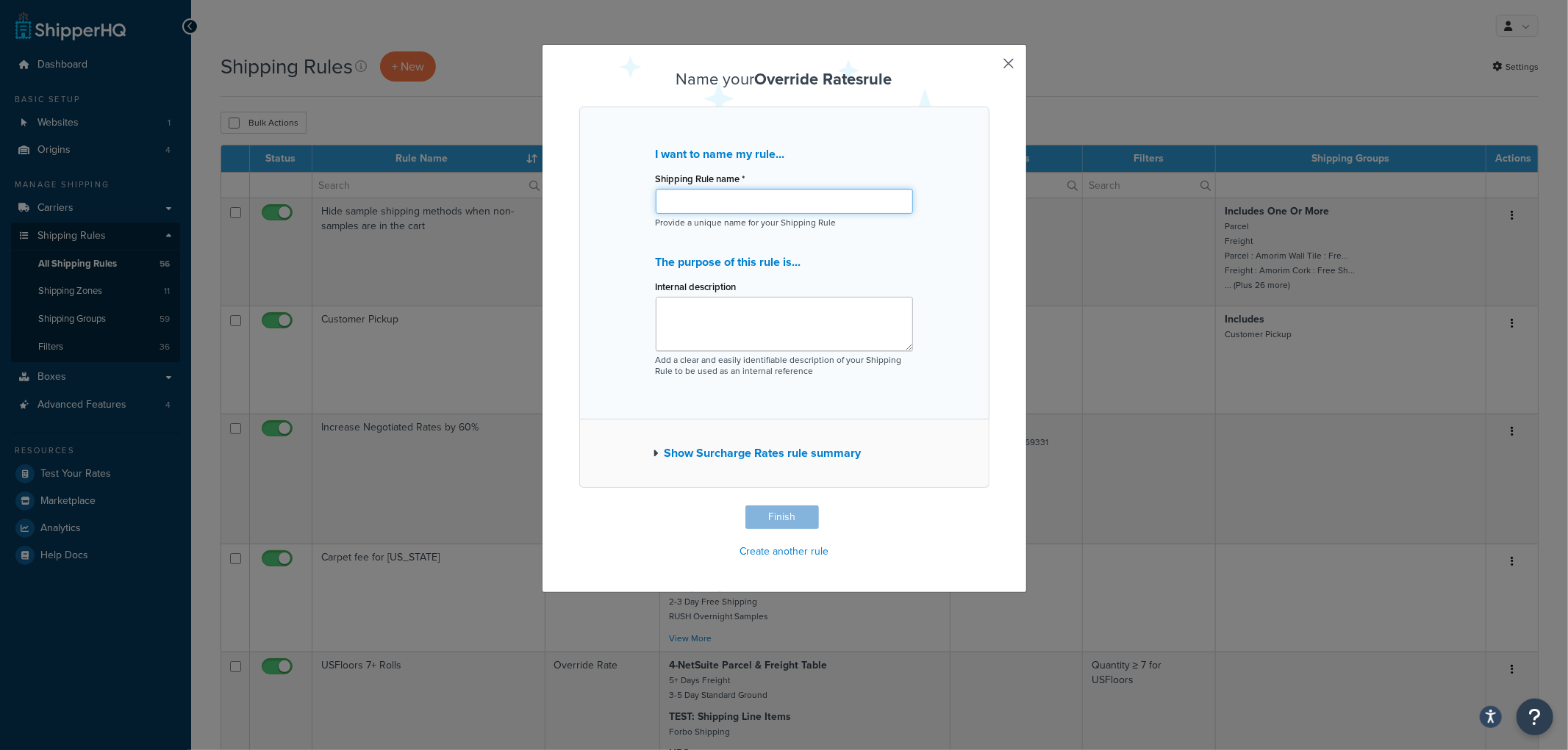
click at [743, 200] on input "Shipping Rule name *" at bounding box center [784, 201] width 257 height 25
type input "Amorim : 1 Box"
click at [783, 525] on button "Finish" at bounding box center [782, 517] width 74 height 23
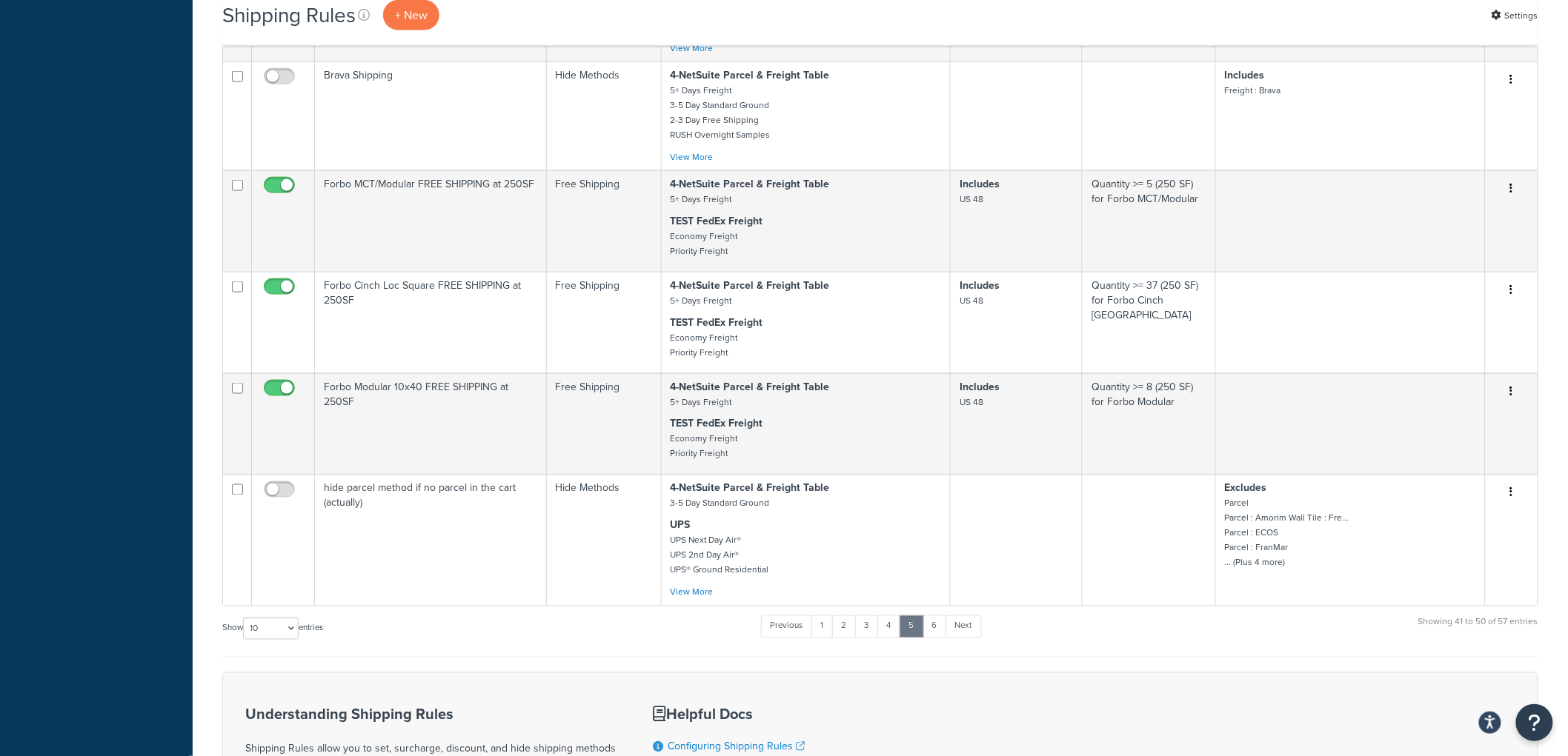
scroll to position [1039, 0]
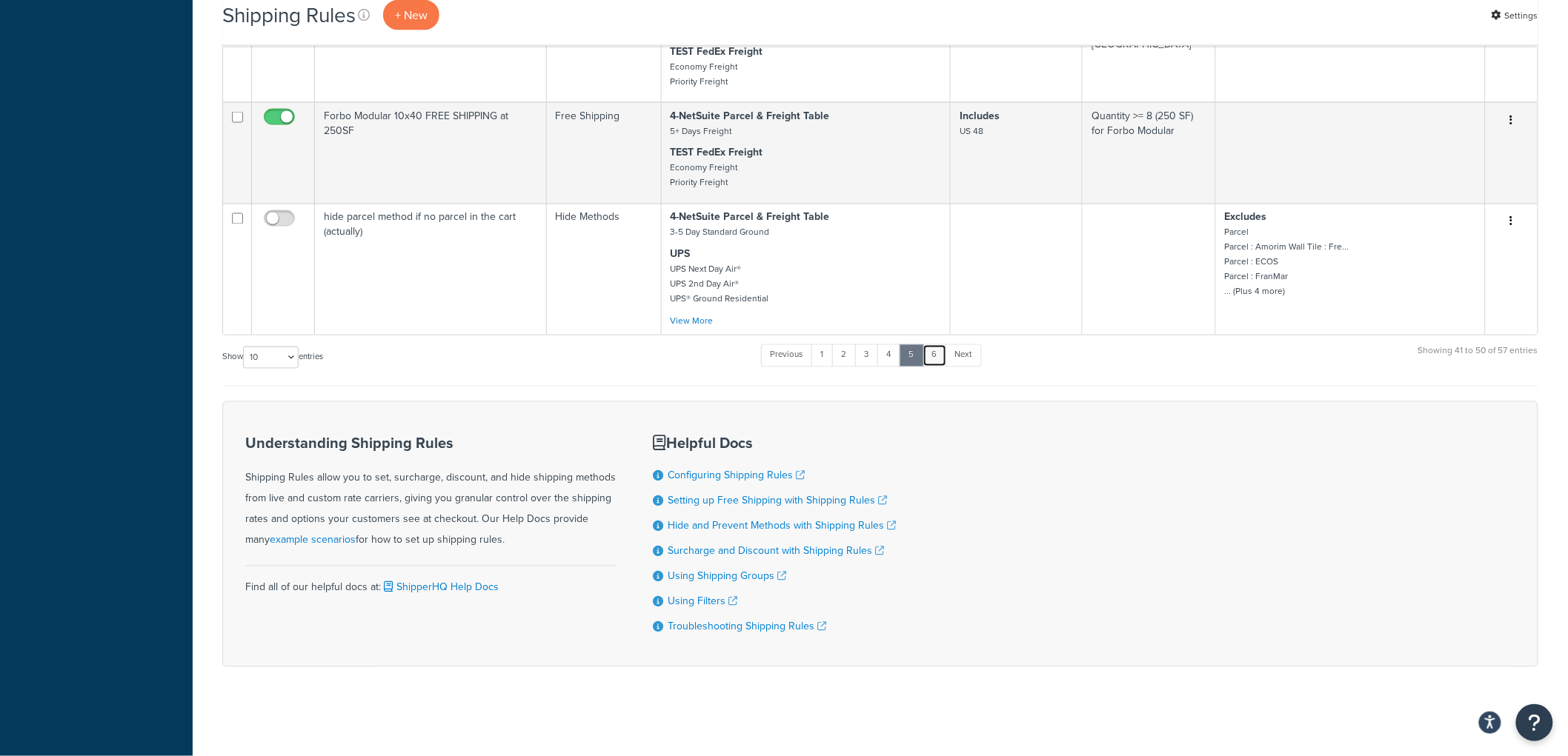
click at [937, 354] on link "6" at bounding box center [934, 355] width 24 height 23
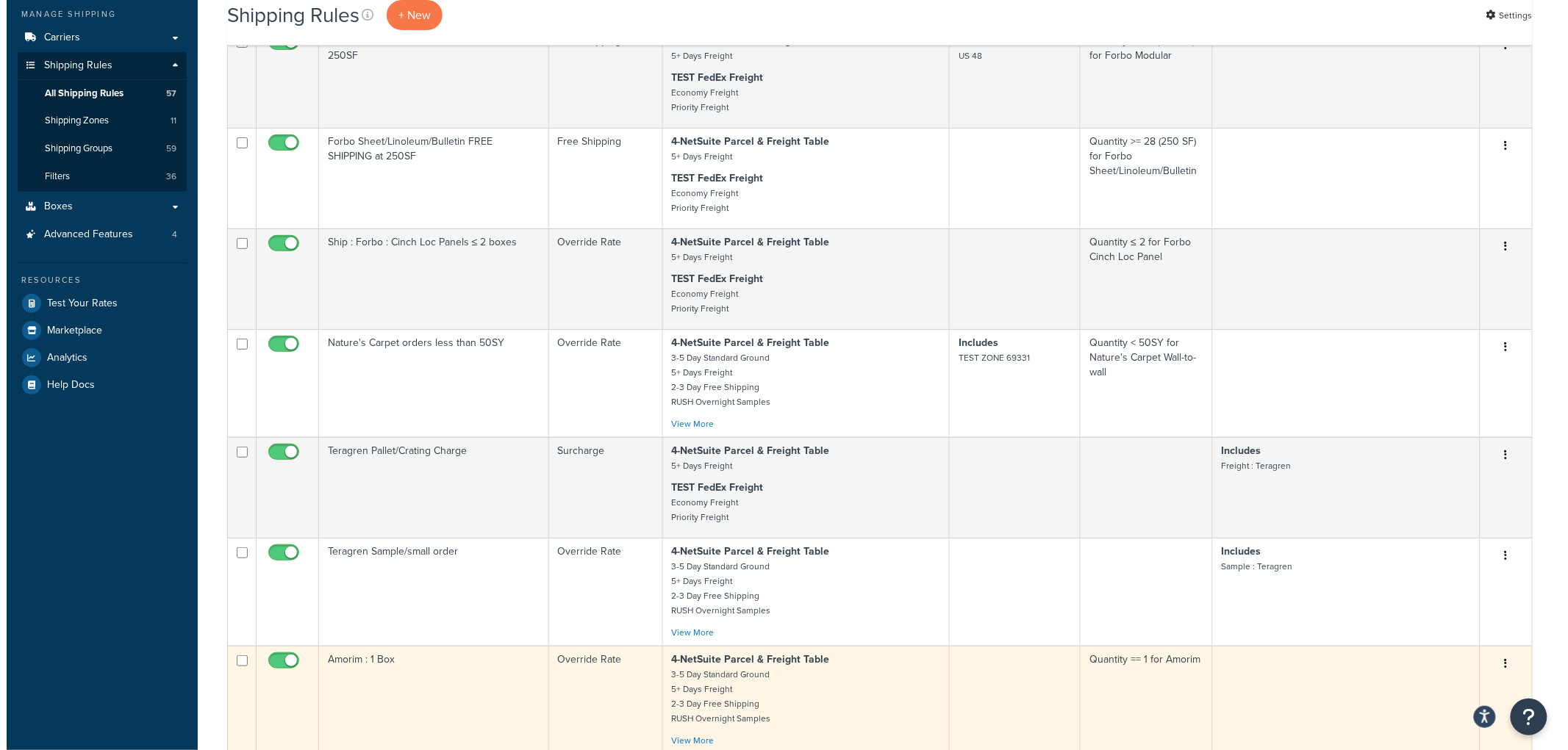
scroll to position [199, 0]
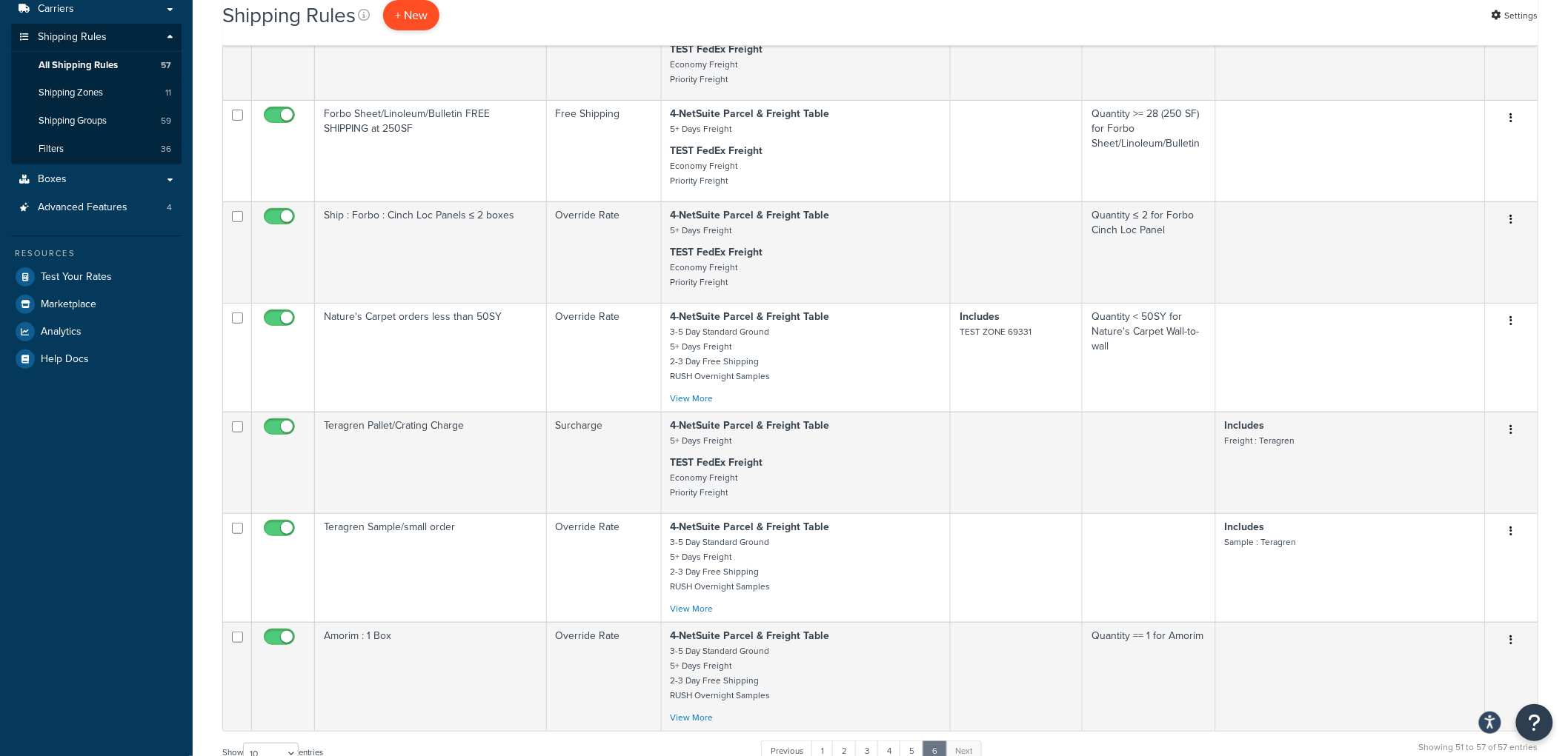
click at [410, 19] on p "+ New" at bounding box center [410, 15] width 56 height 30
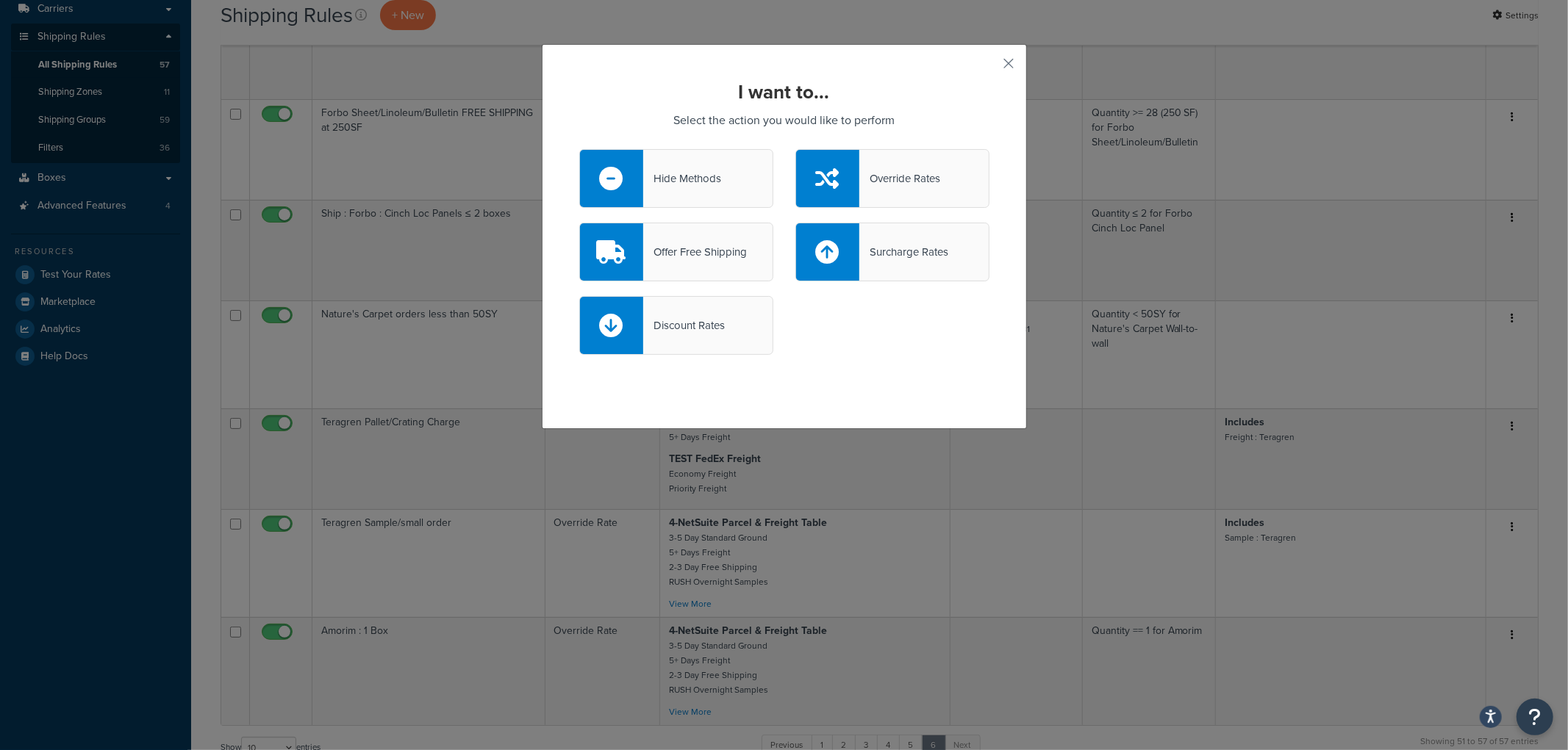
click at [900, 185] on div "Override Rates" at bounding box center [900, 178] width 81 height 21
click at [0, 0] on input "Override Rates" at bounding box center [0, 0] width 0 height 0
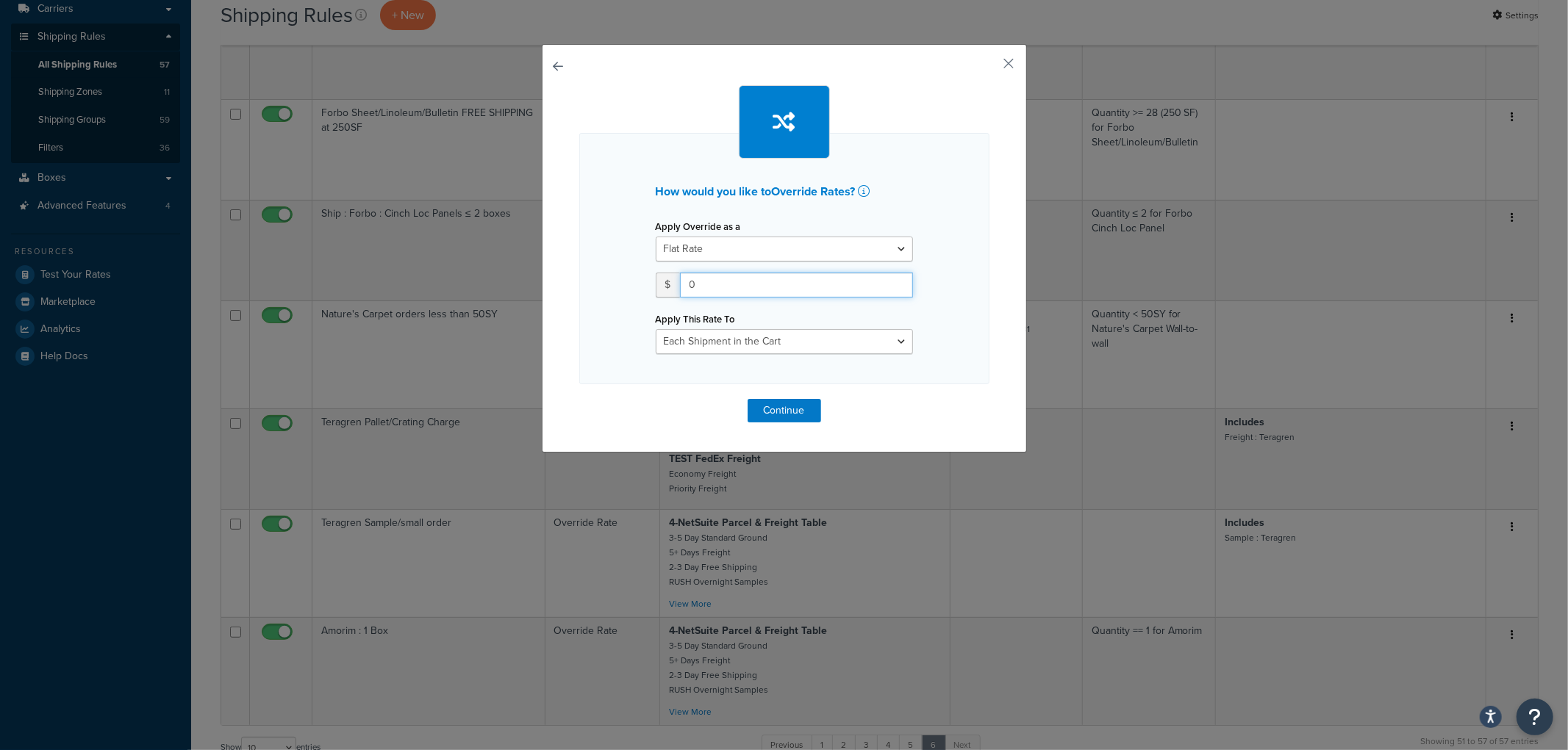
drag, startPoint x: 725, startPoint y: 283, endPoint x: 642, endPoint y: 274, distance: 83.5
click at [644, 274] on div "Apply Override as a Flat Rate Percentage Flat Rate & Percentage $ 0 Apply This …" at bounding box center [784, 285] width 279 height 138
type input "65"
click at [800, 351] on select "Each Shipment in the Cart Each Origin in the Cart Each Shipping Group in the Ca…" at bounding box center [784, 341] width 257 height 25
select select "BOX"
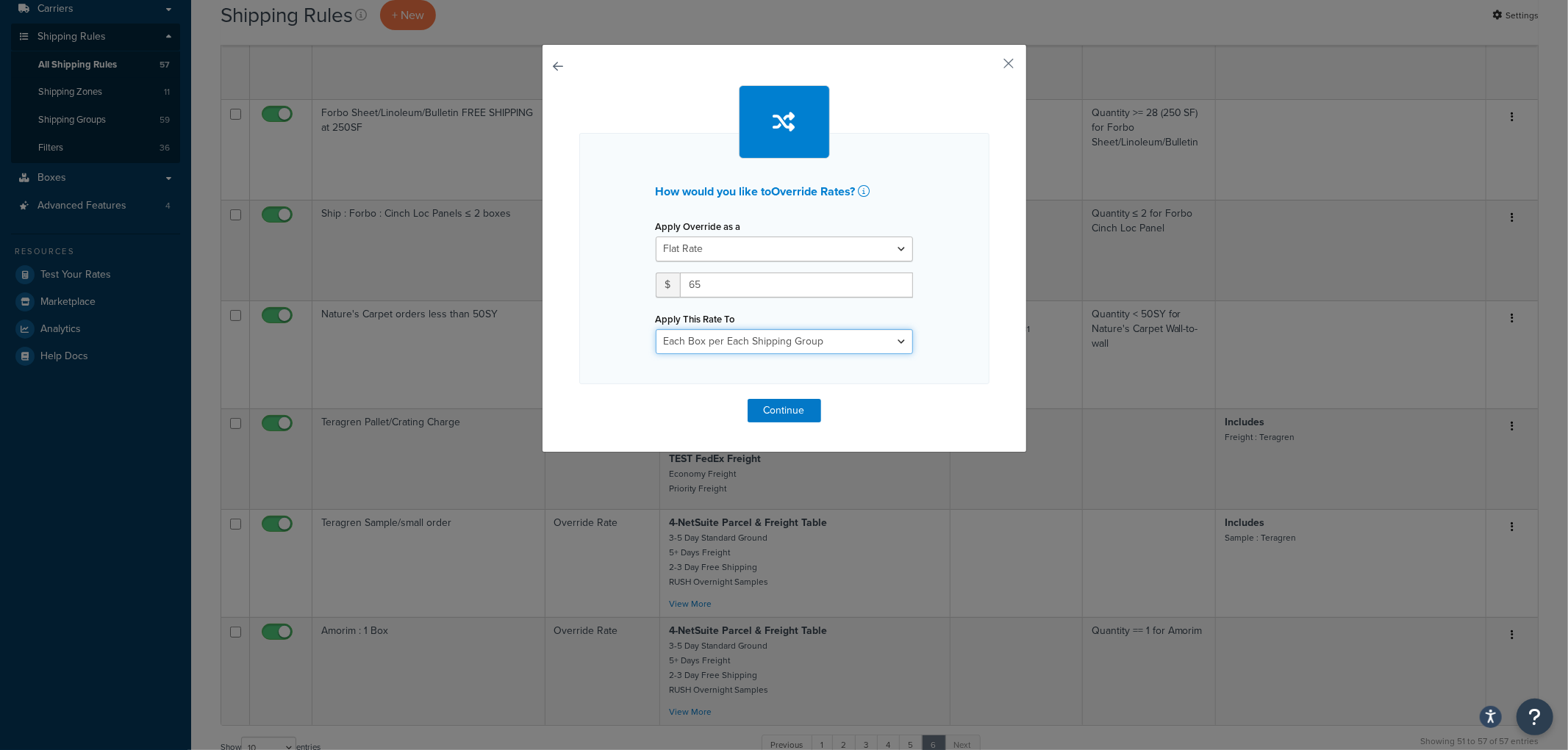
click at [656, 329] on select "Each Shipment in the Cart Each Origin in the Cart Each Shipping Group in the Ca…" at bounding box center [784, 341] width 257 height 25
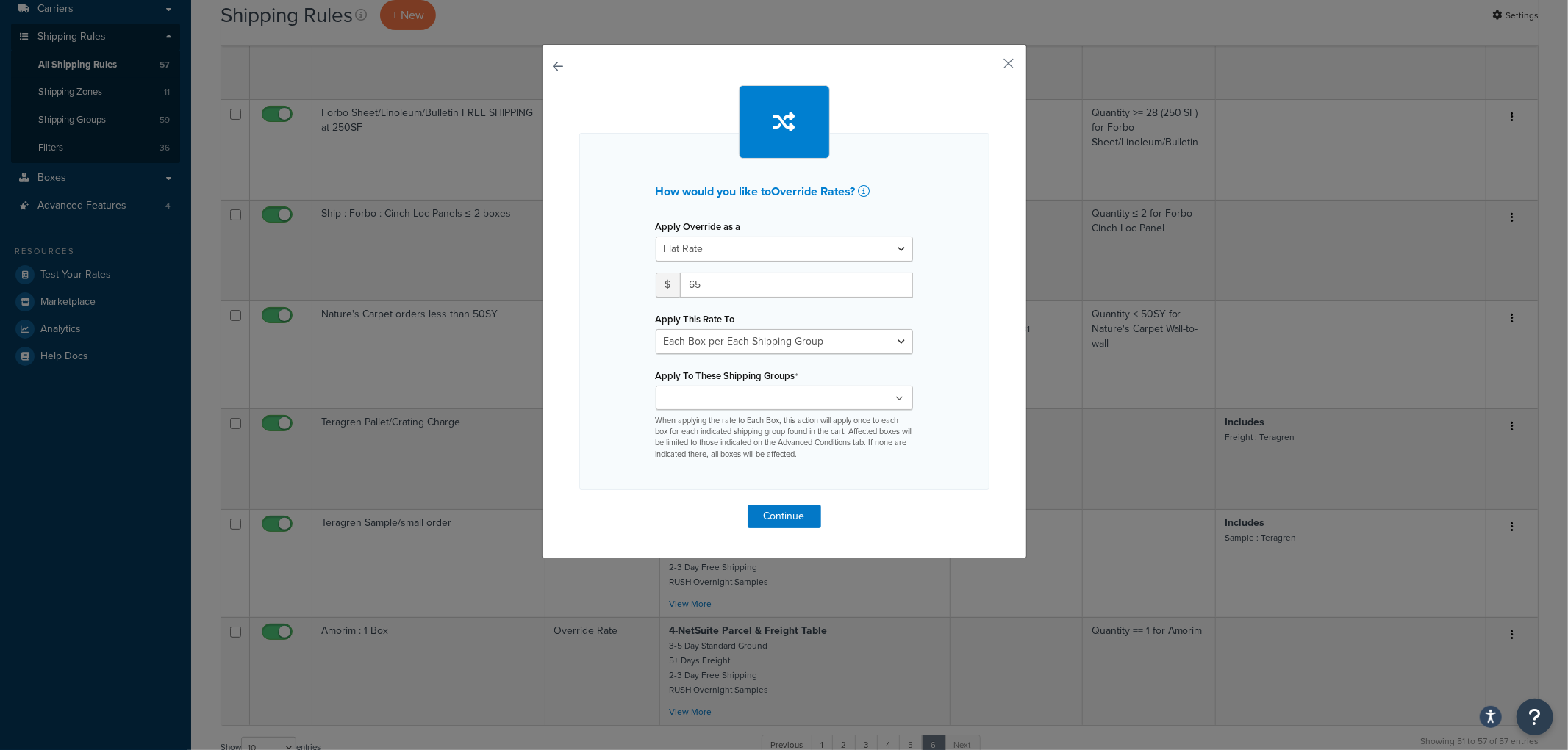
click at [767, 401] on input "Apply To These Shipping Groups" at bounding box center [725, 399] width 130 height 17
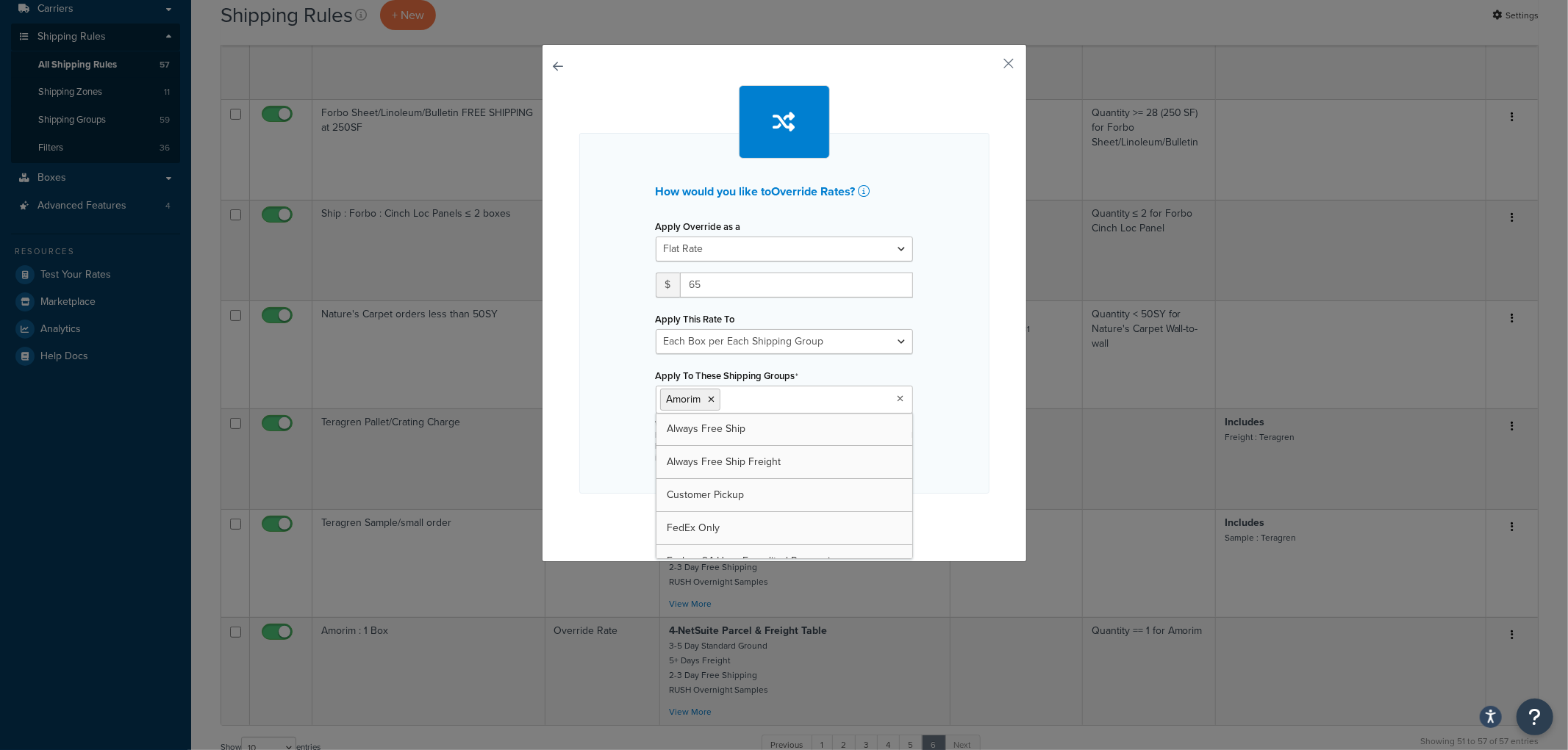
click at [939, 392] on div "How would you like to Override Rates ? Apply Override as a Flat Rate Percentage…" at bounding box center [784, 312] width 410 height 360
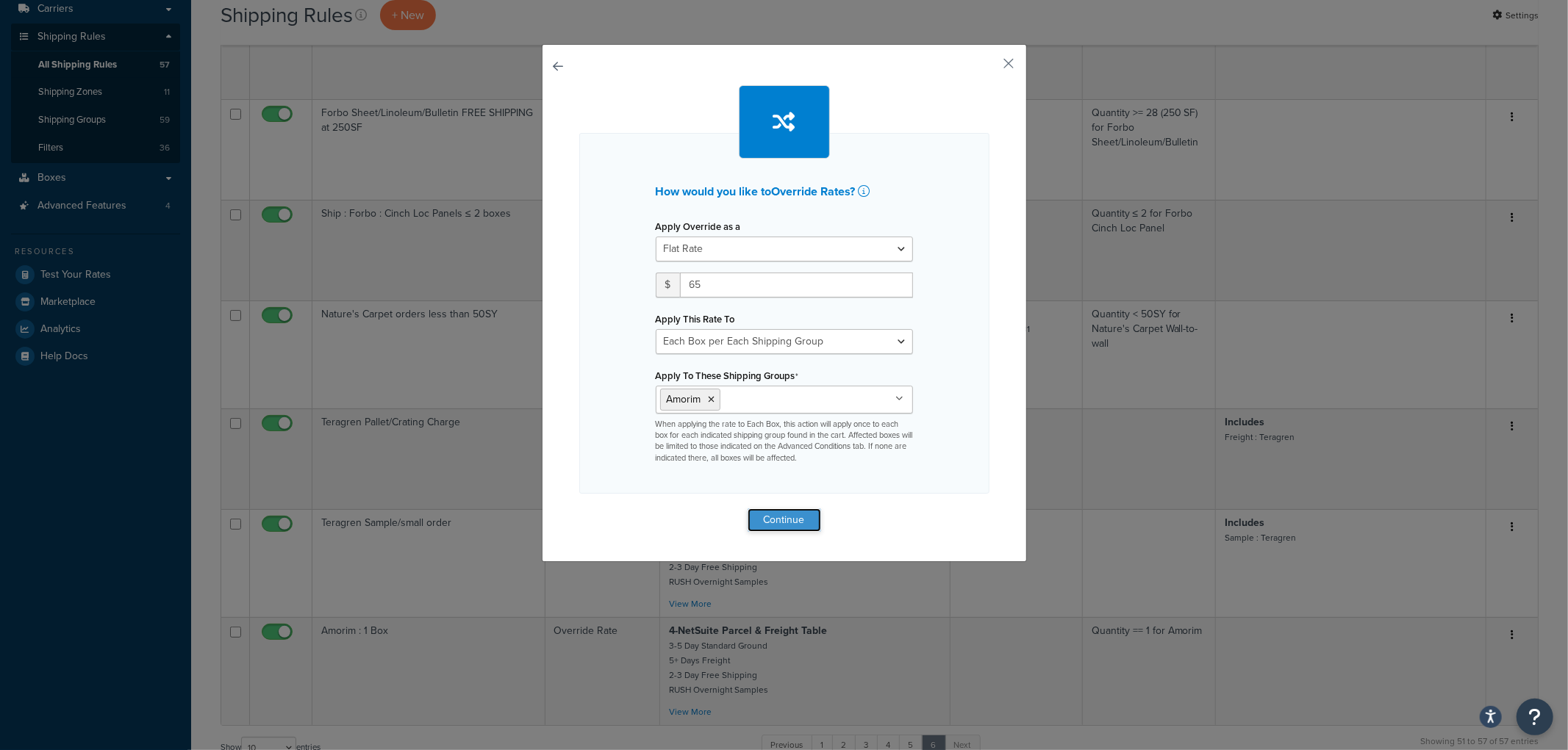
click at [778, 518] on button "Continue" at bounding box center [784, 520] width 74 height 23
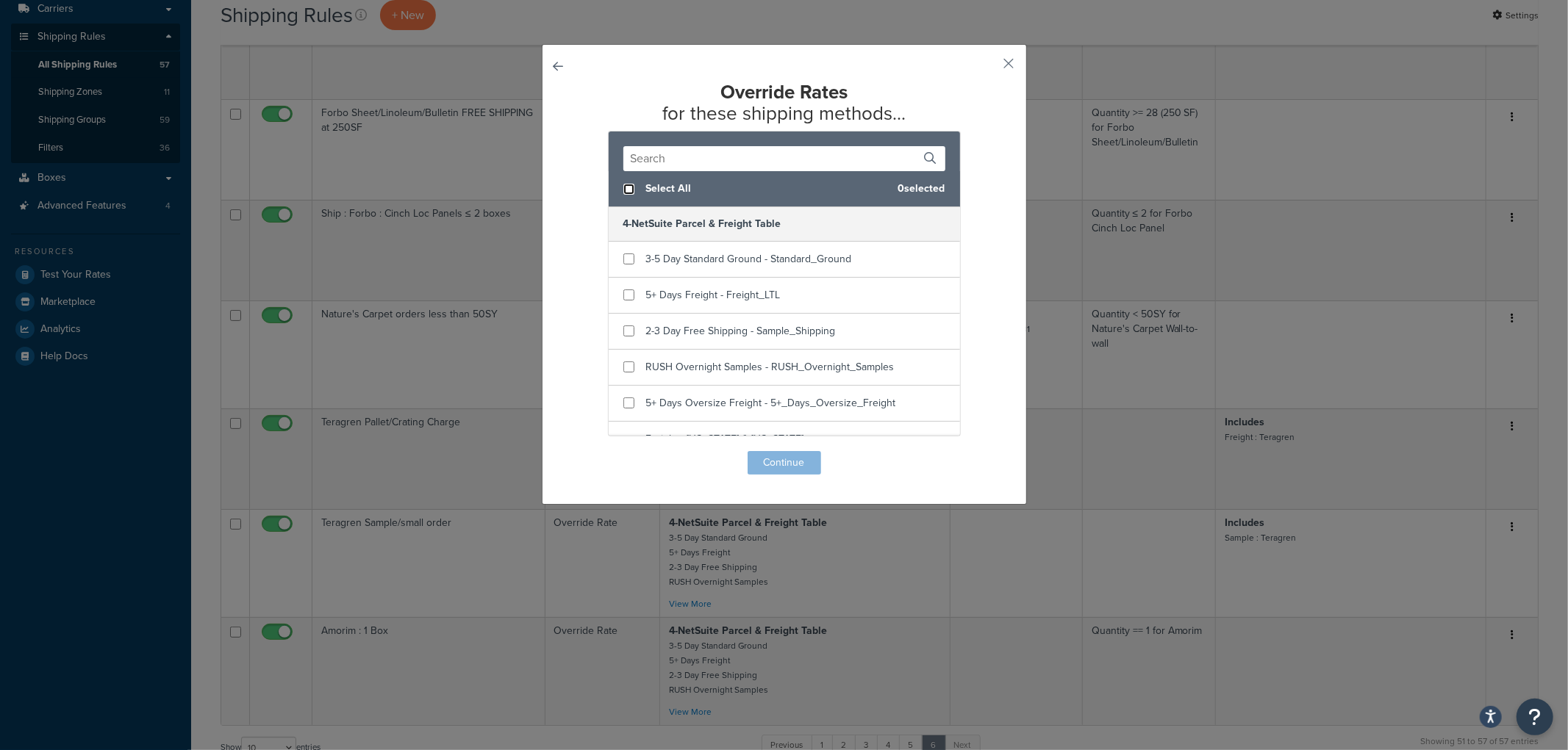
click at [626, 187] on input "checkbox" at bounding box center [629, 189] width 11 height 11
checkbox input "true"
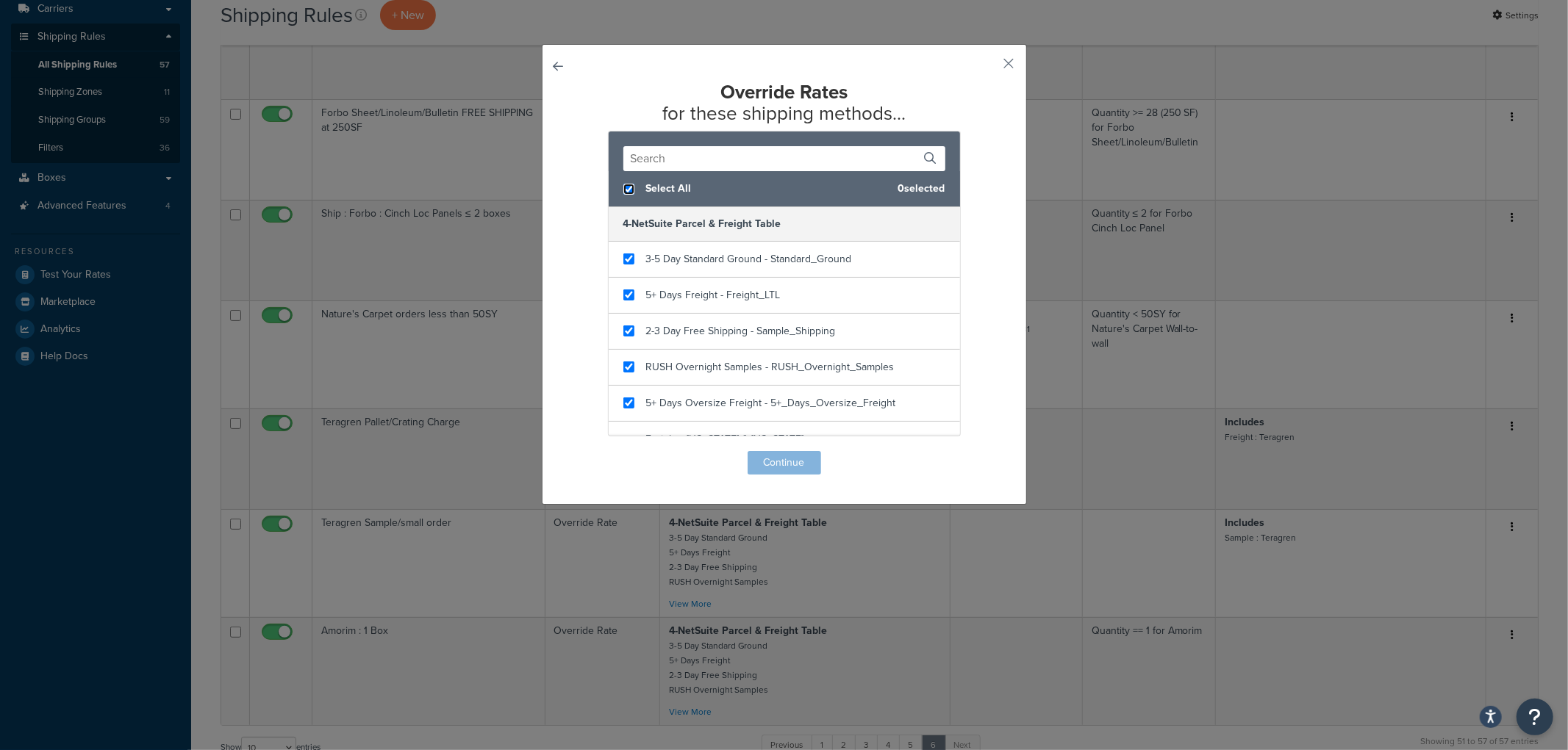
checkbox input "true"
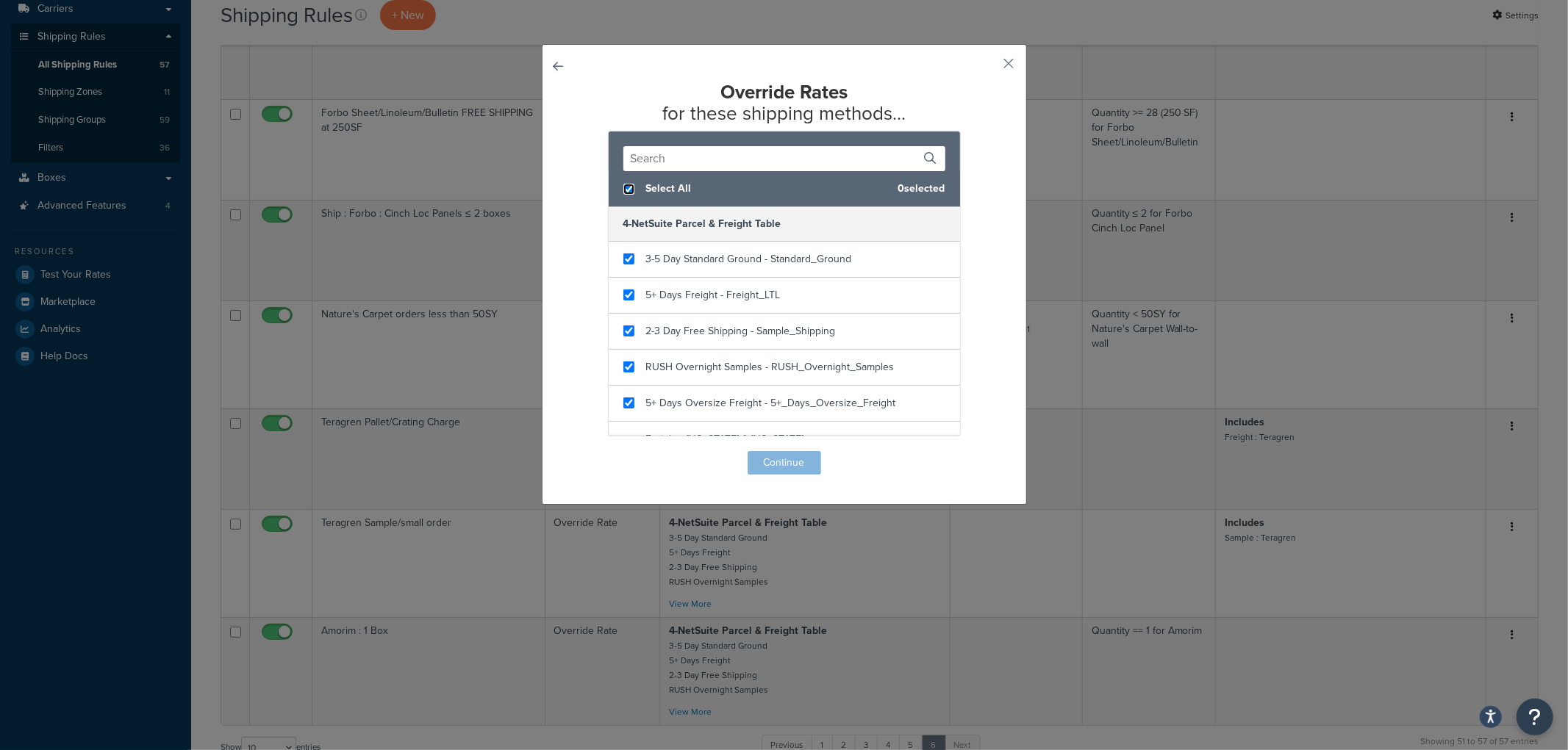
checkbox input "true"
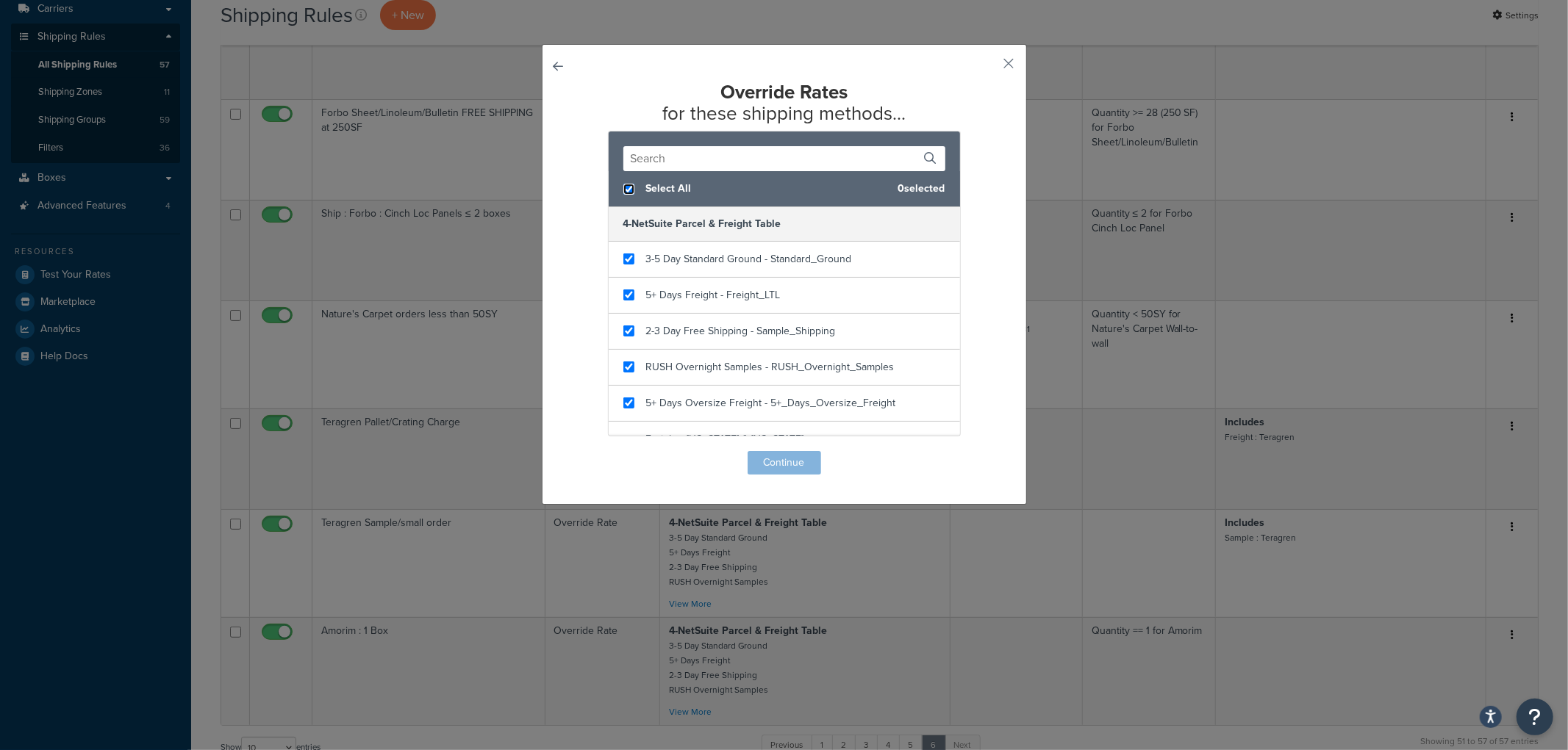
checkbox input "true"
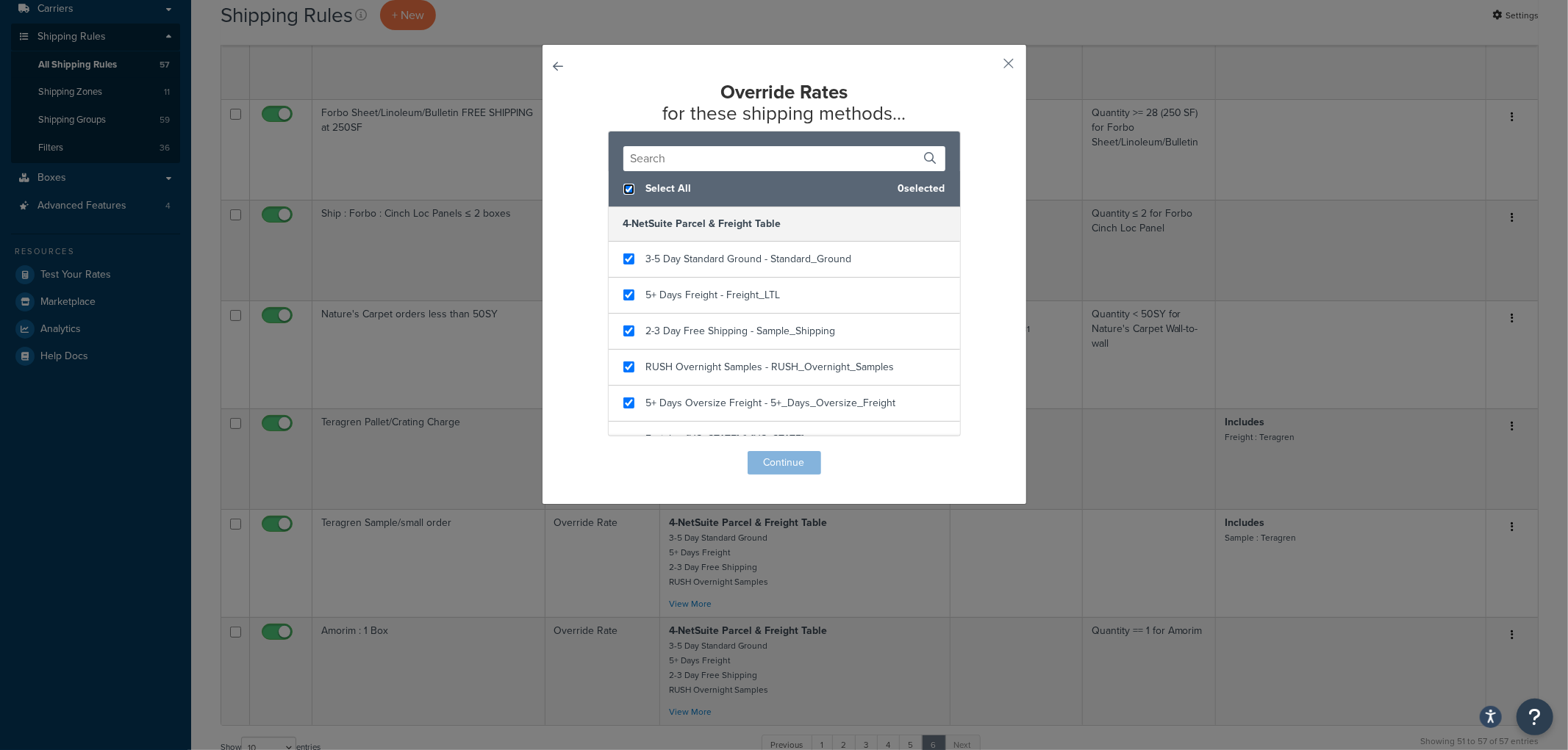
checkbox input "true"
click at [795, 468] on button "Continue" at bounding box center [784, 462] width 74 height 23
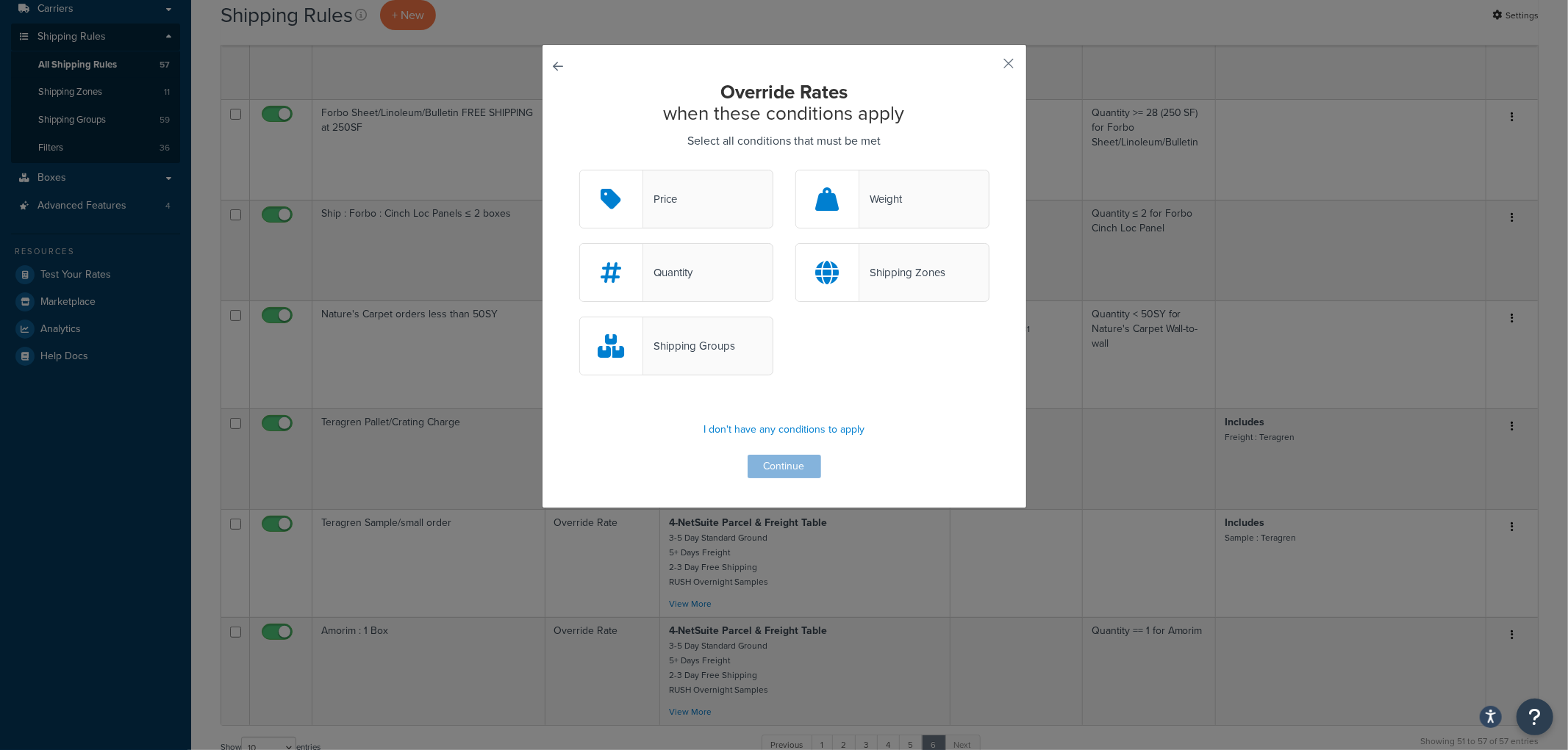
click at [701, 281] on div "Quantity" at bounding box center [677, 272] width 194 height 59
click at [0, 0] on input "Quantity" at bounding box center [0, 0] width 0 height 0
click at [755, 470] on button "Continue" at bounding box center [784, 467] width 74 height 23
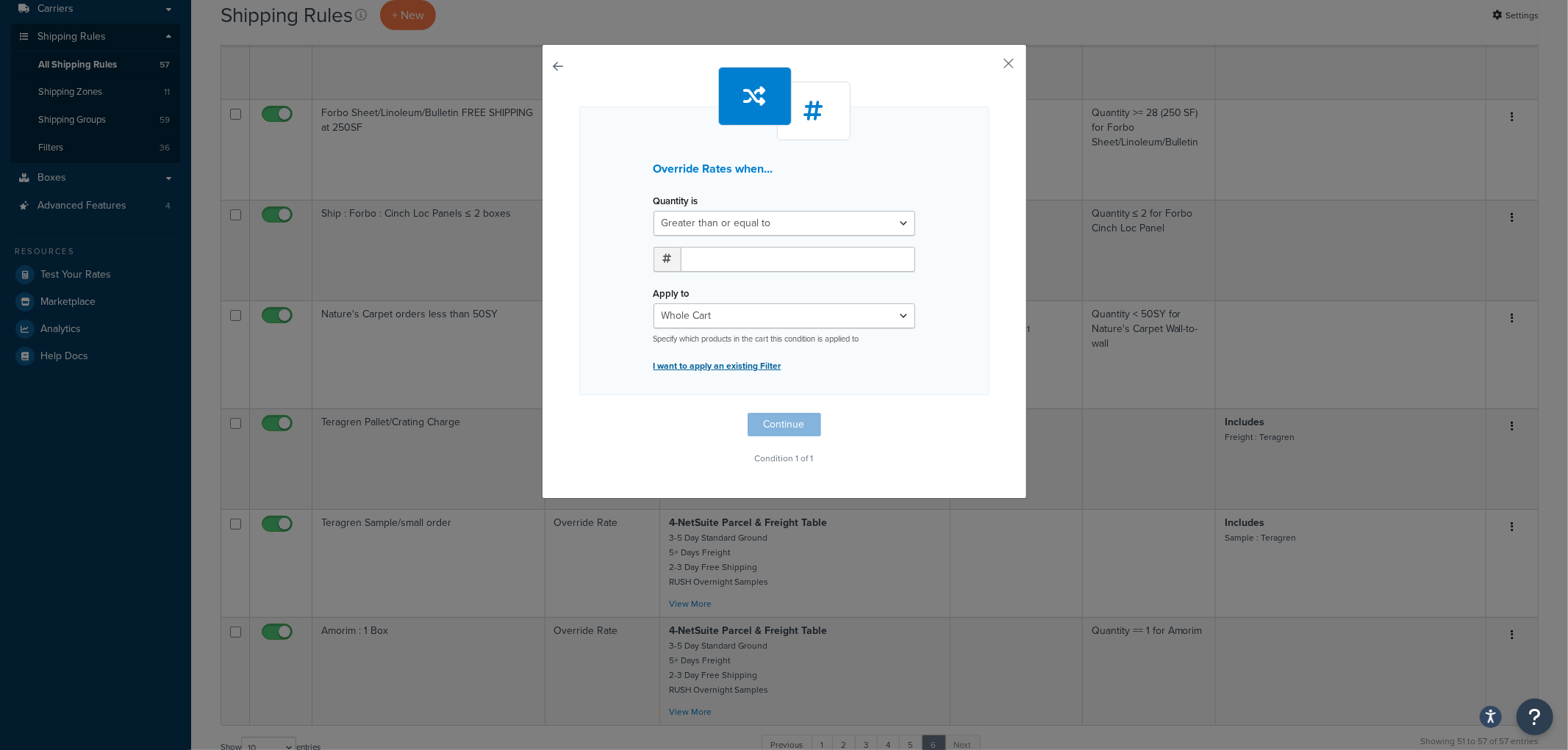
click at [750, 371] on p "I want to apply an existing Filter" at bounding box center [784, 365] width 262 height 21
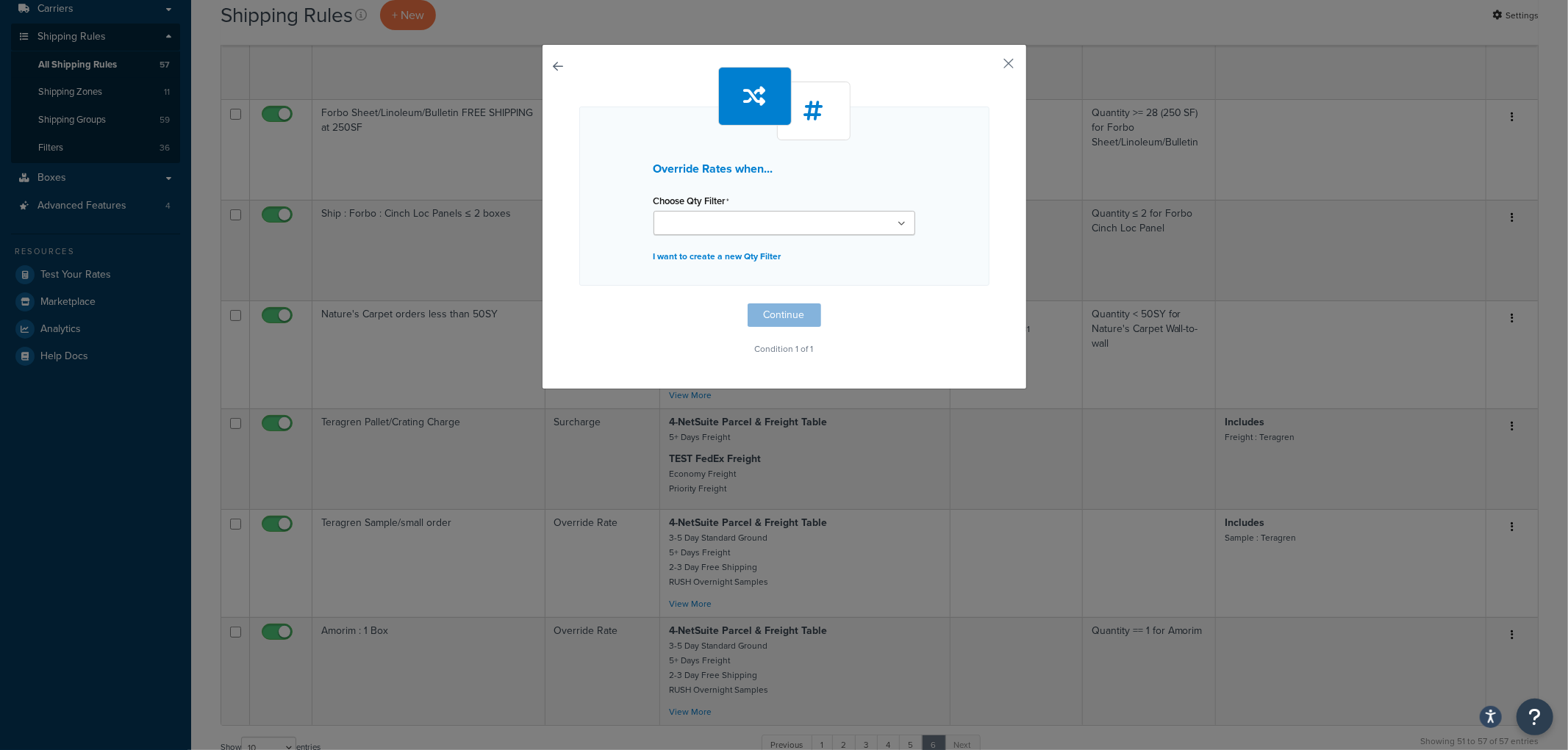
click at [725, 230] on input "Choose Qty Filter" at bounding box center [722, 225] width 130 height 17
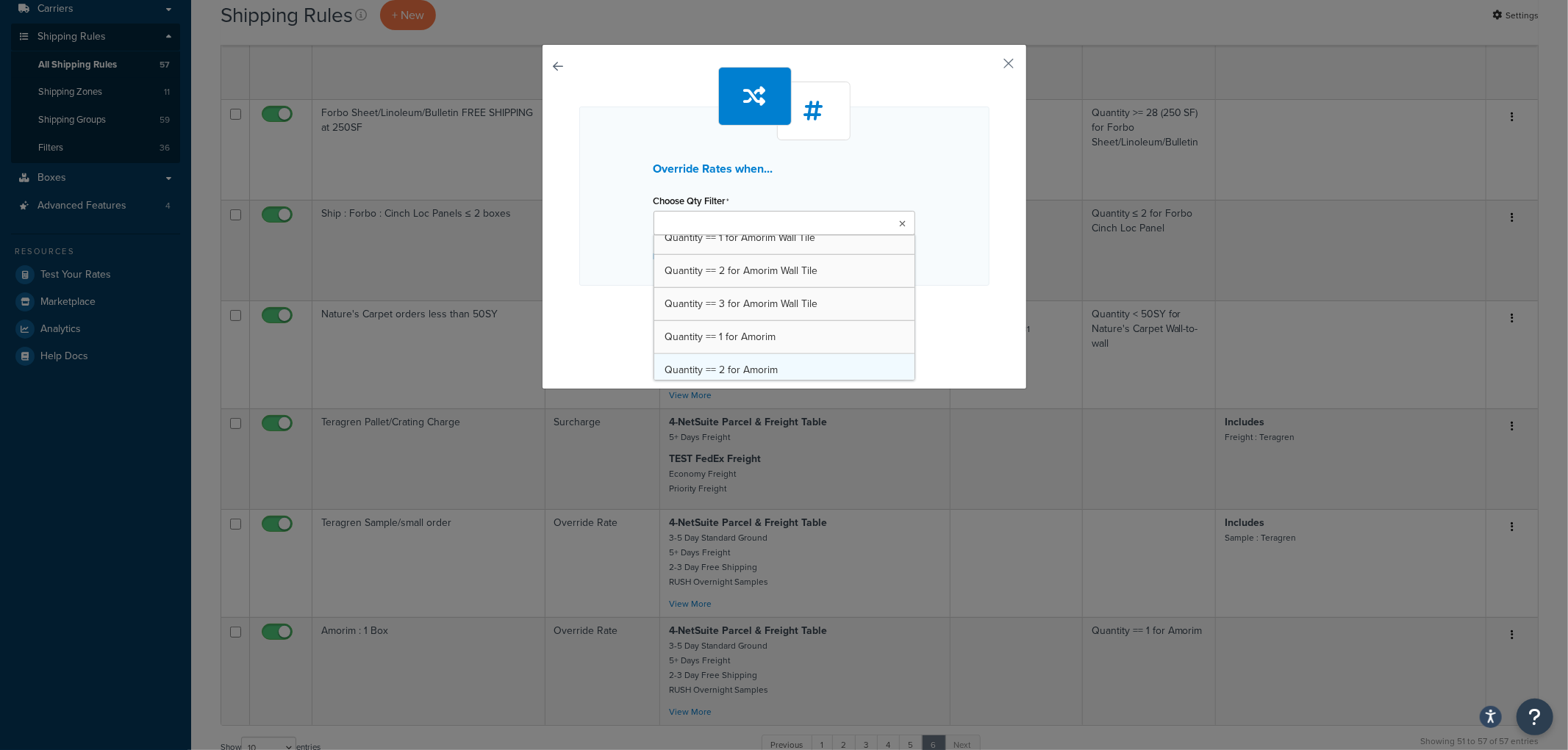
scroll to position [1207, 0]
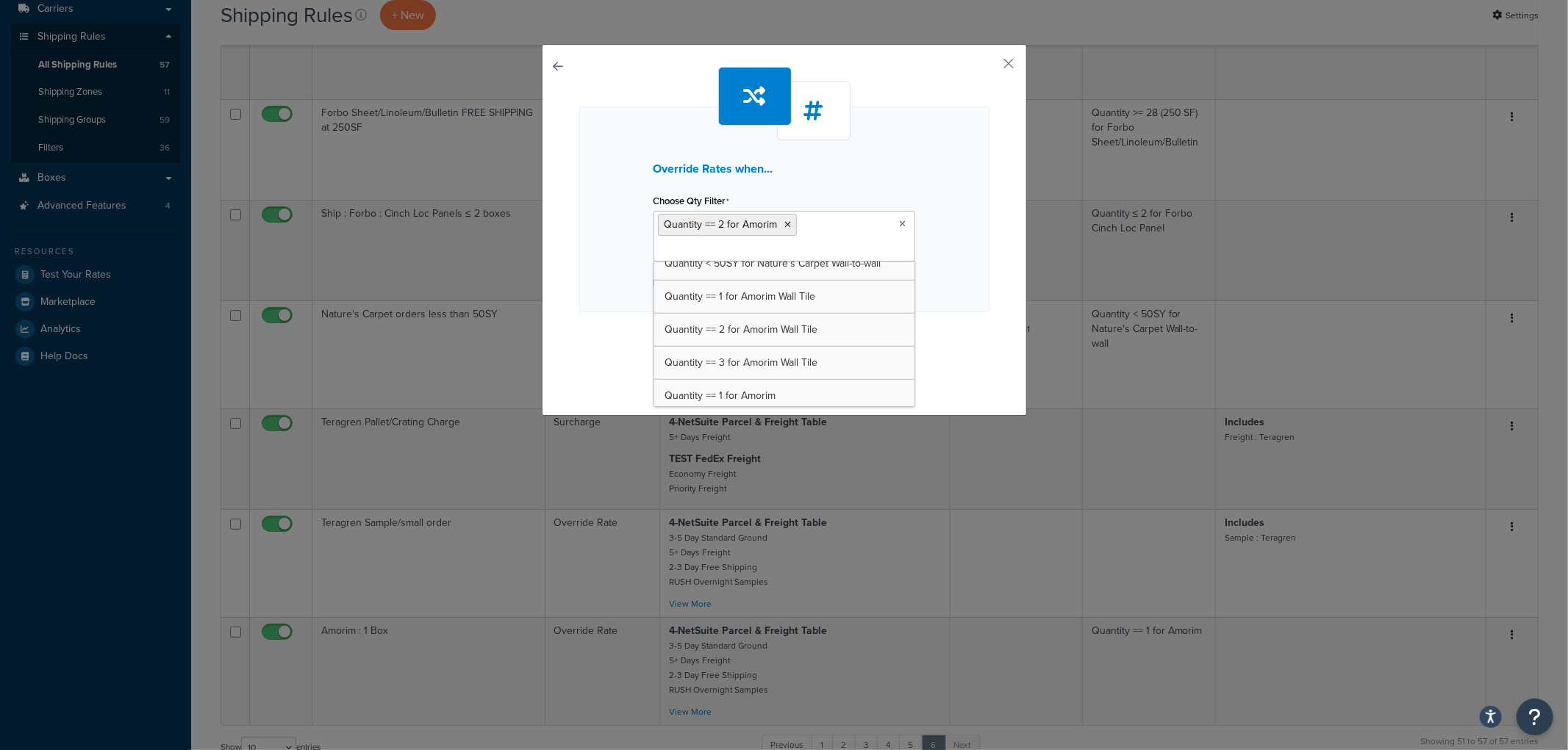
click at [936, 302] on div "Override Rates when... Choose Qty Filter Quantity == 2 for Amorim Quantity >= 1…" at bounding box center [784, 210] width 410 height 206
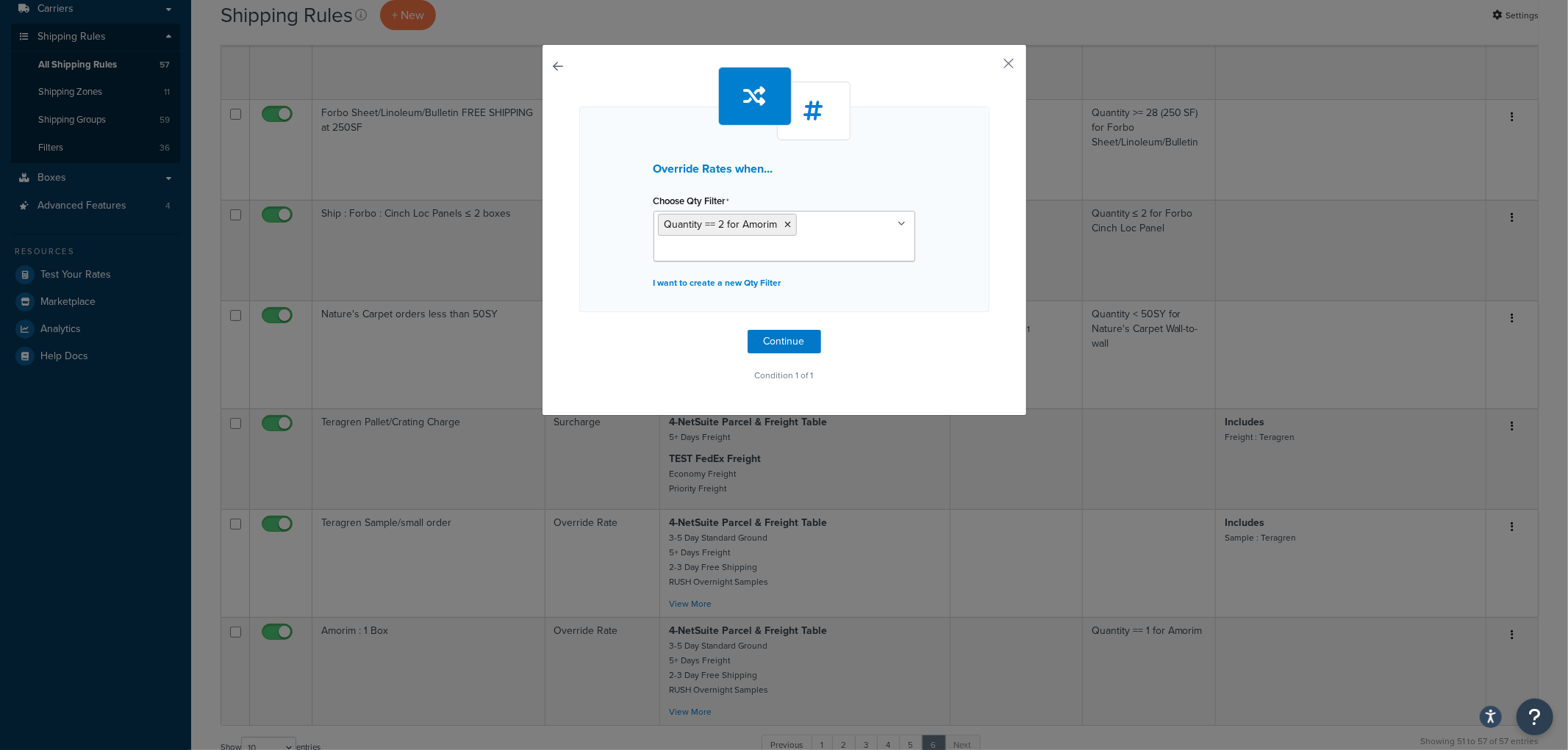
click at [758, 328] on div "Override Rates when... Choose Qty Filter Quantity == 2 for Amorim Quantity >= 1…" at bounding box center [784, 226] width 410 height 319
click at [759, 336] on button "Continue" at bounding box center [784, 341] width 74 height 23
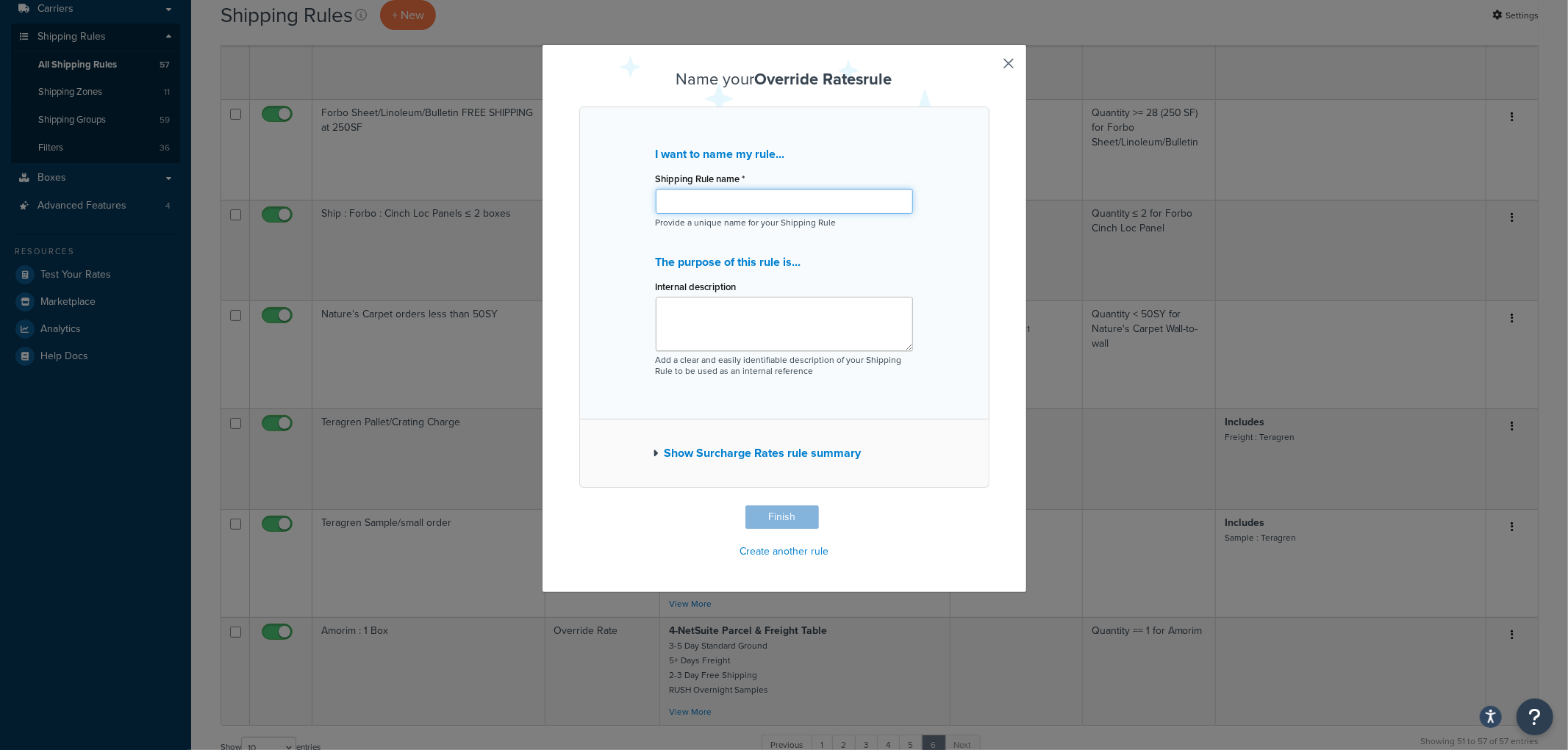
click at [711, 196] on input "Shipping Rule name *" at bounding box center [784, 201] width 257 height 25
type input "Amorim : 2 Boxes"
click at [762, 510] on button "Finish" at bounding box center [782, 517] width 74 height 23
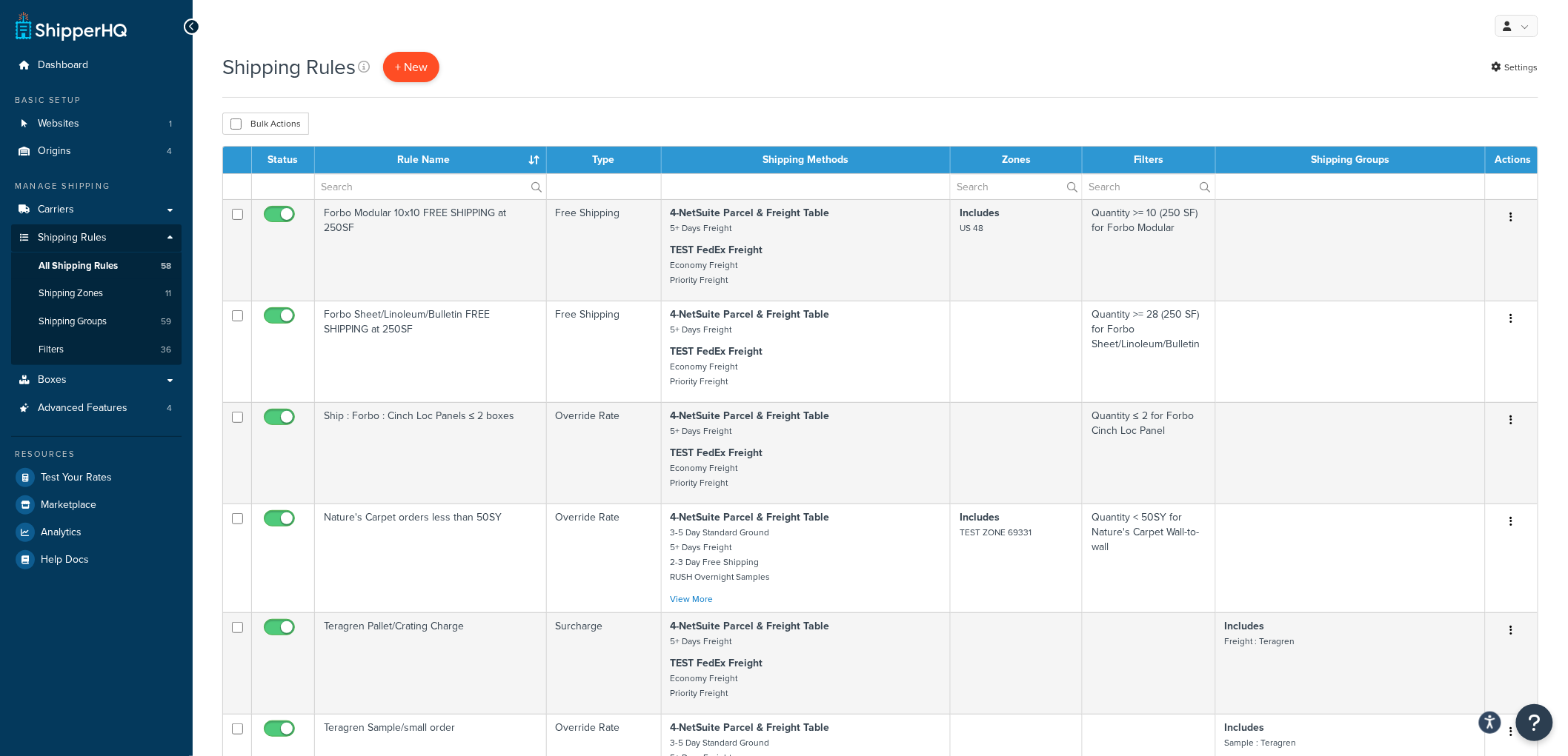
click at [395, 63] on p "+ New" at bounding box center [410, 67] width 56 height 30
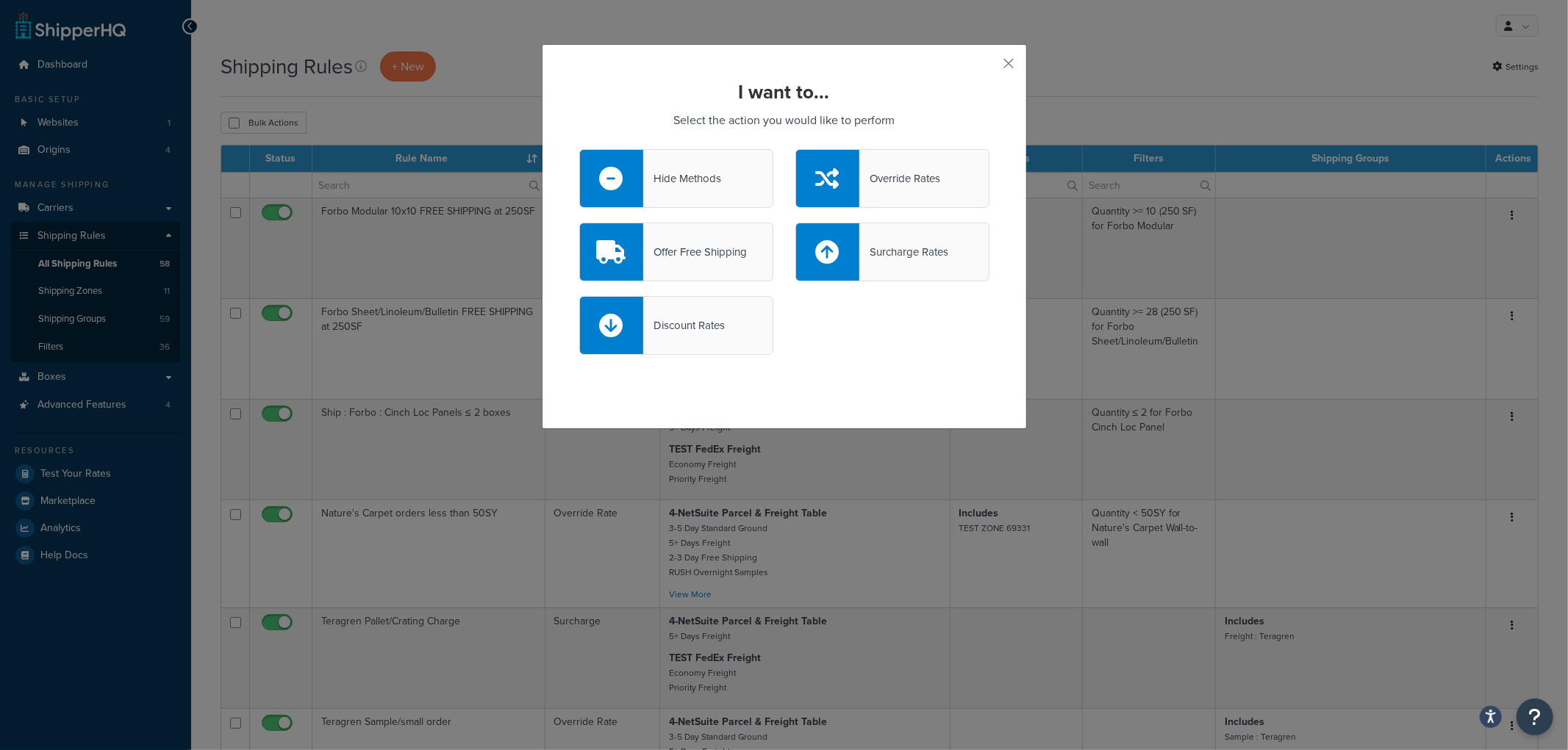
click at [859, 186] on div "Override Rates" at bounding box center [900, 178] width 81 height 21
click at [0, 0] on input "Override Rates" at bounding box center [0, 0] width 0 height 0
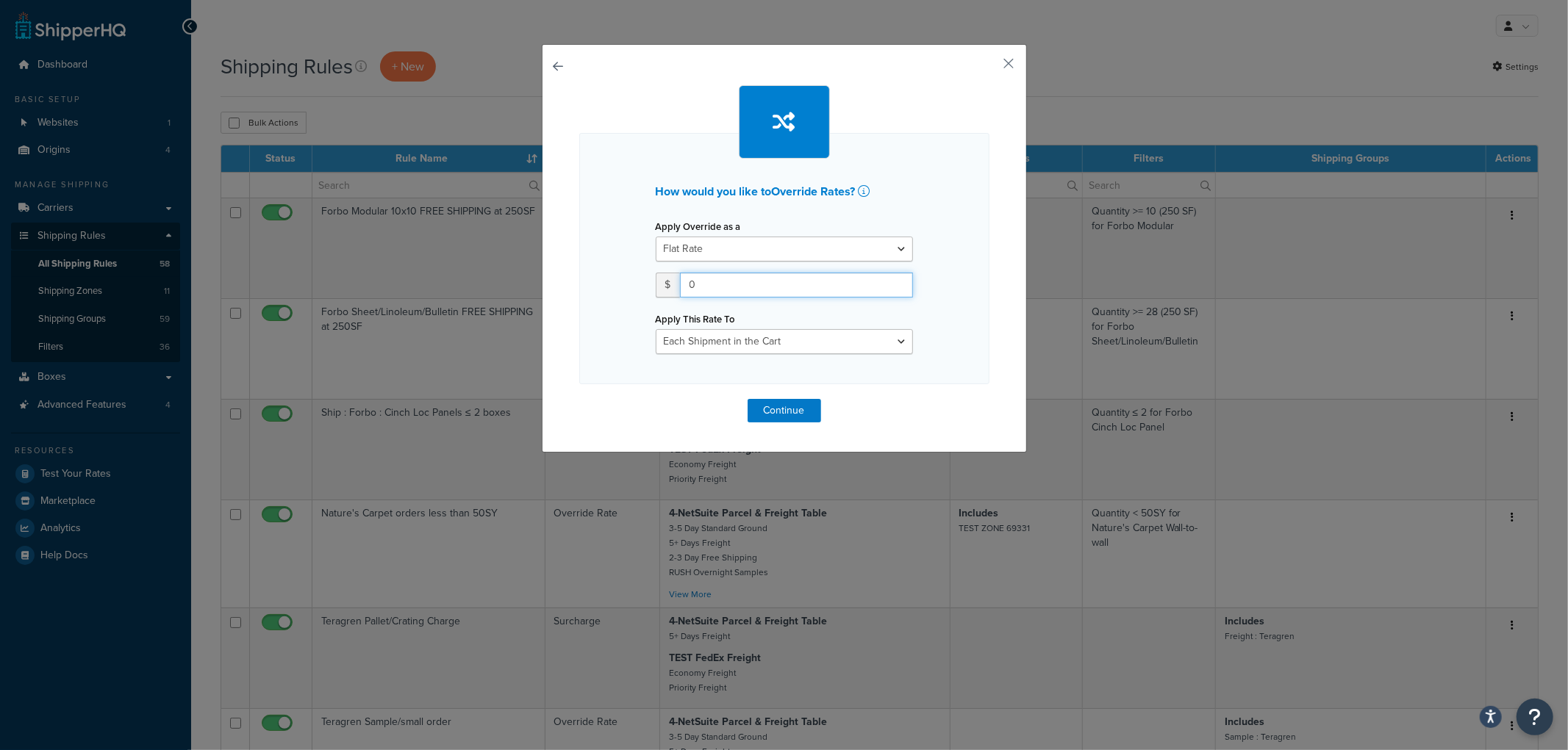
drag, startPoint x: 709, startPoint y: 282, endPoint x: 639, endPoint y: 285, distance: 70.1
click at [644, 285] on div "Apply Override as a Flat Rate Percentage Flat Rate & Percentage $ 0 Apply This …" at bounding box center [784, 285] width 279 height 138
type input "85"
click at [691, 342] on select "Each Shipment in the Cart Each Origin in the Cart Each Shipping Group in the Ca…" at bounding box center [784, 341] width 257 height 25
select select "BOX"
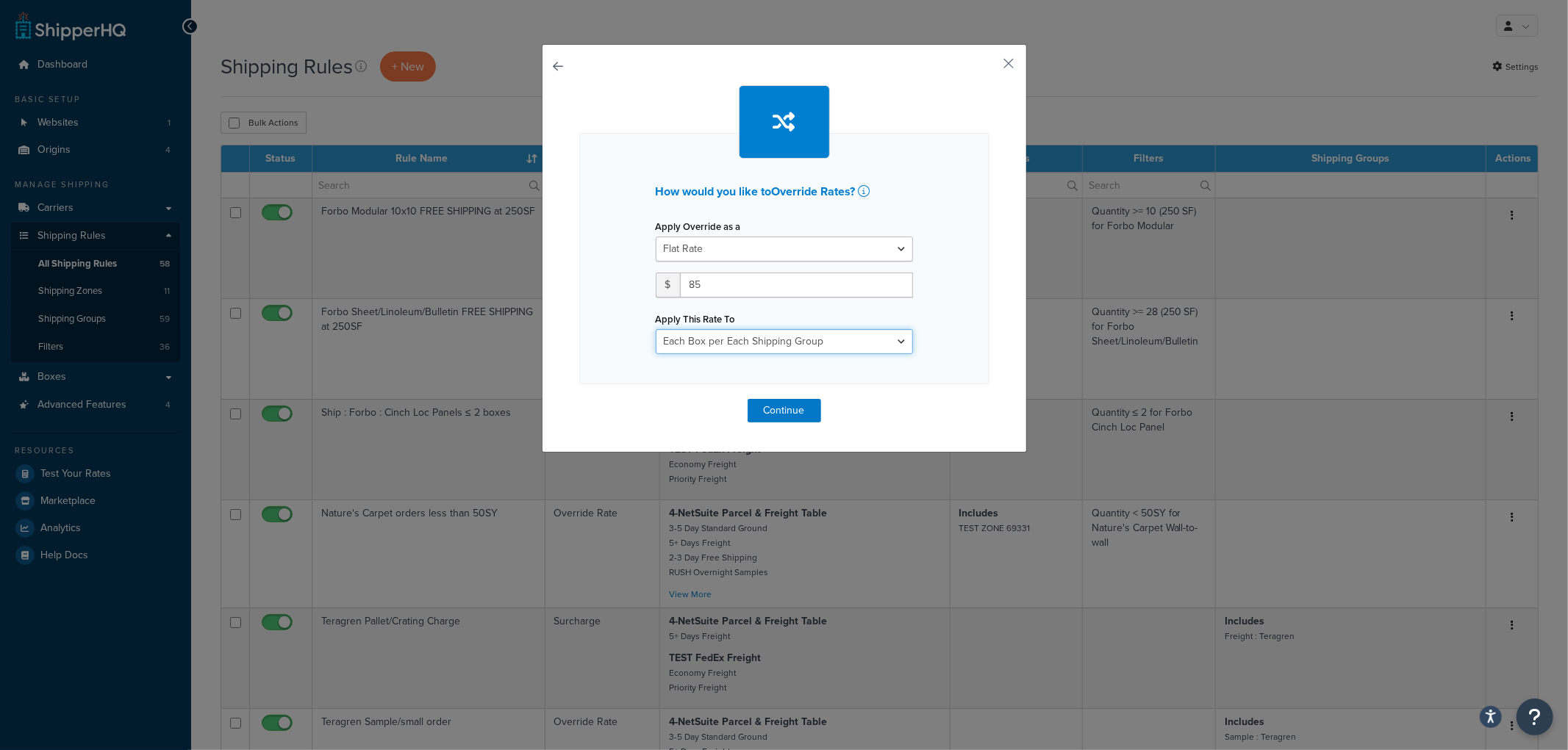
click at [656, 329] on select "Each Shipment in the Cart Each Origin in the Cart Each Shipping Group in the Ca…" at bounding box center [784, 341] width 257 height 25
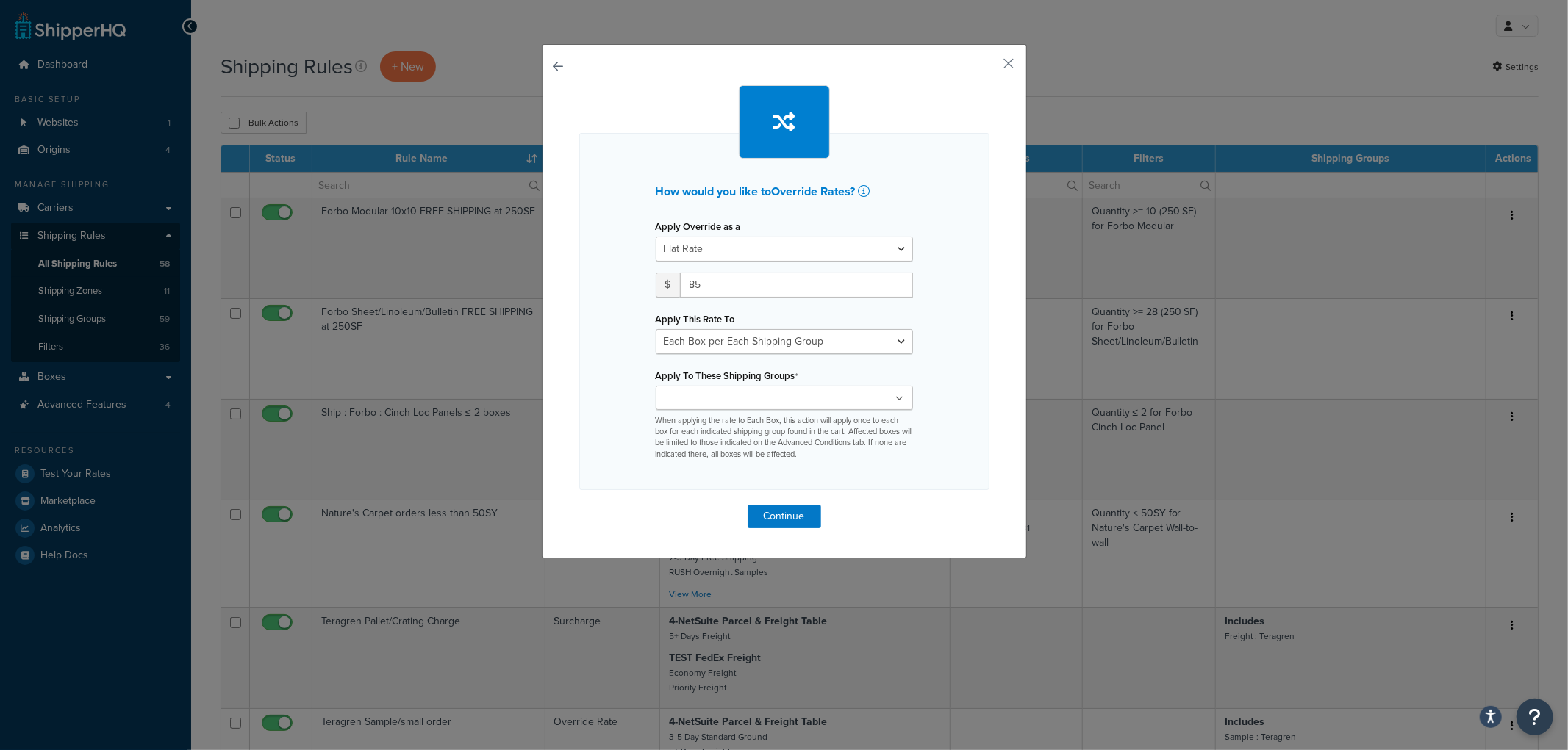
click at [754, 402] on input "Apply To These Shipping Groups" at bounding box center [725, 399] width 130 height 17
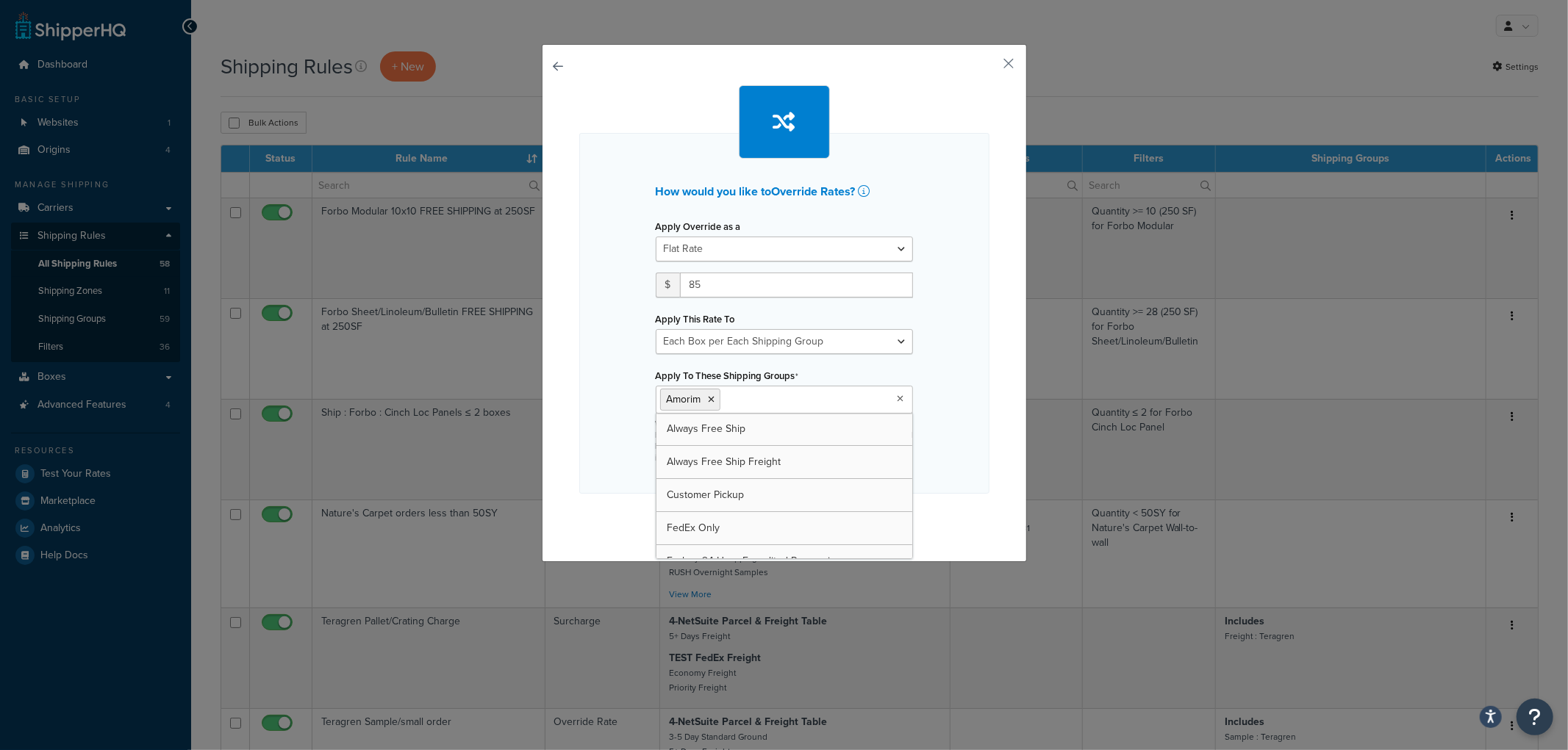
drag, startPoint x: 972, startPoint y: 450, endPoint x: 906, endPoint y: 457, distance: 66.4
click at [972, 450] on div "How would you like to Override Rates ? Apply Override as a Flat Rate Percentage…" at bounding box center [784, 312] width 410 height 360
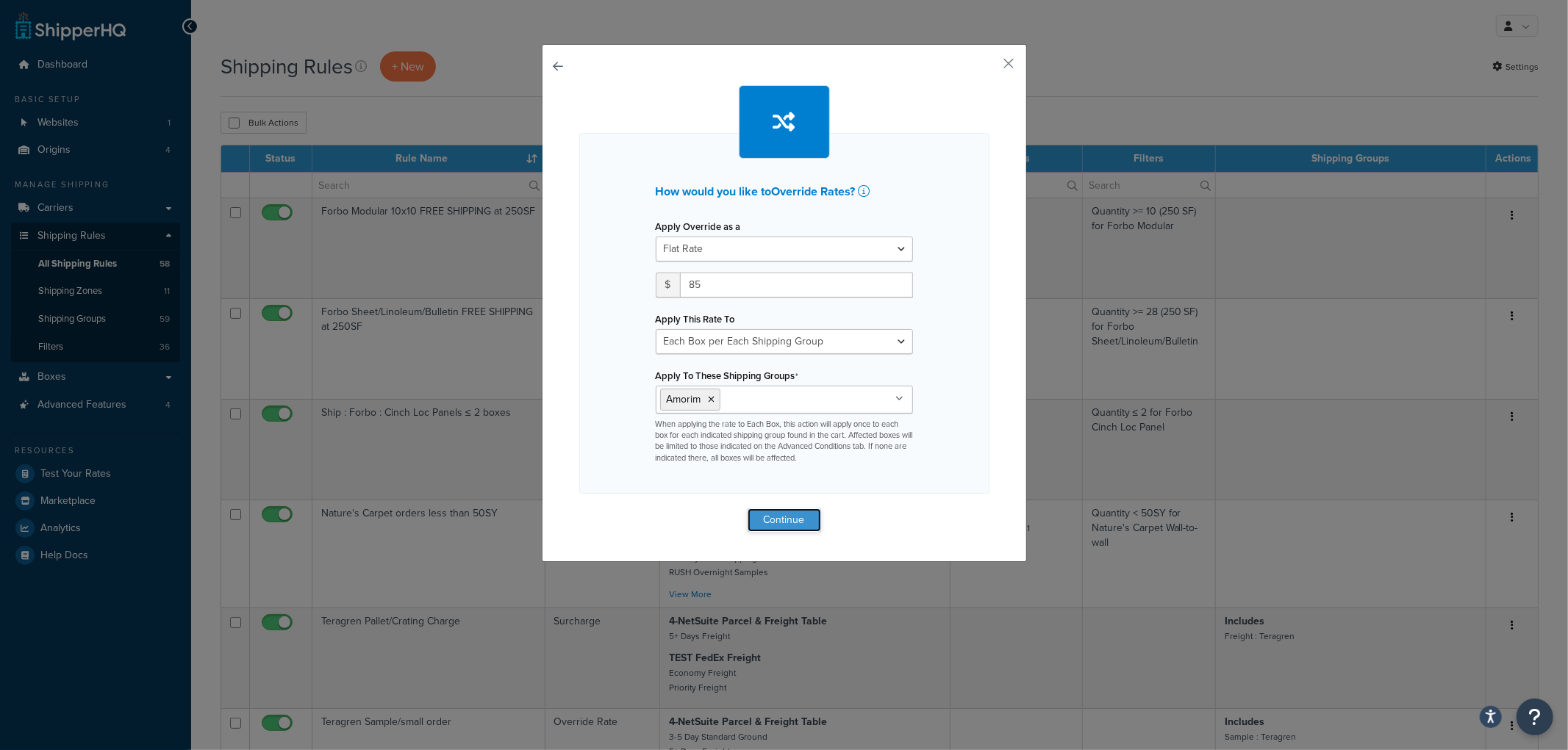
click at [794, 529] on button "Continue" at bounding box center [784, 520] width 74 height 23
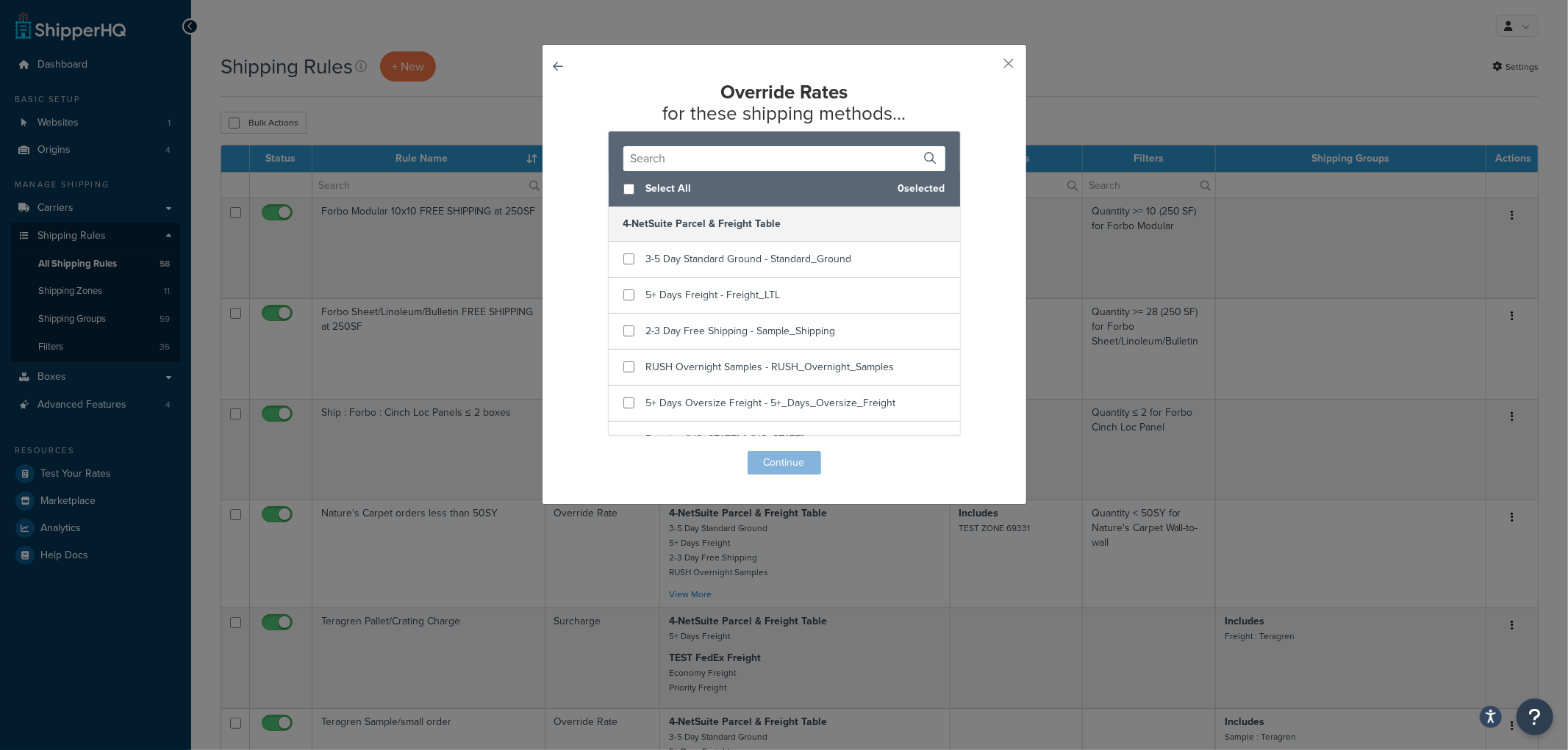
click at [660, 188] on span "Select All" at bounding box center [766, 188] width 240 height 21
checkbox input "true"
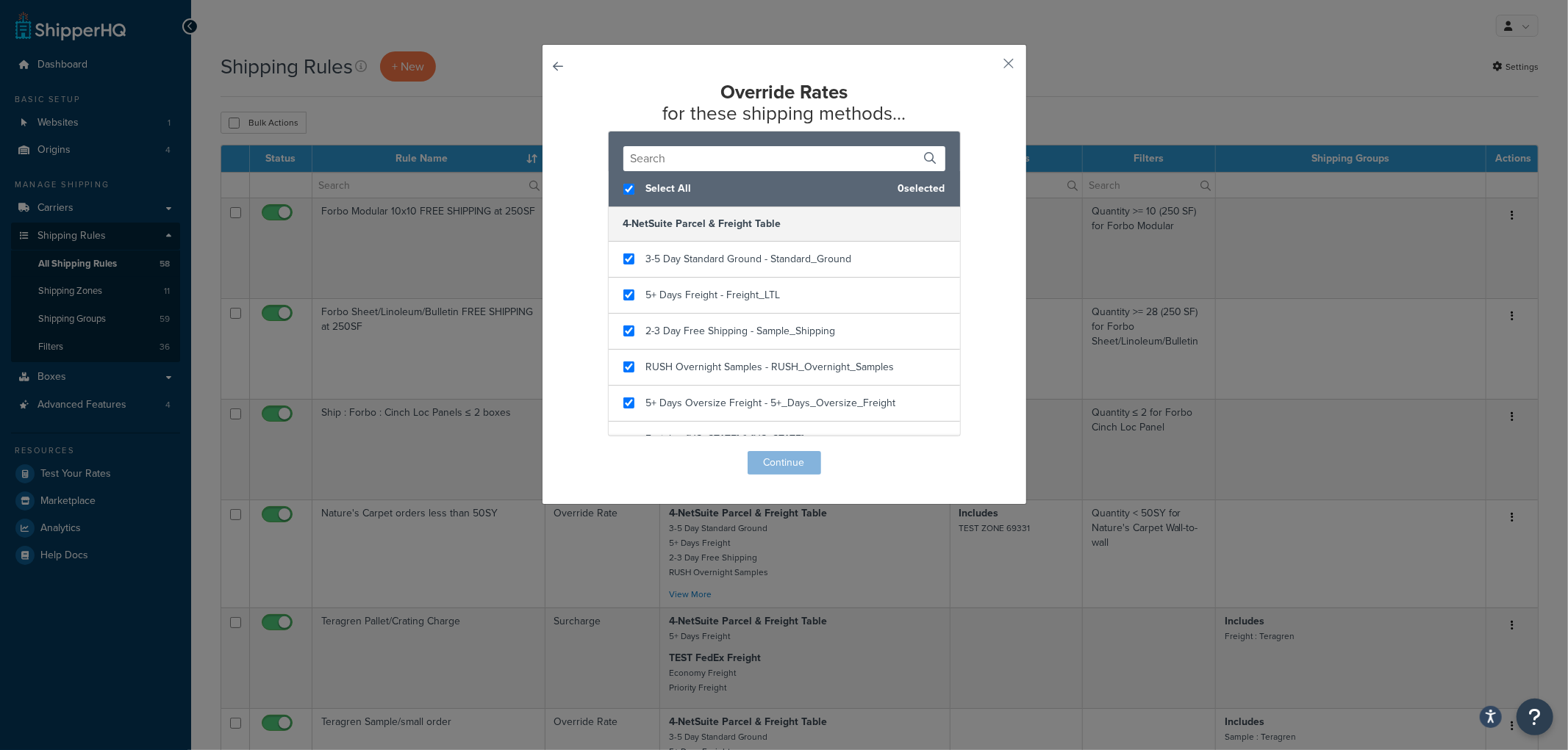
checkbox input "true"
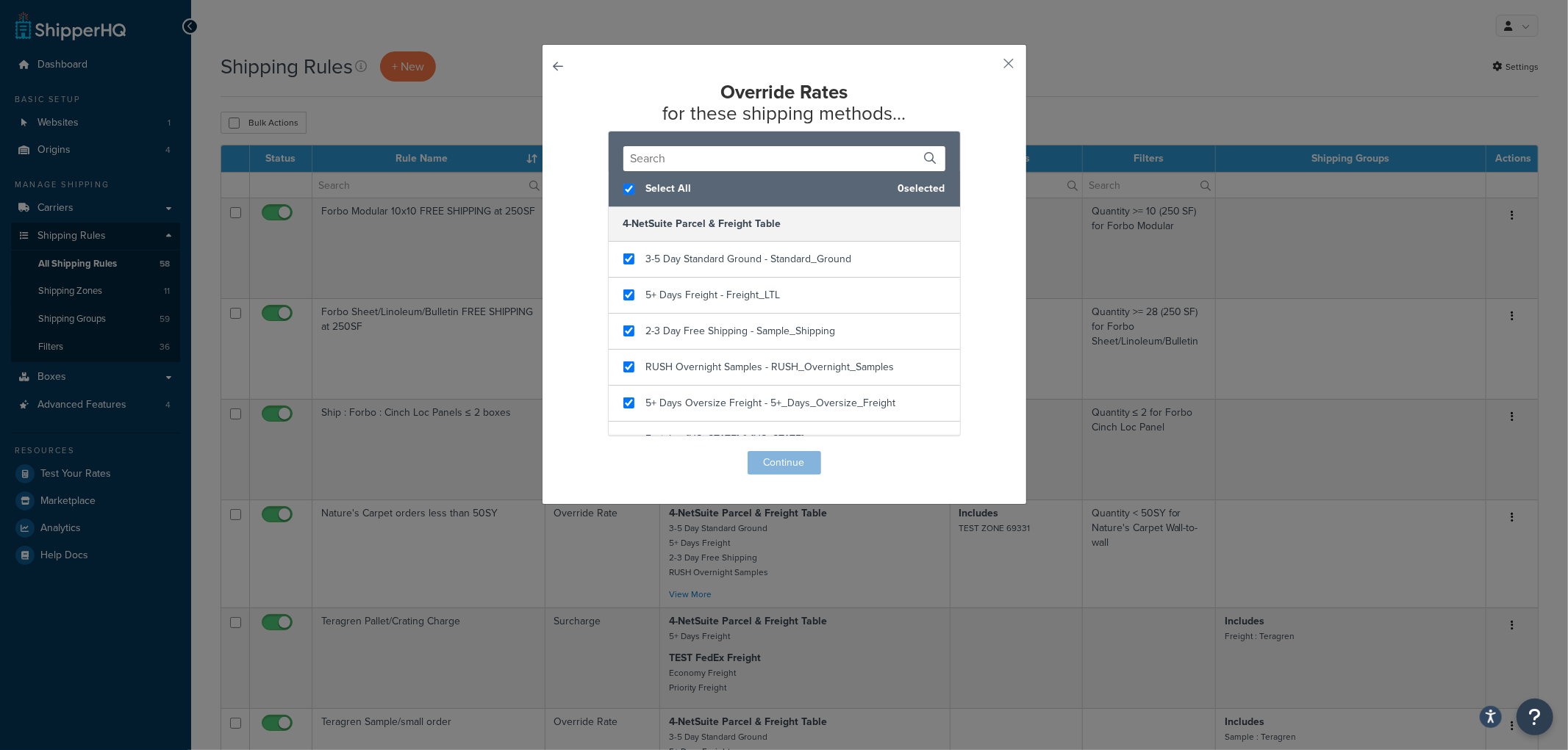
checkbox input "true"
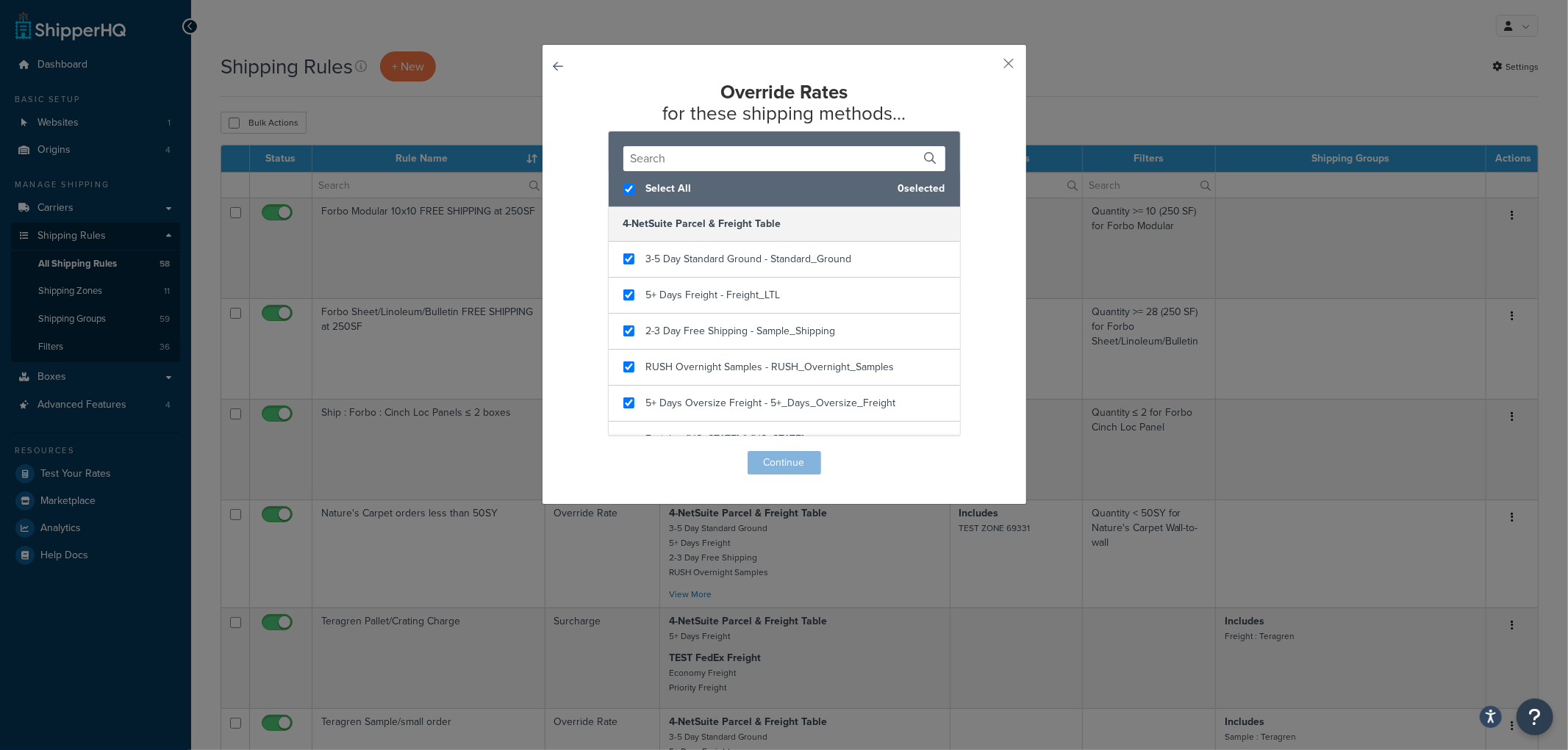
checkbox input "true"
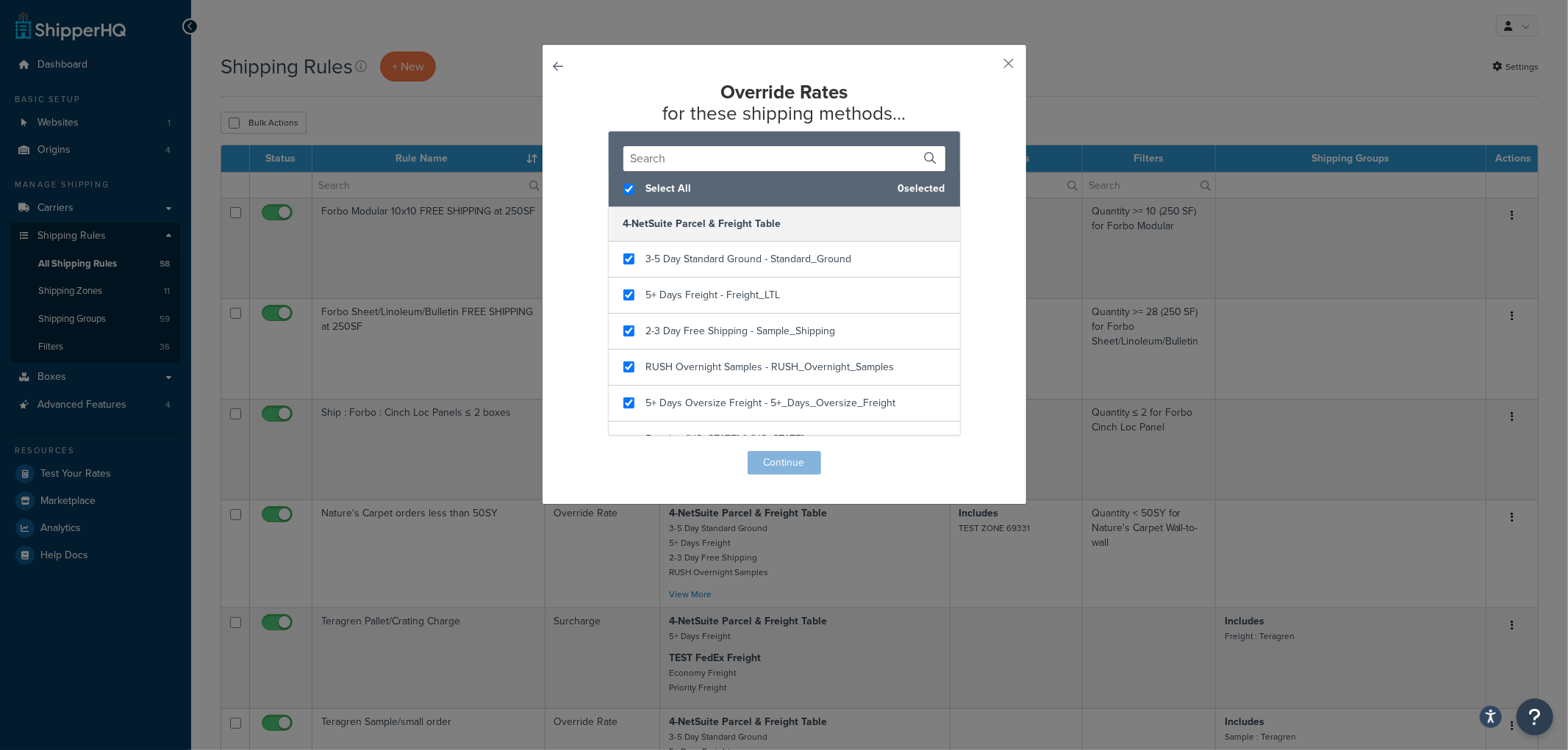
checkbox input "true"
click at [782, 458] on button "Continue" at bounding box center [784, 462] width 74 height 23
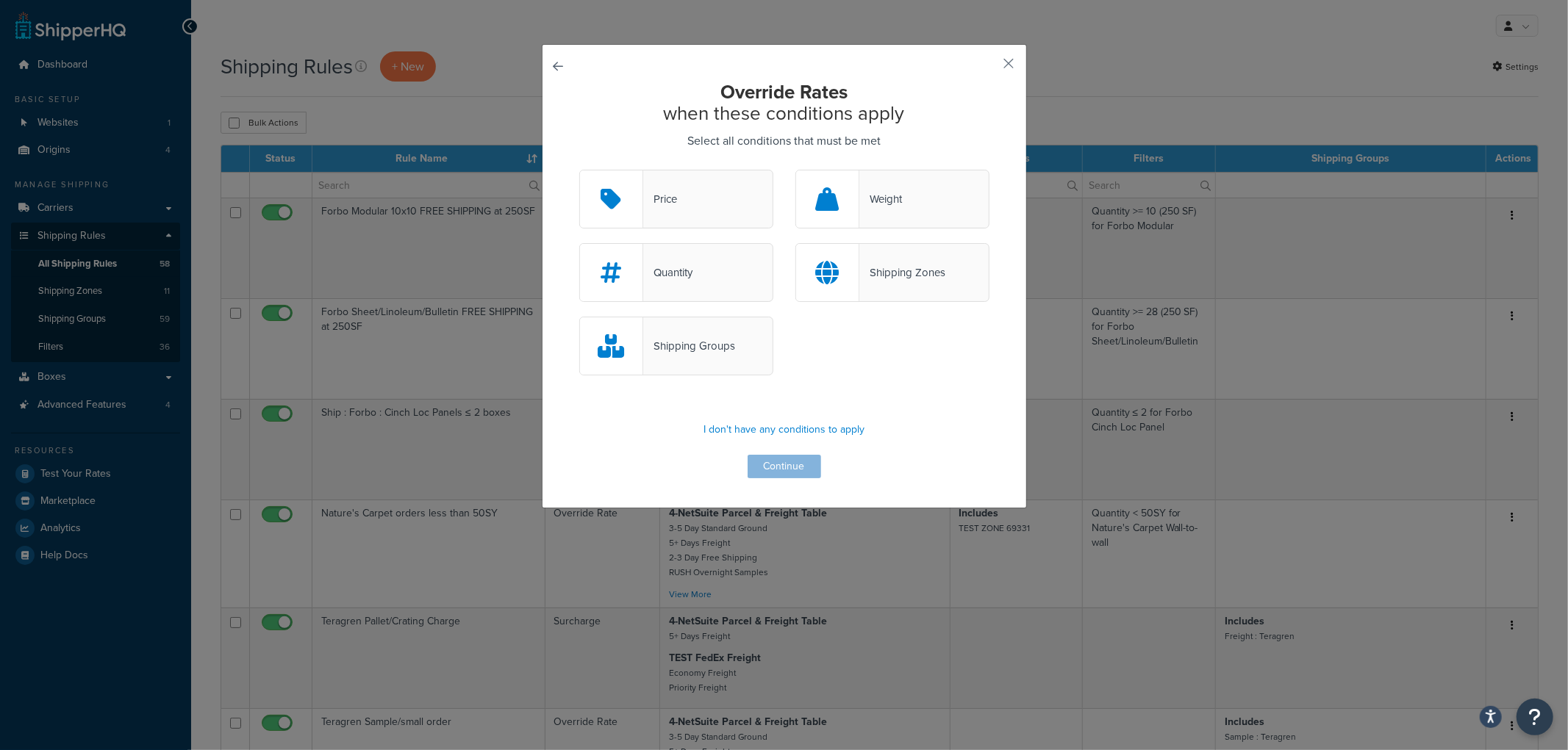
click at [660, 274] on div "Quantity" at bounding box center [667, 272] width 49 height 21
click at [0, 0] on input "Quantity" at bounding box center [0, 0] width 0 height 0
click at [784, 475] on button "Continue" at bounding box center [784, 467] width 74 height 23
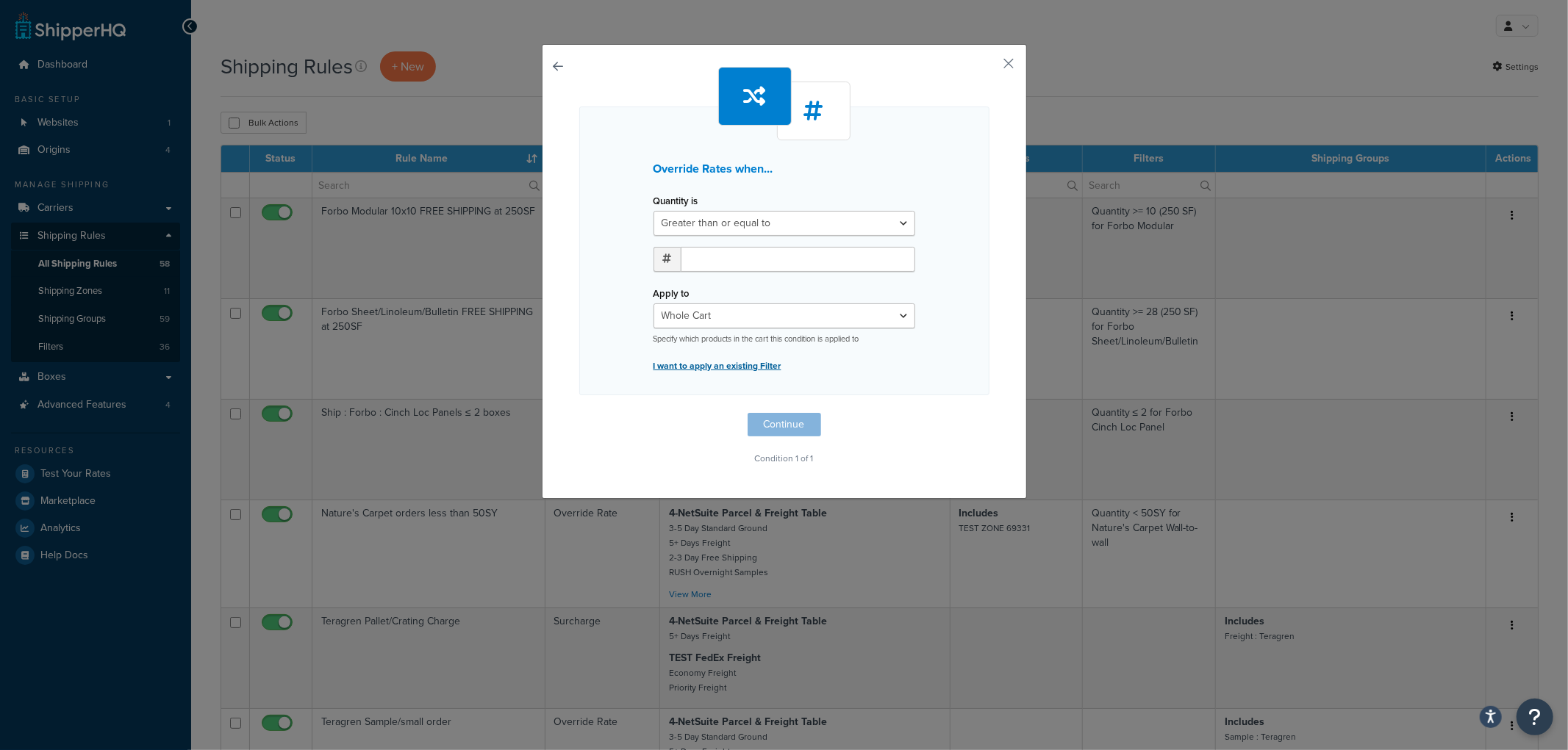
click at [745, 372] on p "I want to apply an existing Filter" at bounding box center [784, 365] width 262 height 21
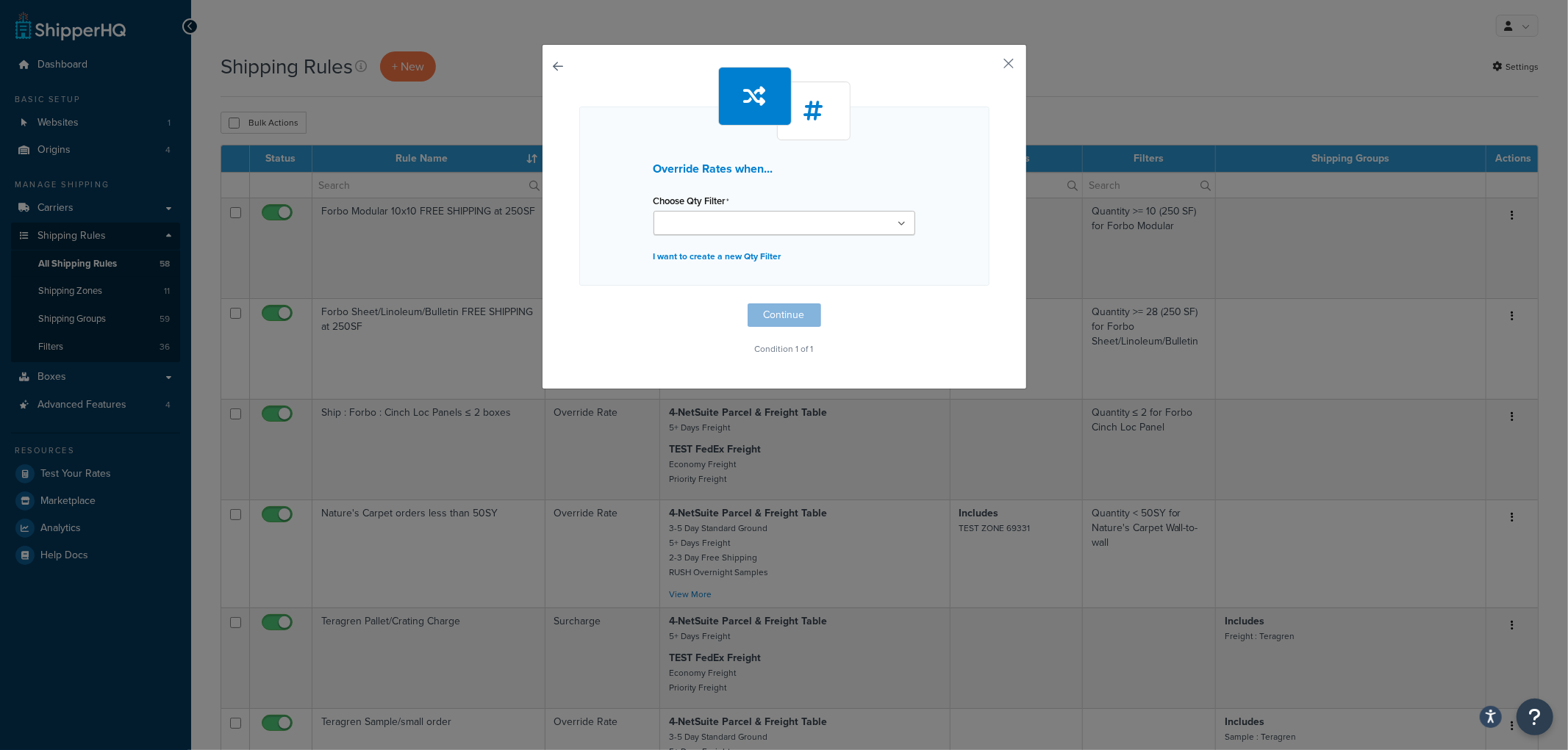
click at [741, 220] on input "Choose Qty Filter" at bounding box center [722, 225] width 130 height 17
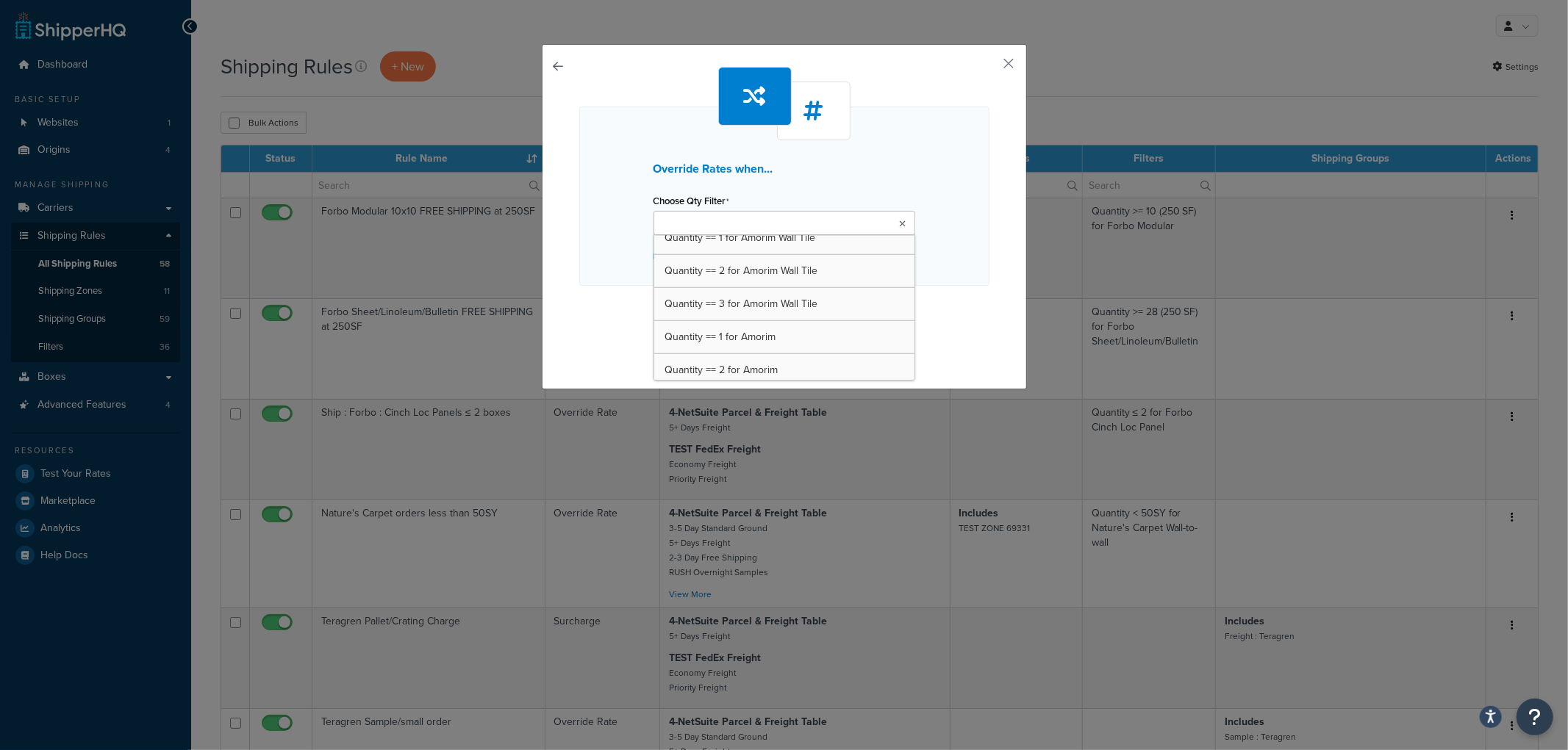
scroll to position [1207, 0]
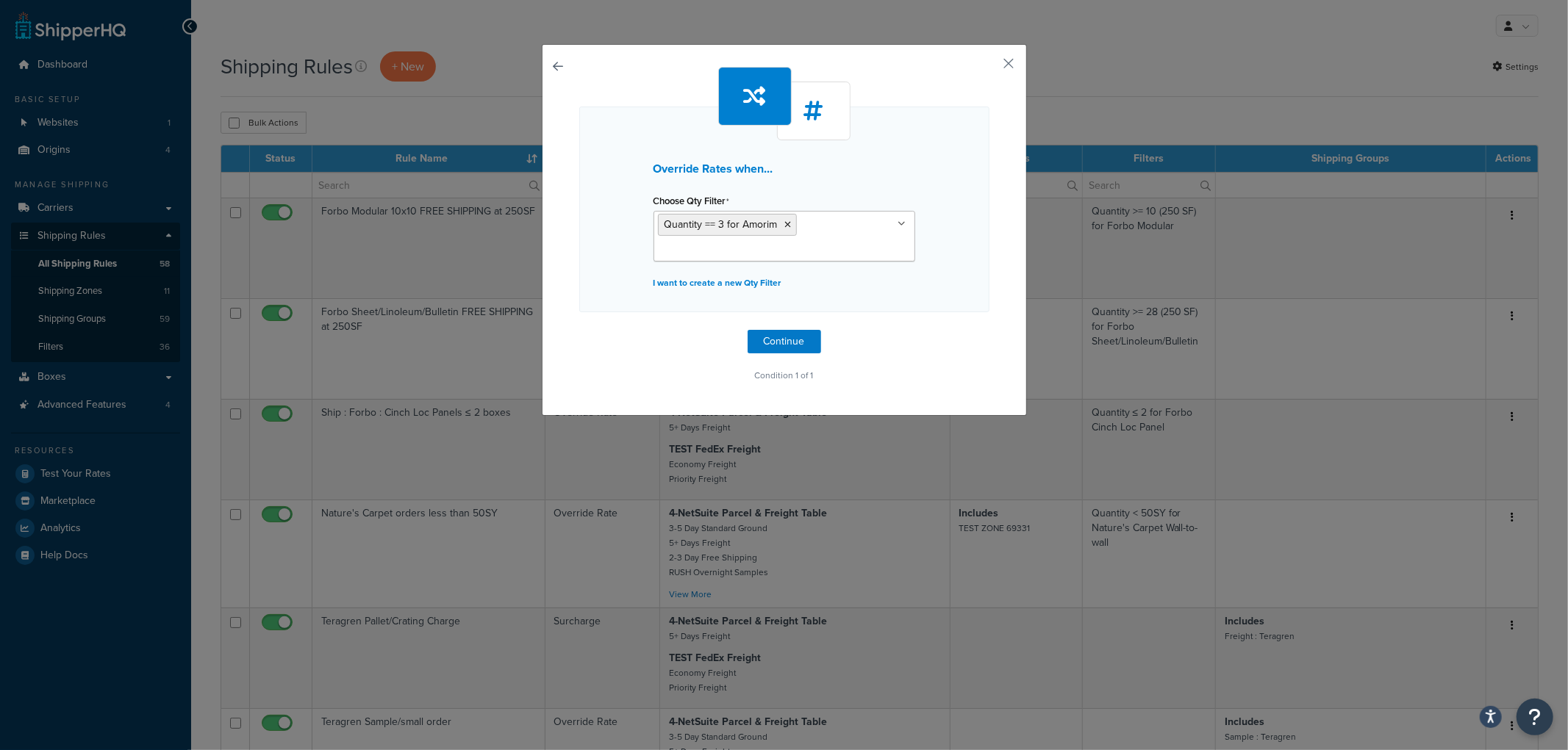
click at [957, 278] on div "Override Rates when... Choose Qty Filter Quantity == 3 for Amorim Quantity >= 1…" at bounding box center [784, 210] width 410 height 206
click at [789, 344] on button "Continue" at bounding box center [784, 341] width 74 height 23
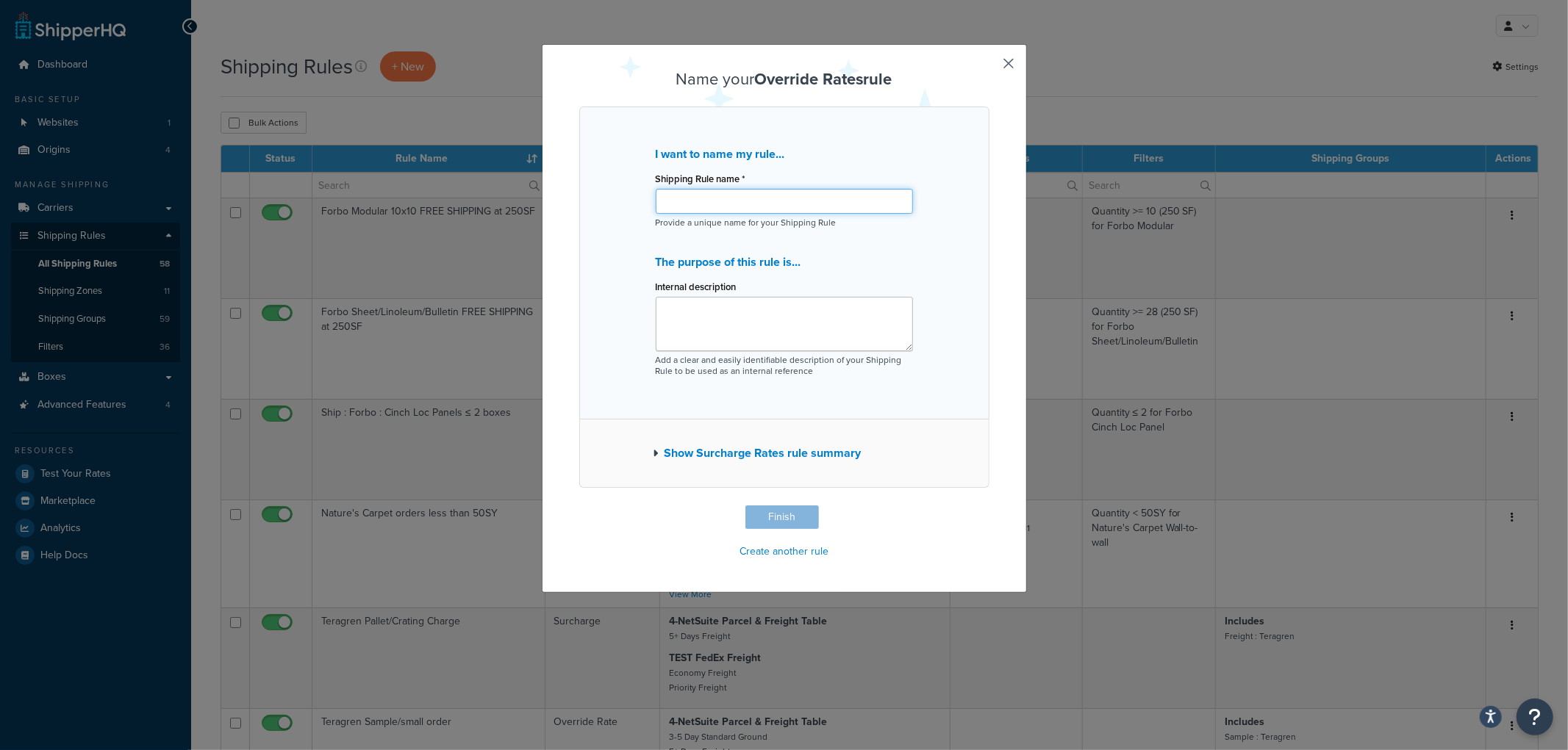
click at [765, 201] on input "Shipping Rule name *" at bounding box center [784, 201] width 257 height 25
type input "Amorim : 3 Boxes"
click at [784, 524] on button "Finish" at bounding box center [782, 517] width 74 height 23
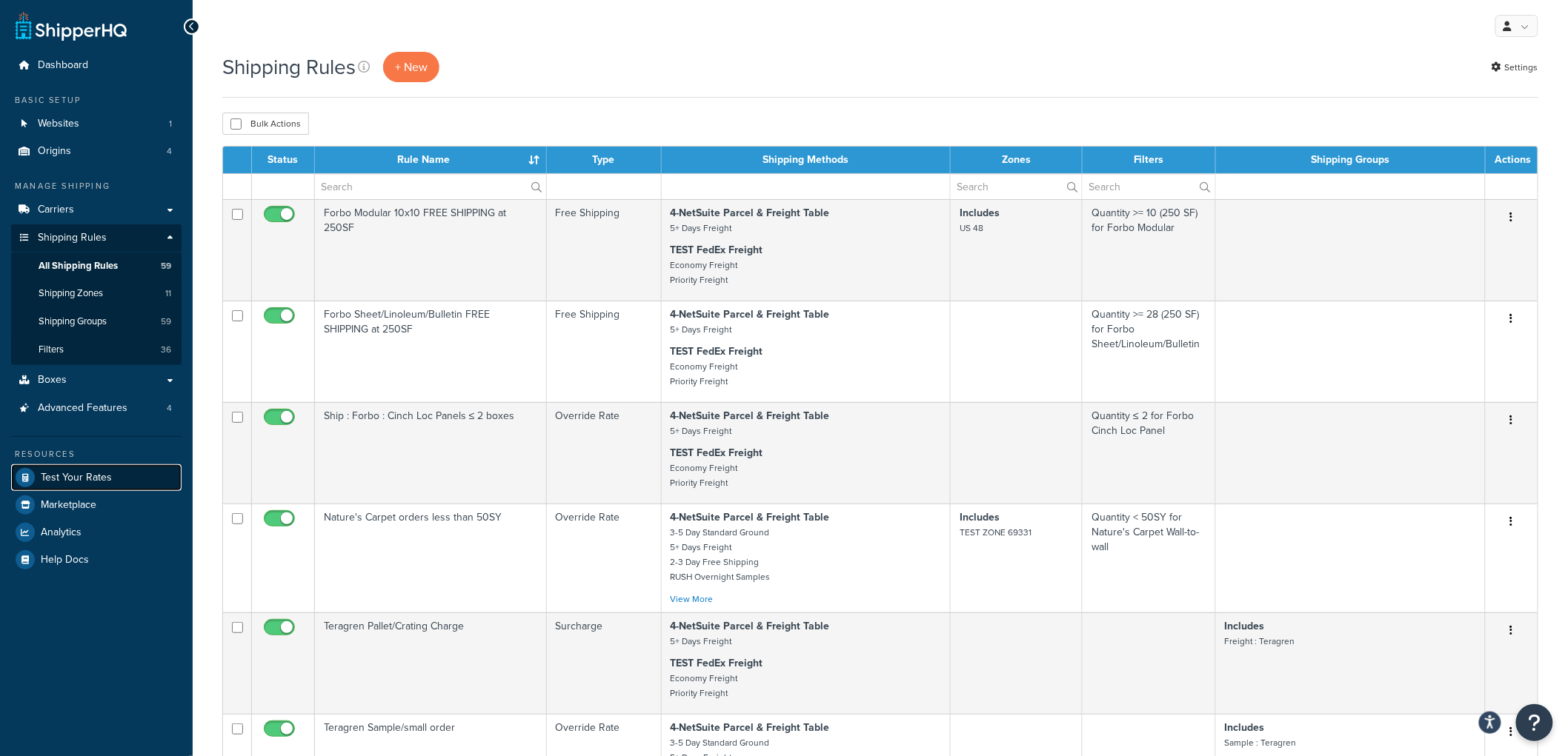
click at [113, 471] on link "Test Your Rates" at bounding box center [96, 478] width 171 height 27
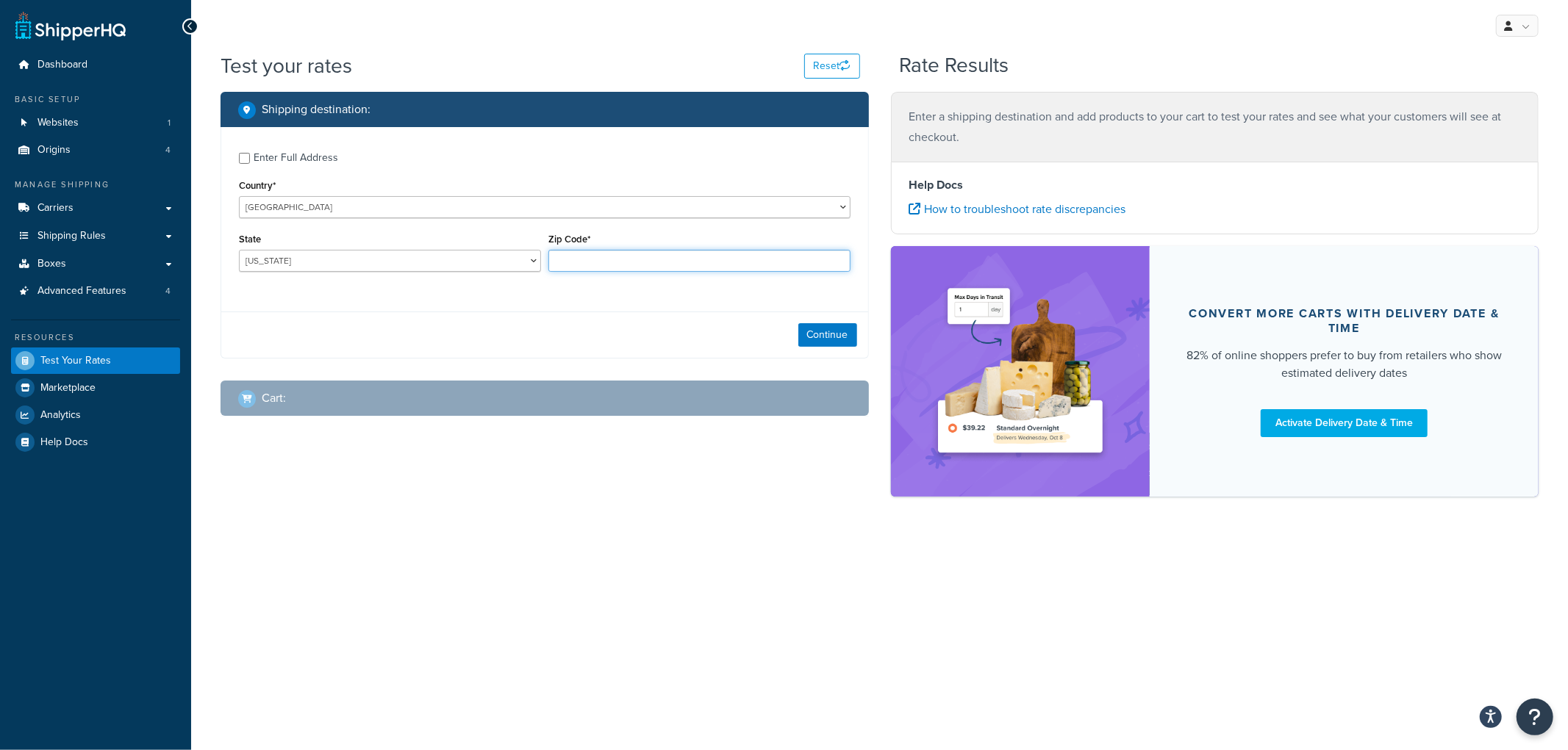
click at [557, 262] on input "Zip Code*" at bounding box center [699, 260] width 302 height 22
type input "90210"
click at [832, 336] on button "Continue" at bounding box center [828, 335] width 59 height 23
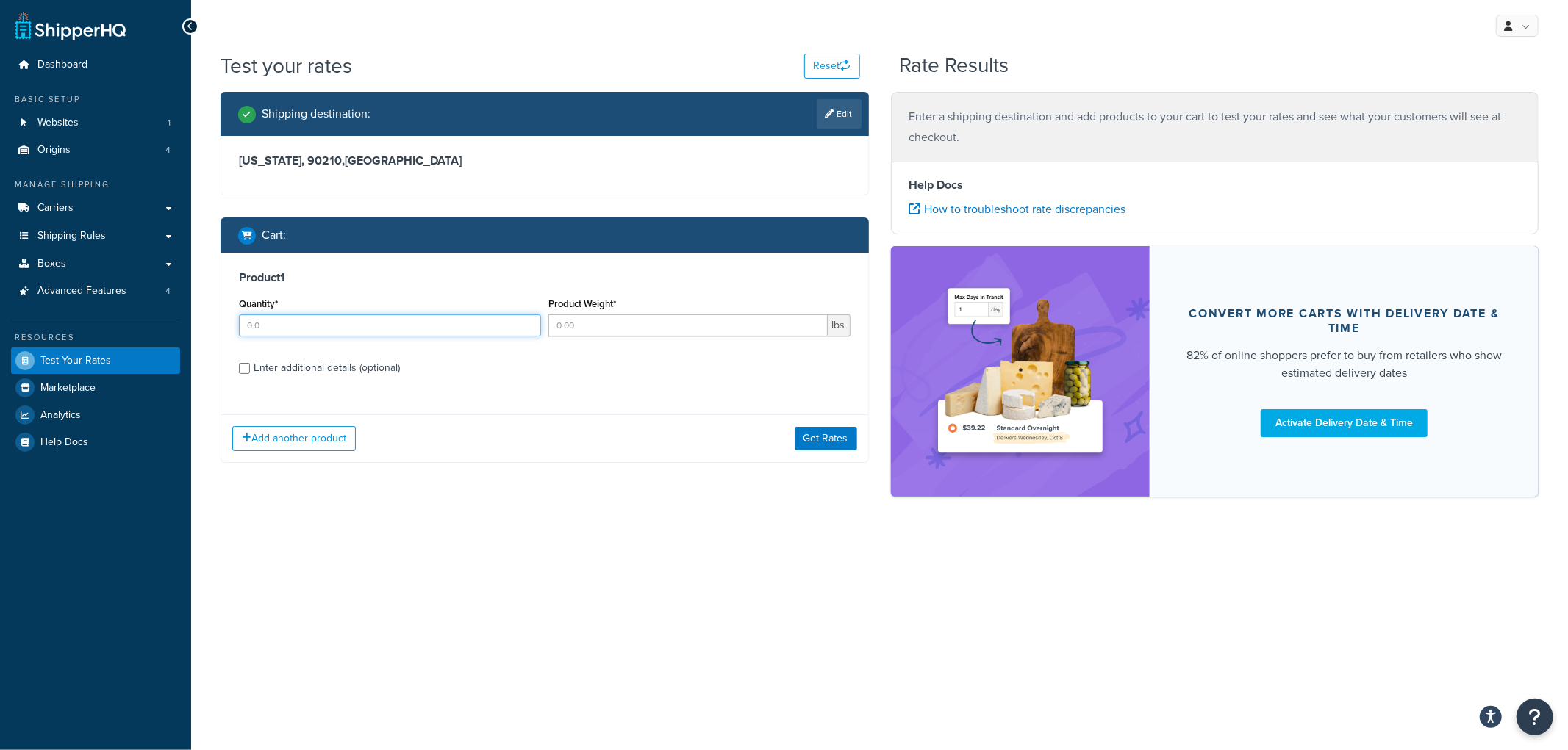
click at [446, 321] on input "Quantity*" at bounding box center [390, 325] width 302 height 22
type input "1"
click at [650, 331] on input "Product Weight*" at bounding box center [687, 325] width 279 height 22
type input "1"
click at [355, 359] on div "Enter additional details (optional)" at bounding box center [327, 368] width 146 height 21
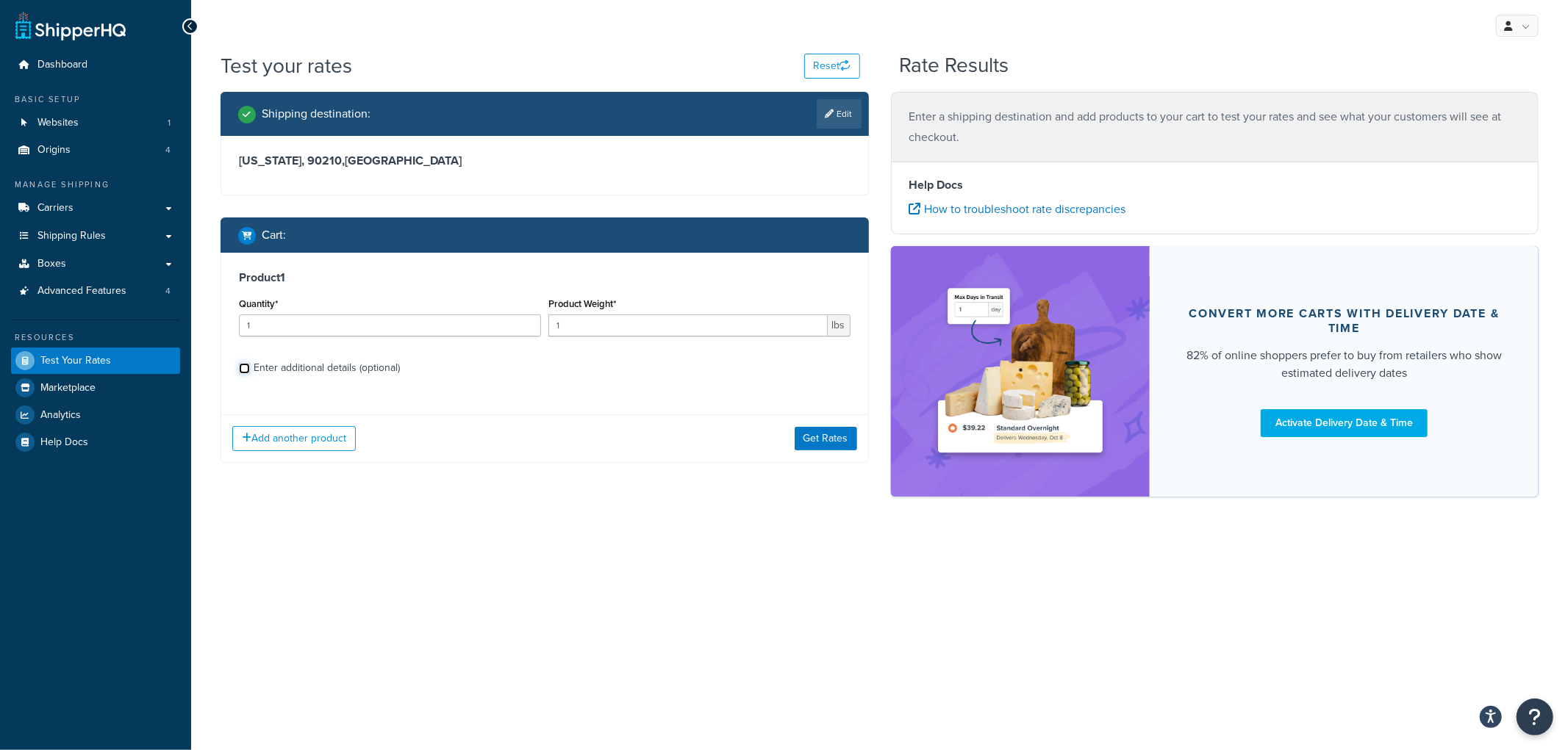
click at [250, 363] on input "Enter additional details (optional)" at bounding box center [244, 368] width 11 height 11
checkbox input "true"
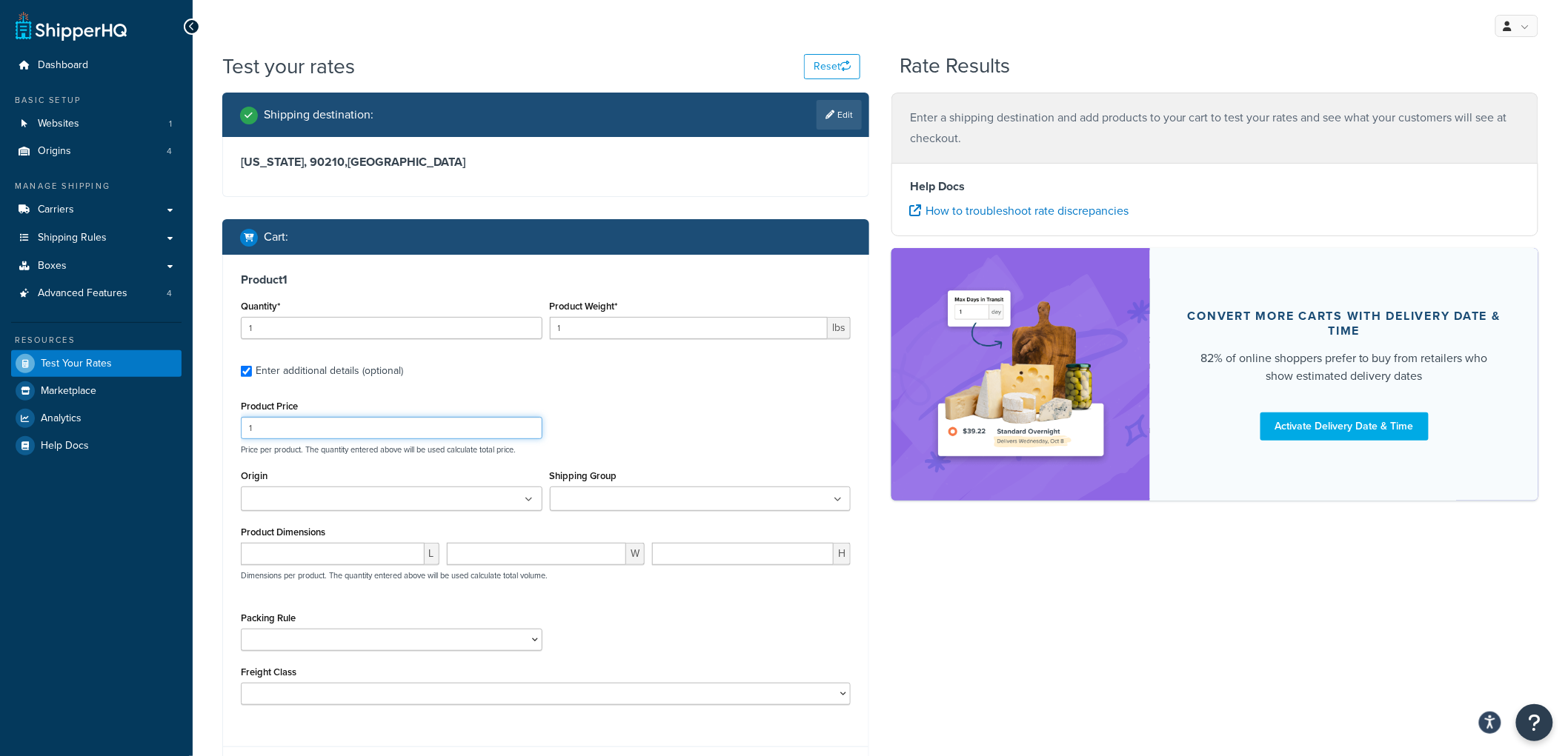
click at [313, 428] on input "1" at bounding box center [391, 428] width 302 height 23
type input "100"
click at [644, 515] on div "Shipping Group Always Free Ship Always Free Ship Freight Amorim Customer Pickup…" at bounding box center [700, 494] width 309 height 56
click at [644, 501] on input "Shipping Group" at bounding box center [619, 500] width 131 height 17
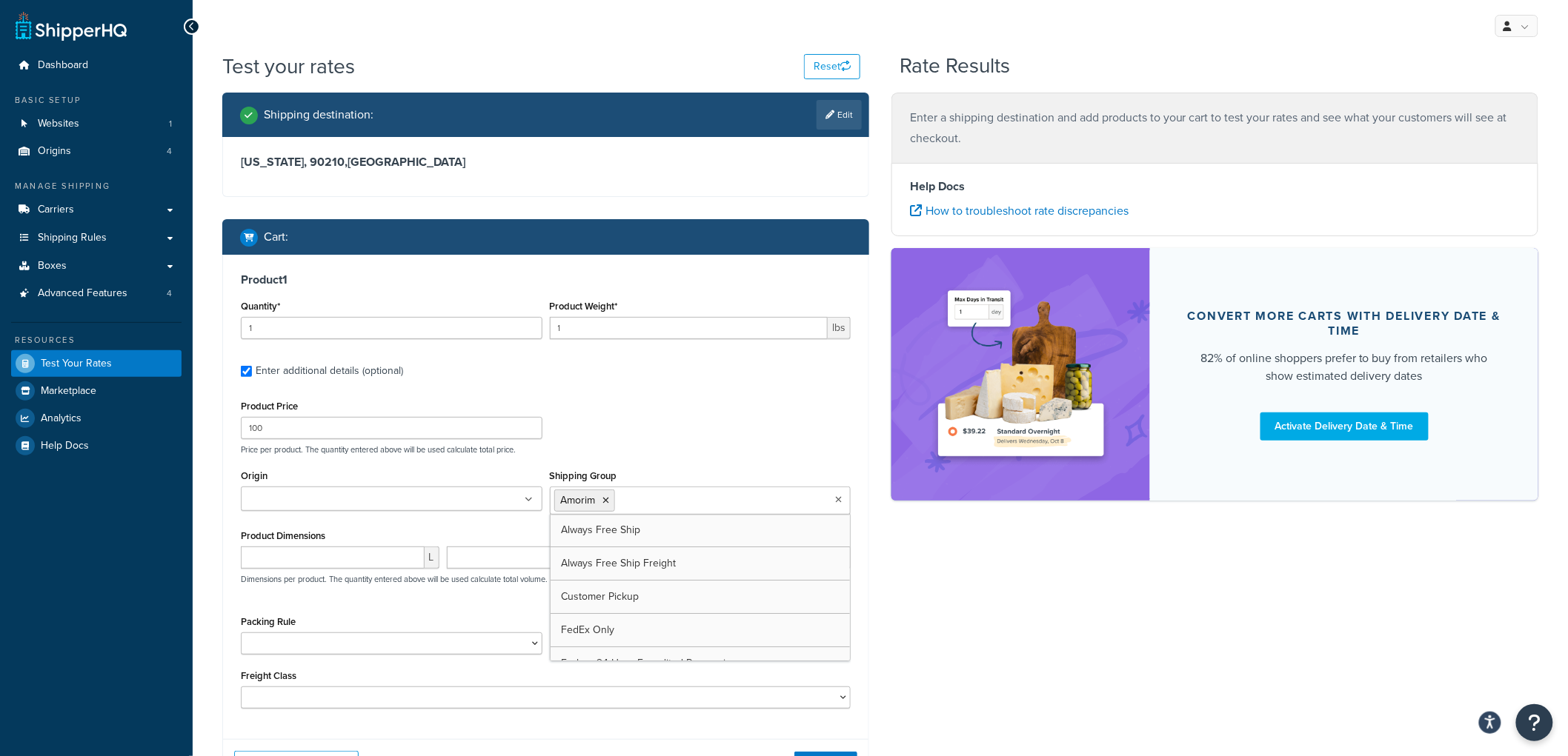
click at [719, 440] on div "Product Price 100 Price per product. The quantity entered above will be used ca…" at bounding box center [546, 425] width 617 height 58
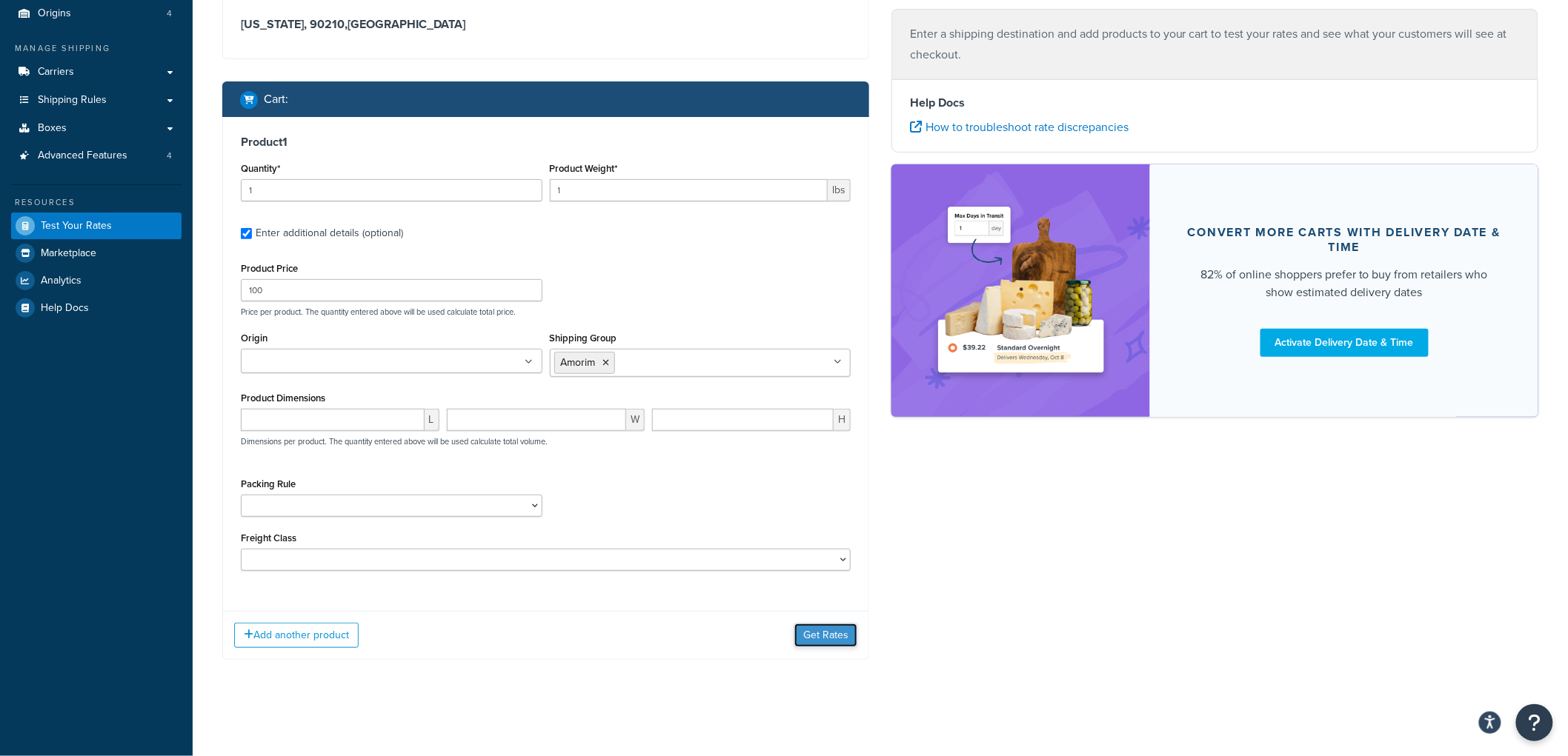
click at [824, 623] on button "Get Rates" at bounding box center [825, 635] width 63 height 23
